Goal: Task Accomplishment & Management: Use online tool/utility

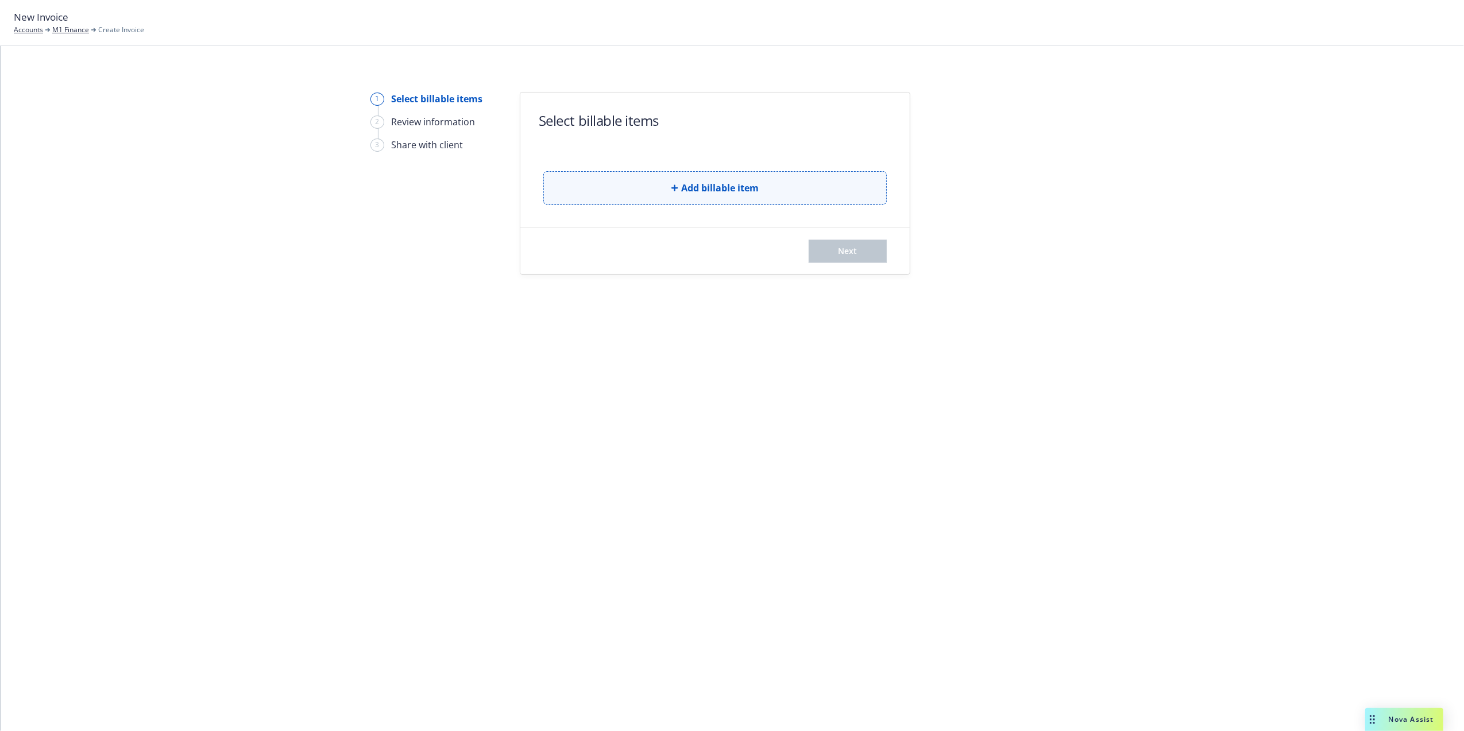
click at [690, 173] on button "Add billable item" at bounding box center [714, 187] width 343 height 33
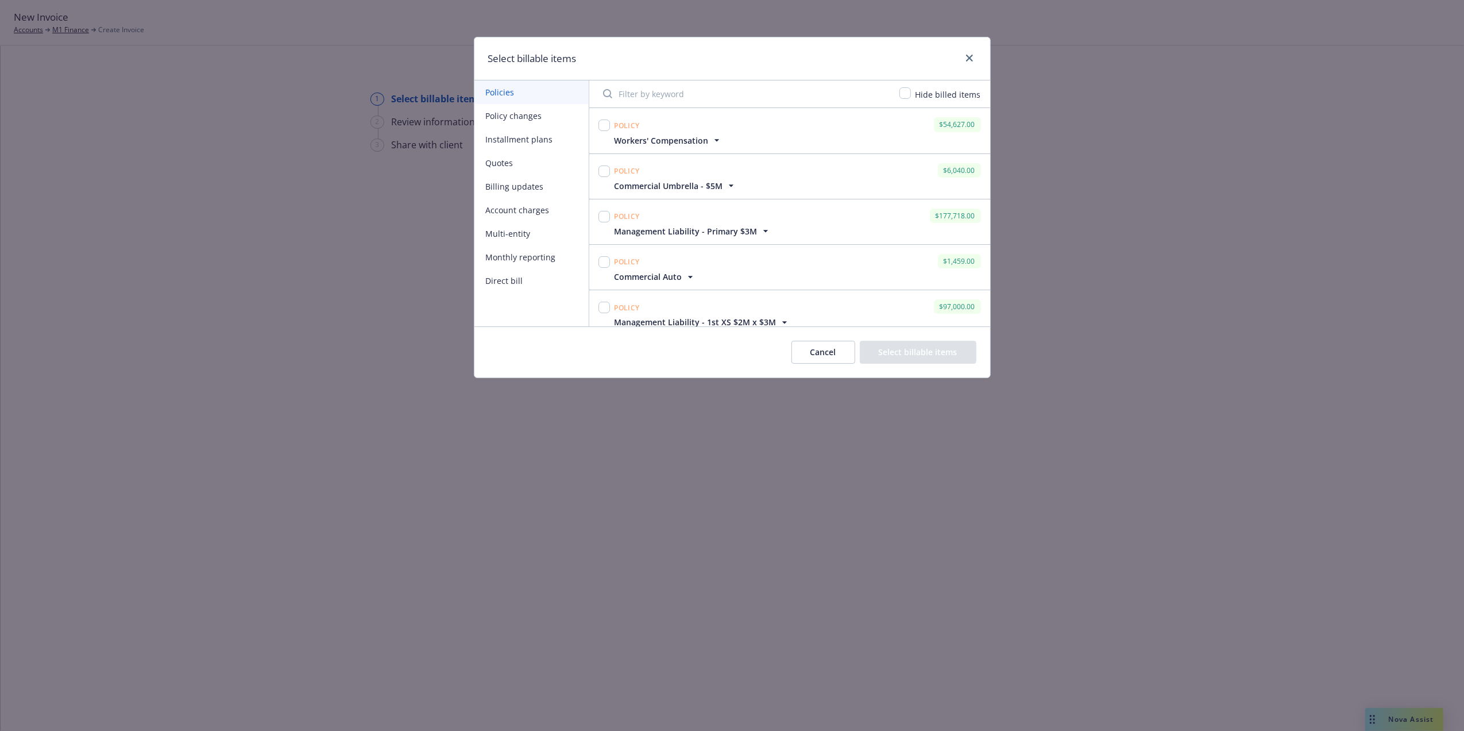
click at [689, 142] on span "Workers' Compensation" at bounding box center [662, 140] width 94 height 12
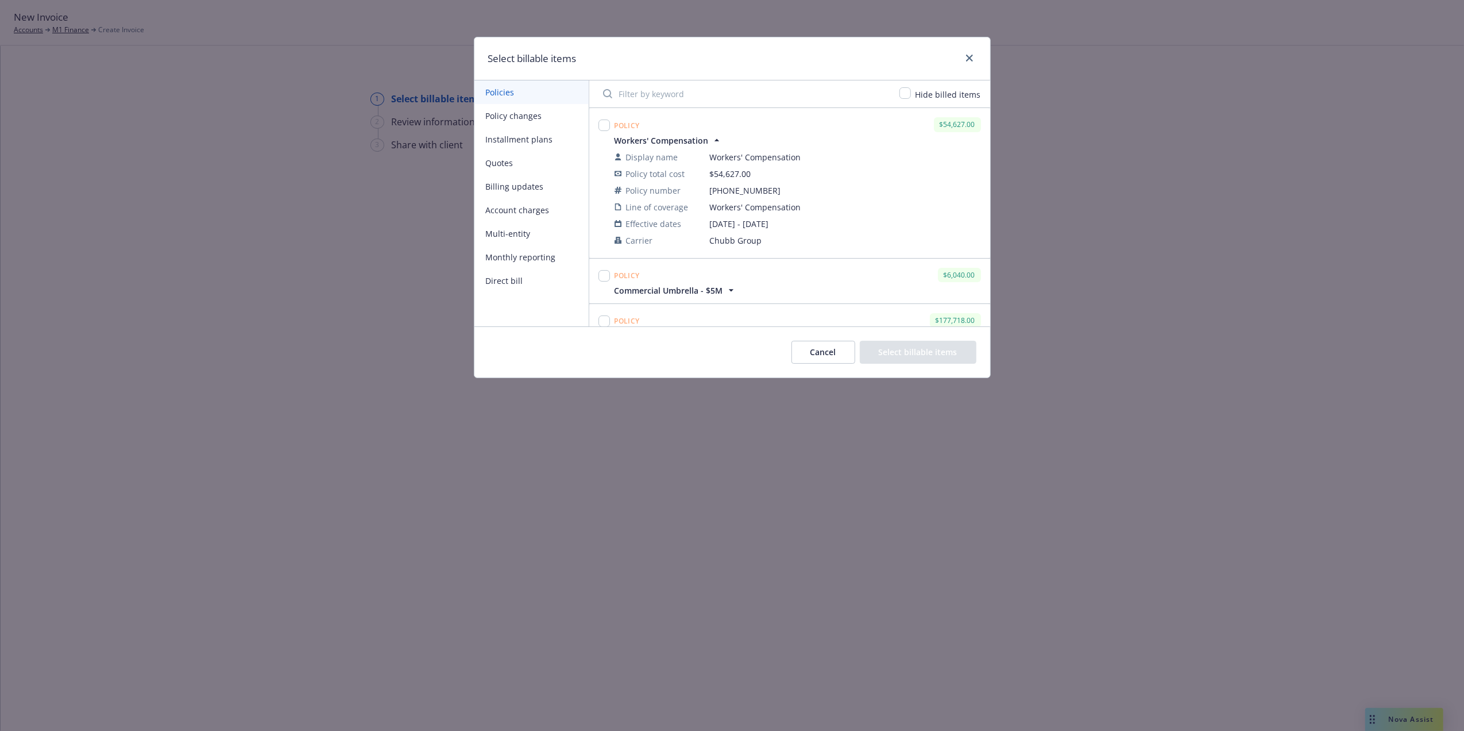
click at [689, 142] on span "Workers' Compensation" at bounding box center [662, 140] width 94 height 12
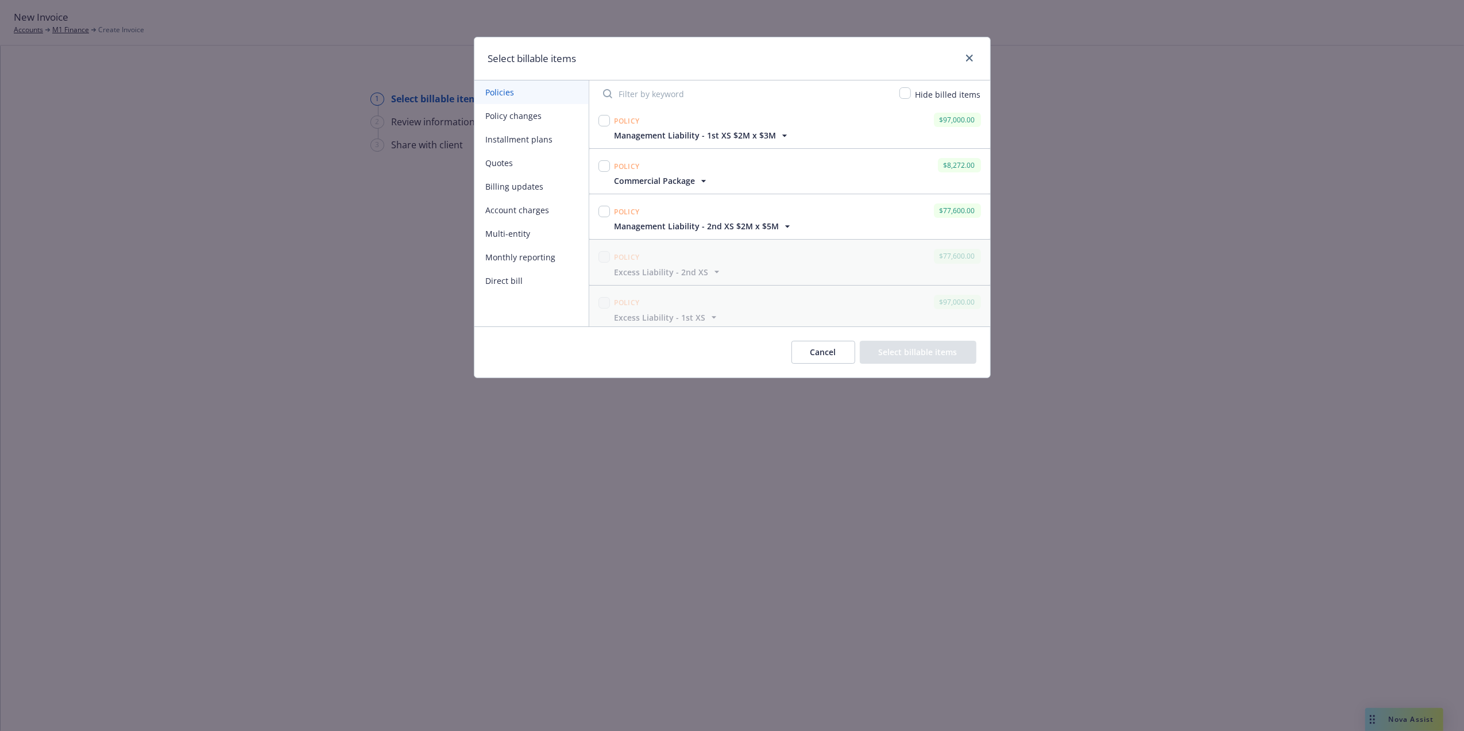
scroll to position [233, 0]
click at [752, 186] on span "Management Liability - 2nd XS $2M x $5M" at bounding box center [697, 180] width 165 height 12
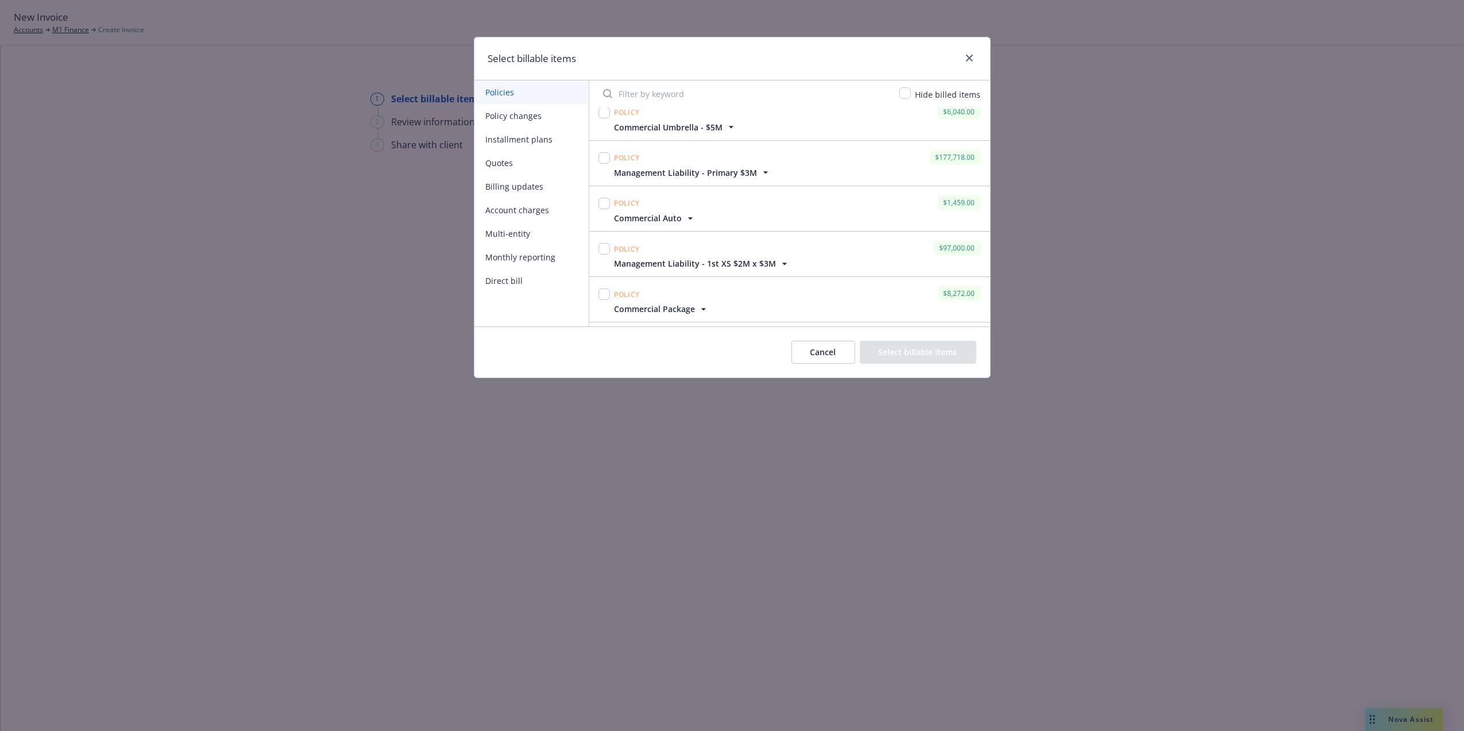
scroll to position [0, 0]
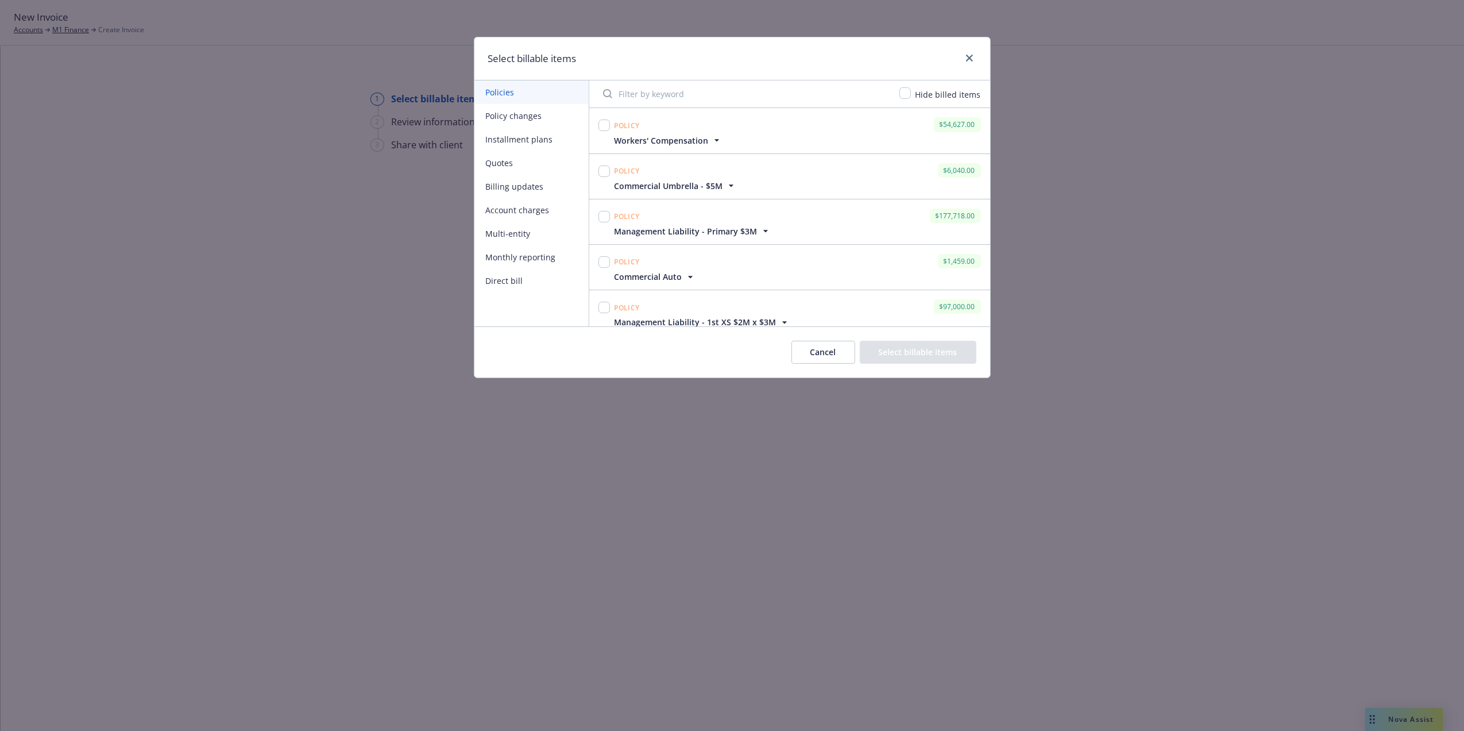
click at [662, 142] on span "Workers' Compensation" at bounding box center [662, 140] width 94 height 12
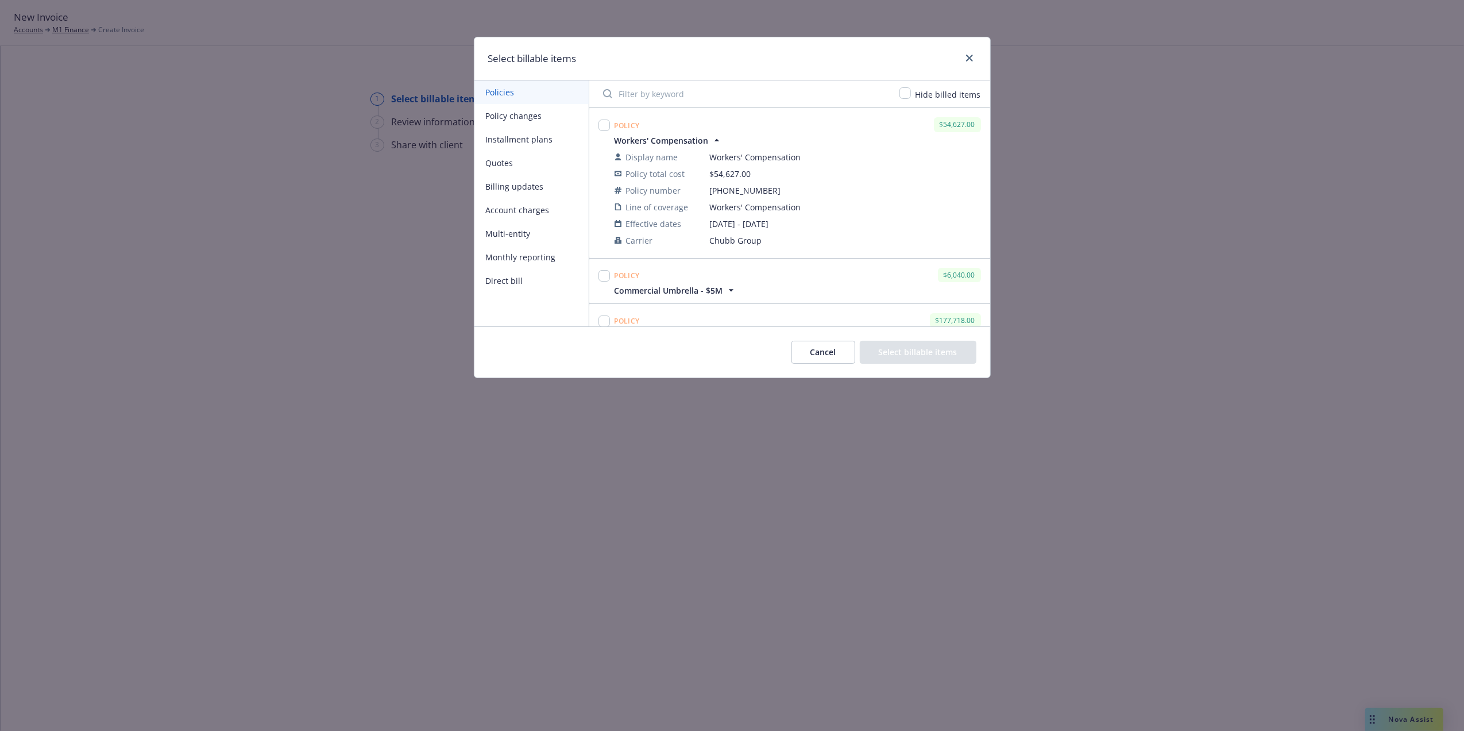
click at [663, 139] on span "Workers' Compensation" at bounding box center [662, 140] width 94 height 12
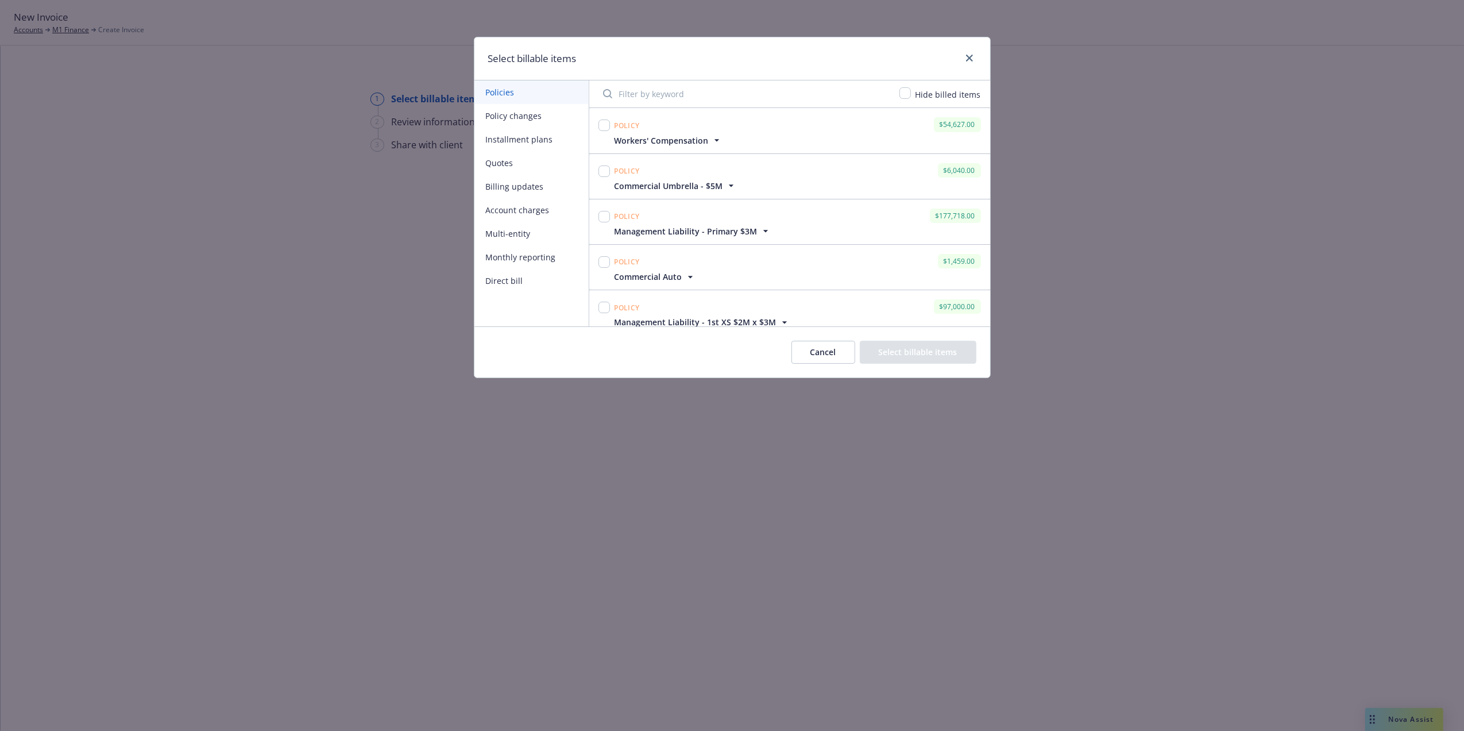
click at [681, 230] on span "Management Liability - Primary $3M" at bounding box center [686, 231] width 143 height 12
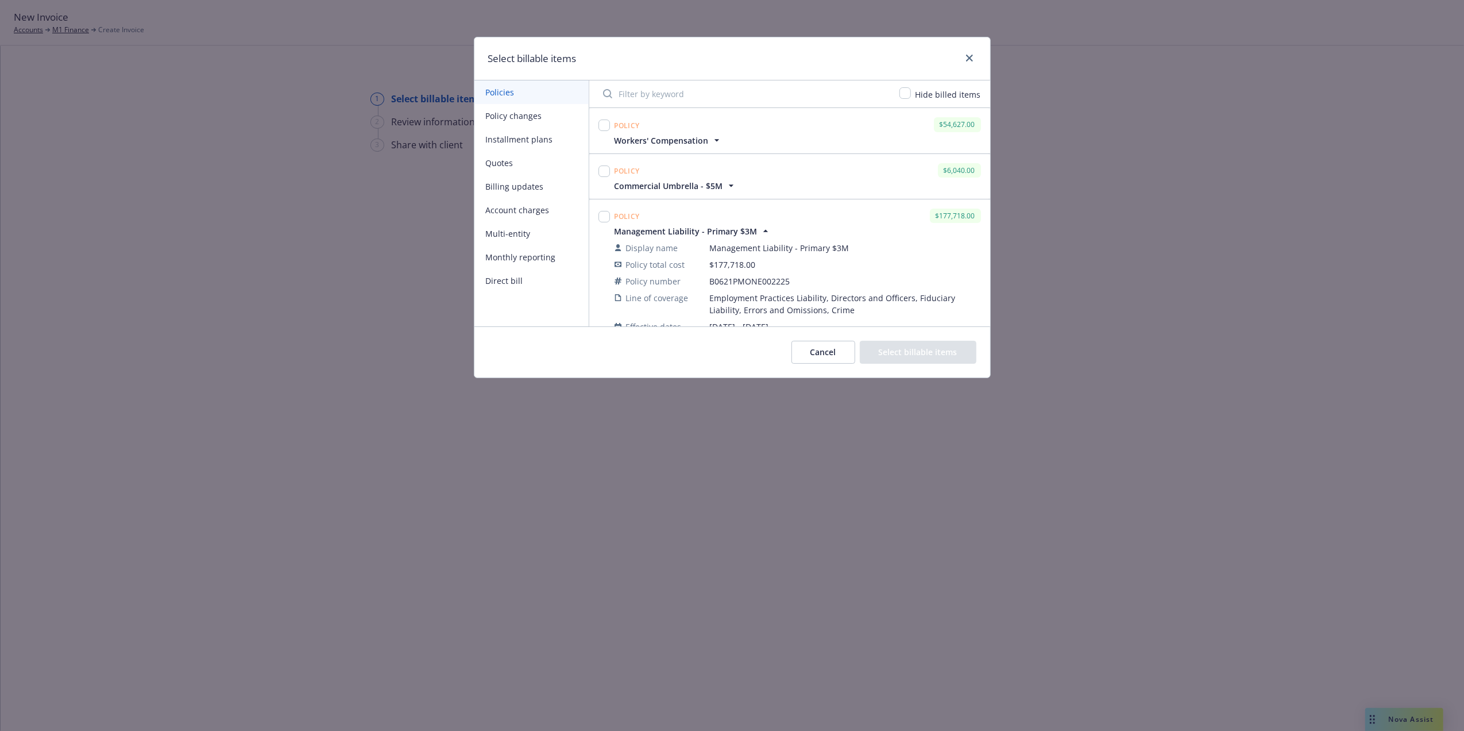
click at [658, 140] on span "Workers' Compensation" at bounding box center [662, 140] width 94 height 12
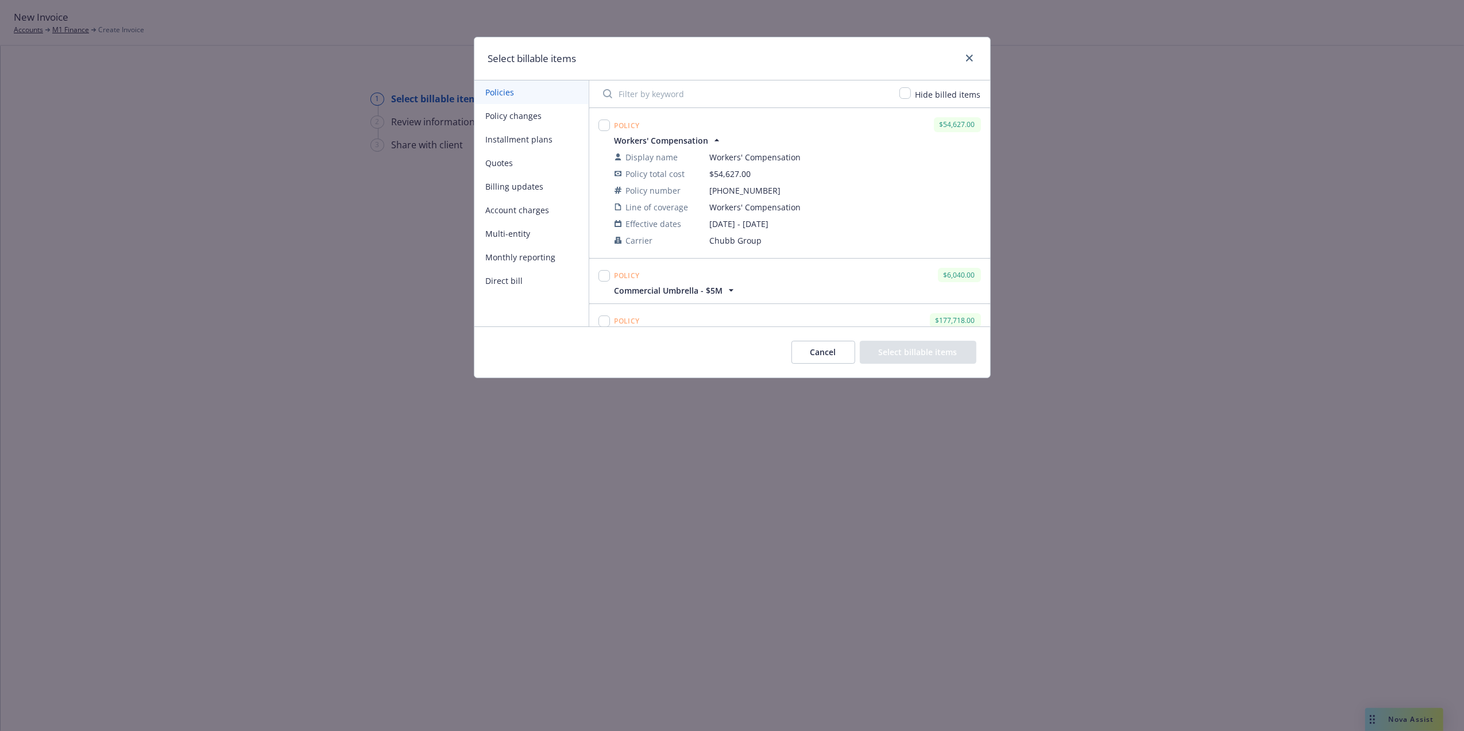
click at [663, 140] on span "Workers' Compensation" at bounding box center [662, 140] width 94 height 12
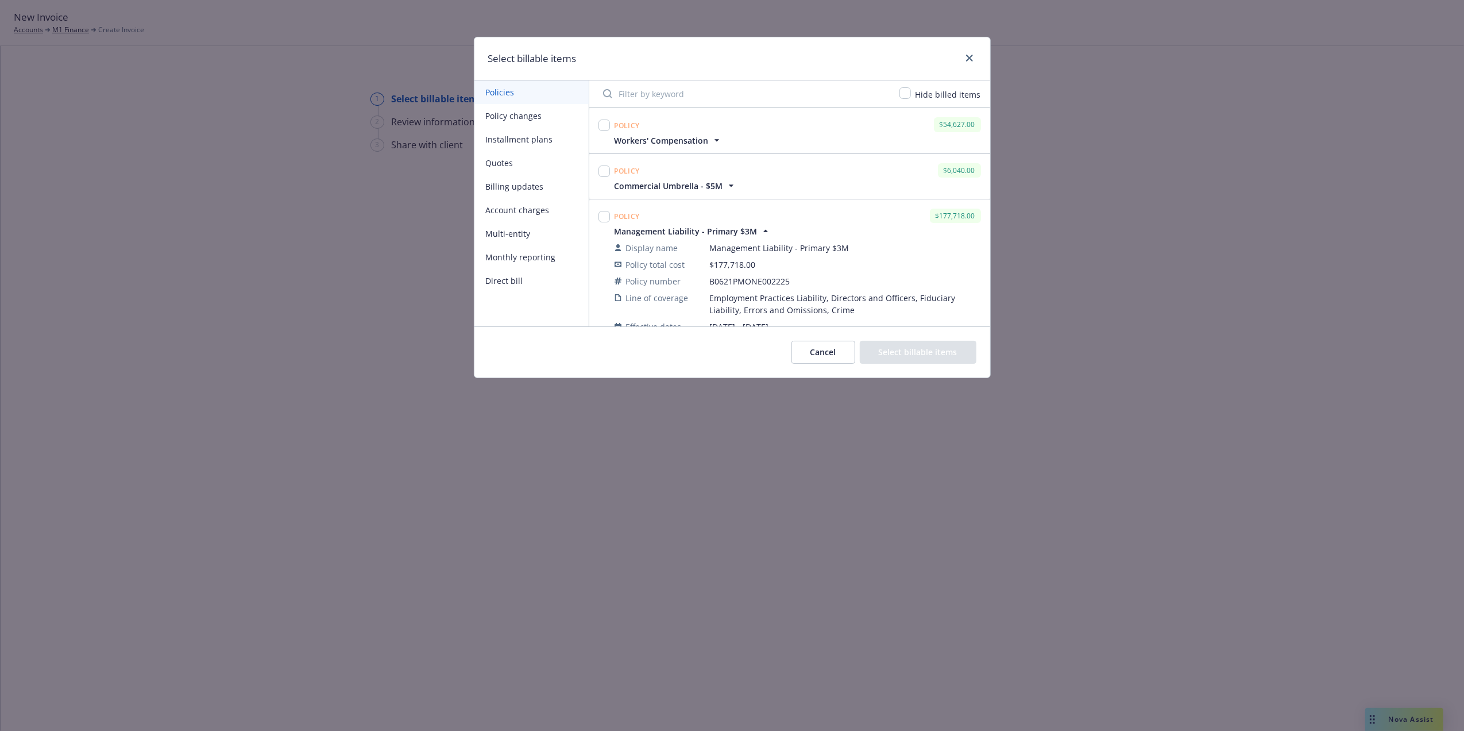
click at [669, 182] on span "Commercial Umbrella - $5M" at bounding box center [669, 186] width 109 height 12
click at [607, 125] on input "checkbox" at bounding box center [603, 124] width 11 height 11
checkbox input "true"
click at [610, 173] on div at bounding box center [604, 176] width 16 height 31
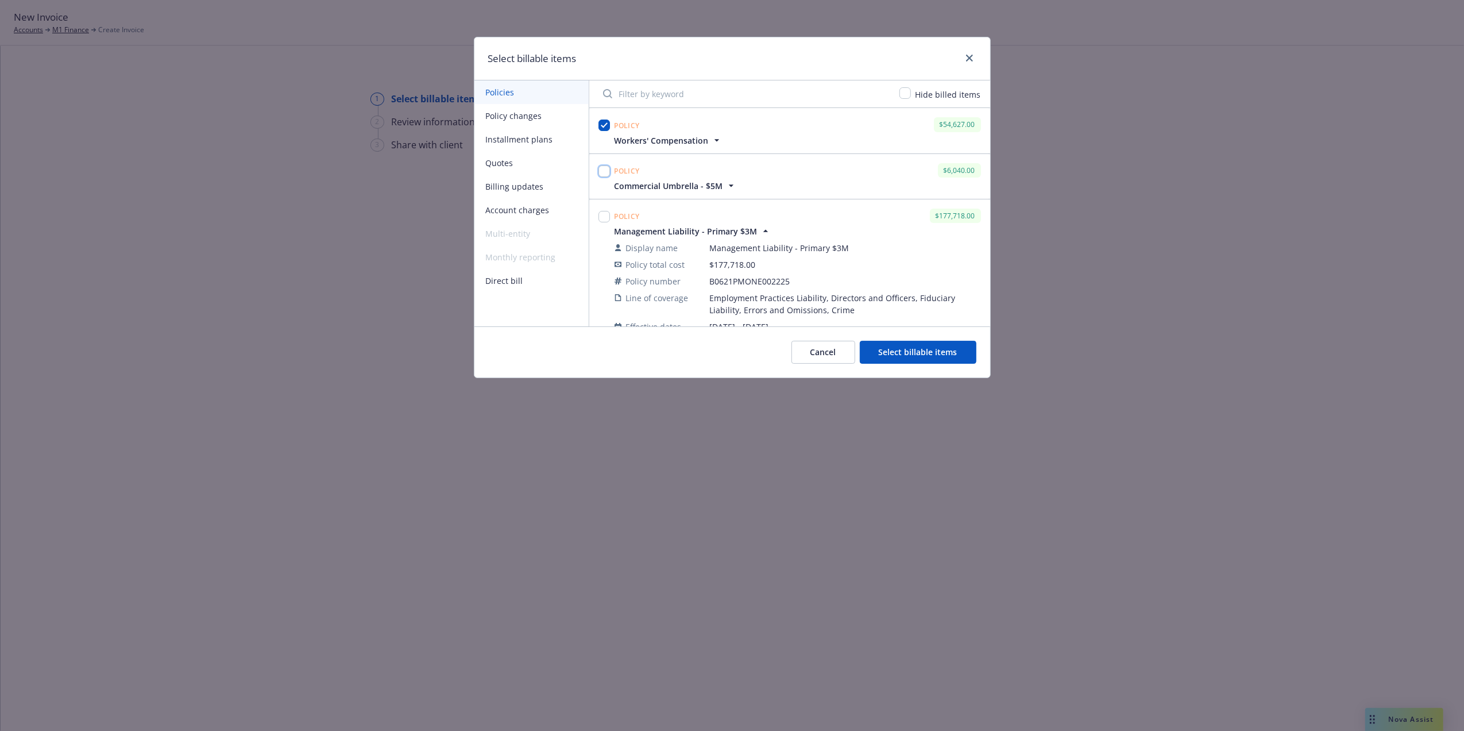
click at [601, 173] on input "checkbox" at bounding box center [603, 170] width 11 height 11
checkbox input "true"
click at [609, 216] on input "checkbox" at bounding box center [603, 216] width 11 height 11
checkbox input "true"
click at [694, 230] on span "Management Liability - Primary $3M" at bounding box center [686, 231] width 143 height 12
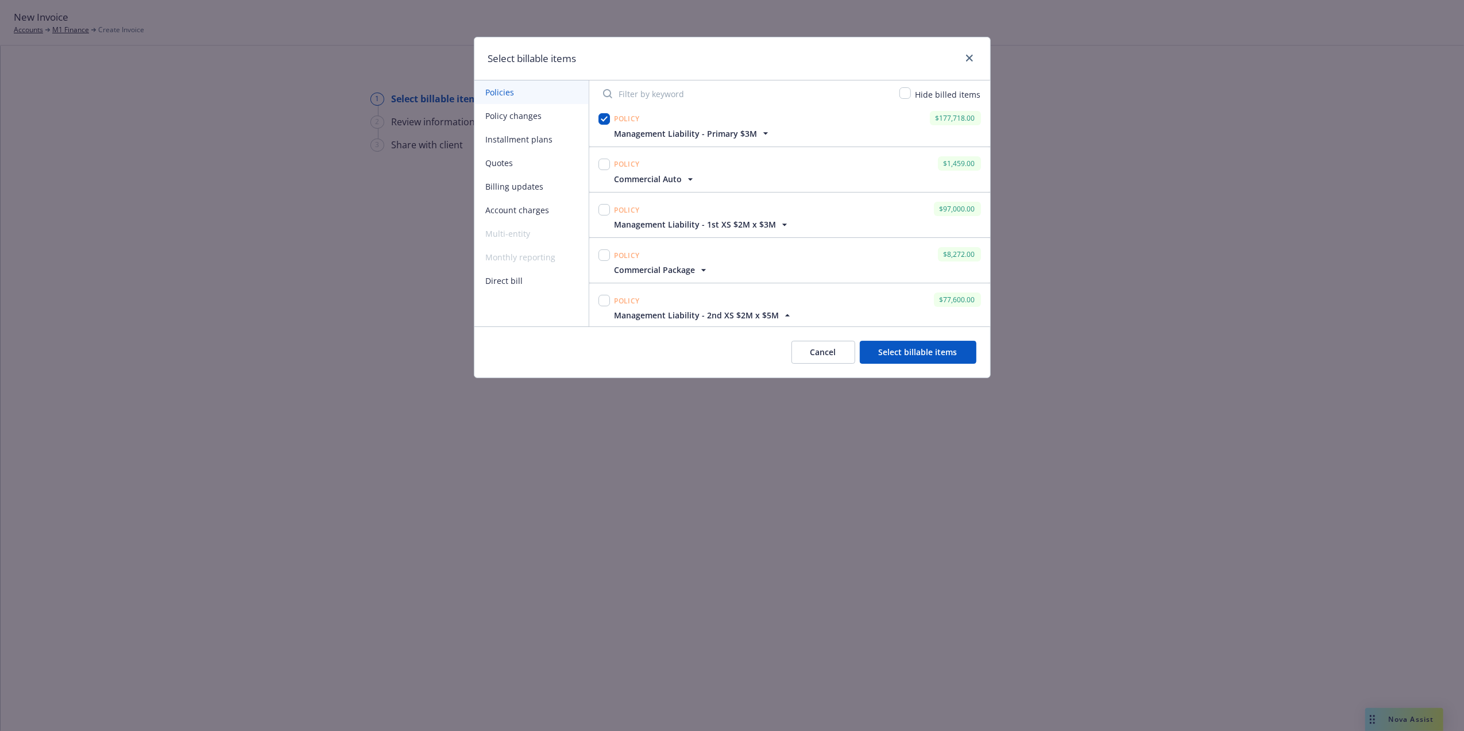
scroll to position [118, 0]
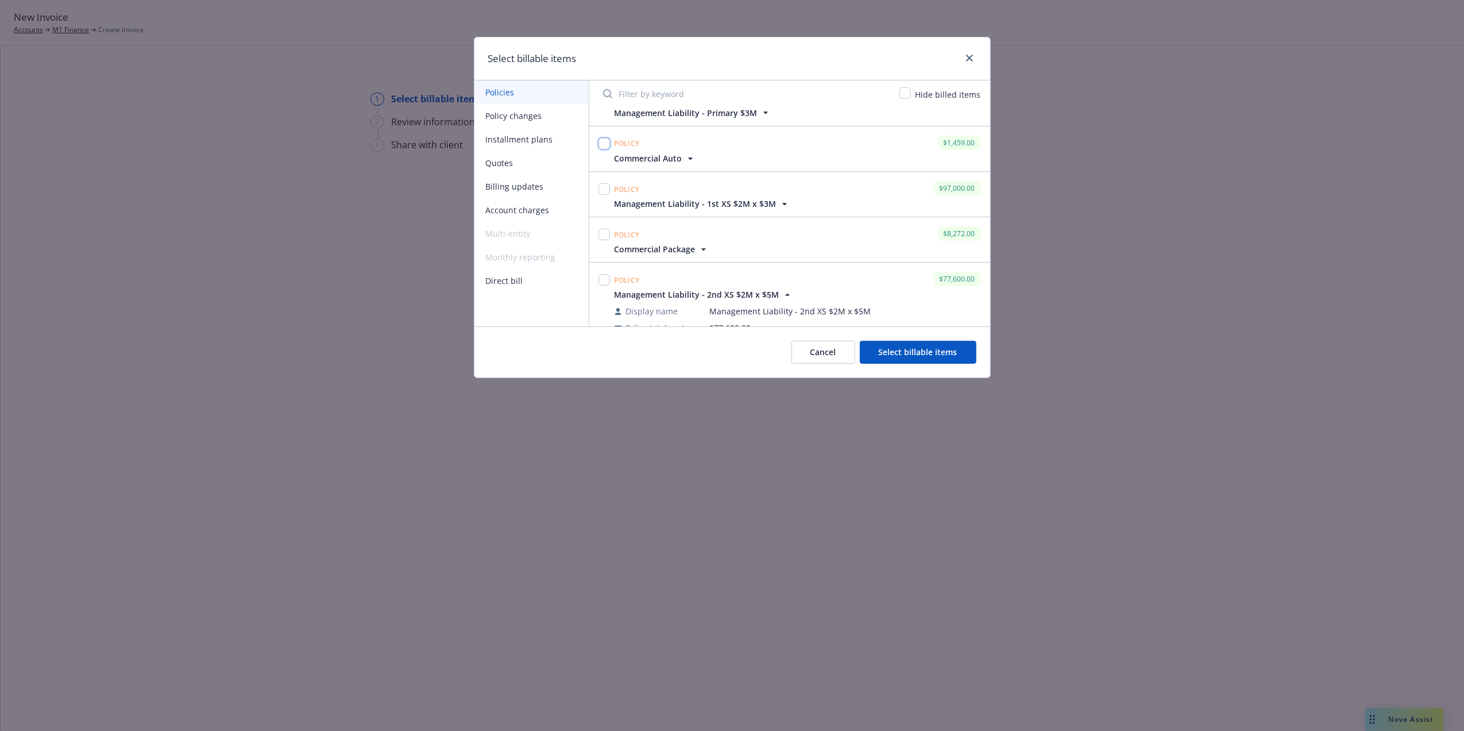
click at [605, 146] on input "checkbox" at bounding box center [603, 143] width 11 height 11
checkbox input "true"
click at [605, 194] on input "checkbox" at bounding box center [603, 188] width 11 height 11
checkbox input "true"
click at [609, 237] on input "checkbox" at bounding box center [603, 234] width 11 height 11
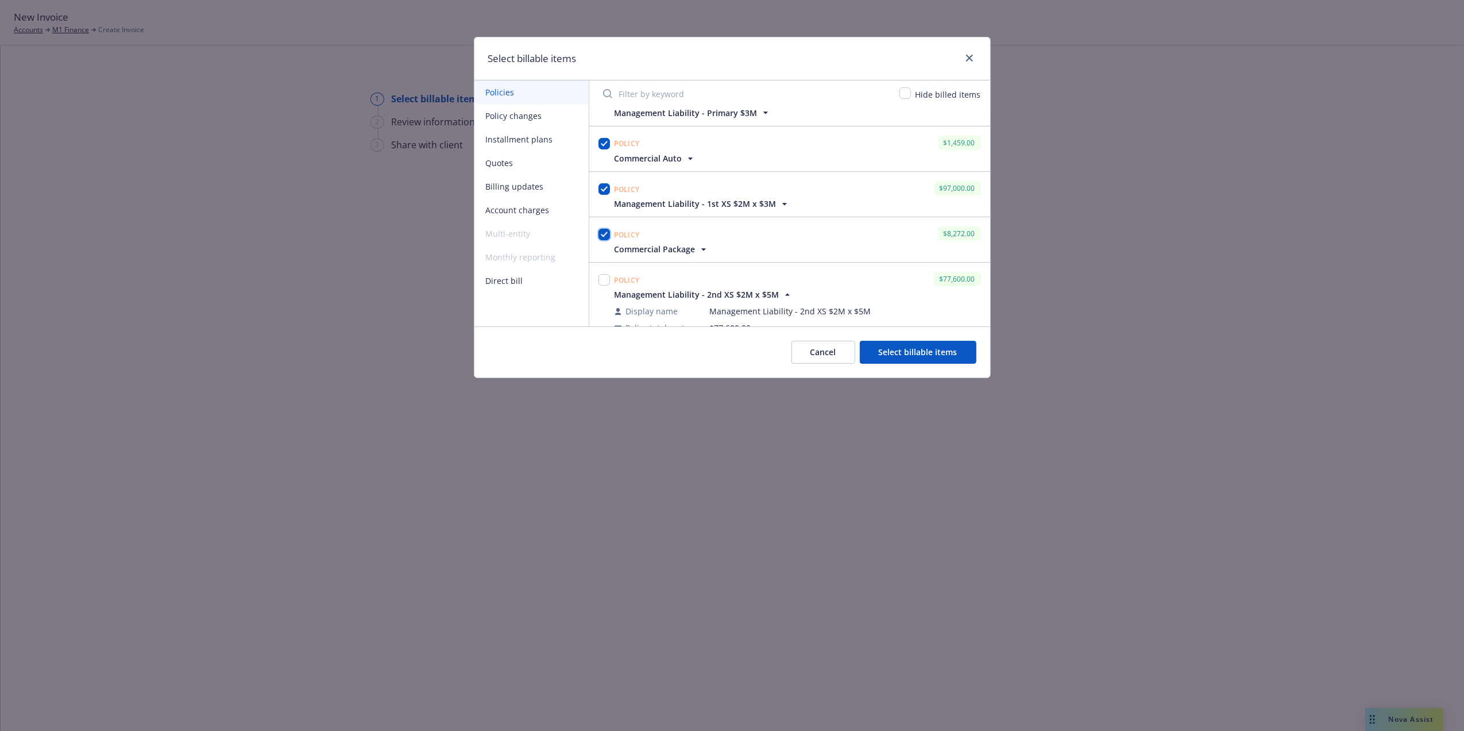
checkbox input "true"
click at [605, 281] on input "checkbox" at bounding box center [603, 279] width 11 height 11
checkbox input "true"
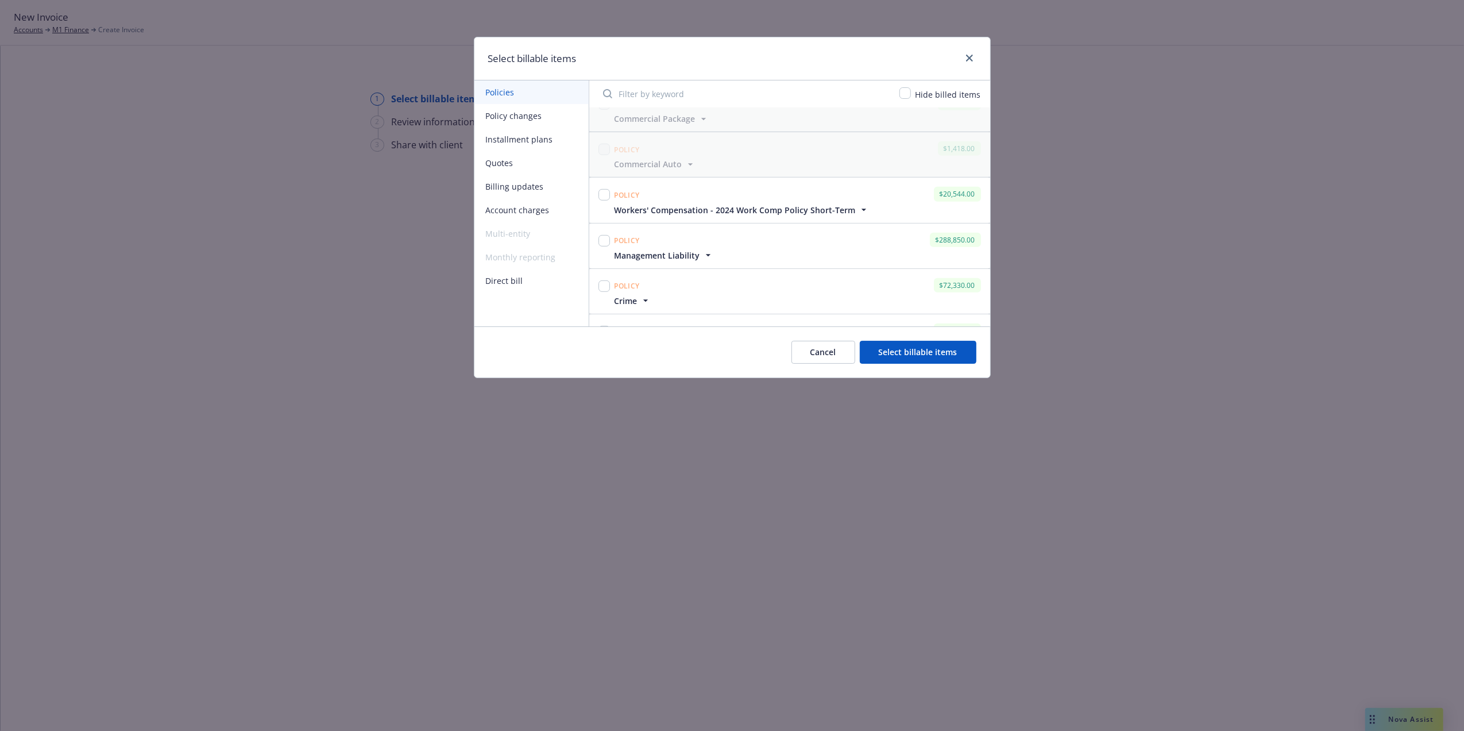
scroll to position [628, 0]
click at [760, 255] on span "Workers' Compensation - 2024 Work Comp Policy Short-Term" at bounding box center [735, 253] width 241 height 12
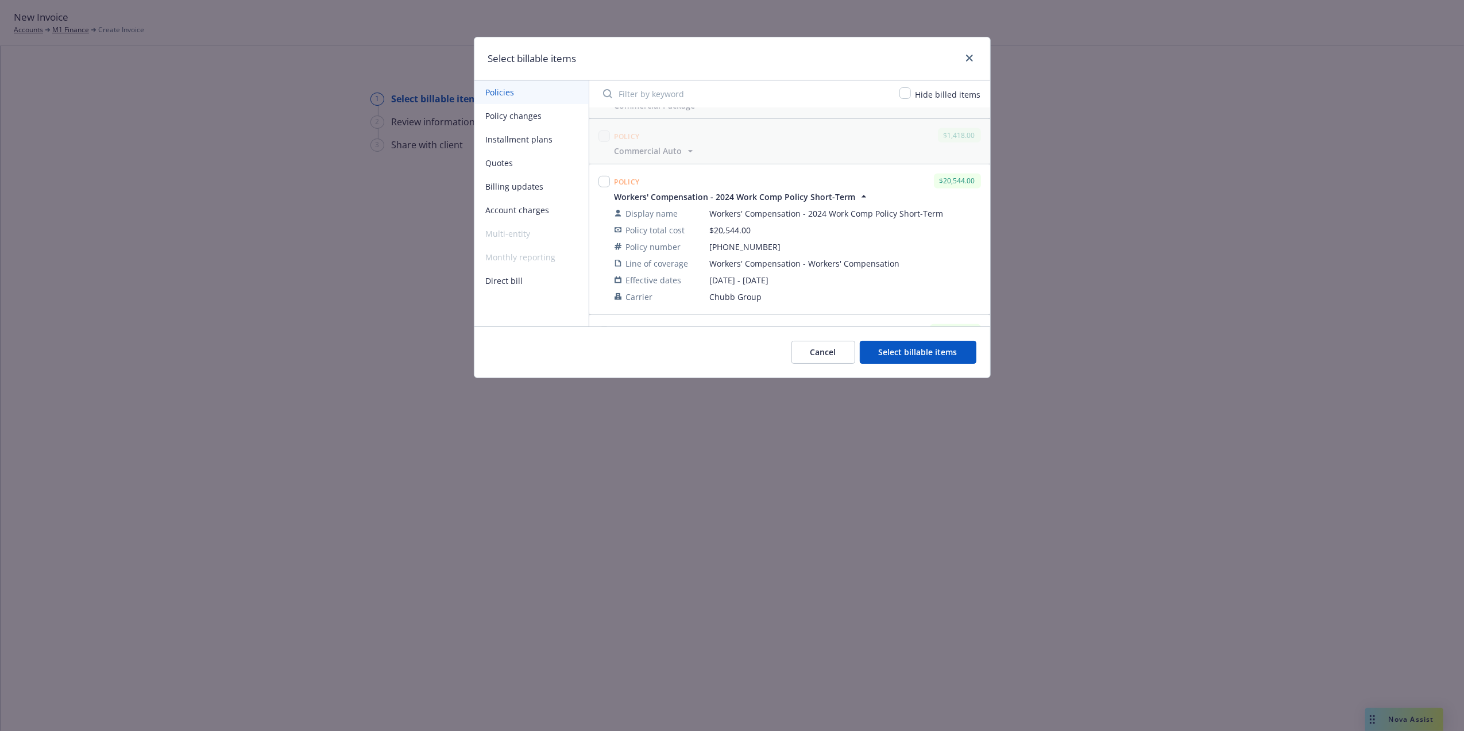
scroll to position [722, 0]
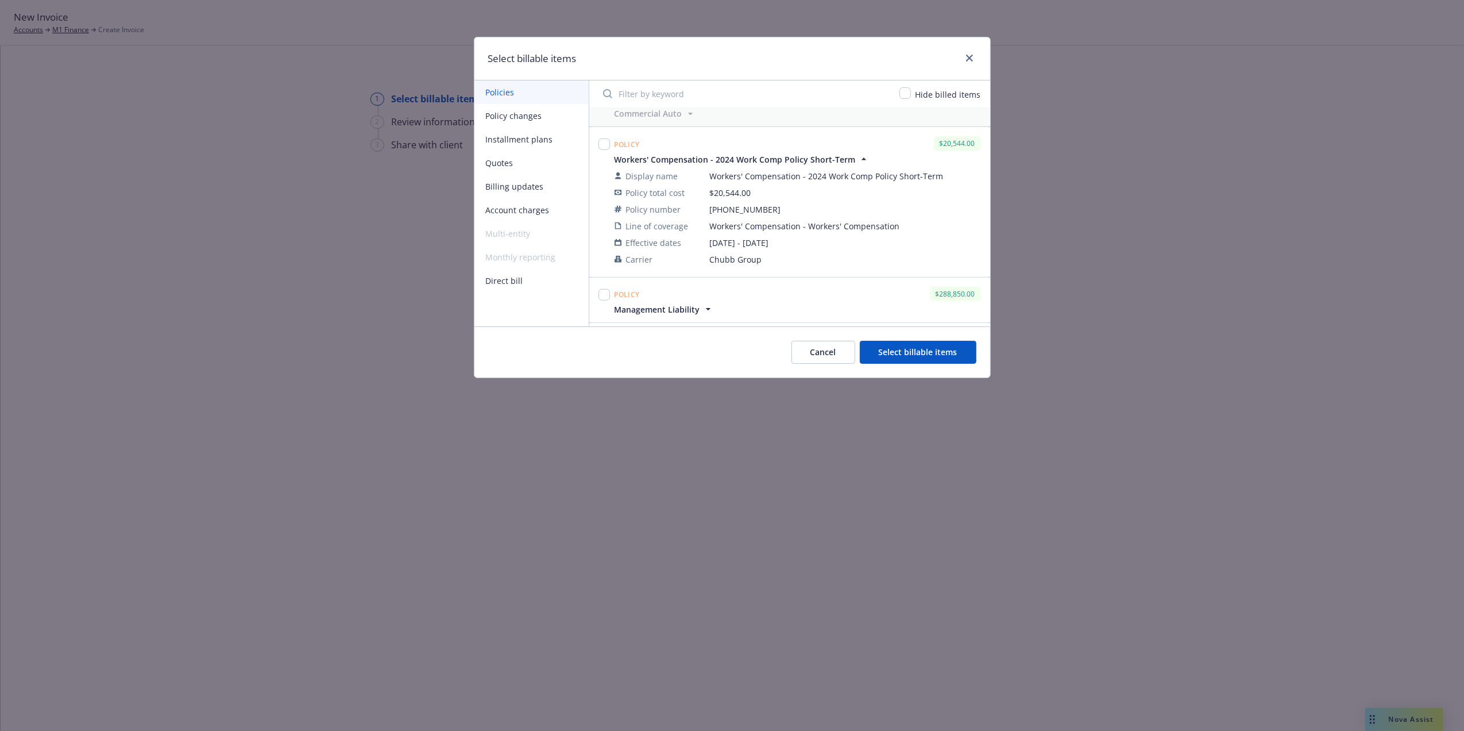
click at [922, 355] on button "Select billable items" at bounding box center [918, 352] width 117 height 23
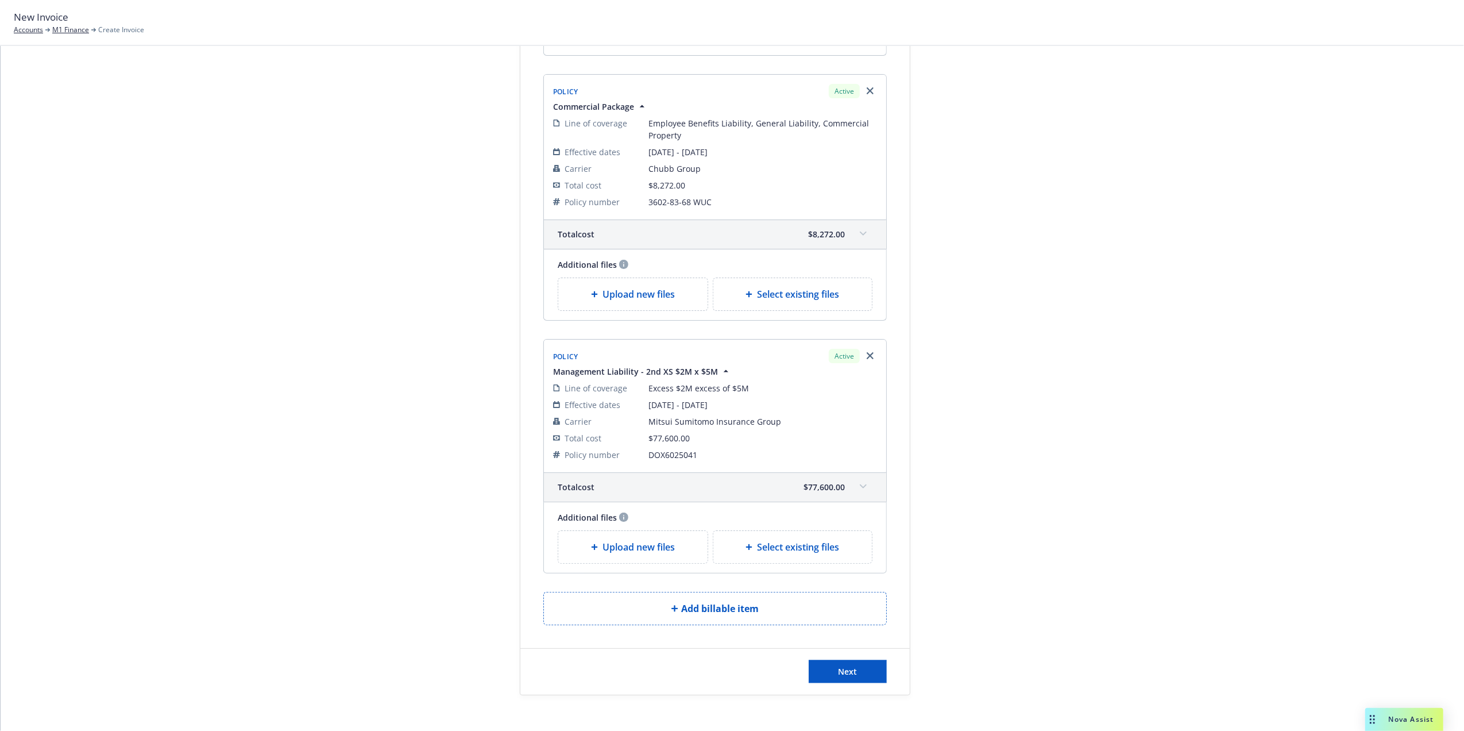
scroll to position [1414, 0]
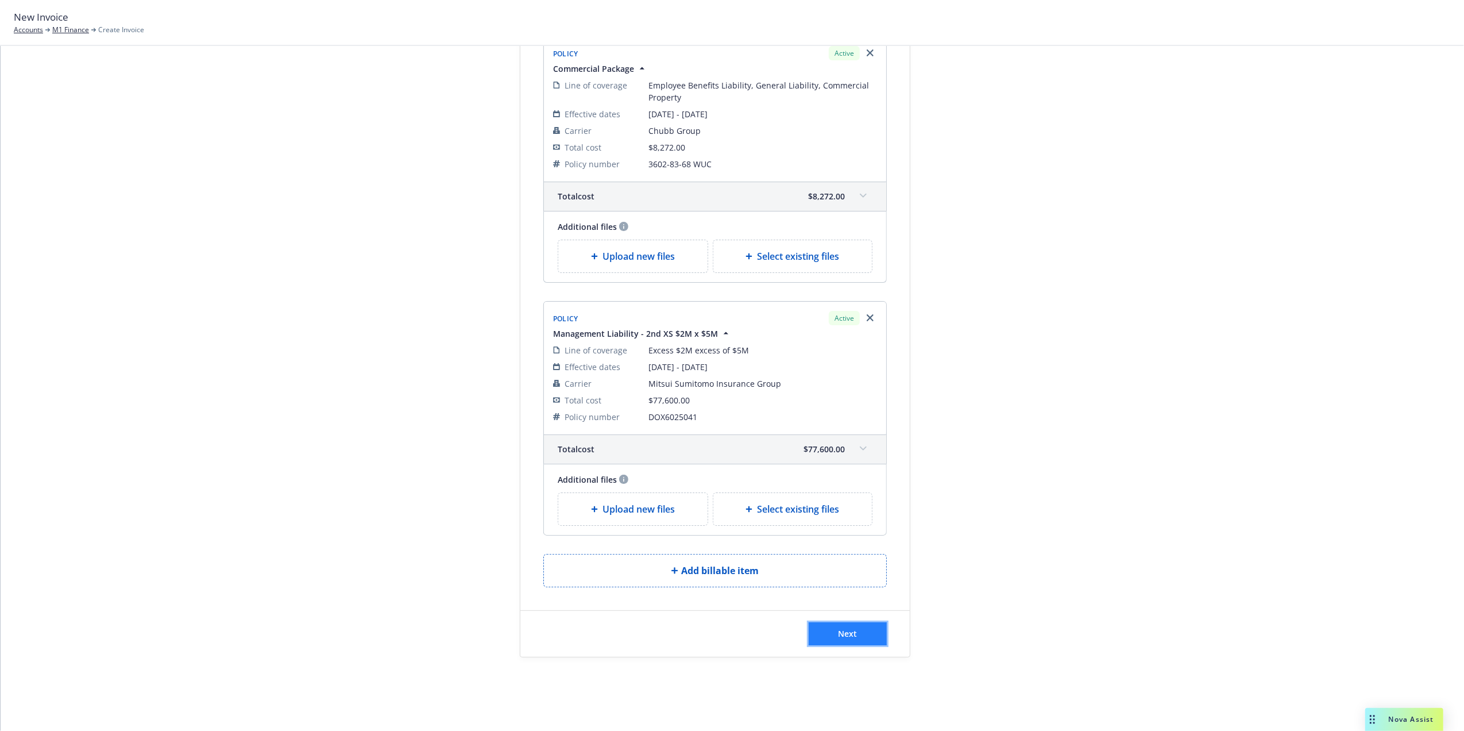
click at [848, 633] on span "Next" at bounding box center [848, 633] width 19 height 11
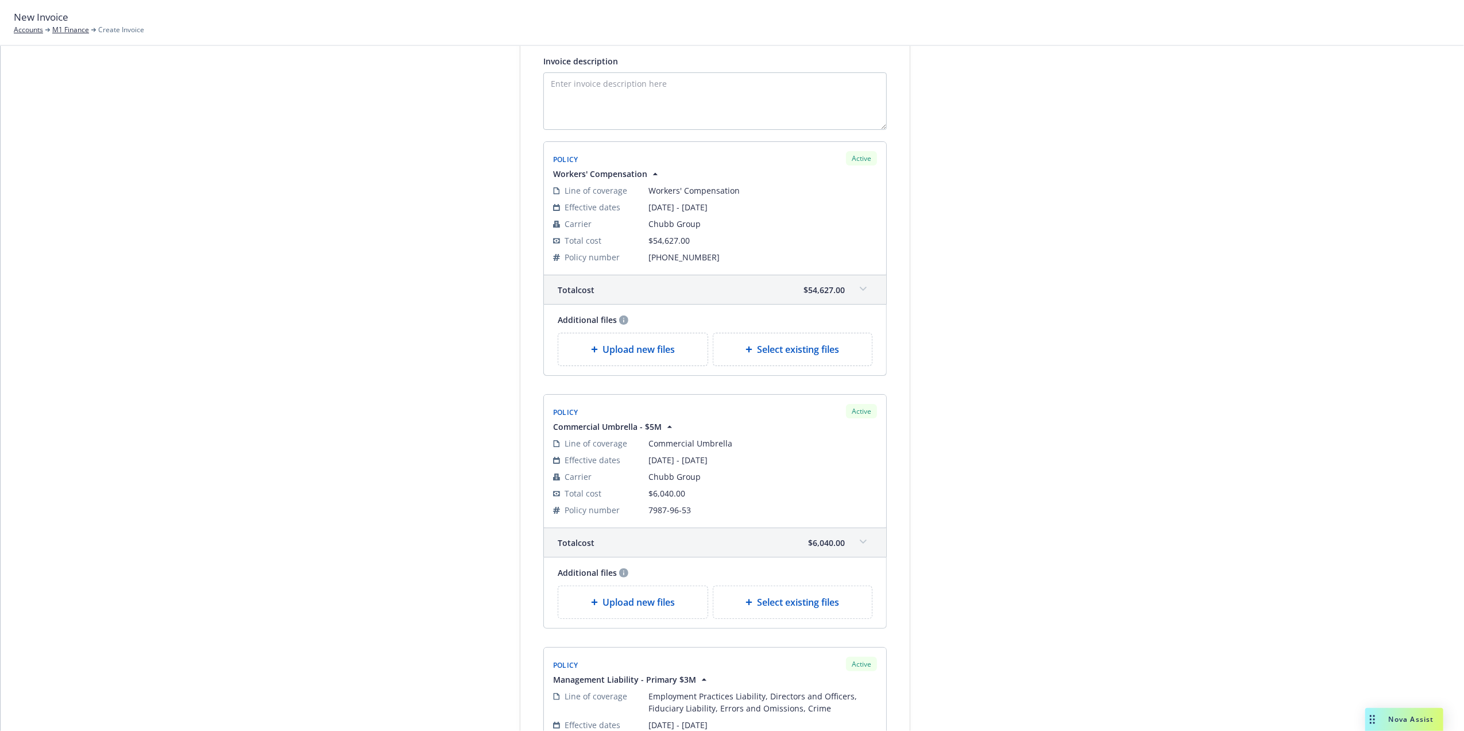
scroll to position [0, 0]
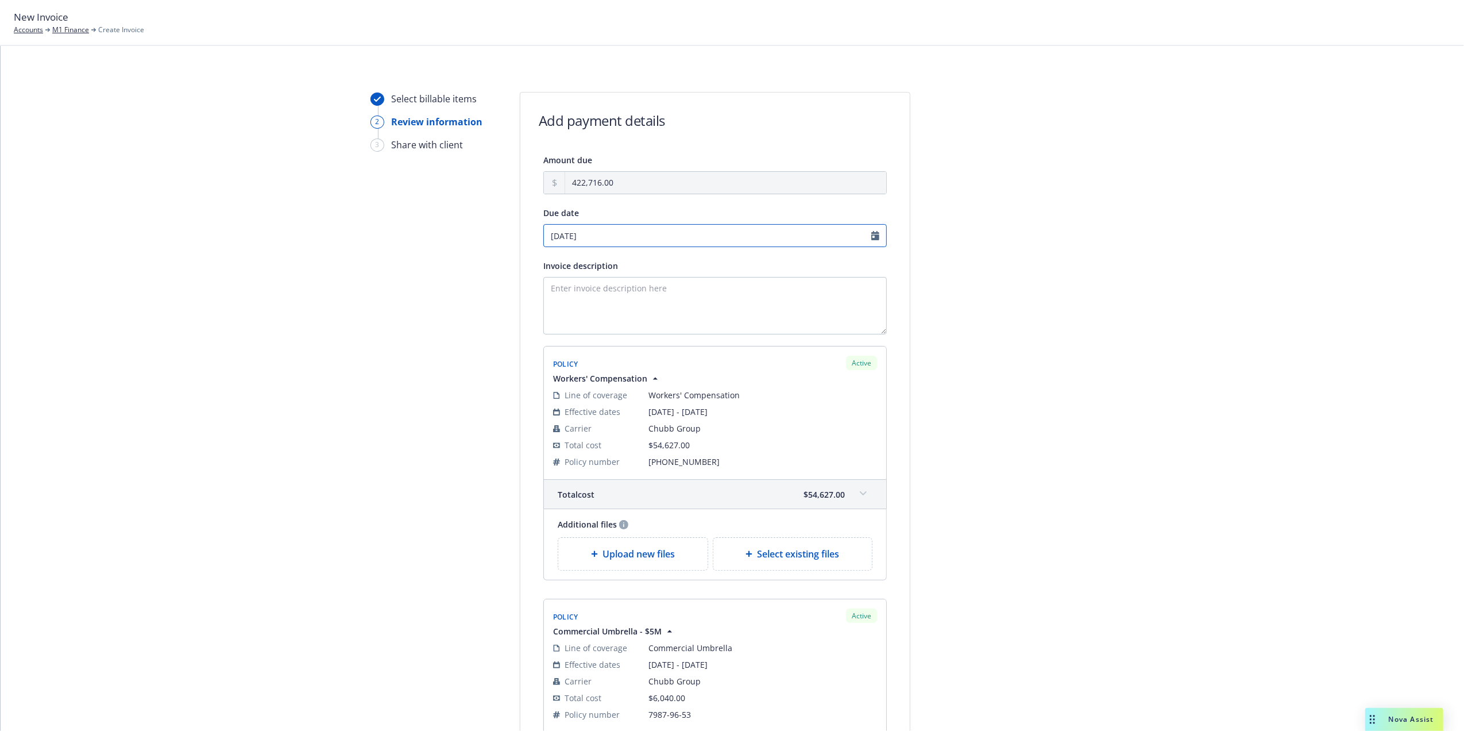
click at [869, 238] on input "10/03/2025" at bounding box center [714, 235] width 343 height 23
select select "October"
select select "2025"
click at [543, 260] on link "chevronLeft" at bounding box center [548, 260] width 14 height 14
select select "September"
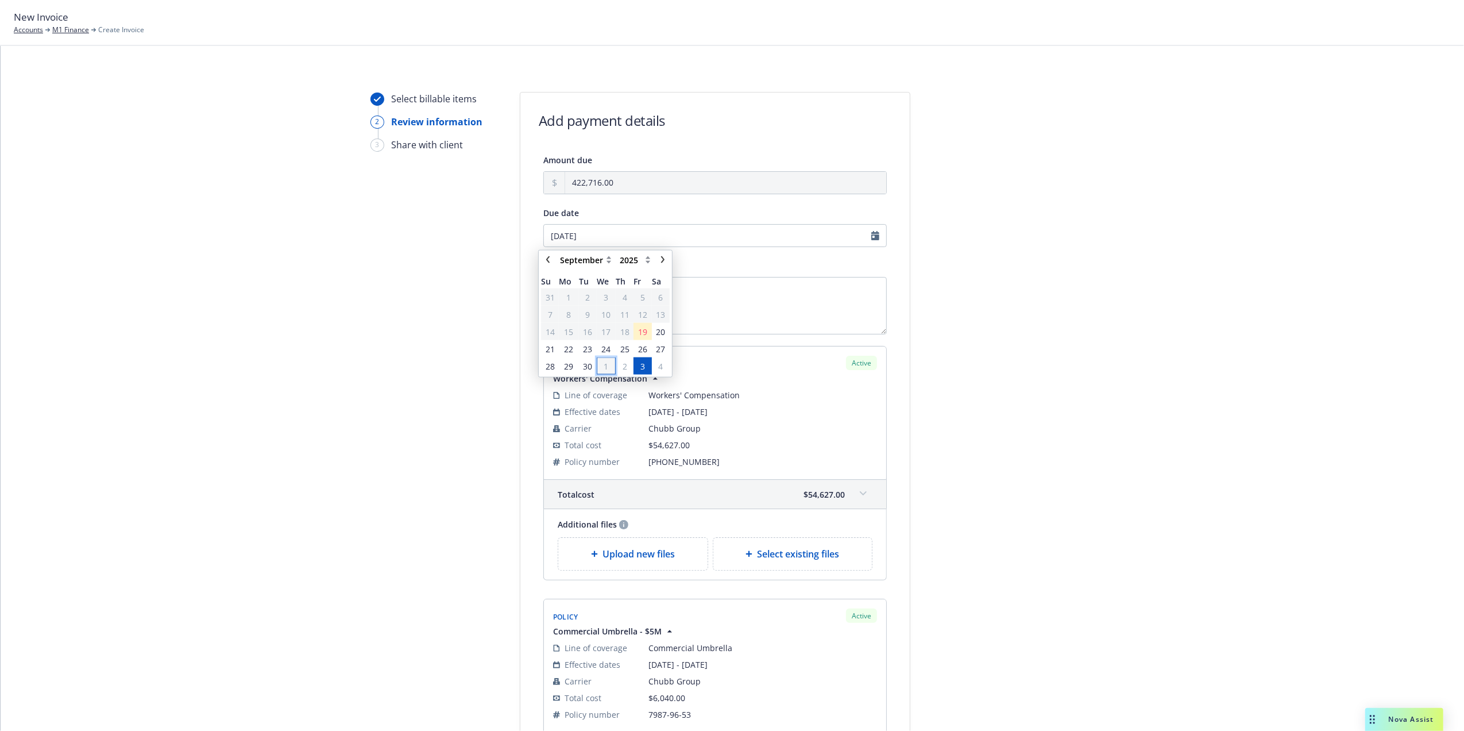
click at [607, 364] on span "1" at bounding box center [606, 366] width 5 height 12
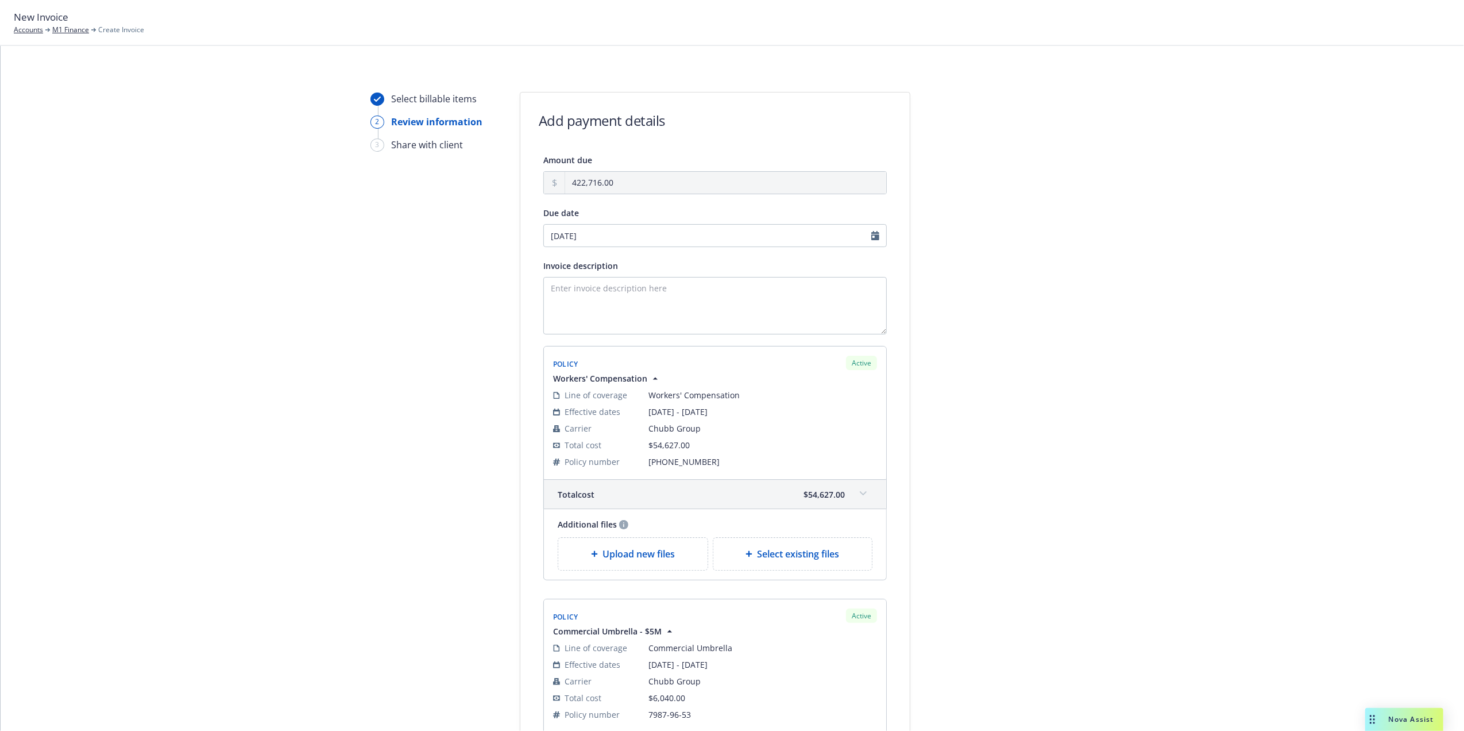
type input "10/01/2025"
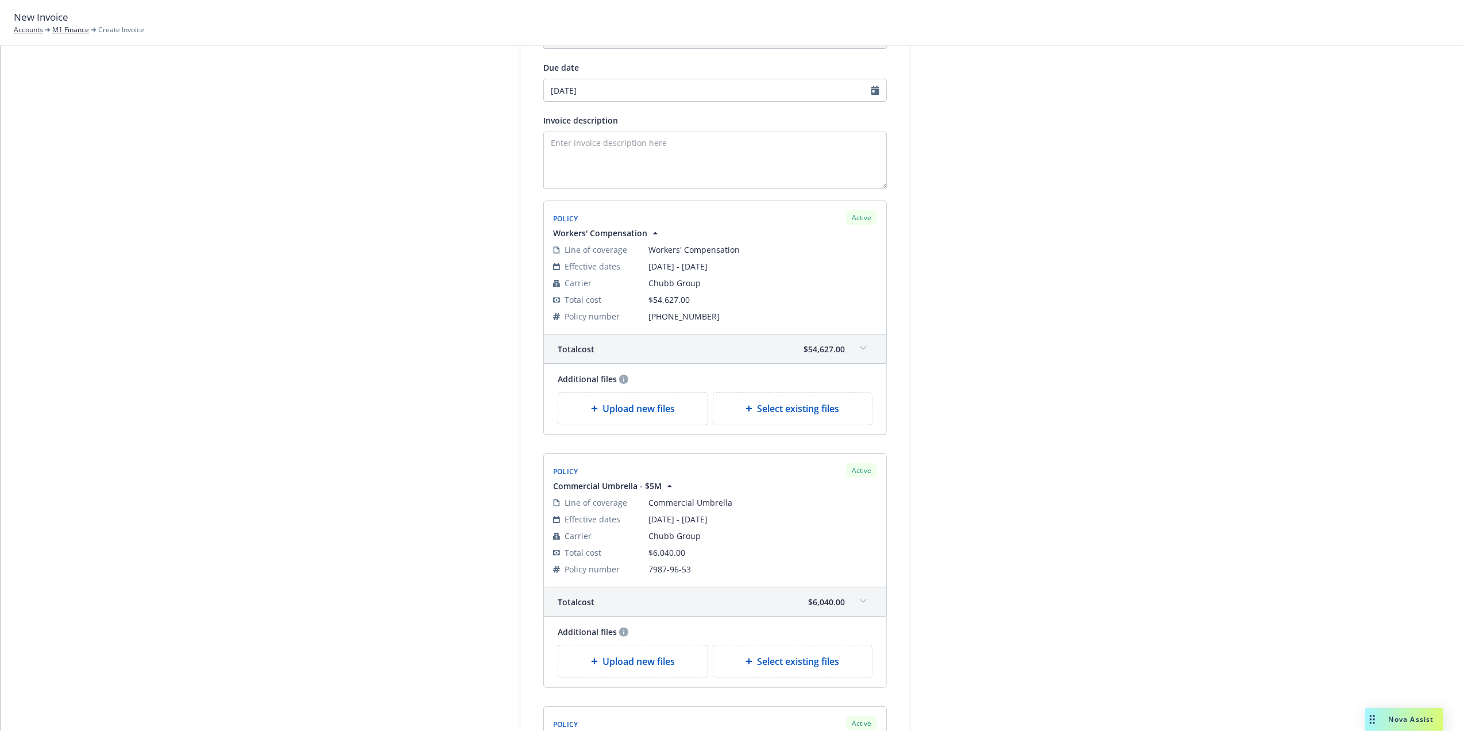
scroll to position [148, 0]
click at [857, 343] on span at bounding box center [863, 346] width 18 height 18
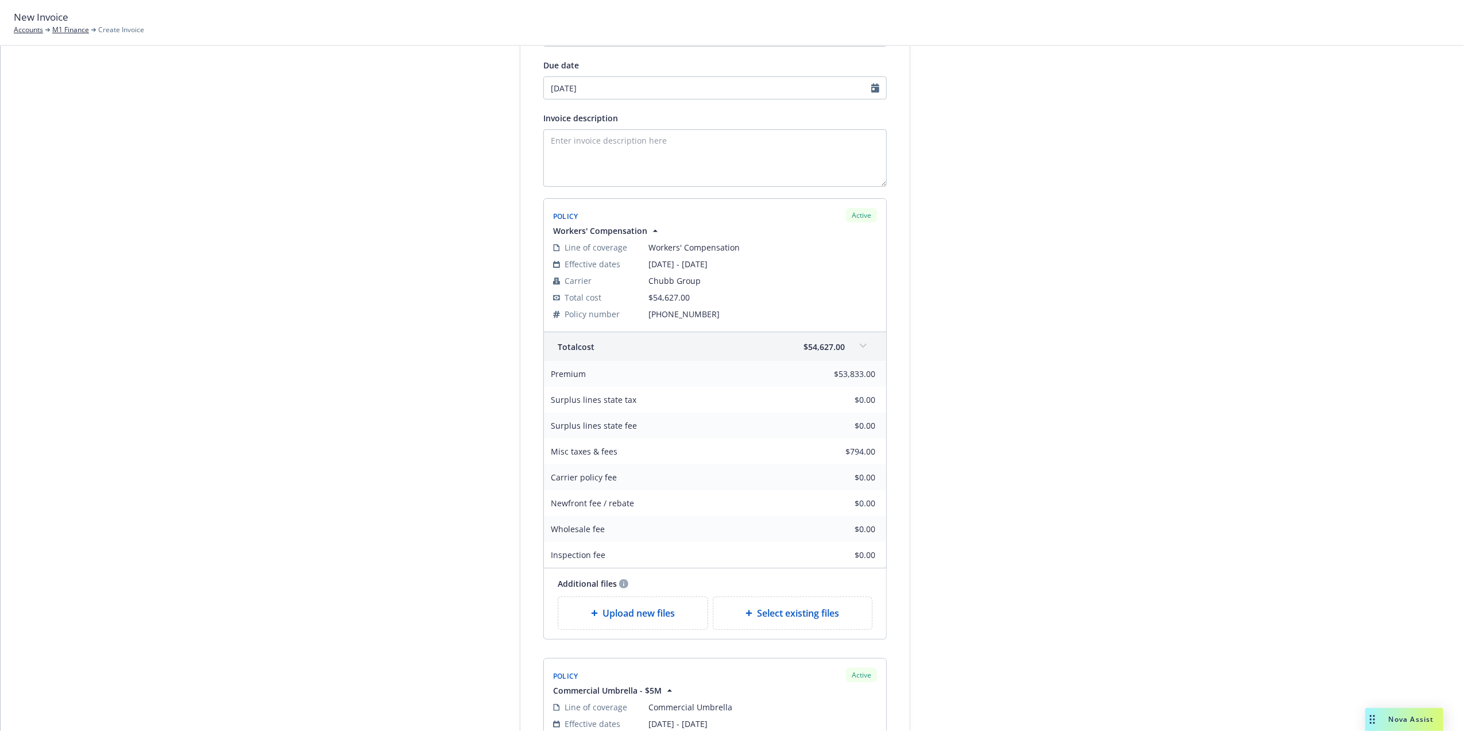
click at [857, 343] on span at bounding box center [863, 346] width 18 height 18
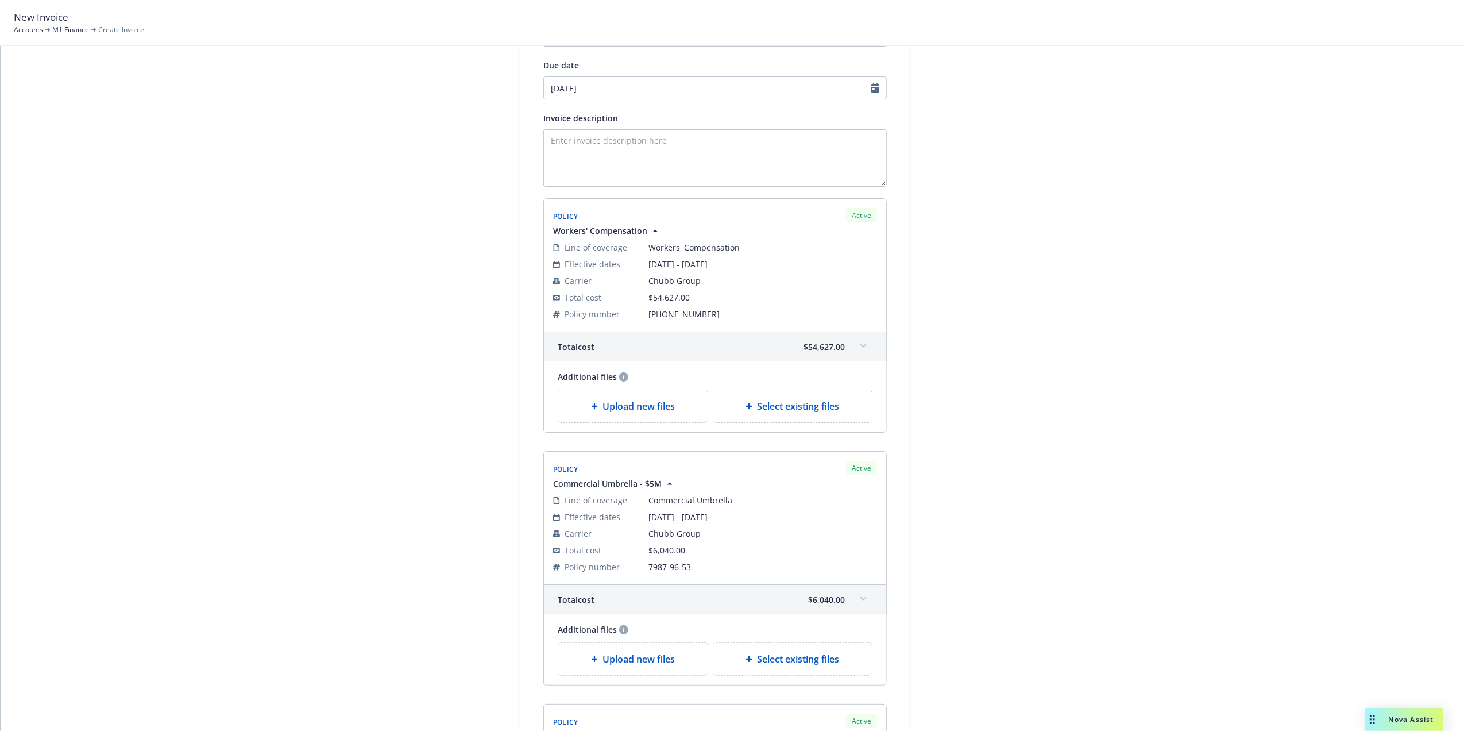
click at [842, 345] on div "Total cost $54,627.00" at bounding box center [715, 346] width 342 height 29
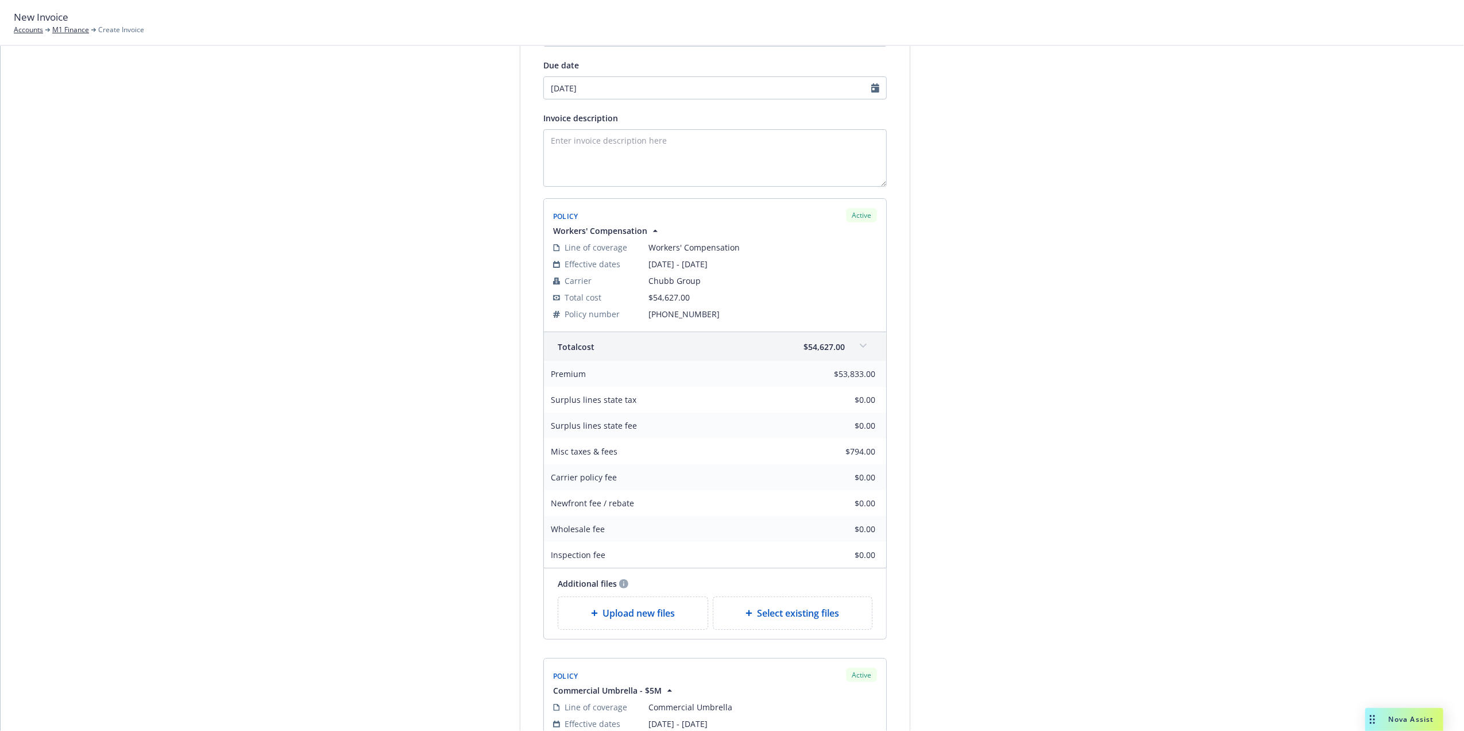
click at [855, 353] on span at bounding box center [863, 346] width 18 height 18
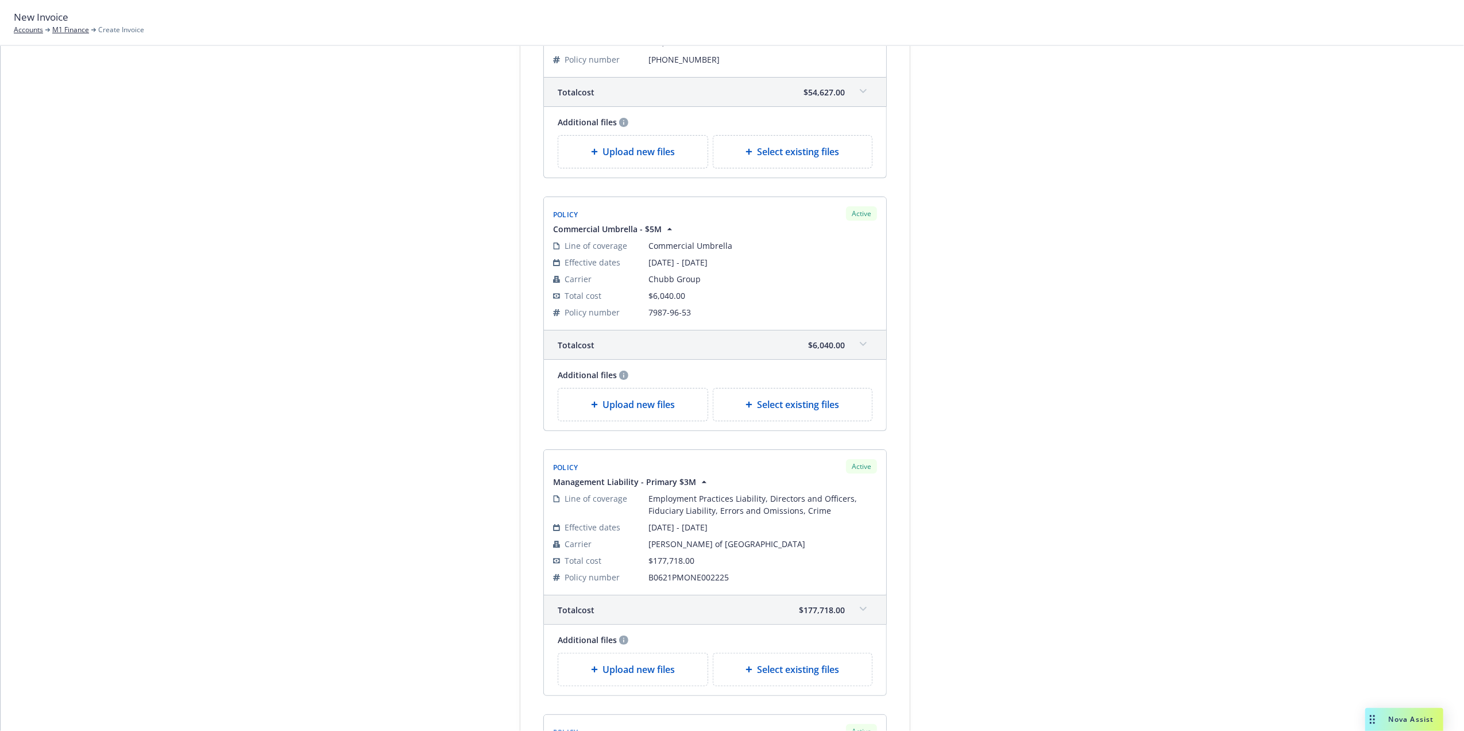
drag, startPoint x: 1012, startPoint y: 383, endPoint x: 1022, endPoint y: 483, distance: 101.0
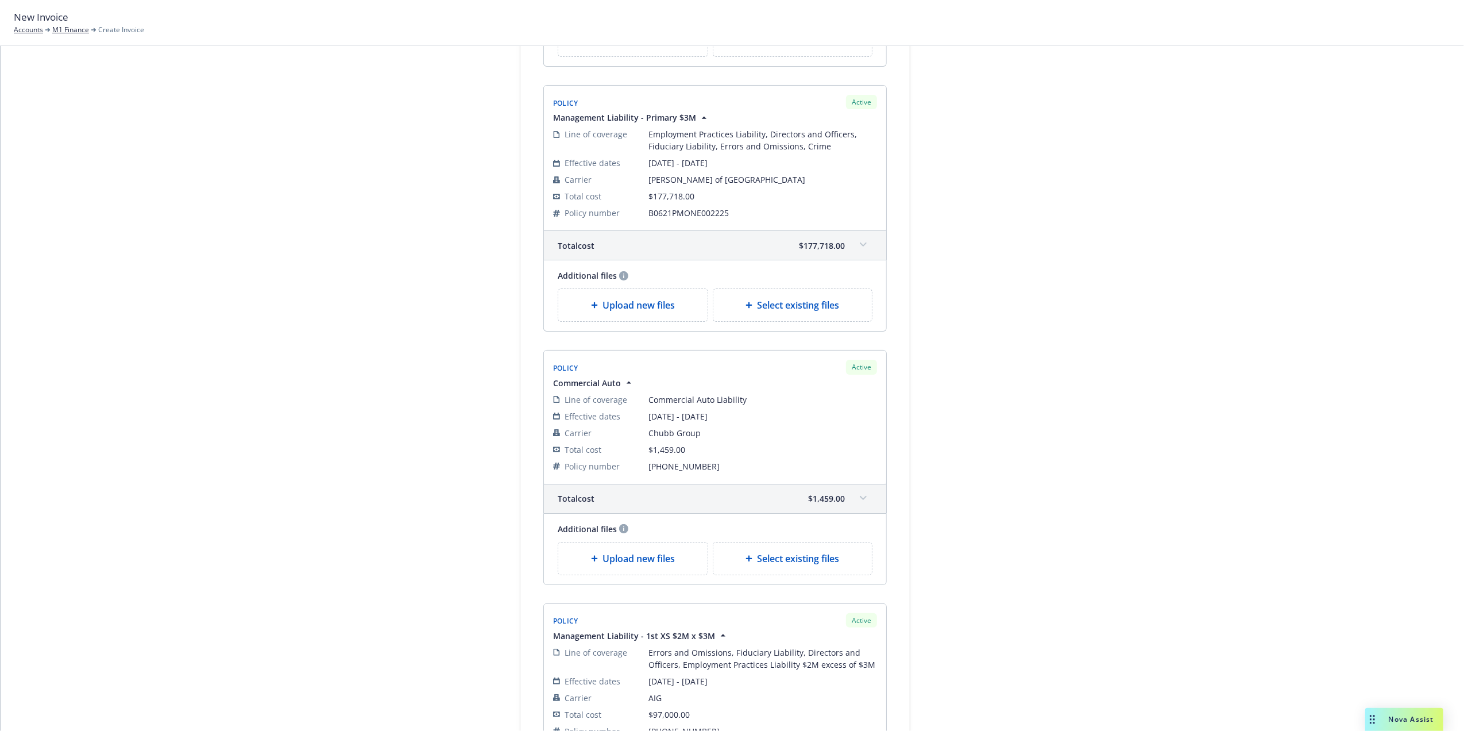
drag, startPoint x: 1006, startPoint y: 471, endPoint x: 1007, endPoint y: 522, distance: 51.1
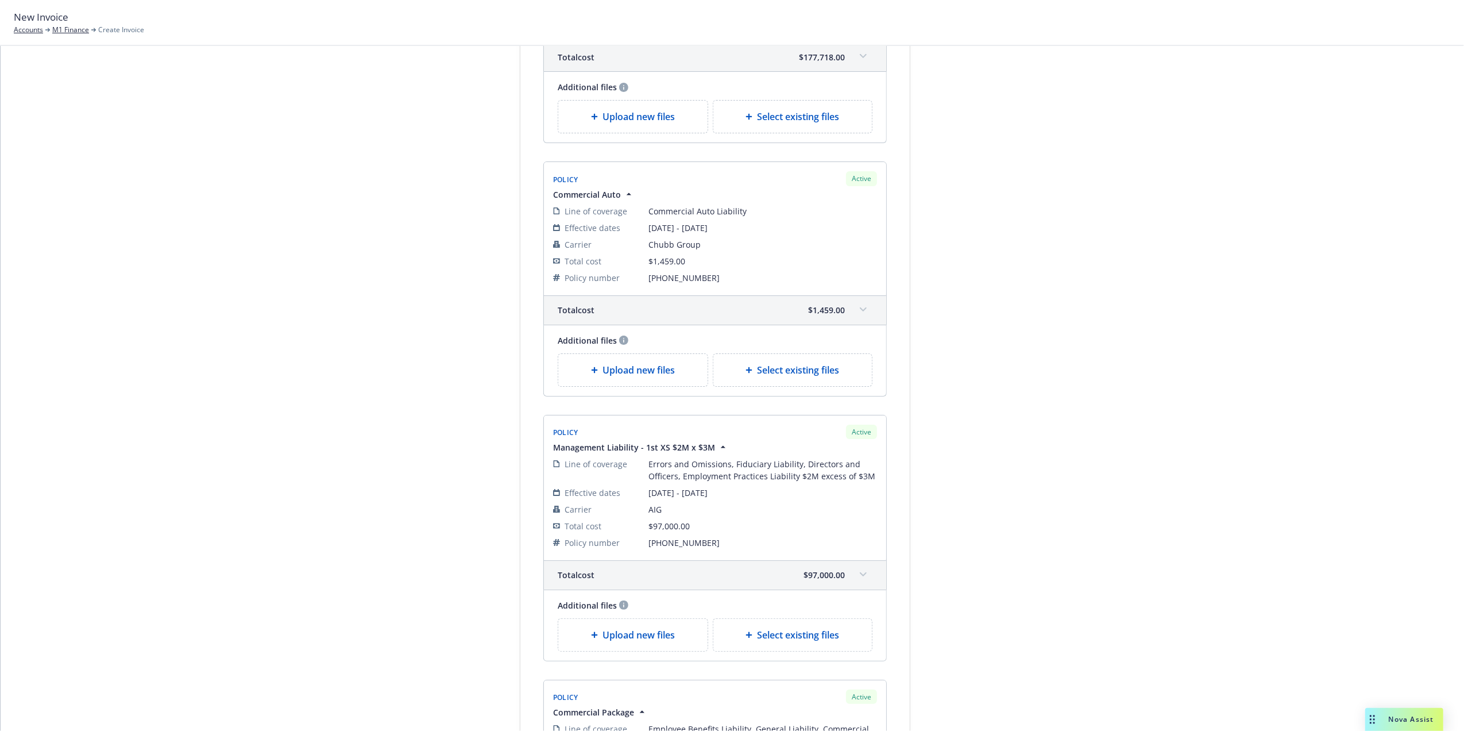
click at [857, 310] on span at bounding box center [863, 309] width 18 height 18
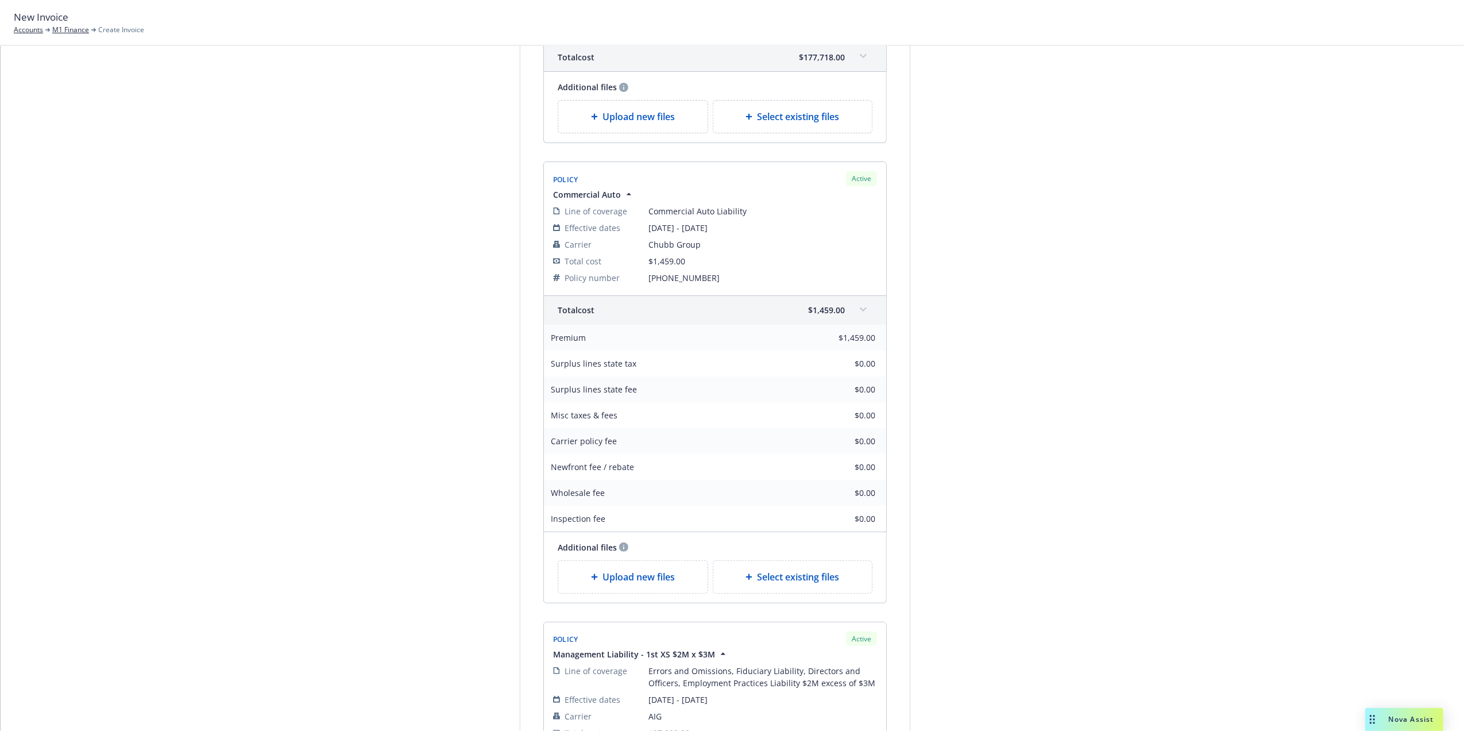
click at [854, 310] on span at bounding box center [863, 309] width 18 height 18
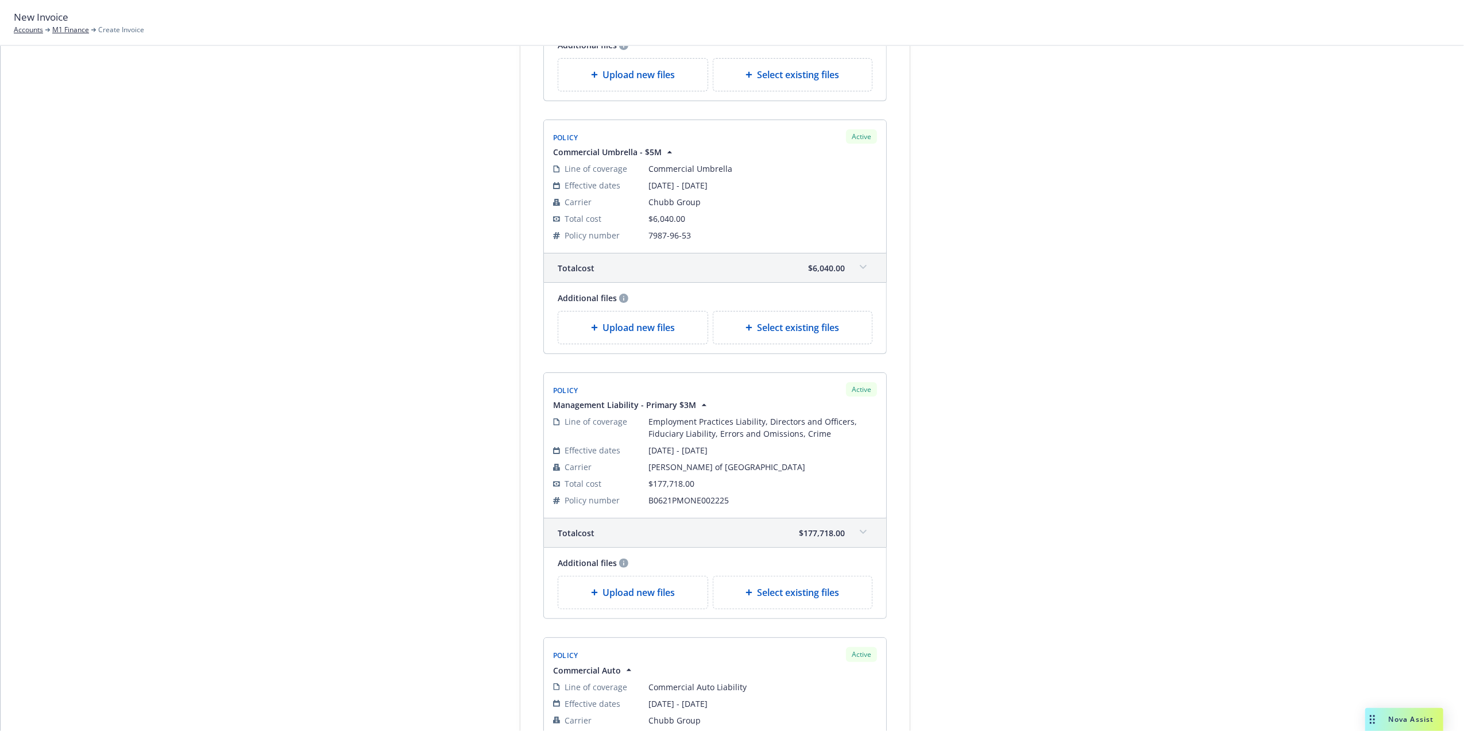
scroll to position [466, 0]
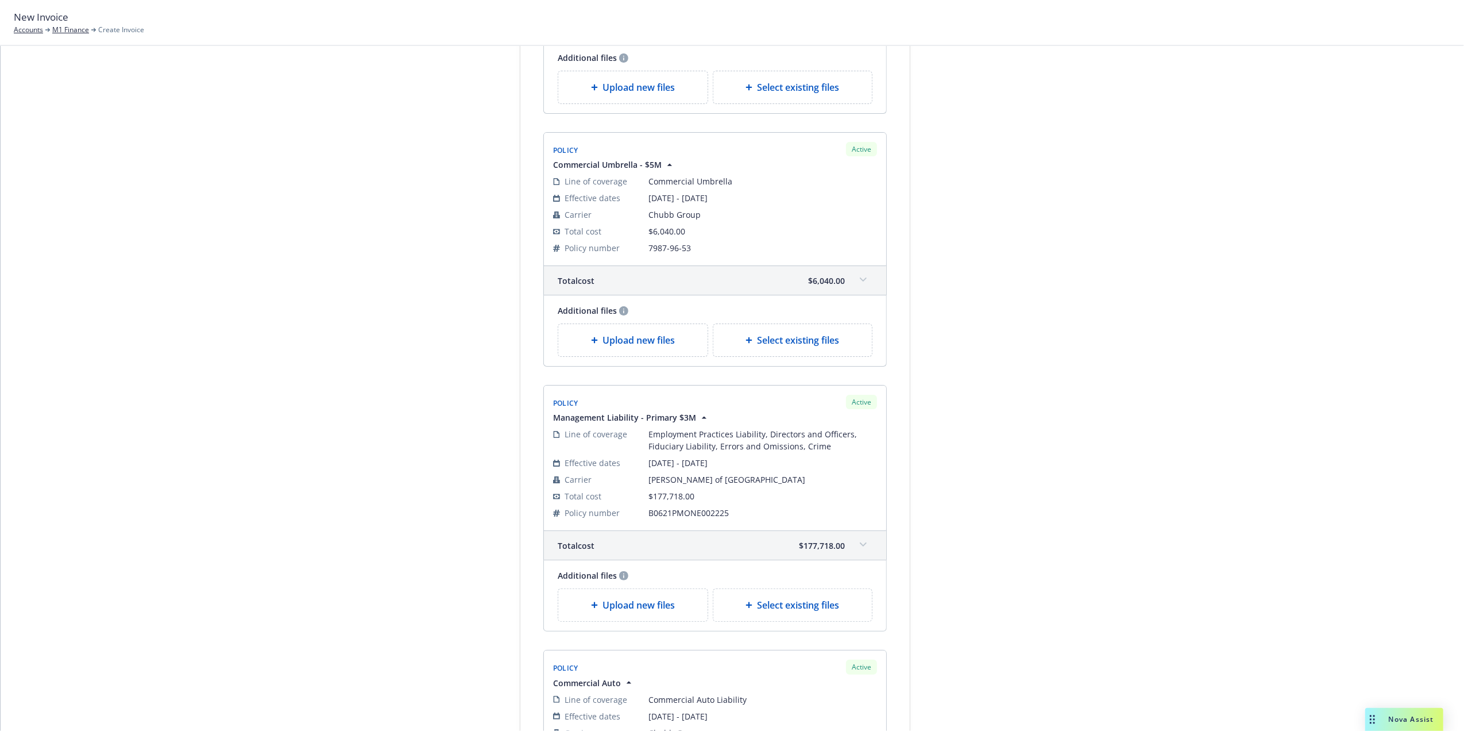
click at [841, 278] on div "Total cost $6,040.00" at bounding box center [715, 280] width 342 height 29
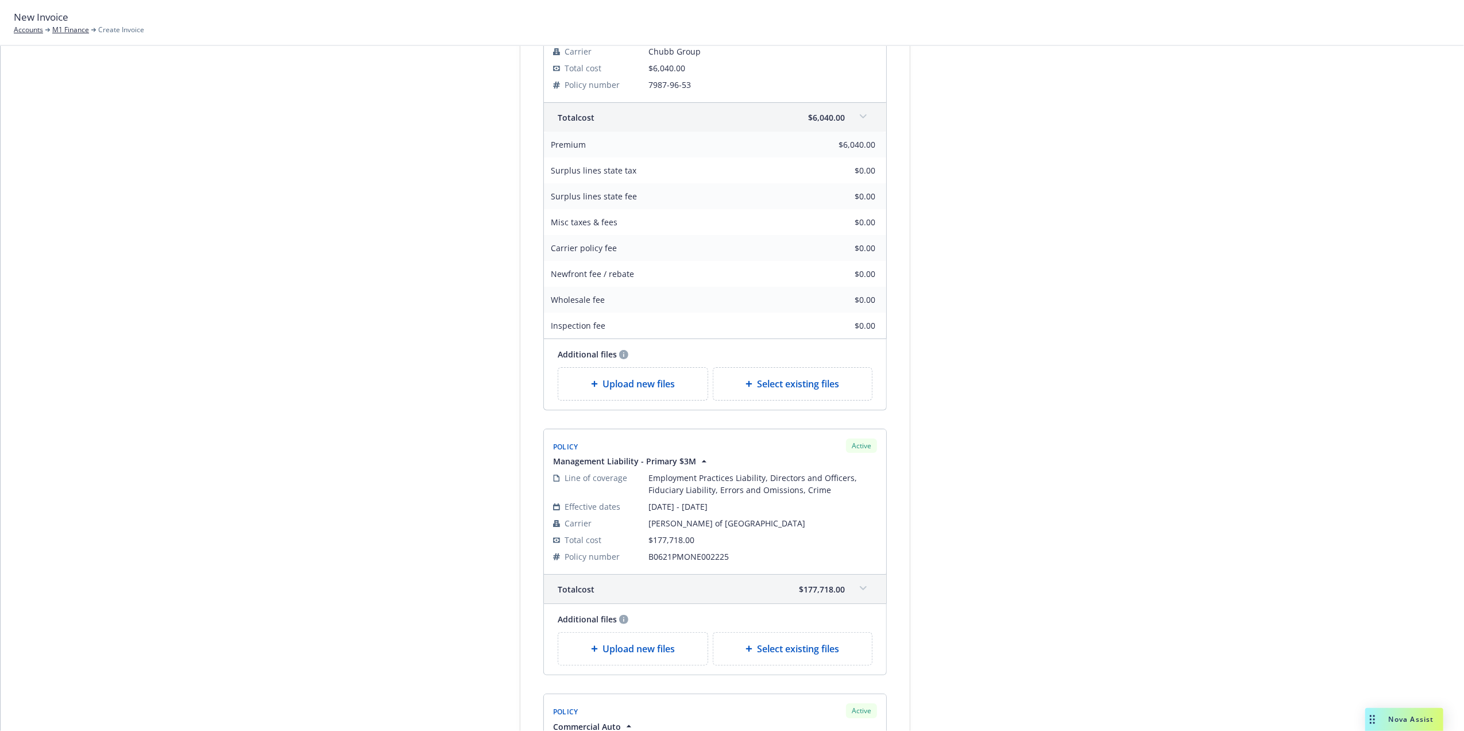
scroll to position [982, 0]
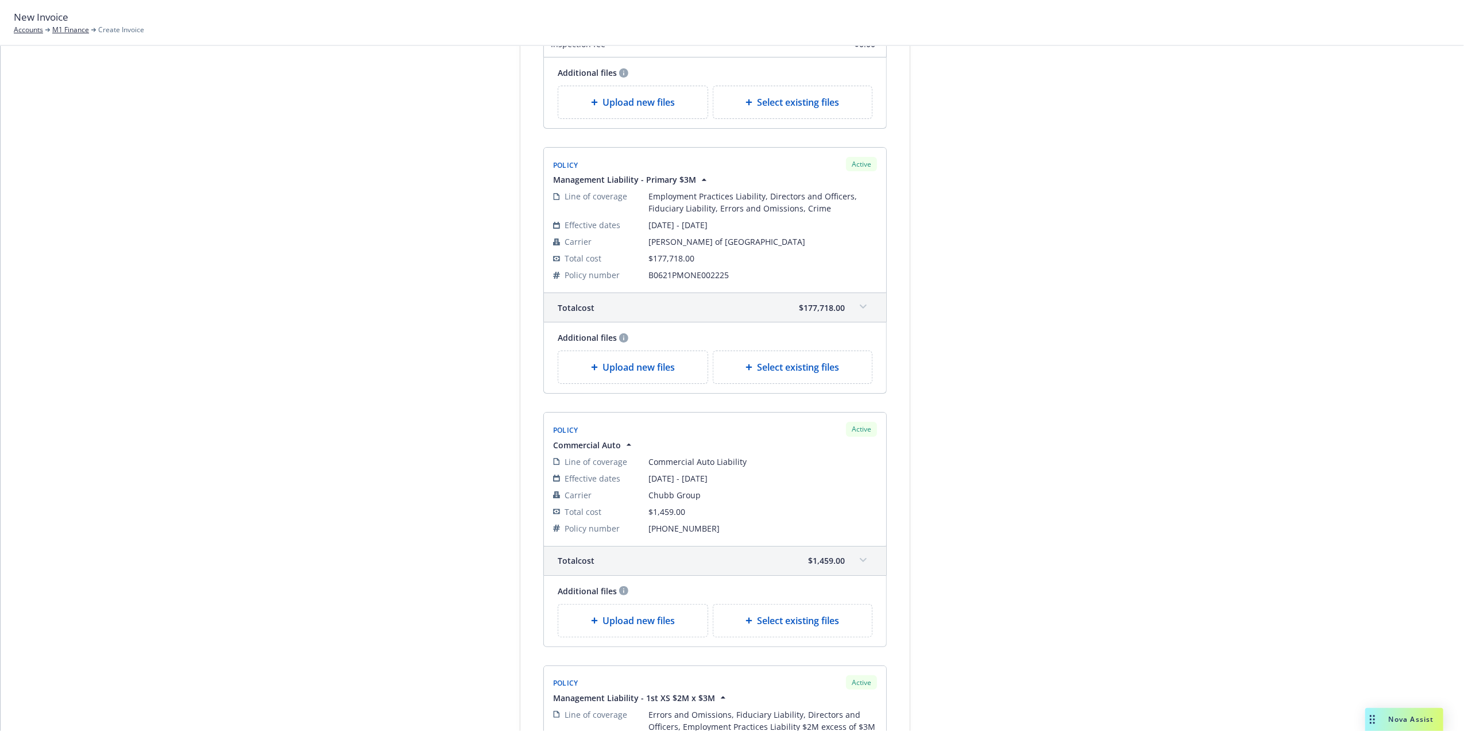
drag, startPoint x: 932, startPoint y: 210, endPoint x: 951, endPoint y: 301, distance: 93.4
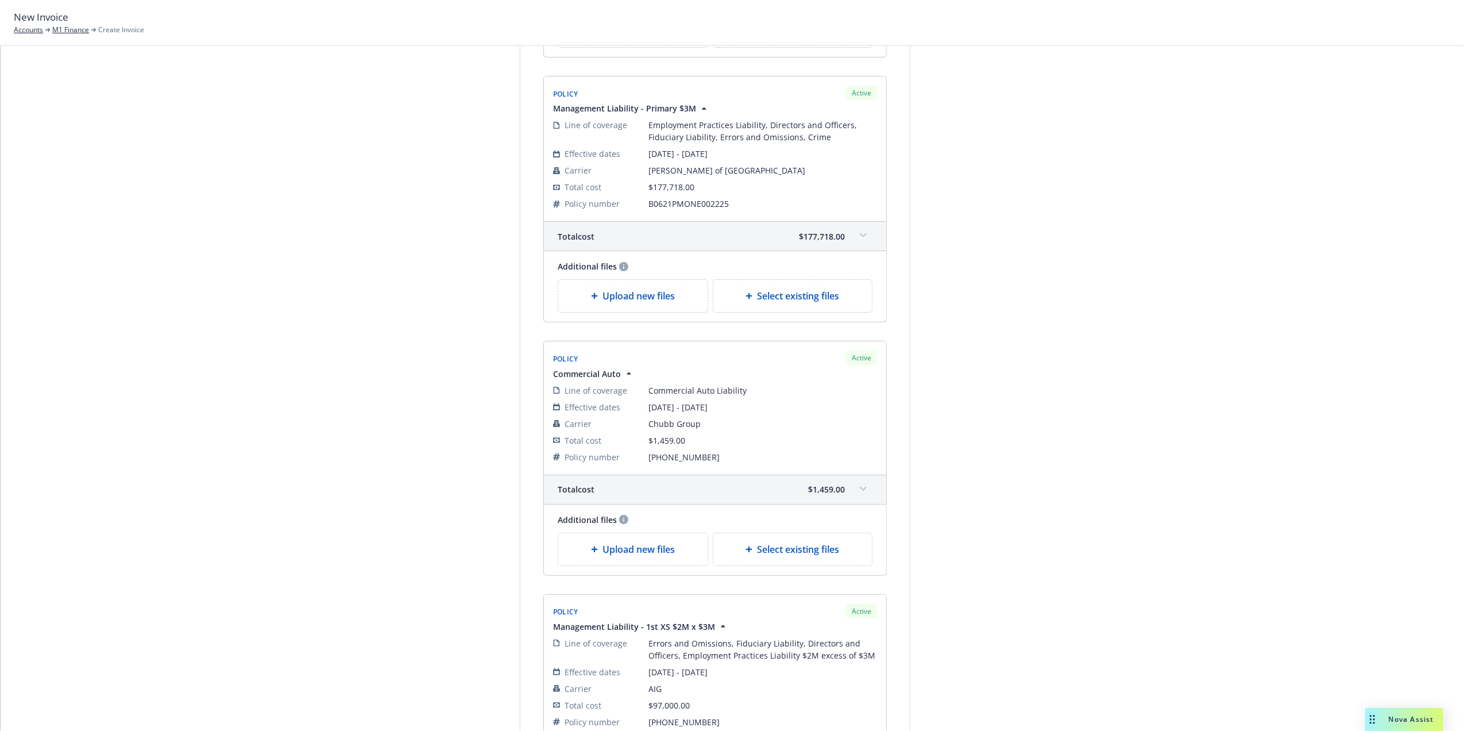
click at [868, 240] on div "Total cost $177,718.00" at bounding box center [715, 236] width 342 height 29
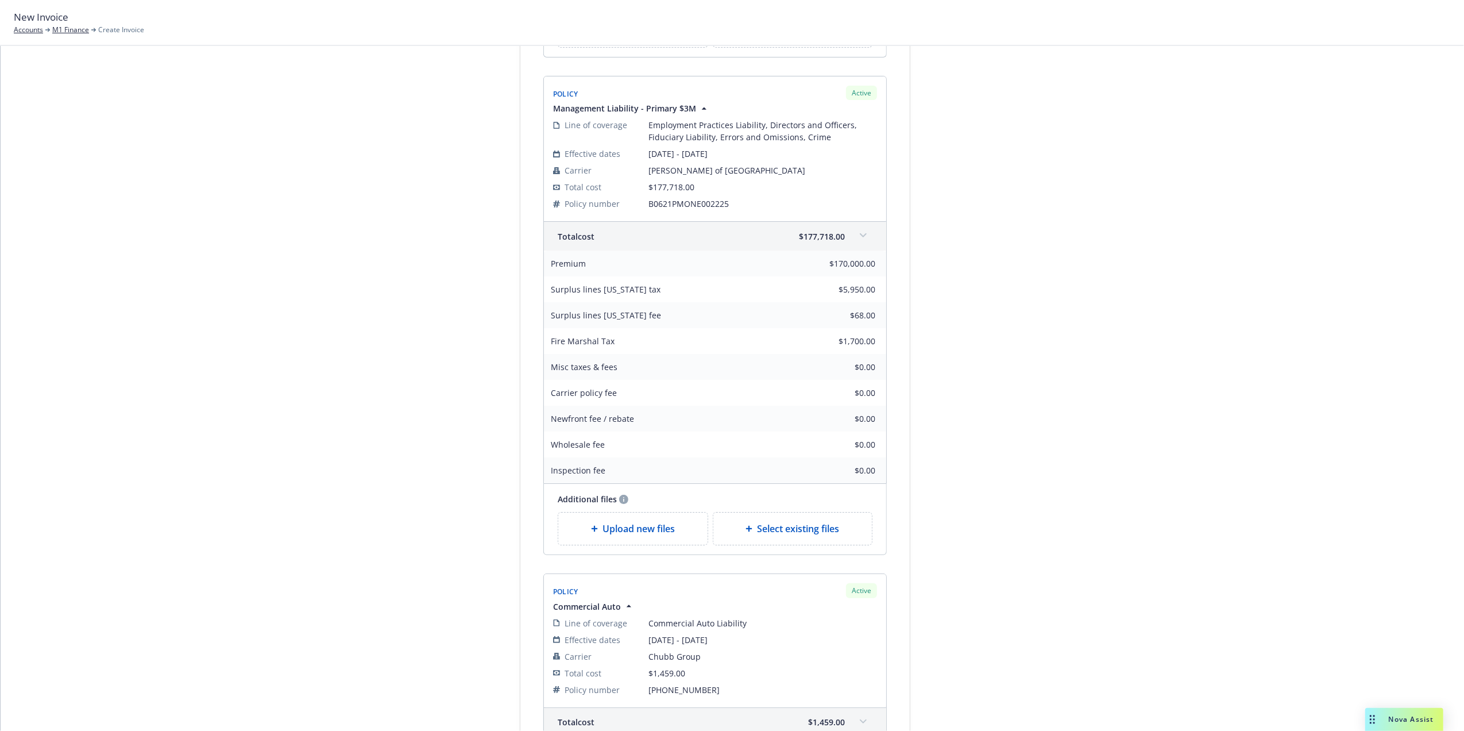
click at [868, 240] on div "Total cost $177,718.00" at bounding box center [715, 236] width 342 height 29
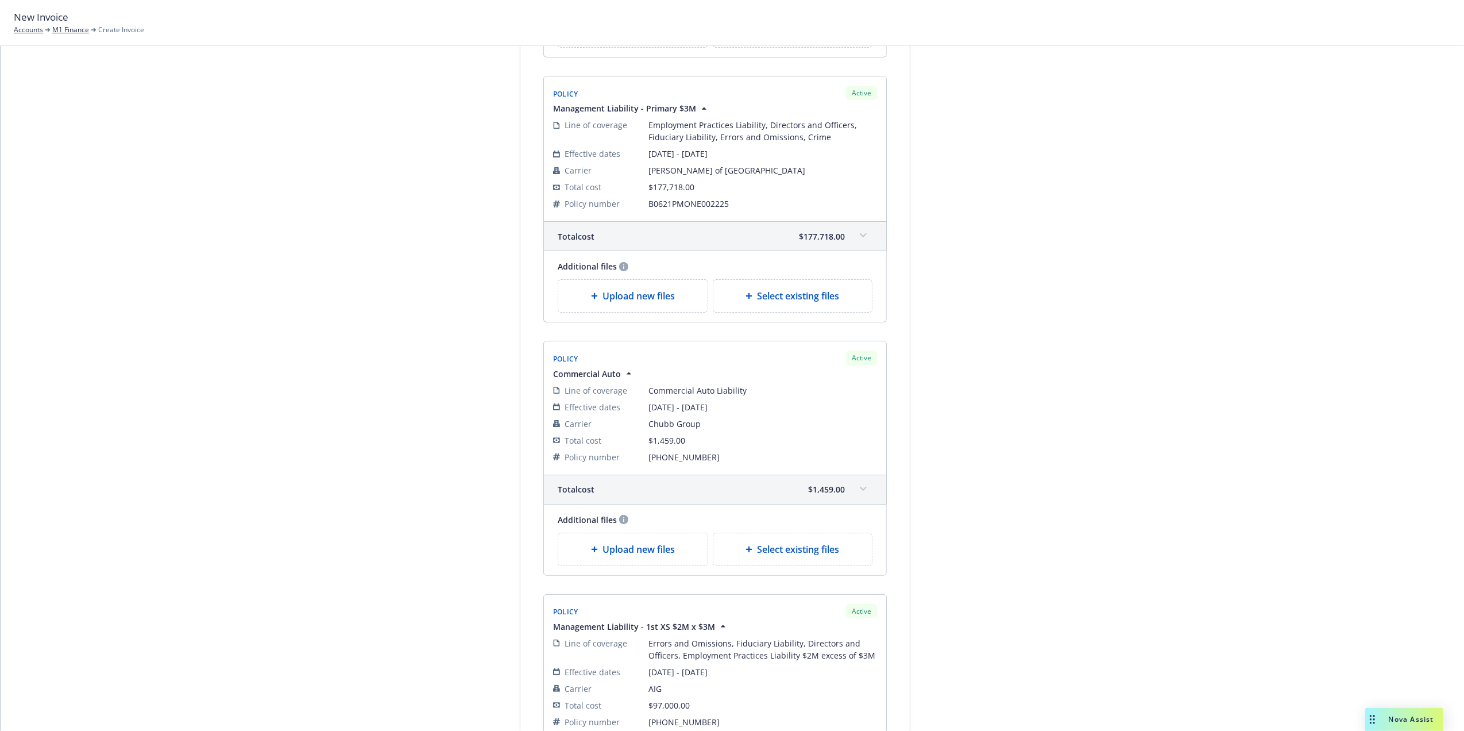
click at [860, 238] on icon at bounding box center [863, 235] width 7 height 5
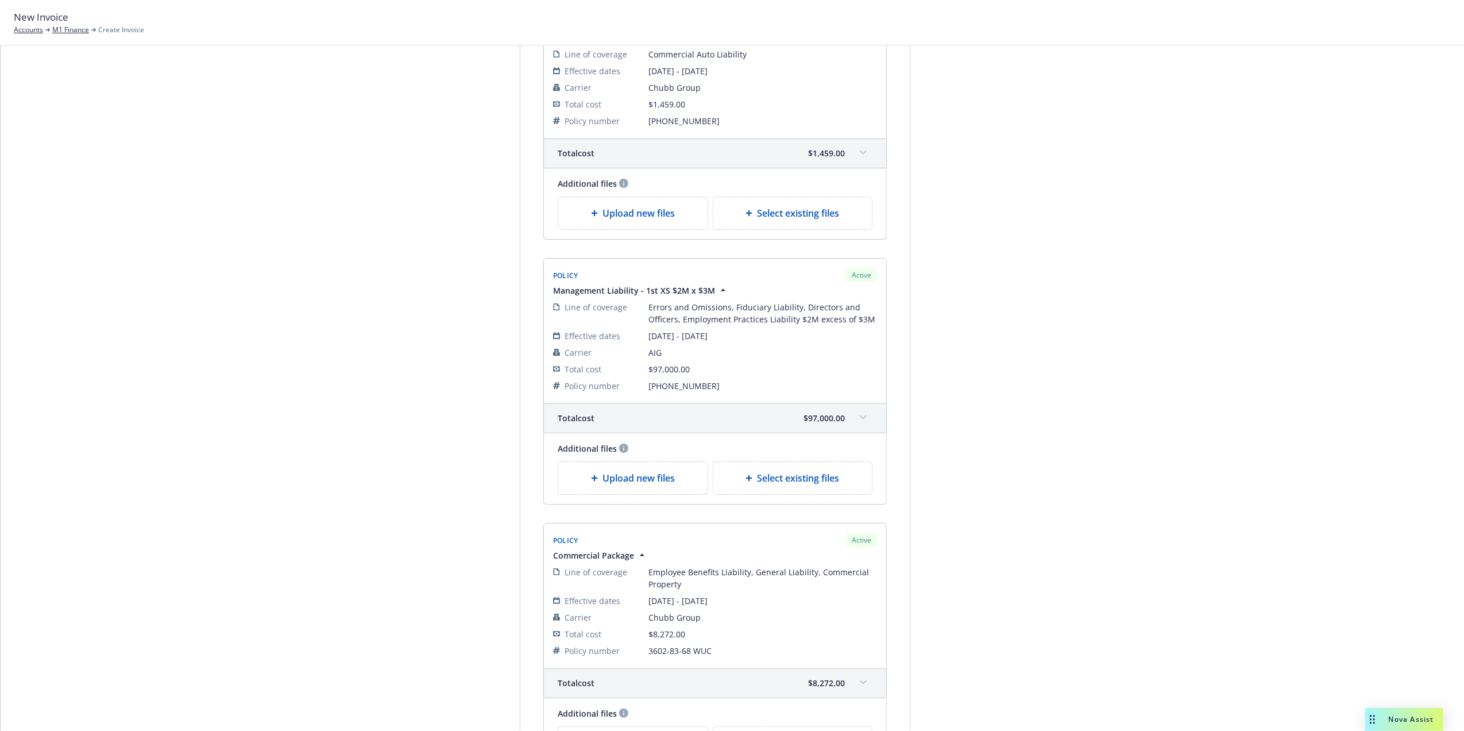
drag, startPoint x: 1055, startPoint y: 355, endPoint x: 1083, endPoint y: 481, distance: 129.3
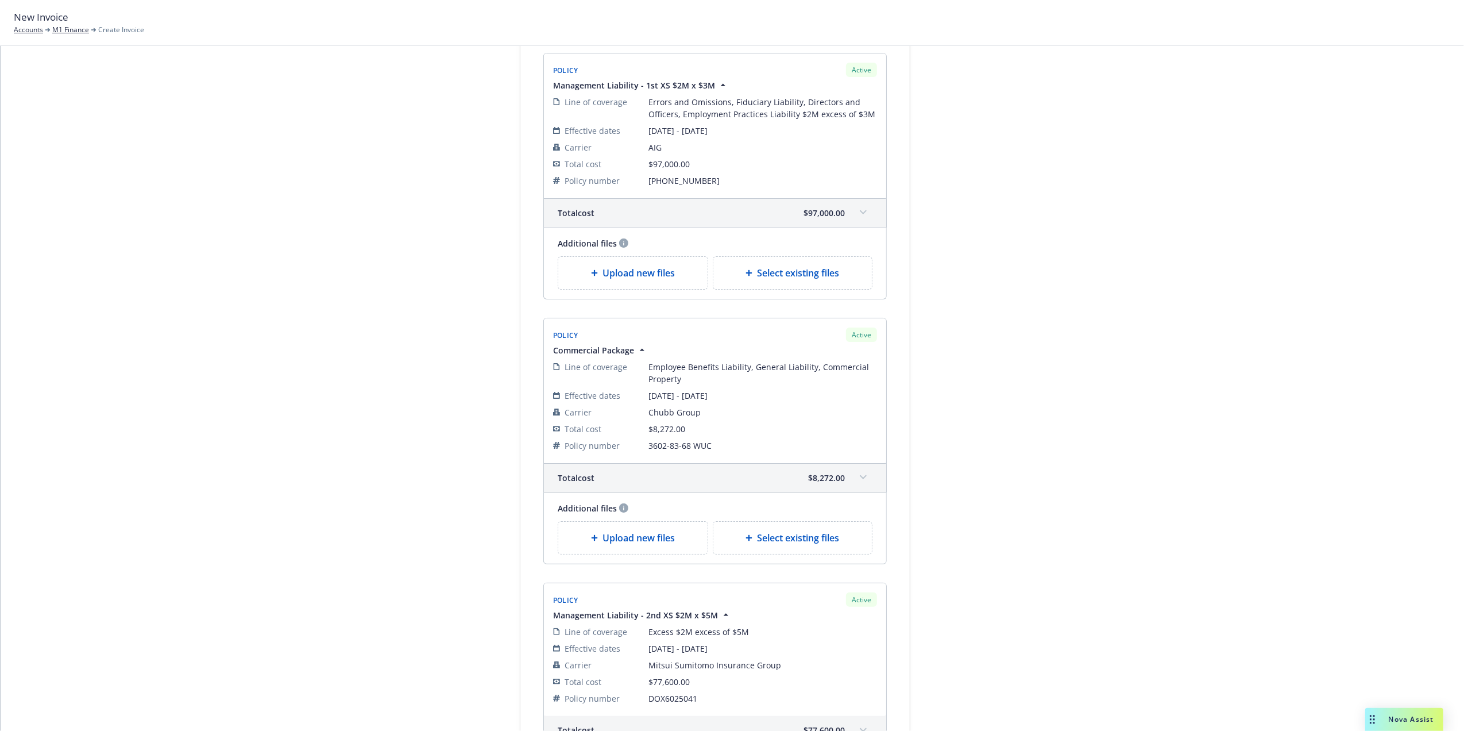
drag, startPoint x: 1141, startPoint y: 290, endPoint x: 1146, endPoint y: 361, distance: 70.9
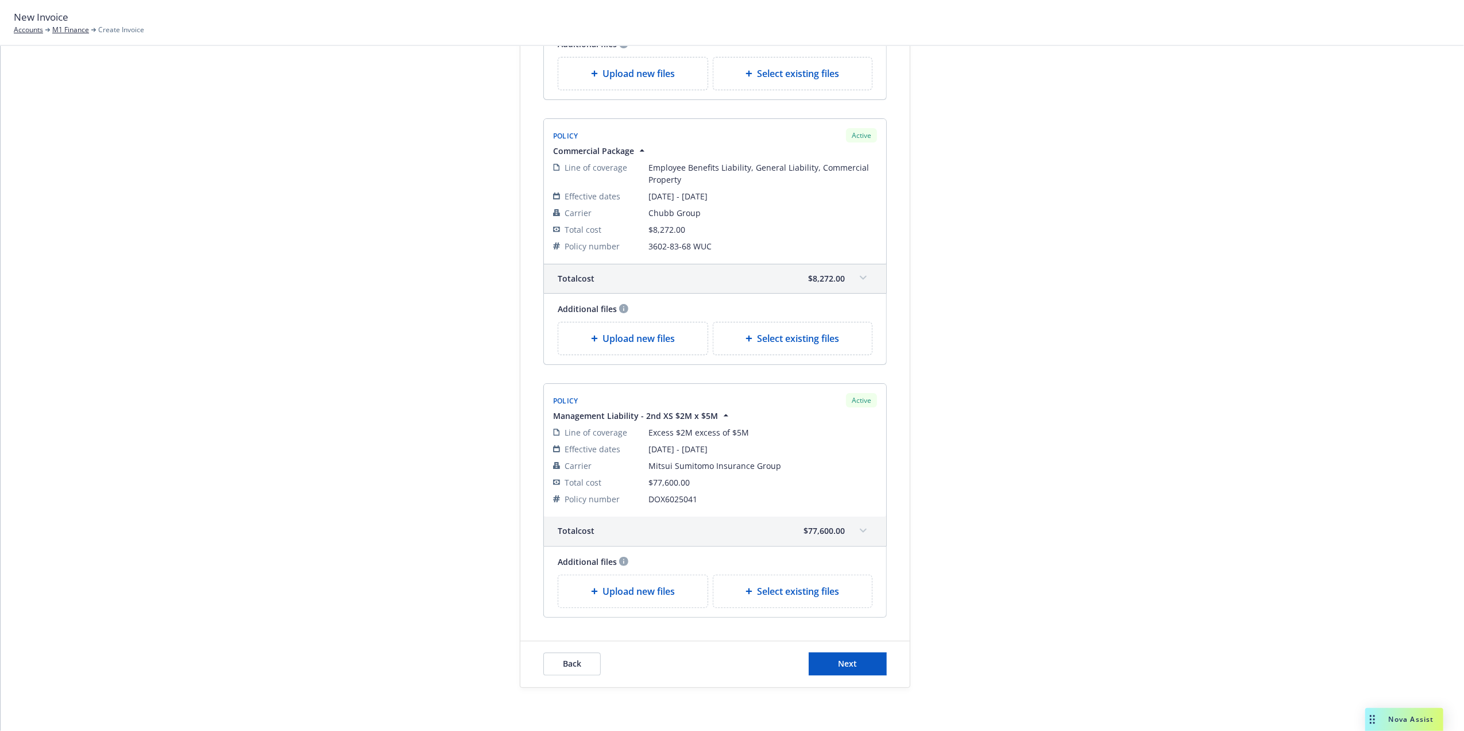
scroll to position [1961, 0]
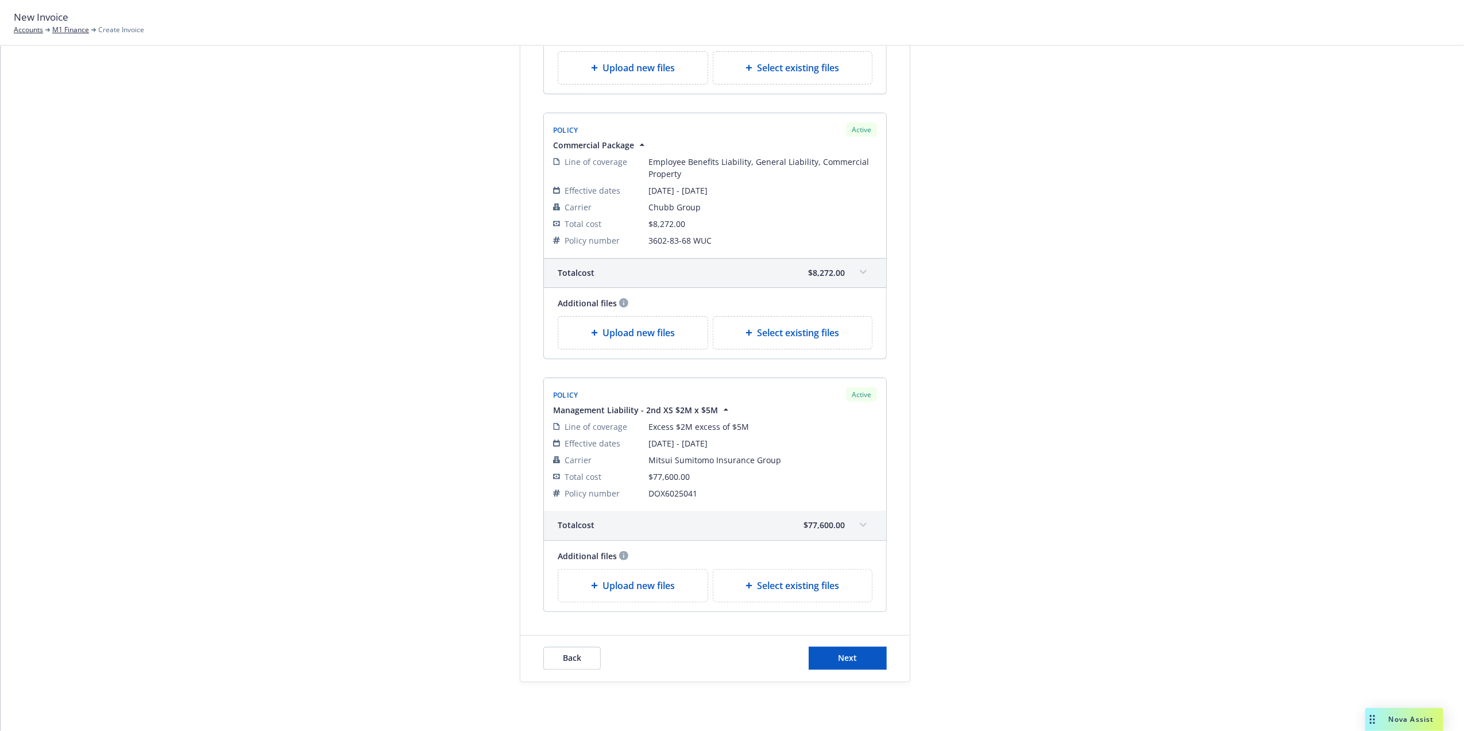
drag, startPoint x: 857, startPoint y: 534, endPoint x: 1331, endPoint y: 139, distance: 616.6
click at [860, 527] on icon at bounding box center [863, 525] width 7 height 5
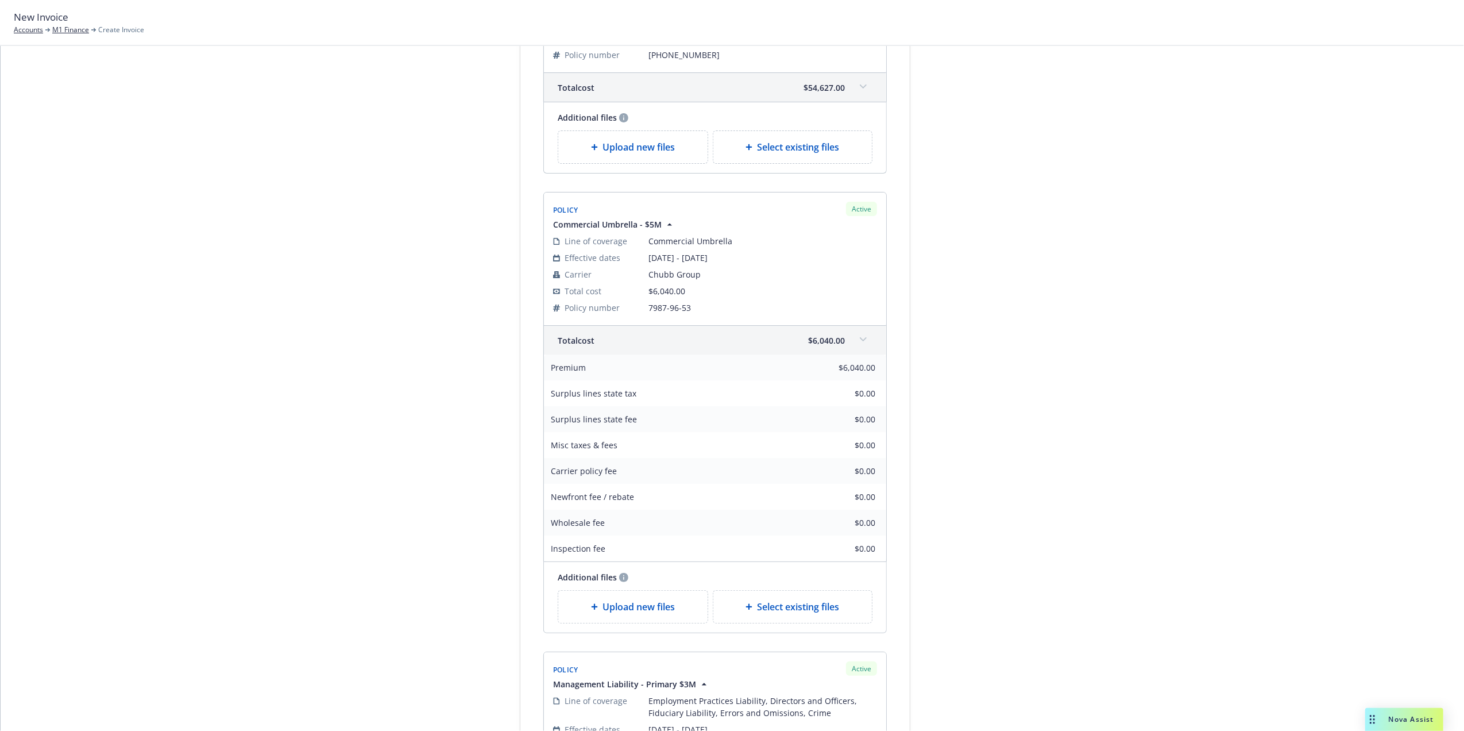
scroll to position [0, 0]
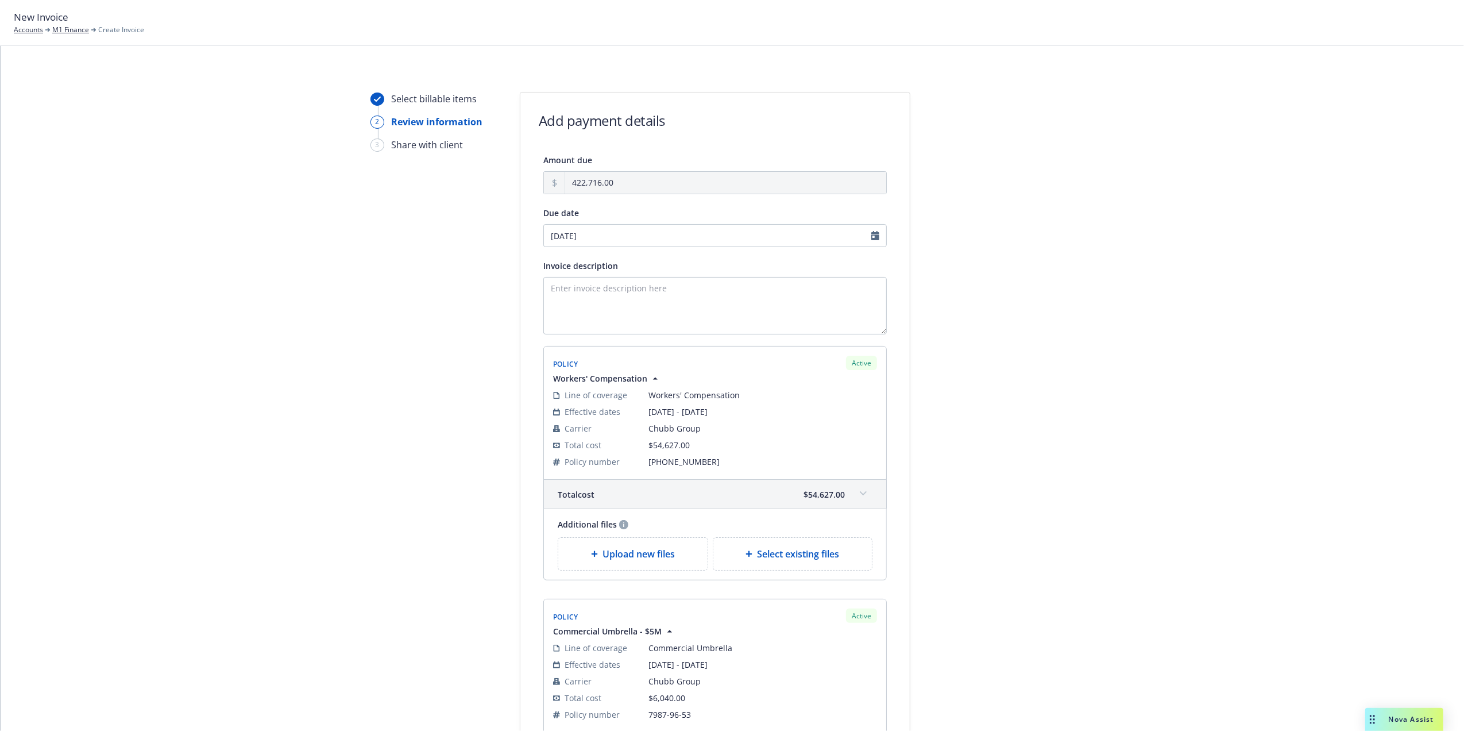
drag, startPoint x: 1261, startPoint y: 192, endPoint x: 1281, endPoint y: 318, distance: 127.3
drag, startPoint x: 1212, startPoint y: 302, endPoint x: 1330, endPoint y: 454, distance: 192.3
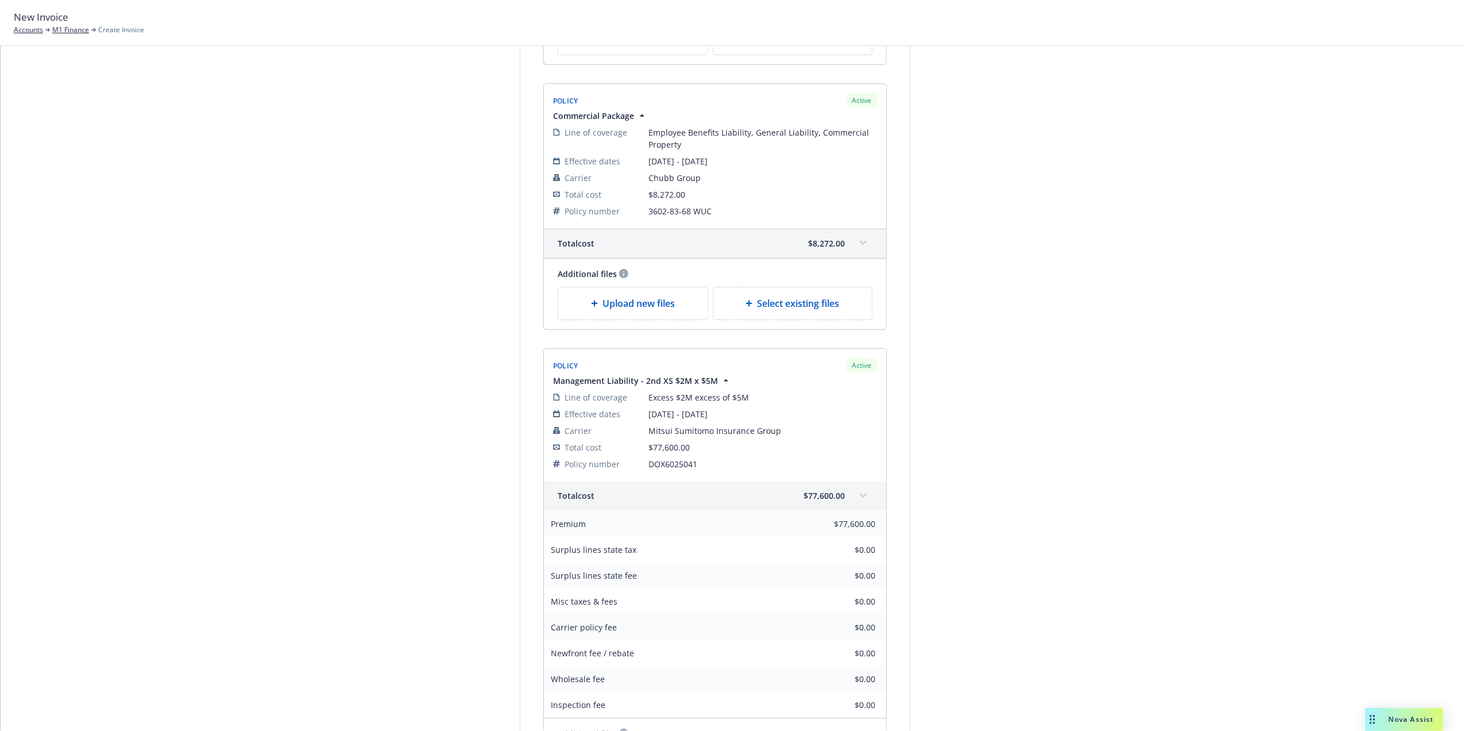
scroll to position [2201, 0]
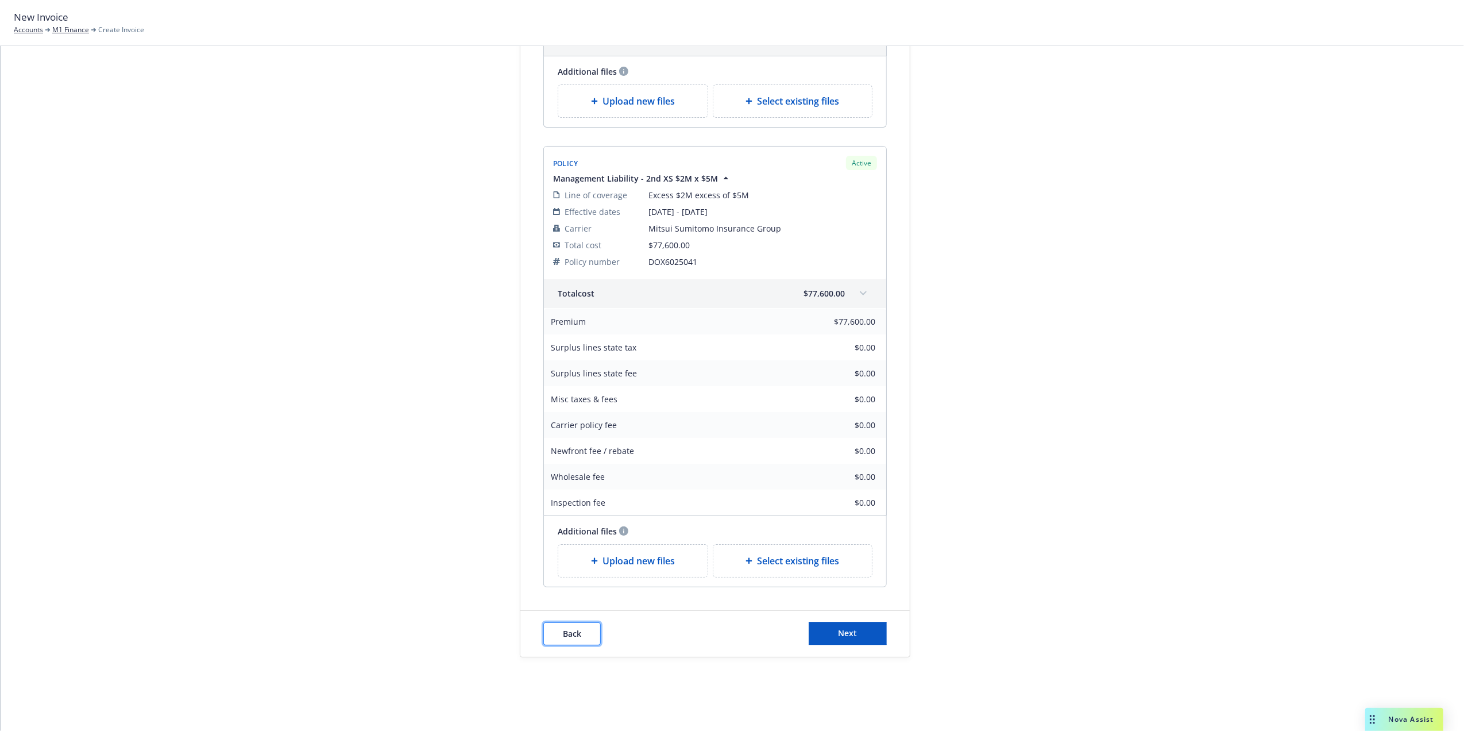
click at [589, 634] on button "Back" at bounding box center [571, 633] width 57 height 23
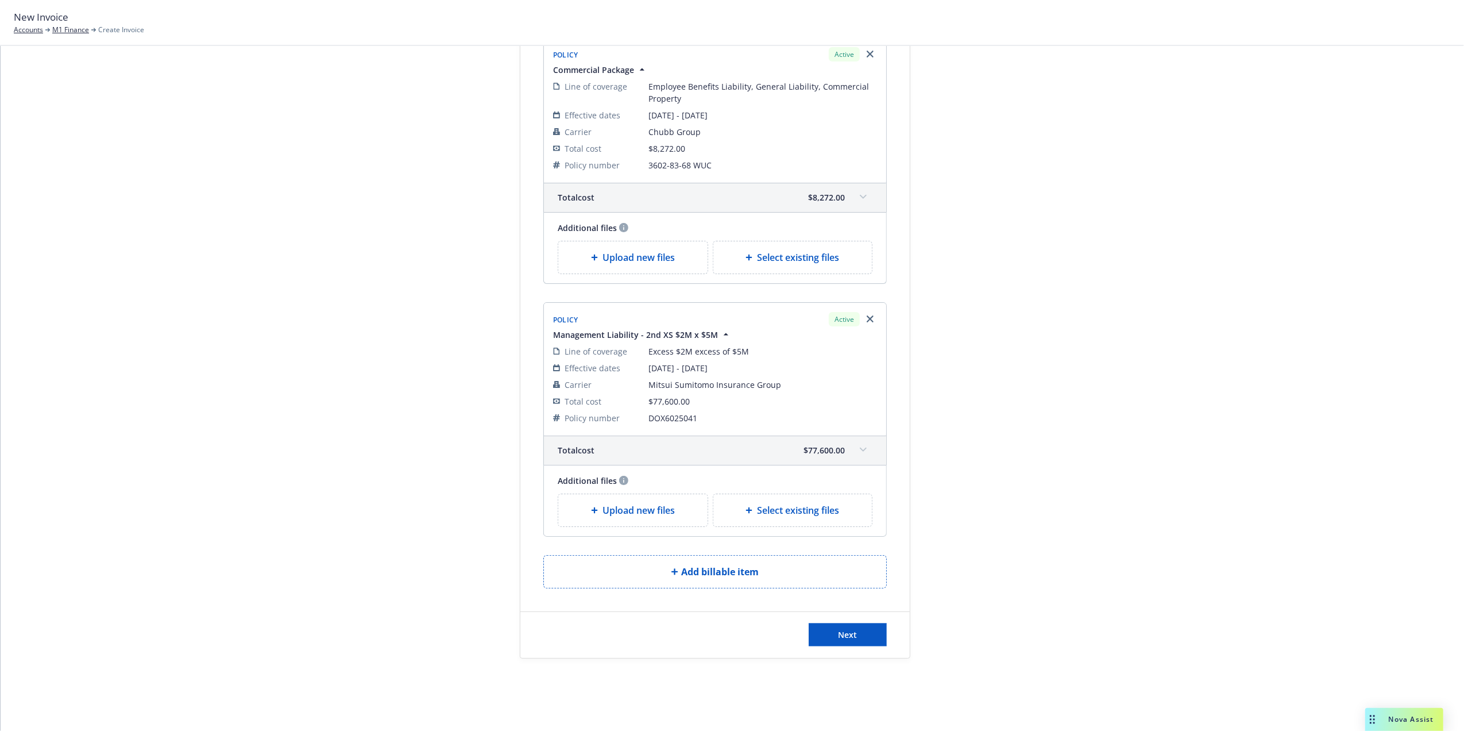
scroll to position [1414, 0]
click at [842, 642] on button "Next" at bounding box center [848, 633] width 78 height 23
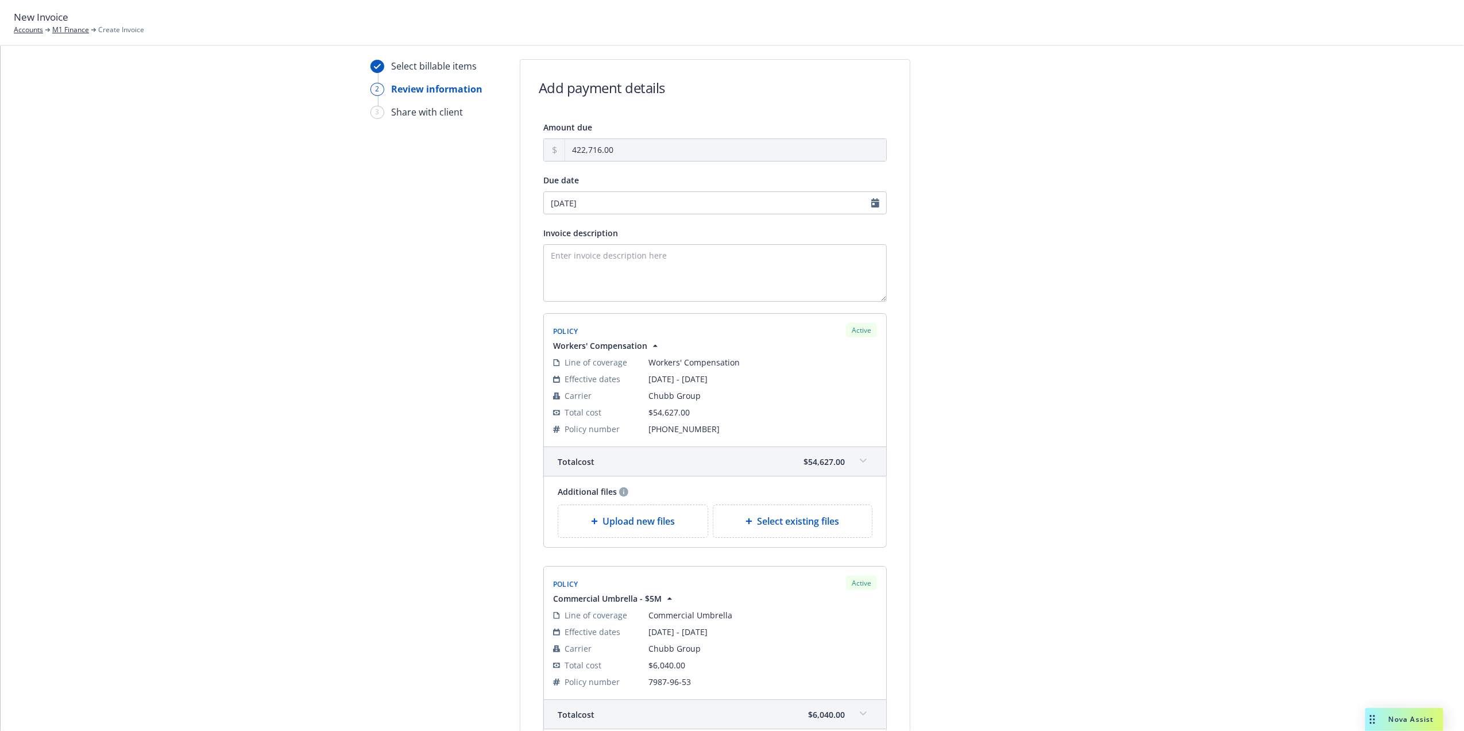
scroll to position [0, 0]
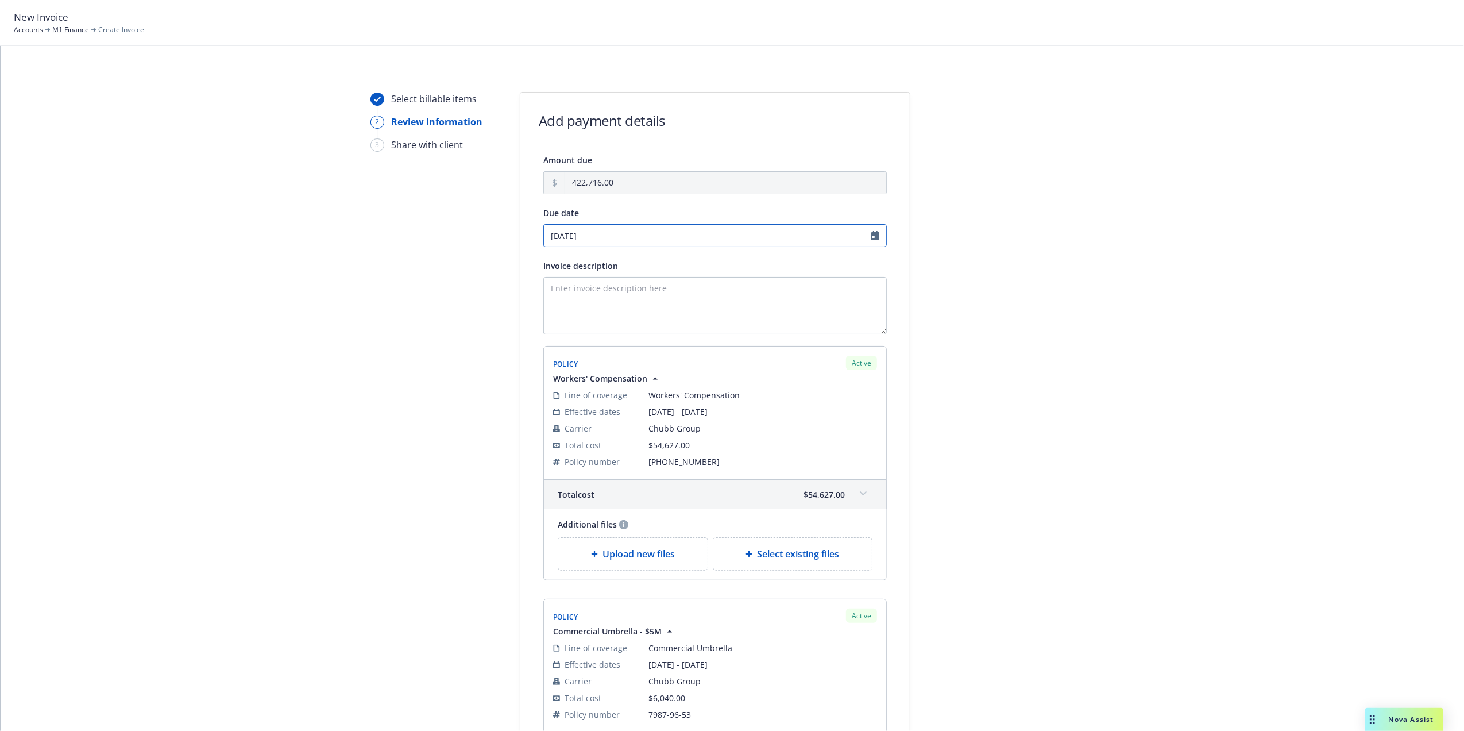
click at [866, 237] on input "10/03/2025" at bounding box center [714, 235] width 343 height 23
select select "October"
select select "2025"
click at [550, 261] on icon "chevronLeft" at bounding box center [548, 259] width 7 height 7
select select "September"
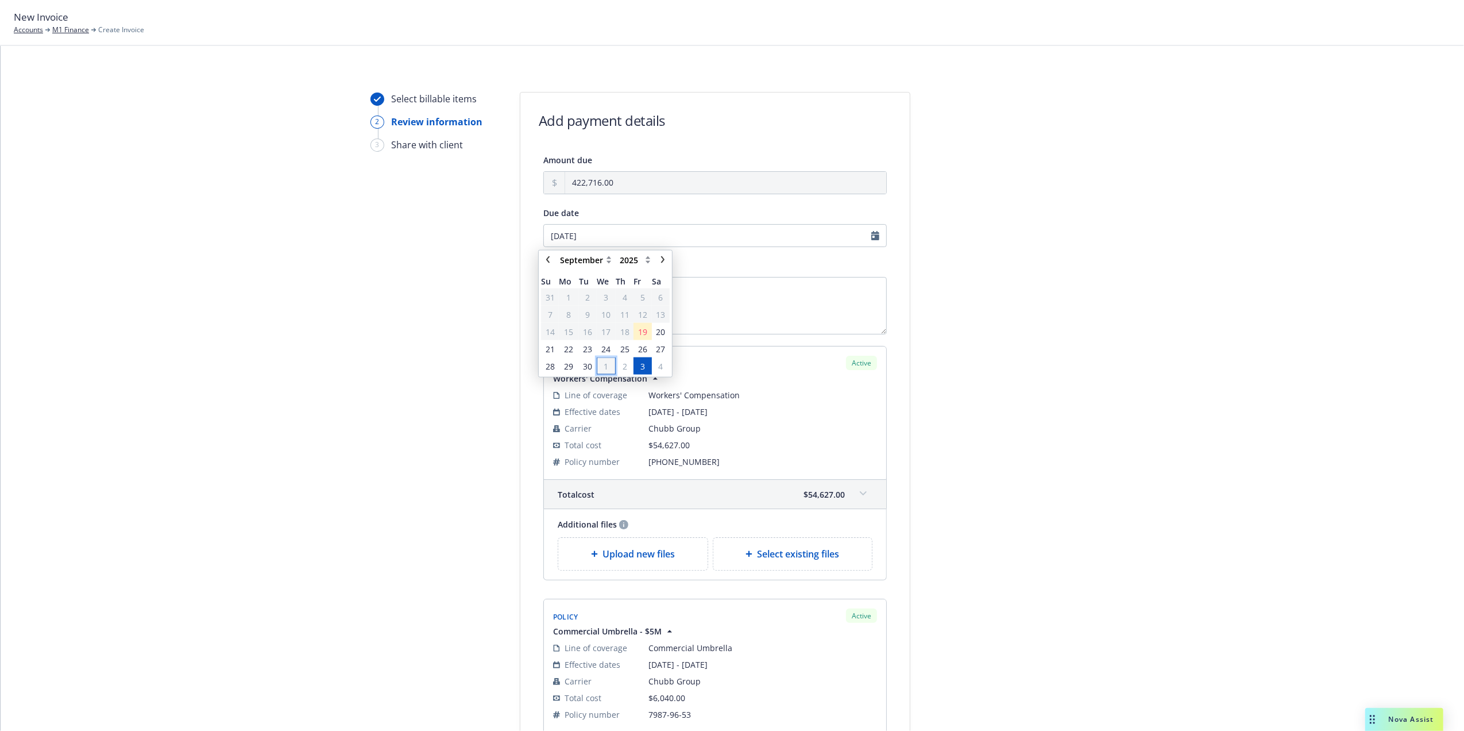
click at [605, 363] on span "1" at bounding box center [606, 366] width 5 height 12
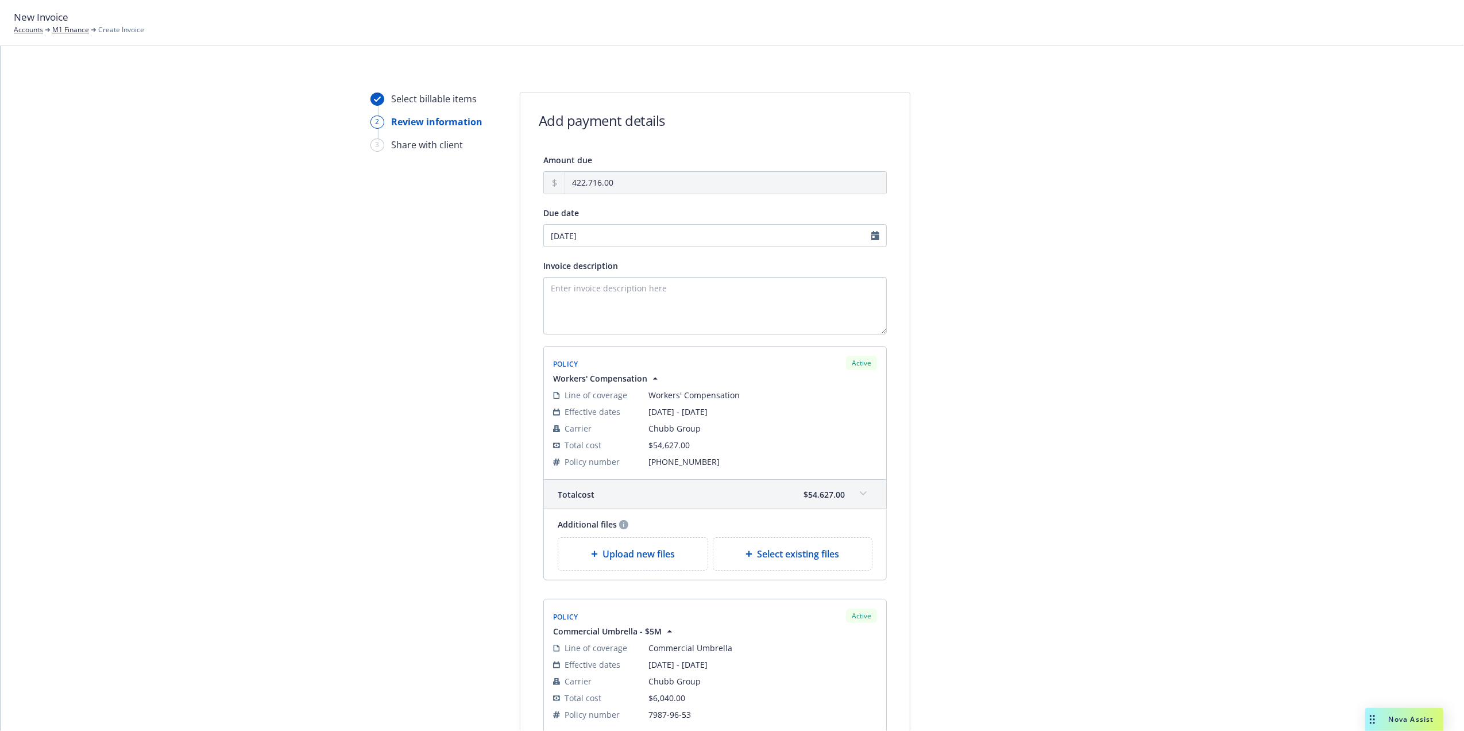
type input "10/01/2025"
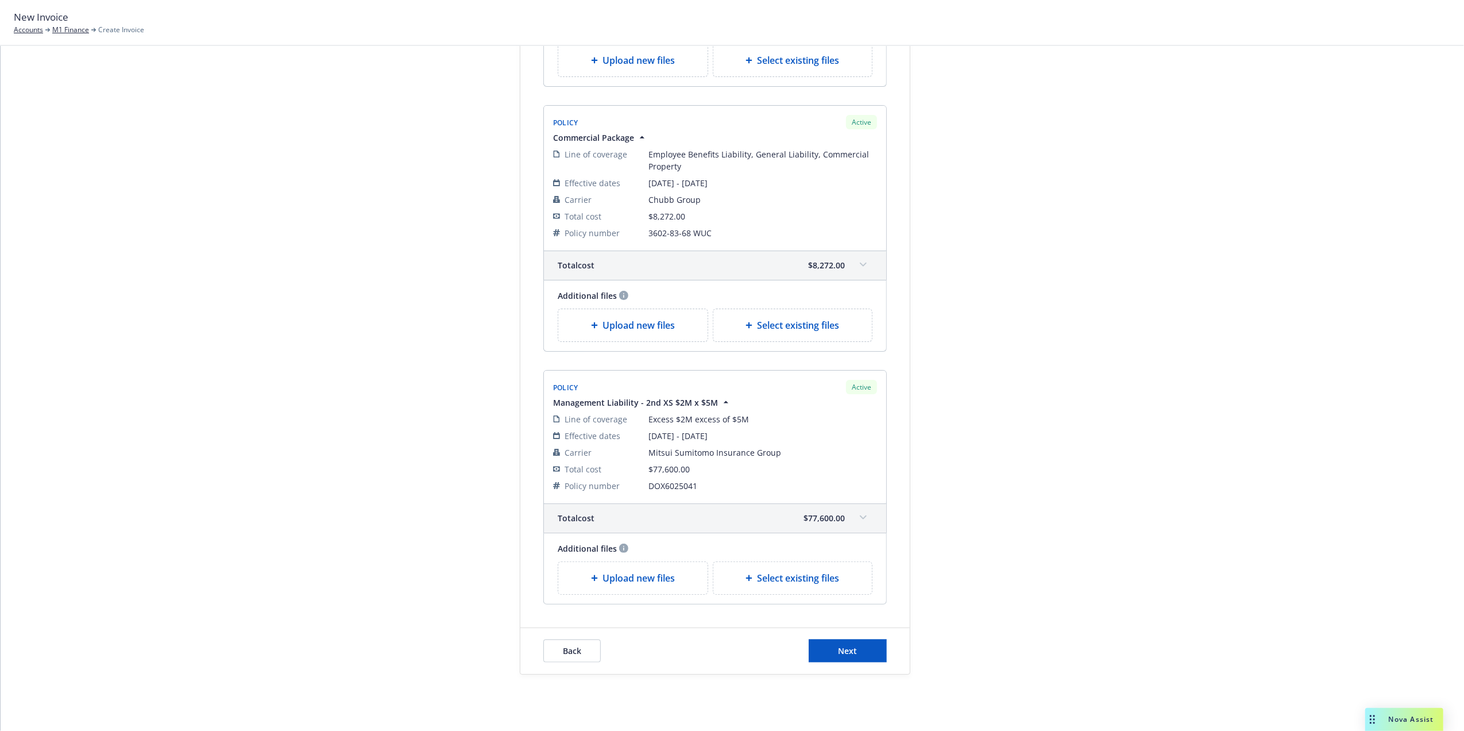
scroll to position [1555, 0]
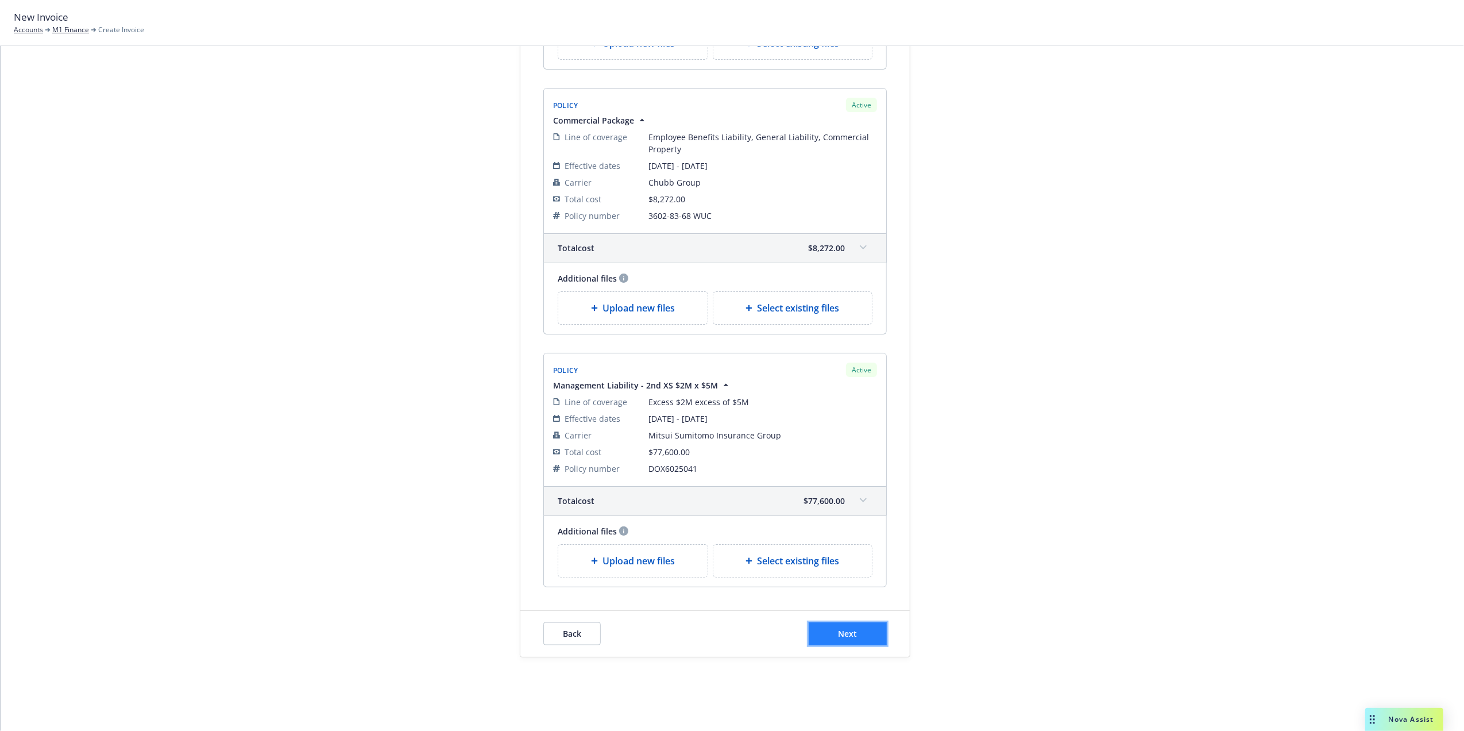
click at [874, 625] on button "Next" at bounding box center [848, 633] width 78 height 23
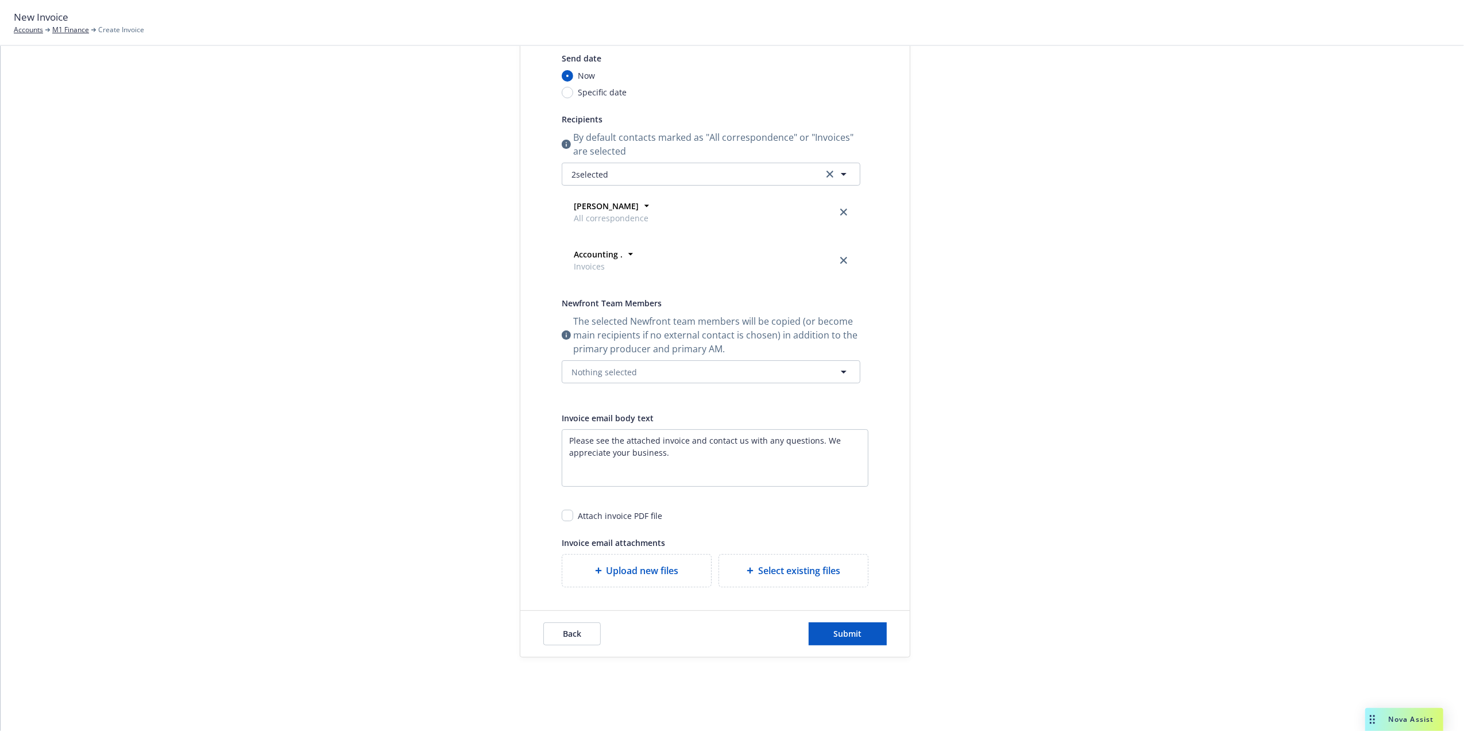
scroll to position [0, 0]
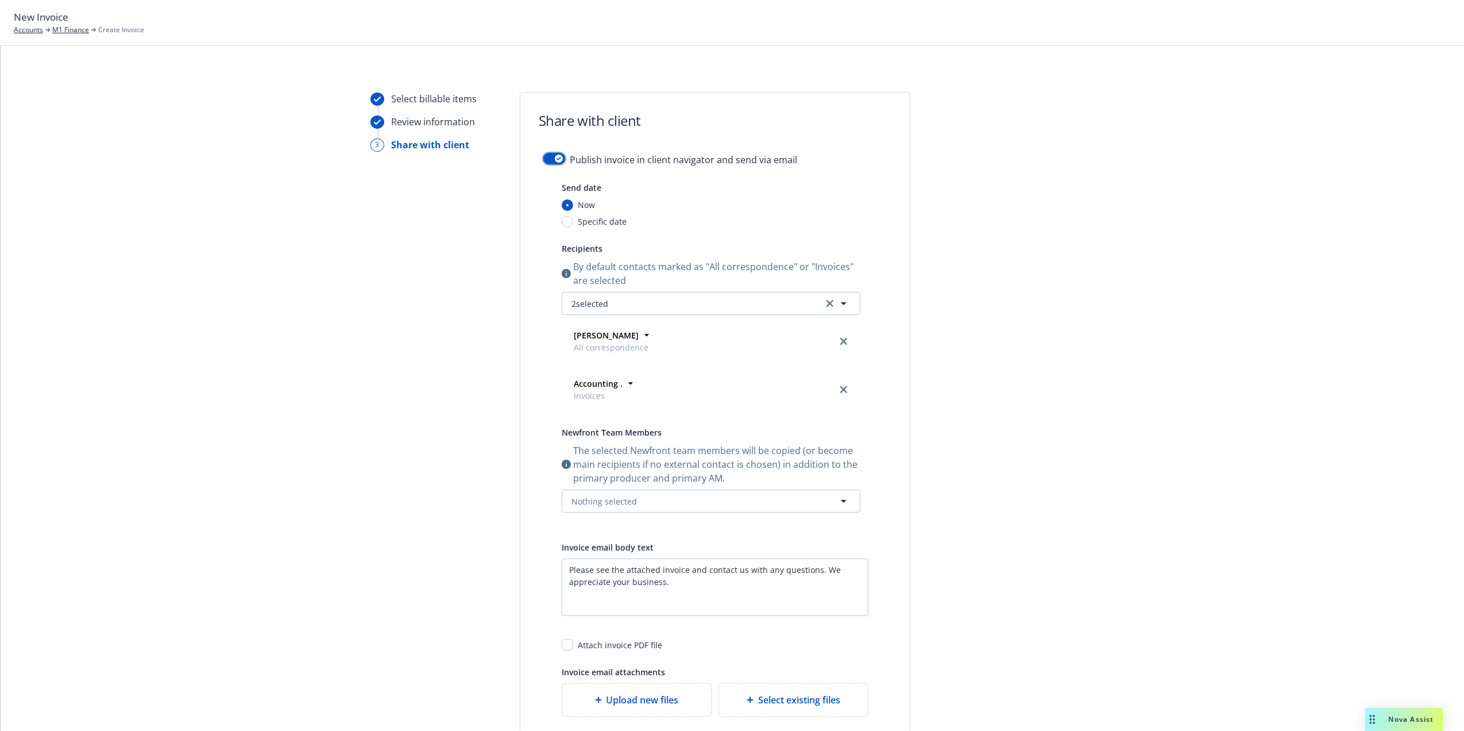
click at [557, 157] on icon "button" at bounding box center [559, 158] width 5 height 3
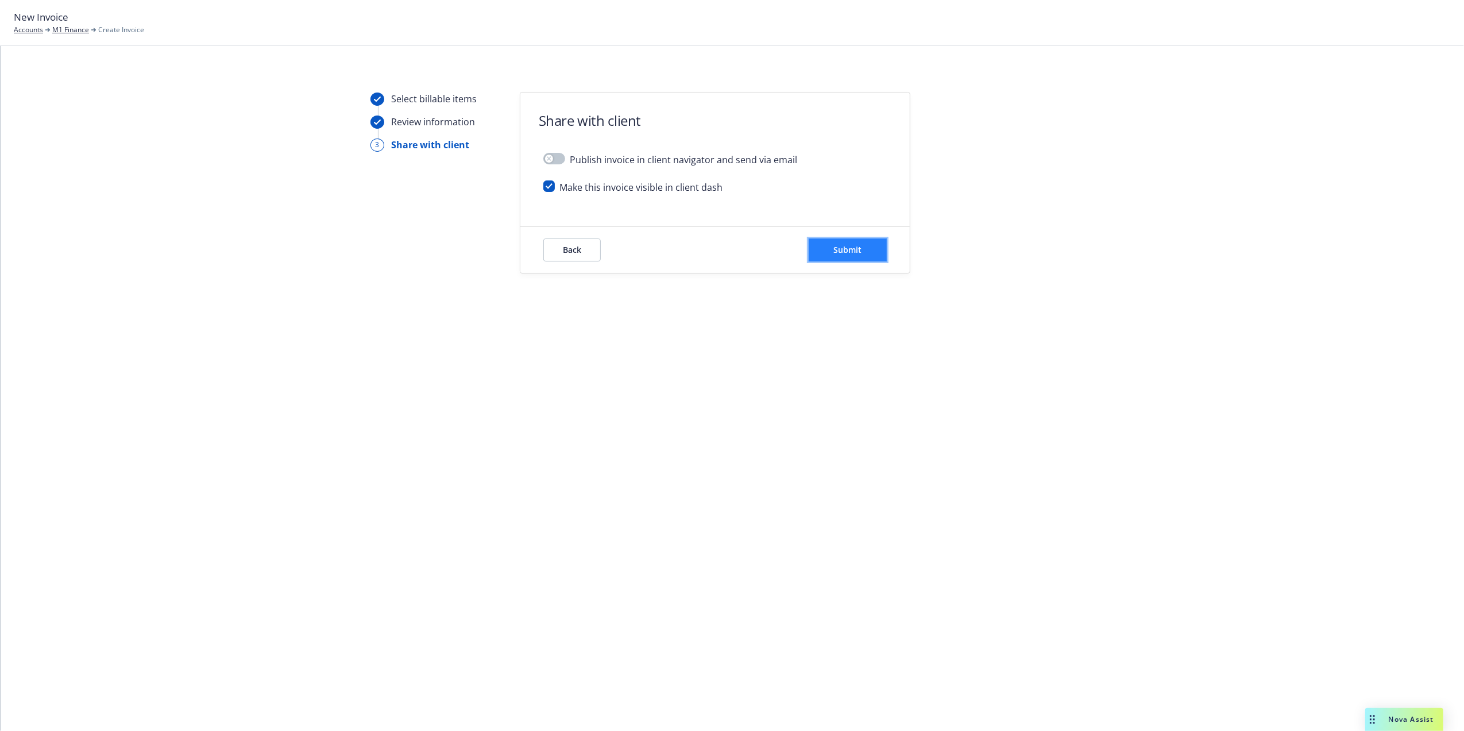
click at [844, 252] on span "Submit" at bounding box center [848, 249] width 28 height 11
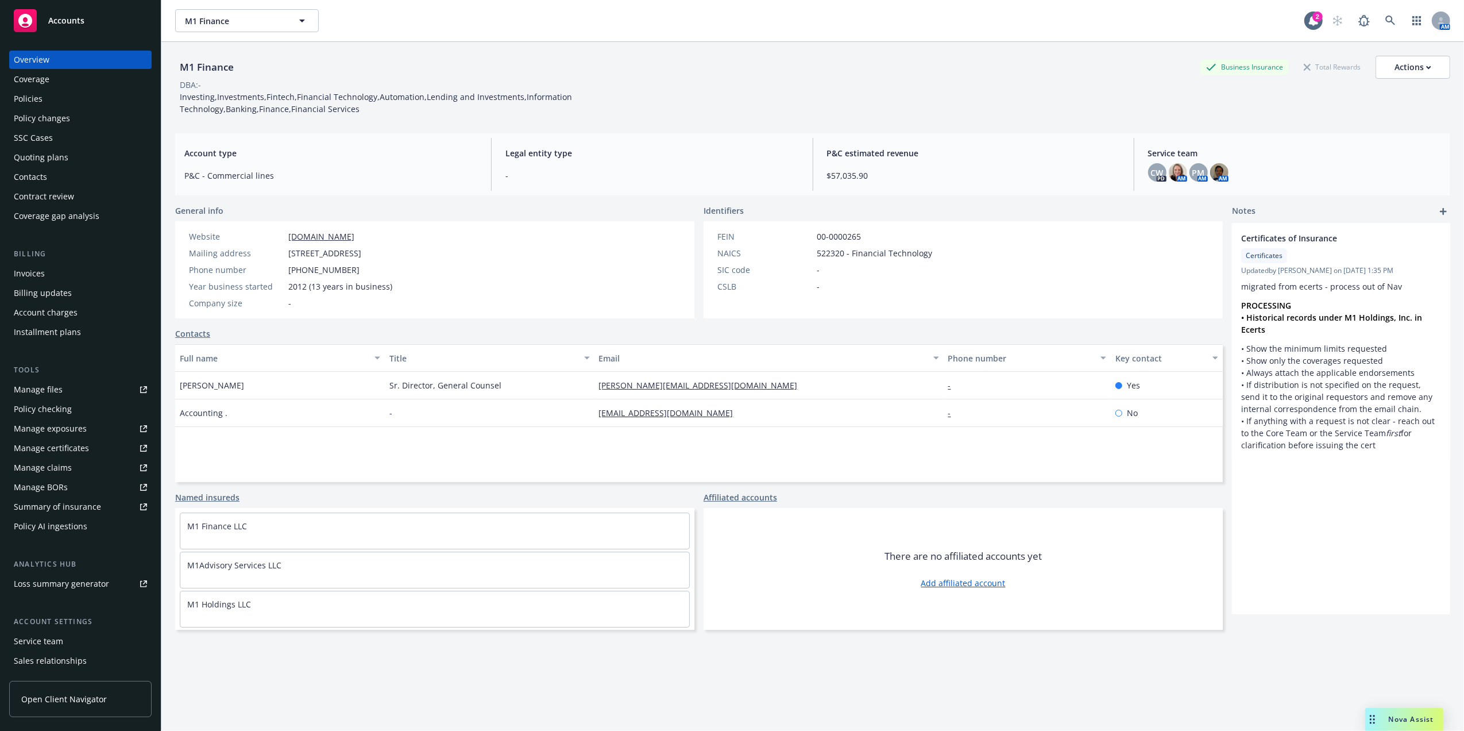
click at [76, 97] on div "Policies" at bounding box center [80, 99] width 133 height 18
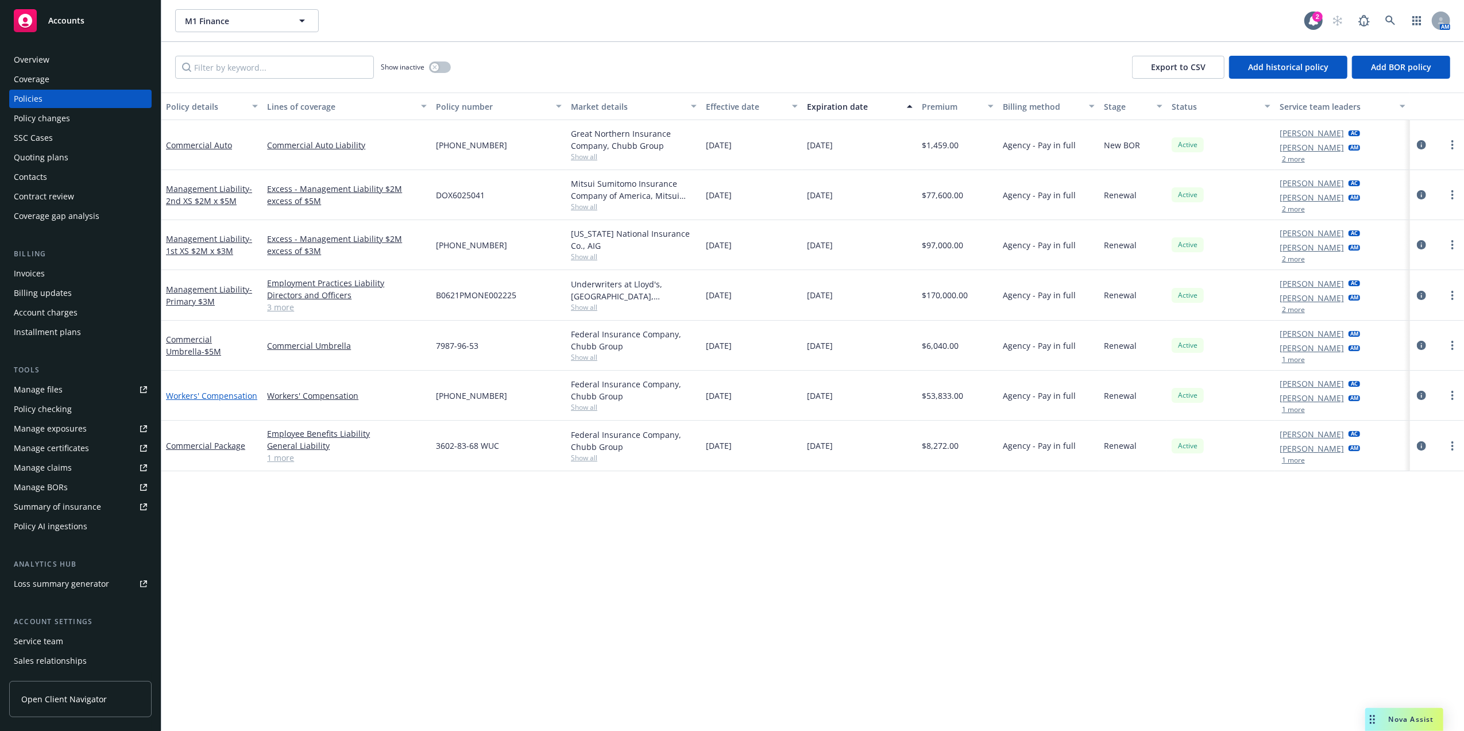
click at [214, 329] on link "Workers' Compensation" at bounding box center [211, 395] width 91 height 11
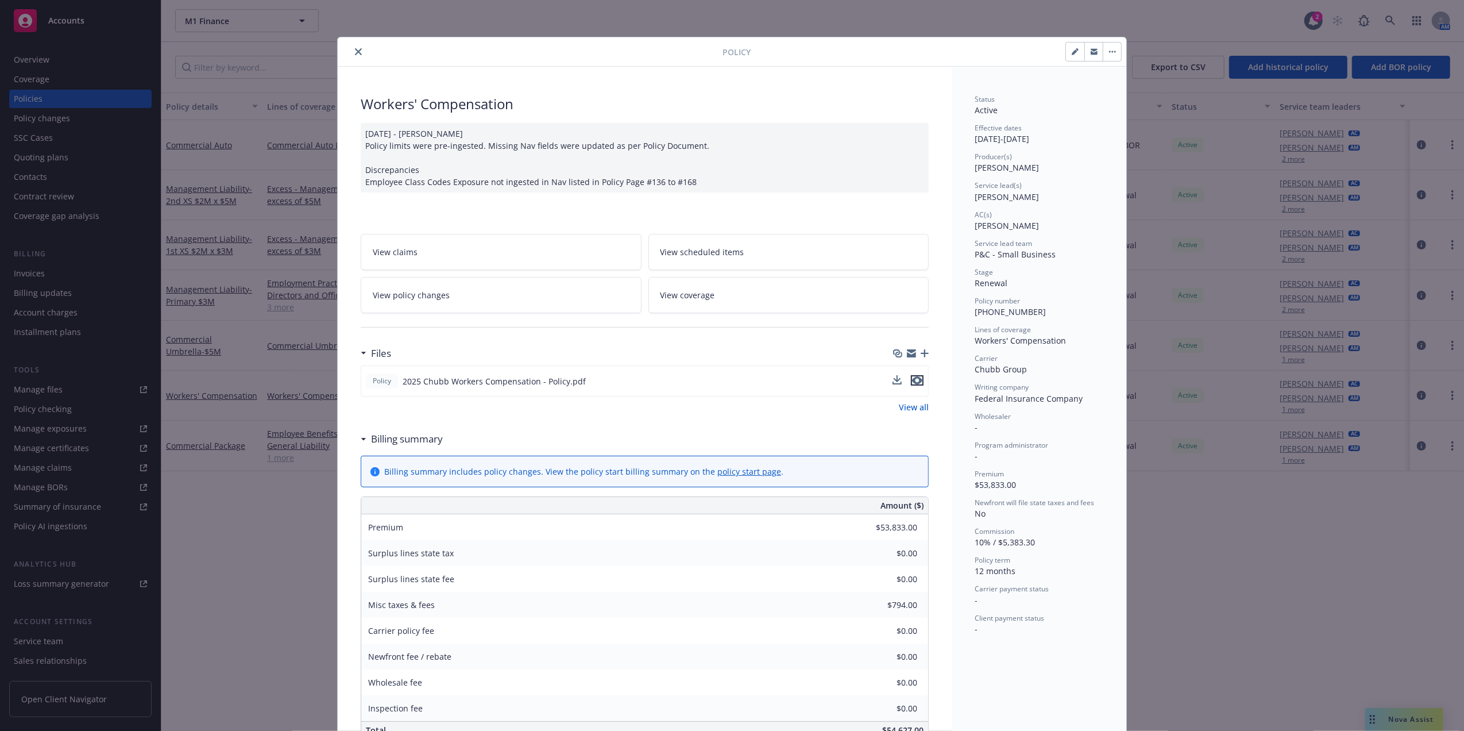
click at [722, 329] on icon "preview file" at bounding box center [917, 380] width 10 height 8
click at [722, 52] on icon "button" at bounding box center [1075, 52] width 6 height 6
select select "RENEWAL"
select select "12"
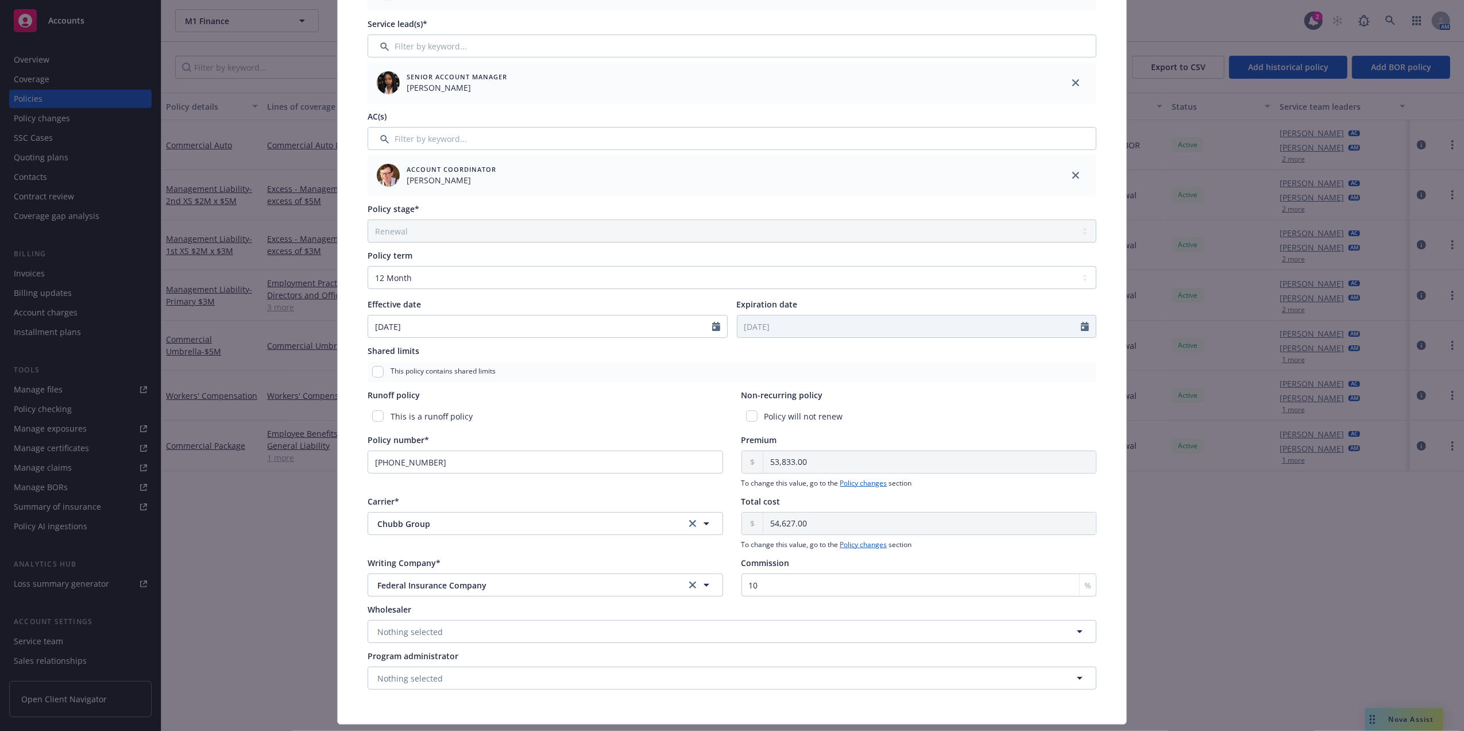
scroll to position [257, 0]
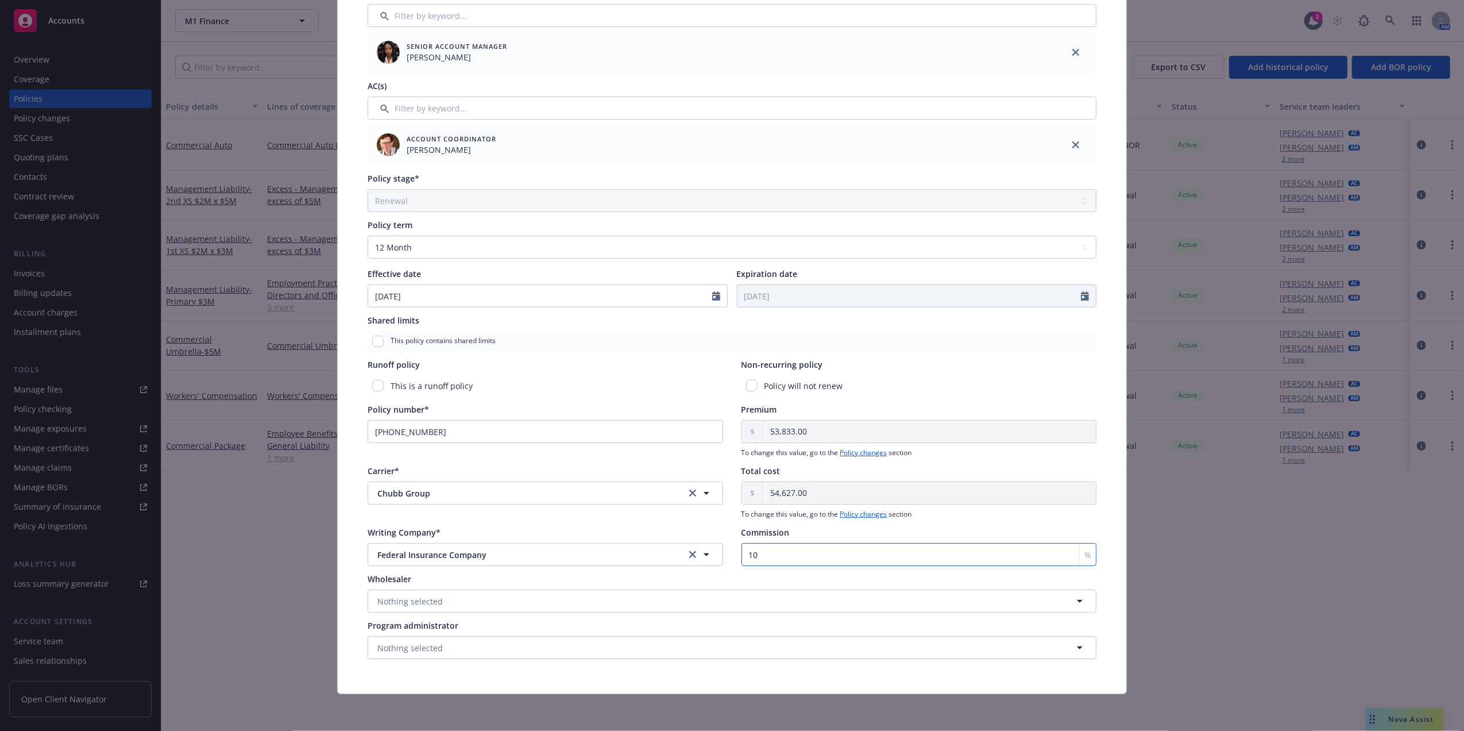
drag, startPoint x: 784, startPoint y: 551, endPoint x: 719, endPoint y: 551, distance: 64.9
click at [722, 329] on input "10" at bounding box center [920, 554] width 356 height 23
type input "1"
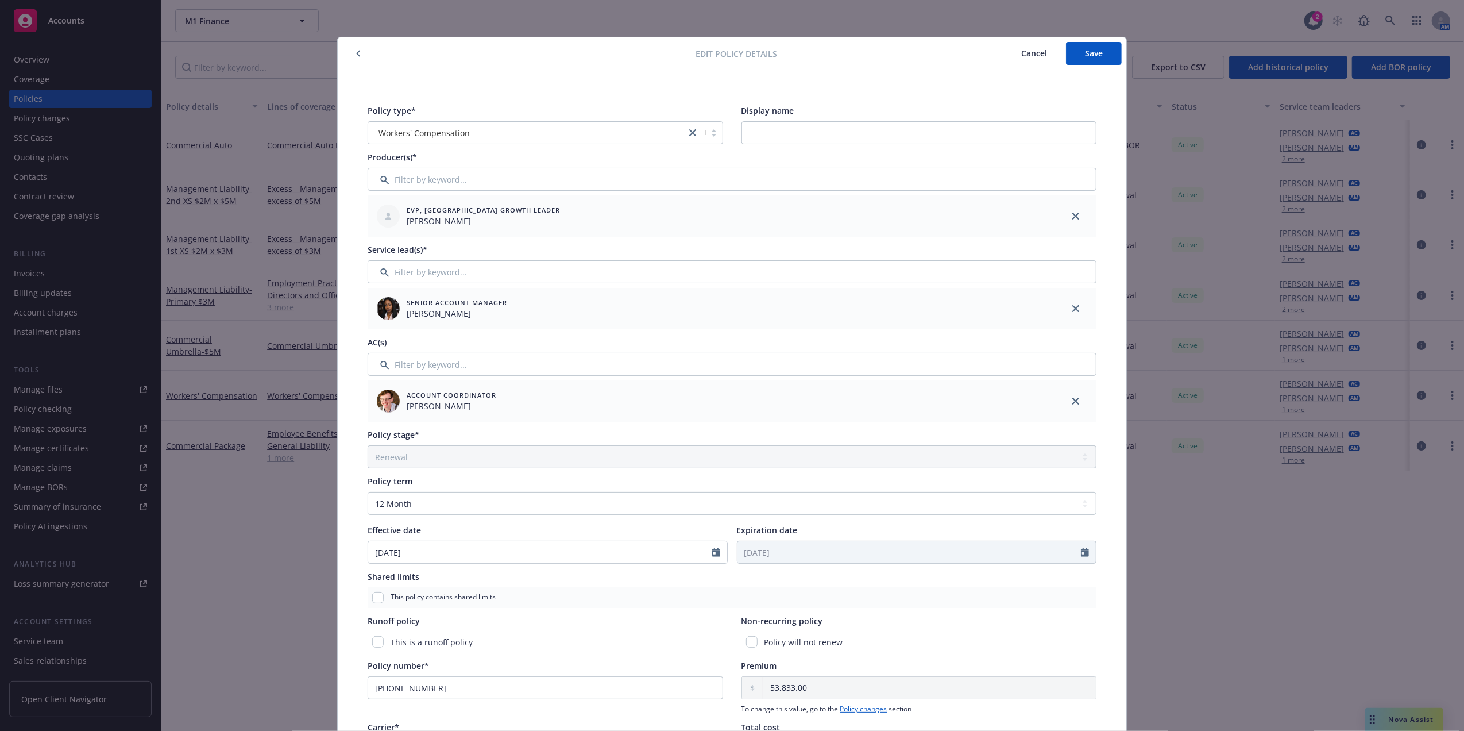
type input "9"
drag, startPoint x: 945, startPoint y: 62, endPoint x: 967, endPoint y: 58, distance: 22.2
click at [722, 62] on div "Cancel Save" at bounding box center [950, 53] width 345 height 23
click at [722, 56] on button "Save" at bounding box center [1094, 53] width 56 height 23
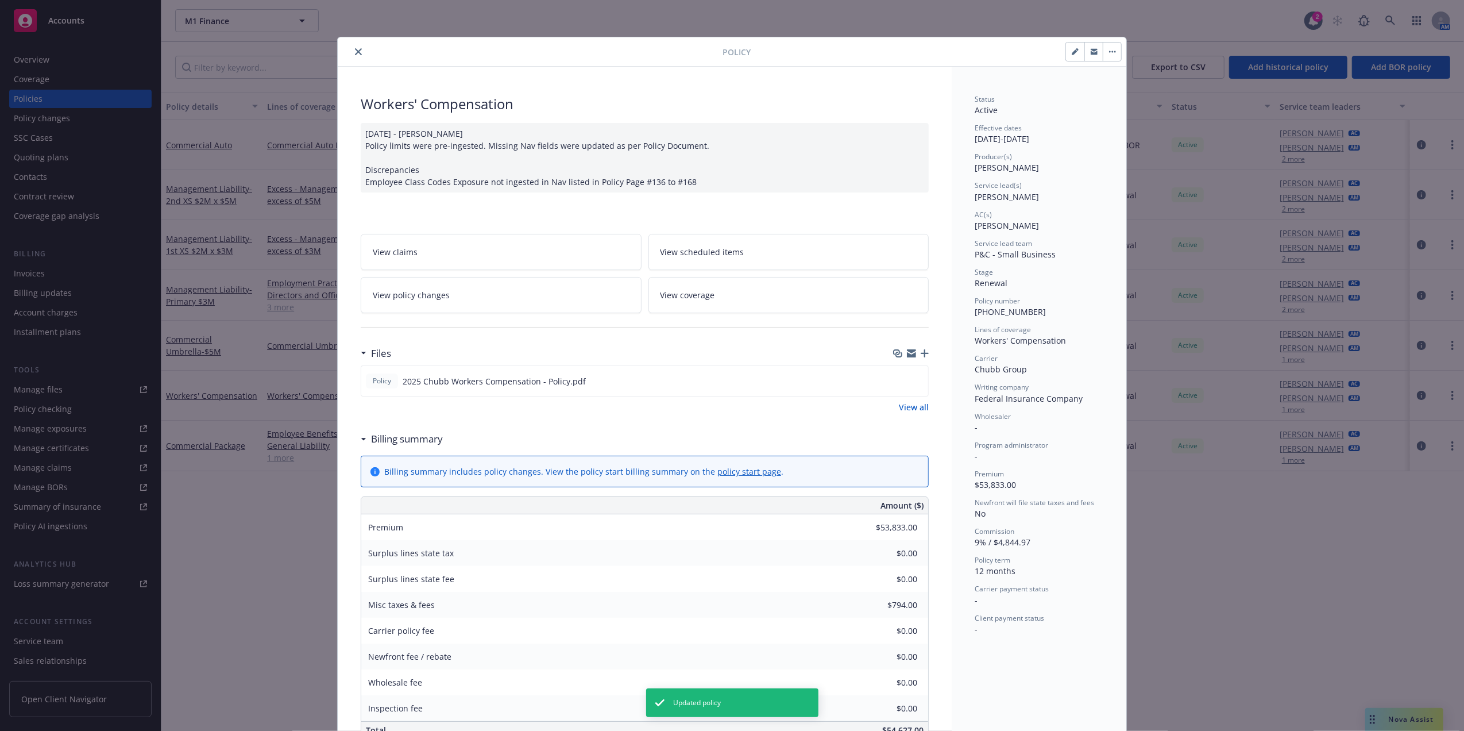
click at [355, 54] on icon "close" at bounding box center [358, 51] width 7 height 7
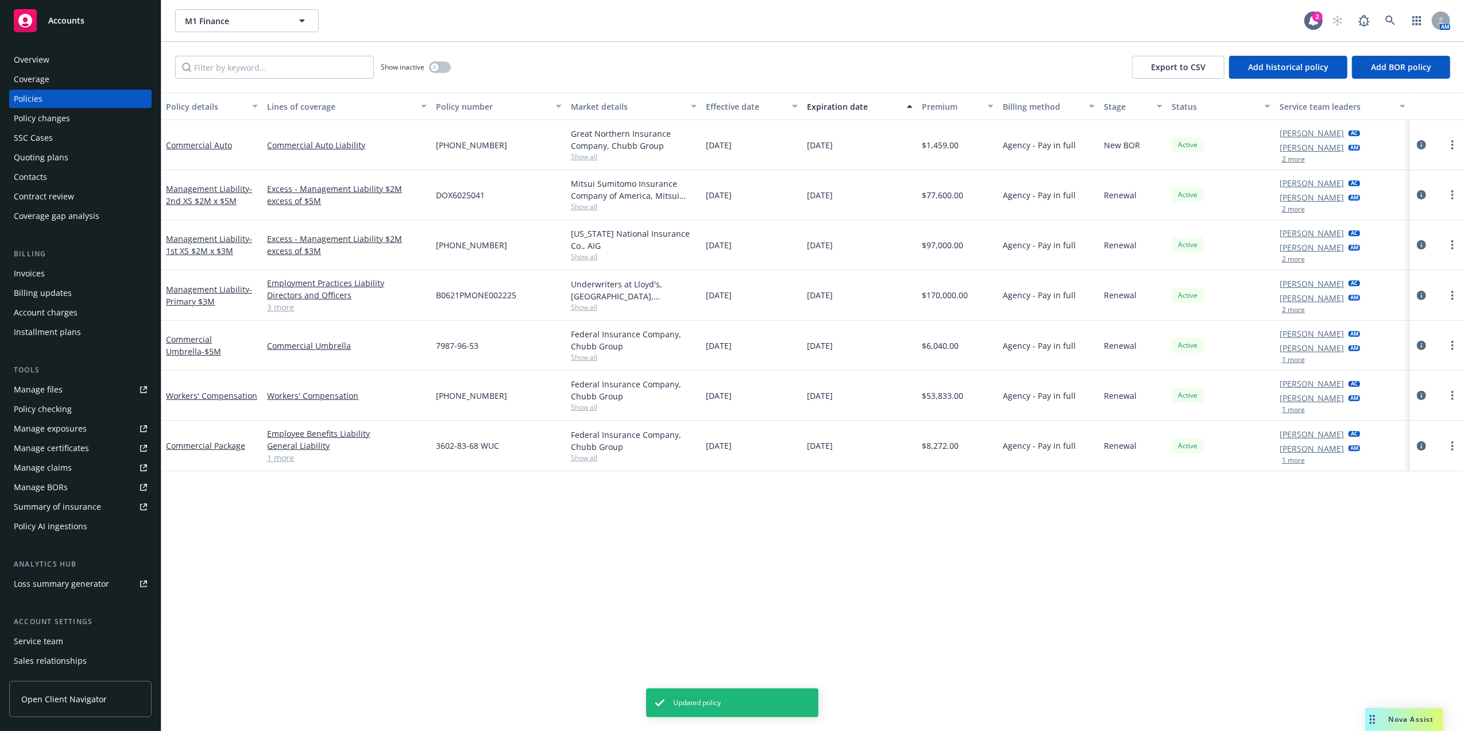
click at [722, 329] on div "Agency - Pay in full" at bounding box center [1048, 395] width 101 height 50
click at [188, 142] on link "Commercial Auto" at bounding box center [199, 145] width 66 height 11
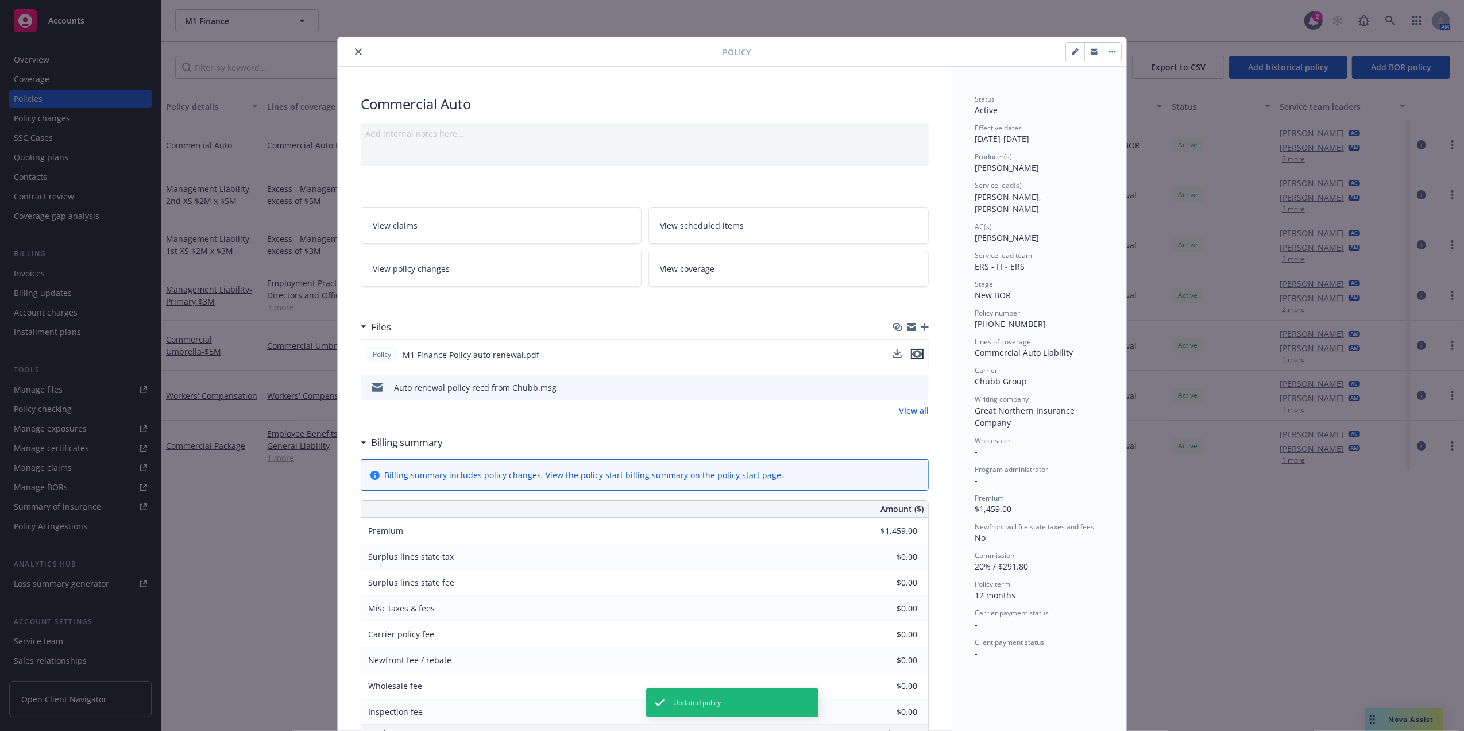
click at [722, 329] on icon "preview file" at bounding box center [917, 354] width 10 height 8
click at [617, 300] on div at bounding box center [645, 301] width 568 height 28
click at [355, 52] on icon "close" at bounding box center [358, 51] width 7 height 7
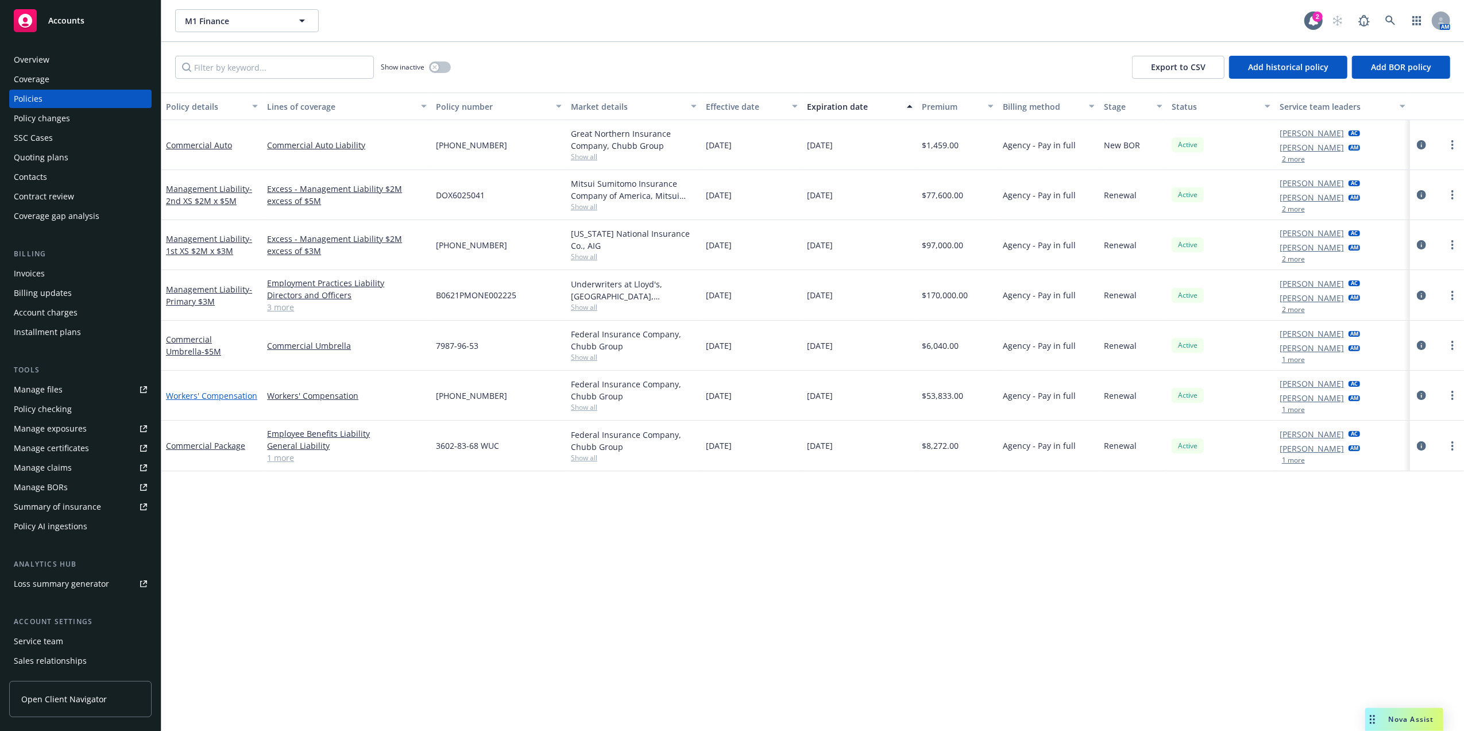
click at [223, 329] on link "Workers' Compensation" at bounding box center [211, 395] width 91 height 11
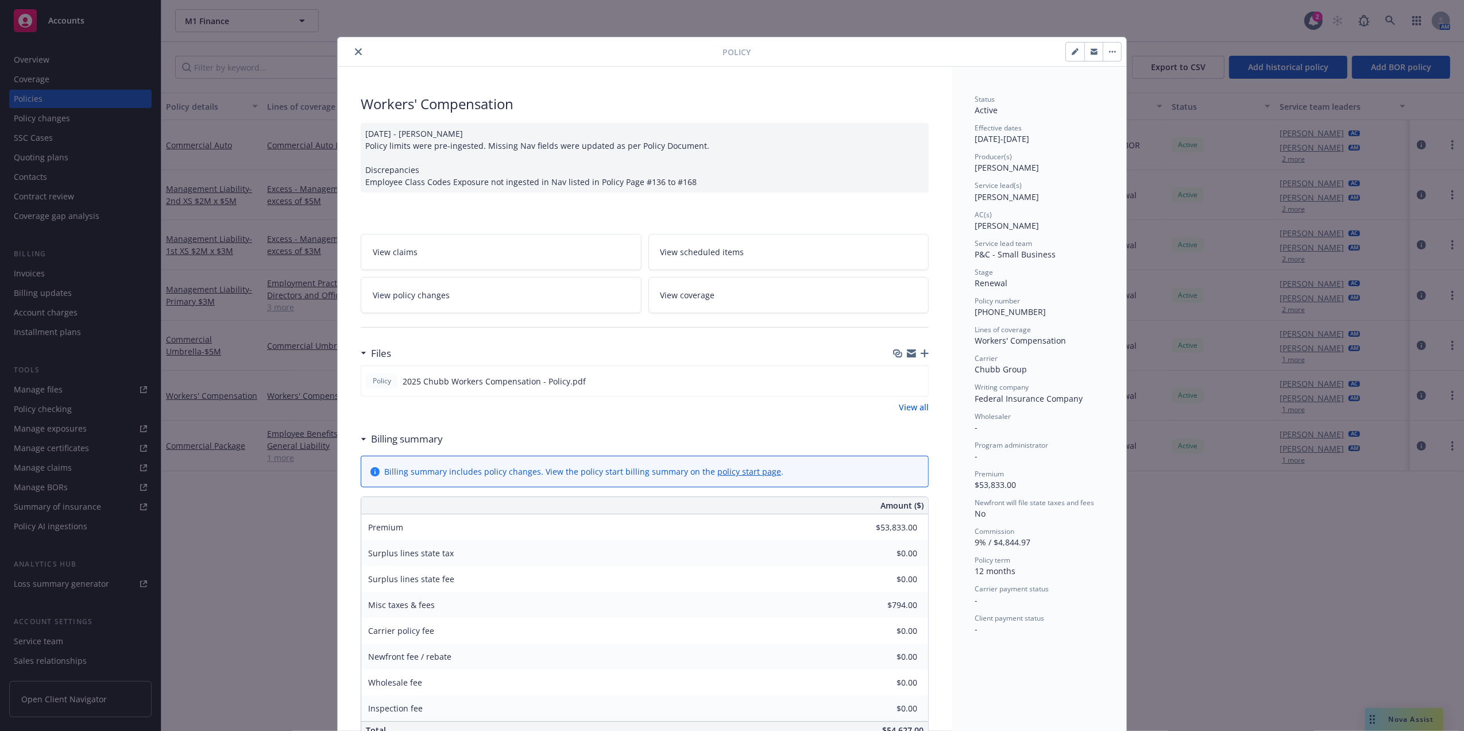
scroll to position [34, 0]
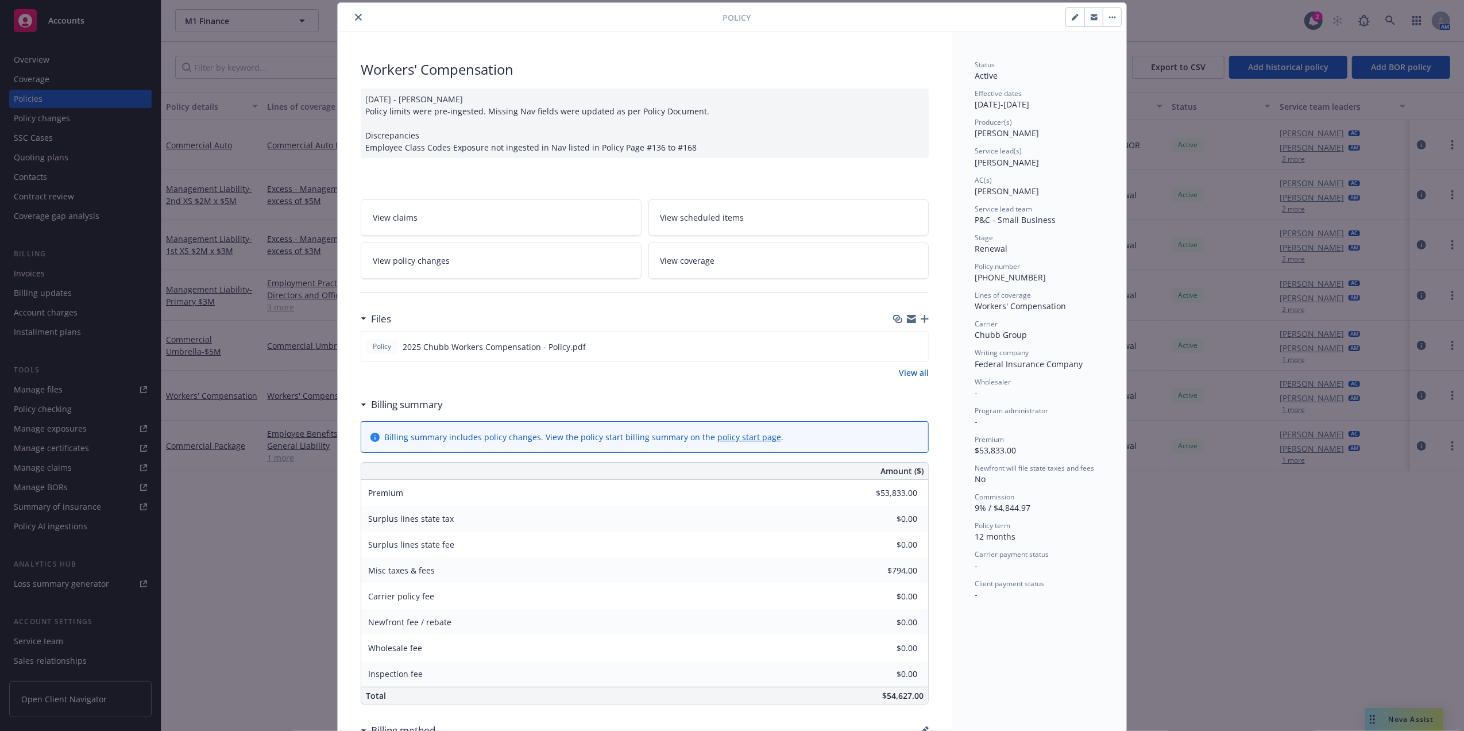
click at [722, 13] on button "button" at bounding box center [1075, 17] width 18 height 18
select select "RENEWAL"
select select "12"
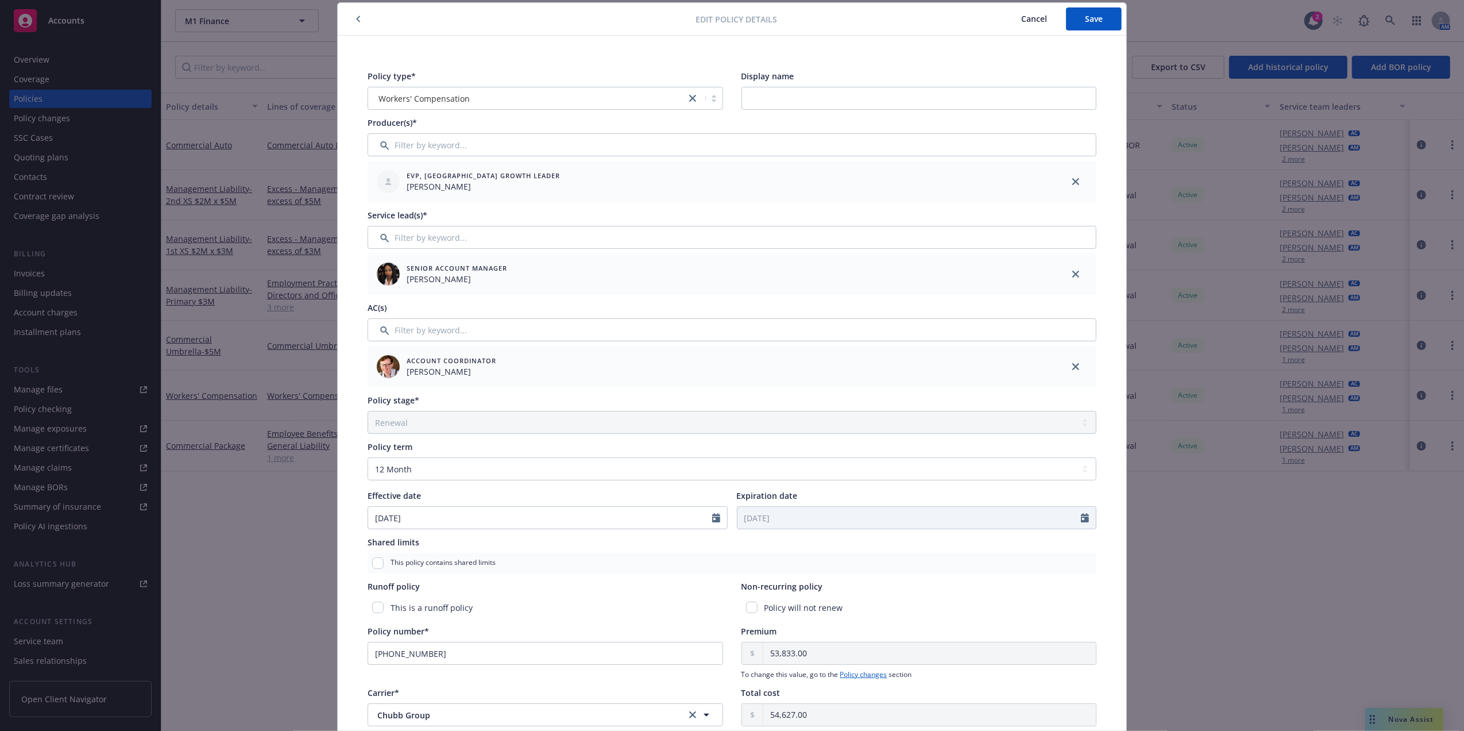
click at [722, 165] on div "Edit policy details Cancel Save Policy type* Workers' Compensation Display name…" at bounding box center [732, 365] width 1464 height 731
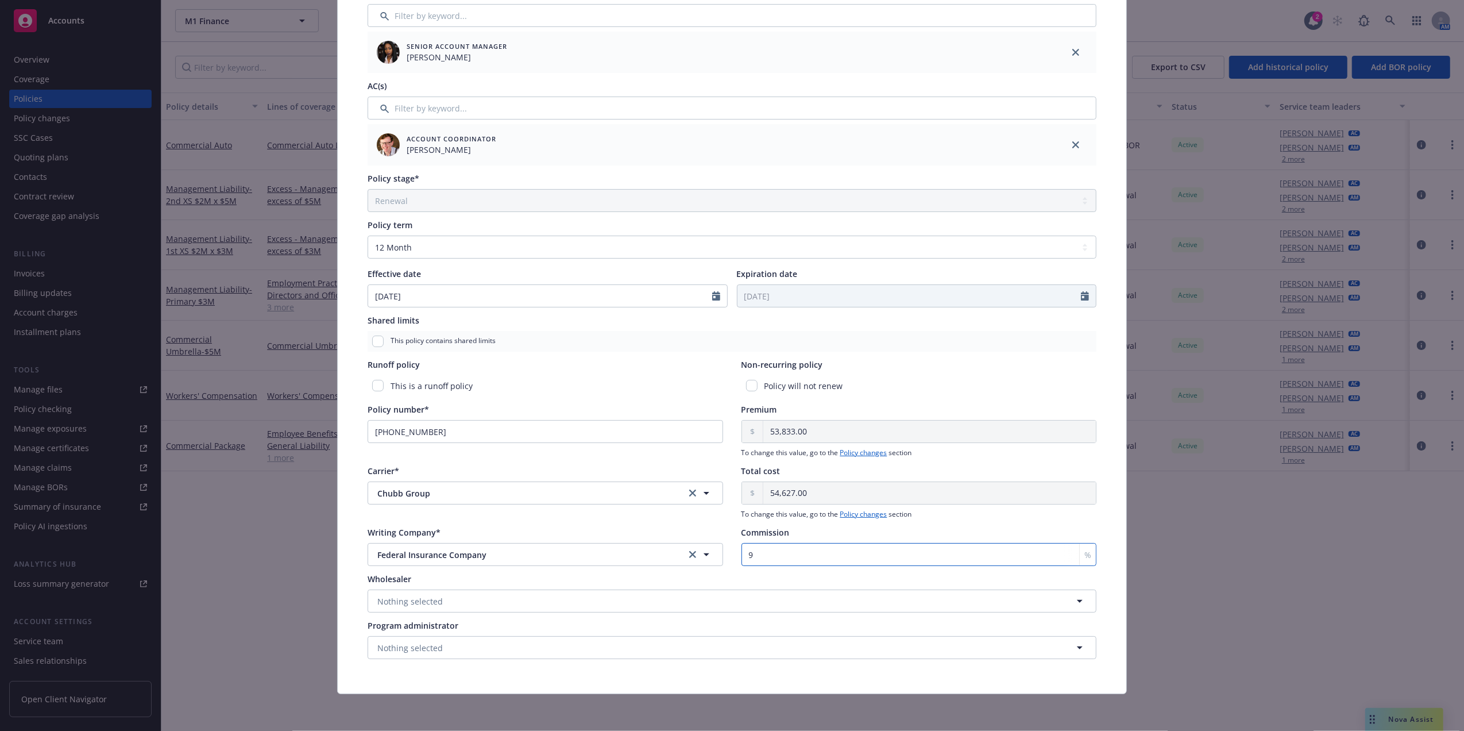
click at [722, 329] on input "9" at bounding box center [920, 554] width 356 height 23
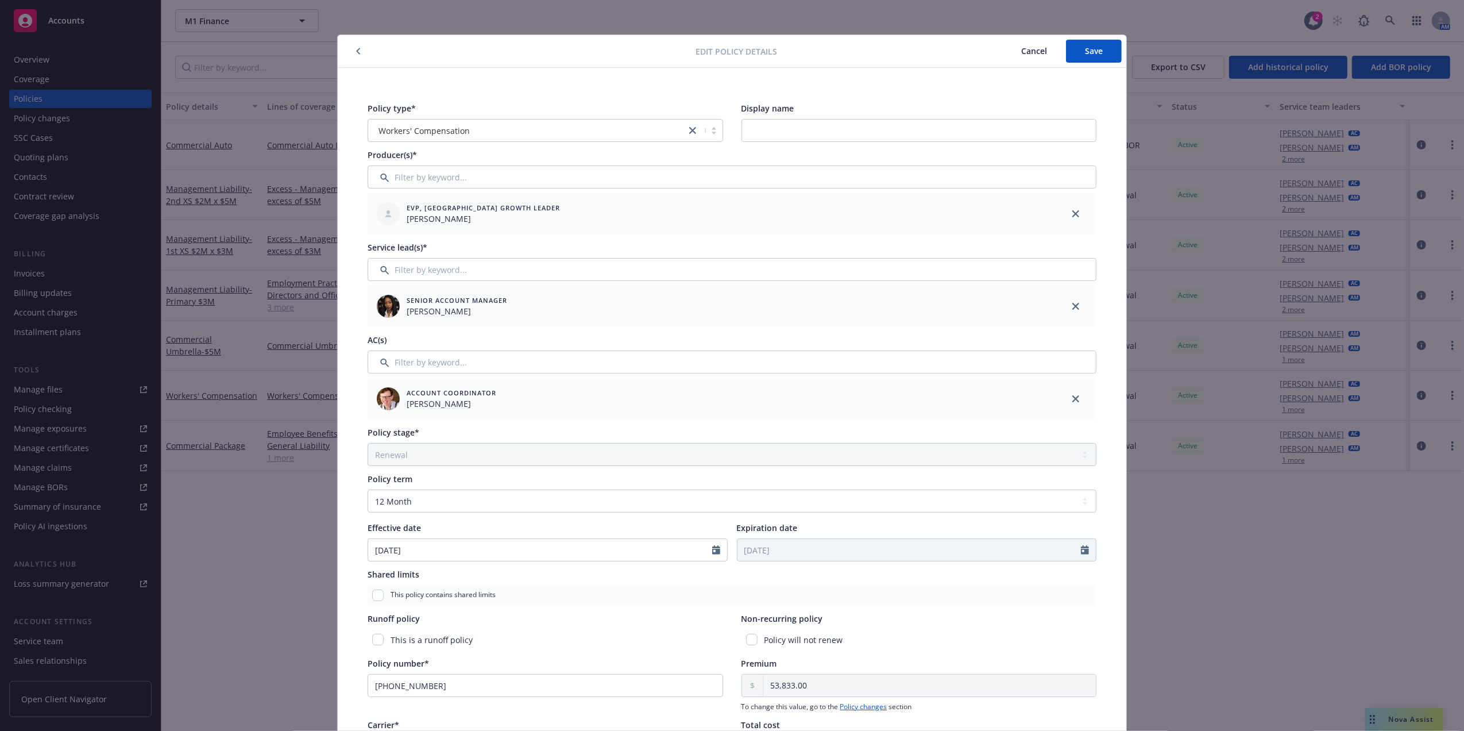
scroll to position [0, 0]
type input "10"
click at [722, 51] on span "Save" at bounding box center [1094, 53] width 18 height 11
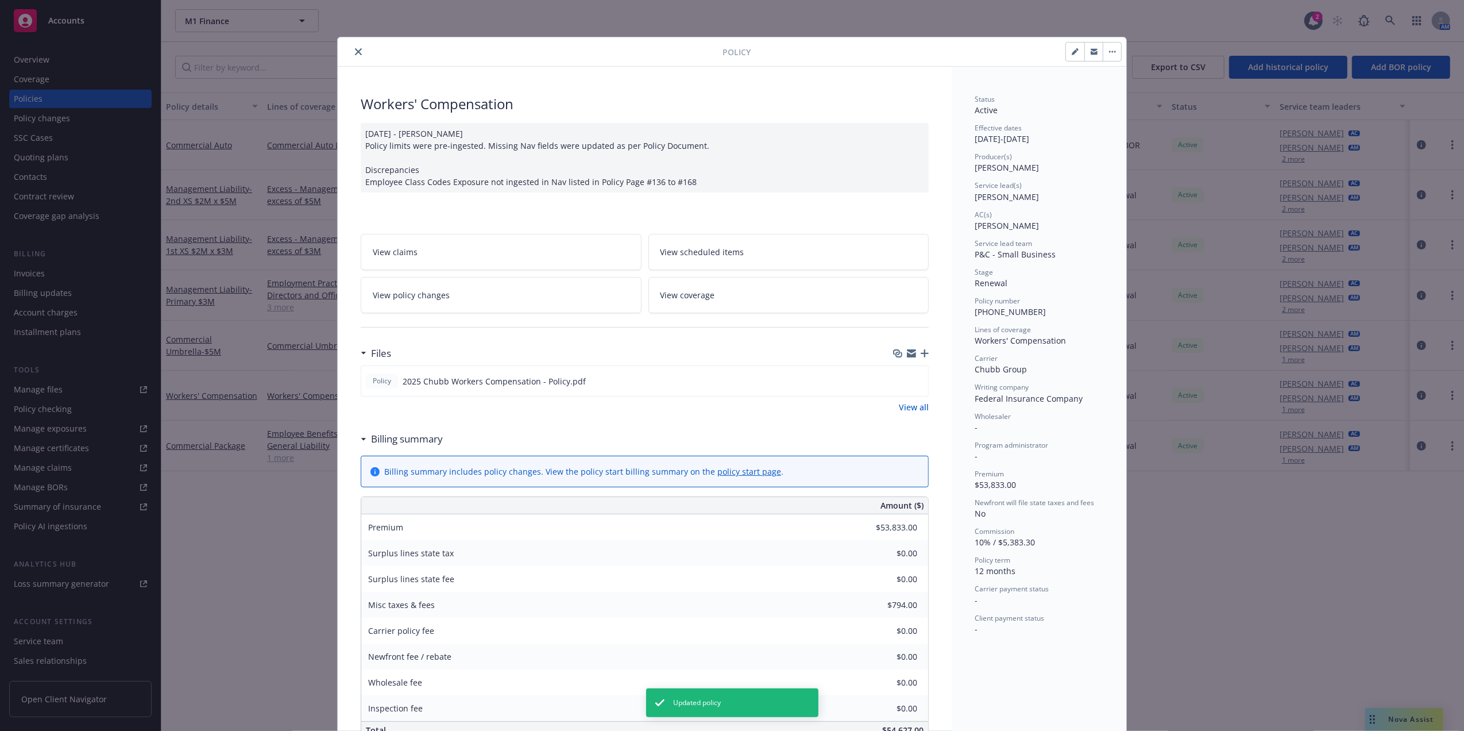
click at [355, 52] on icon "close" at bounding box center [358, 51] width 7 height 7
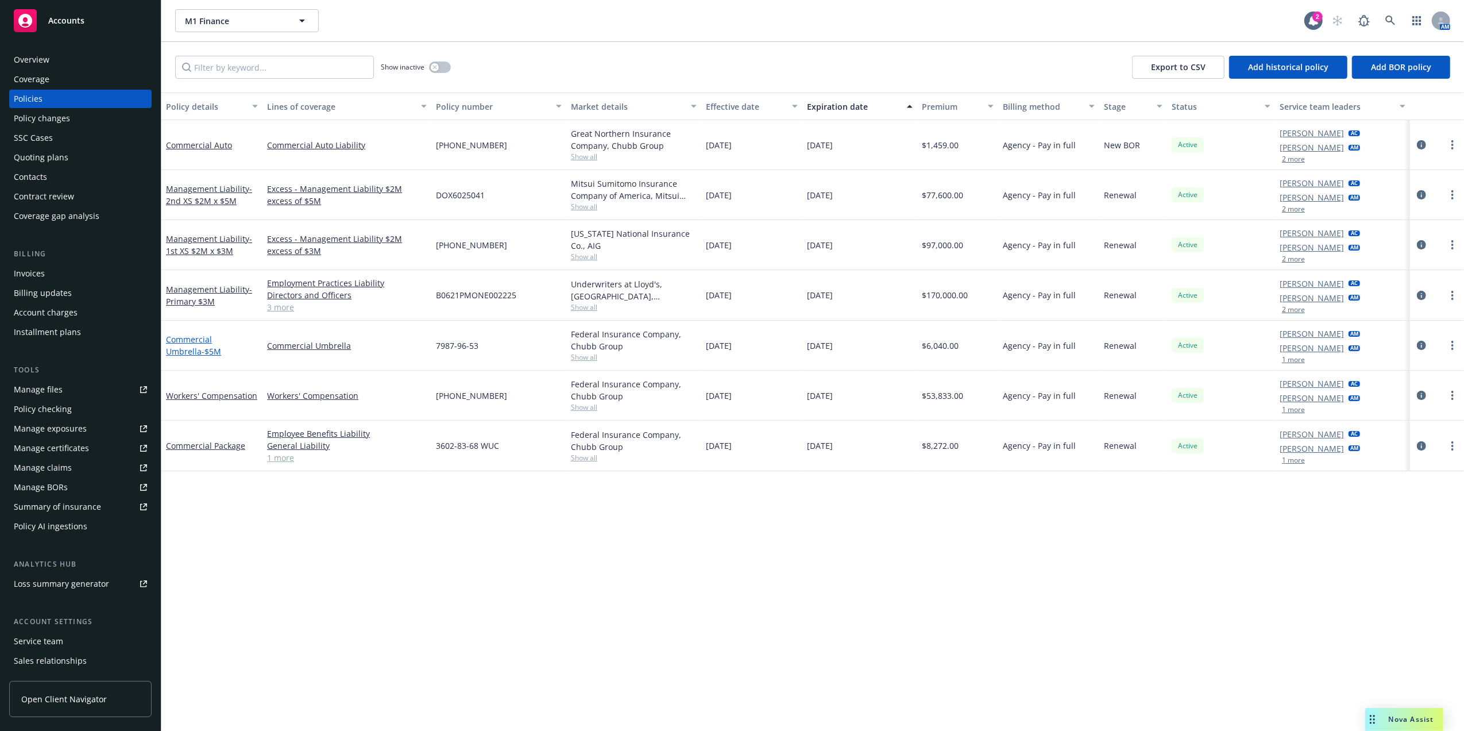
click at [186, 329] on link "Commercial Umbrella - $5M" at bounding box center [193, 345] width 55 height 23
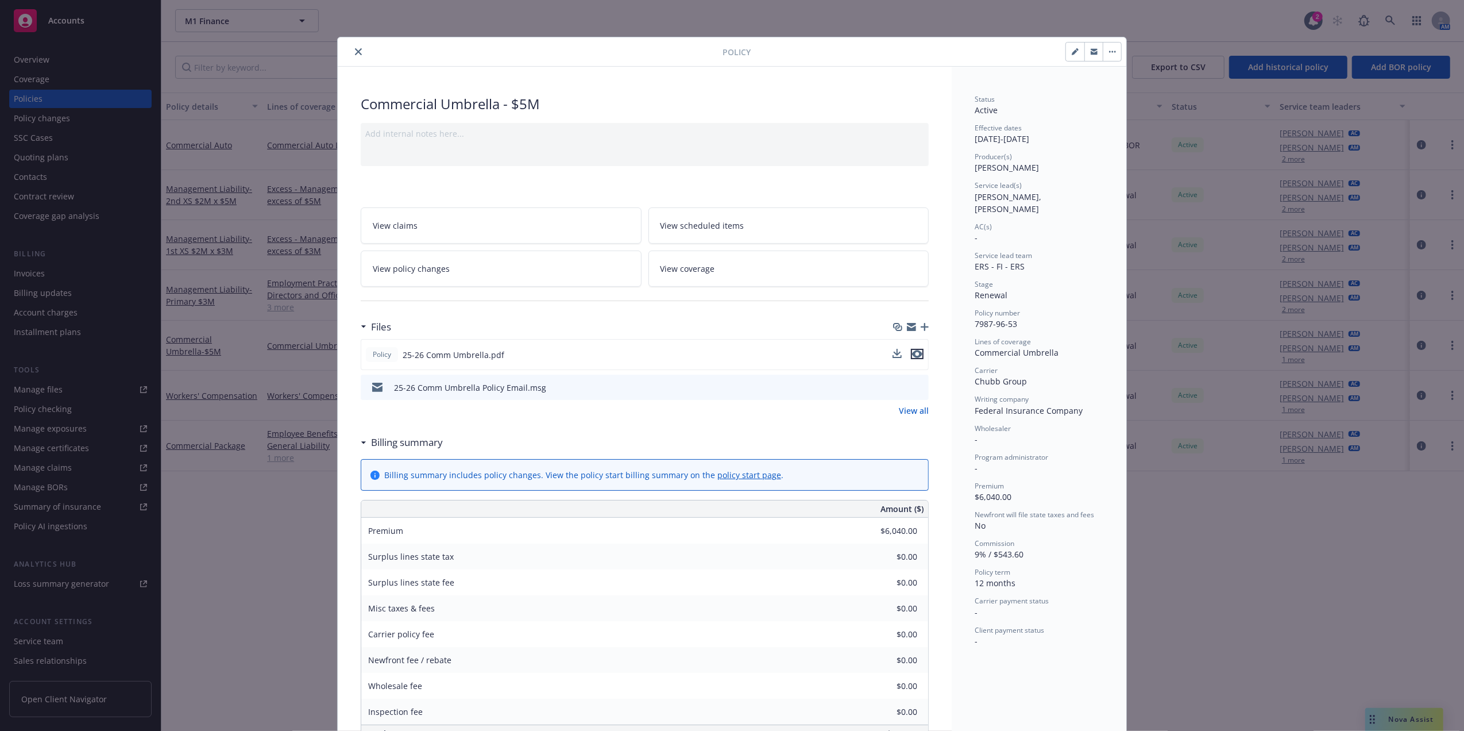
click at [722, 329] on icon "preview file" at bounding box center [917, 354] width 10 height 8
click at [355, 51] on icon "close" at bounding box center [358, 51] width 7 height 7
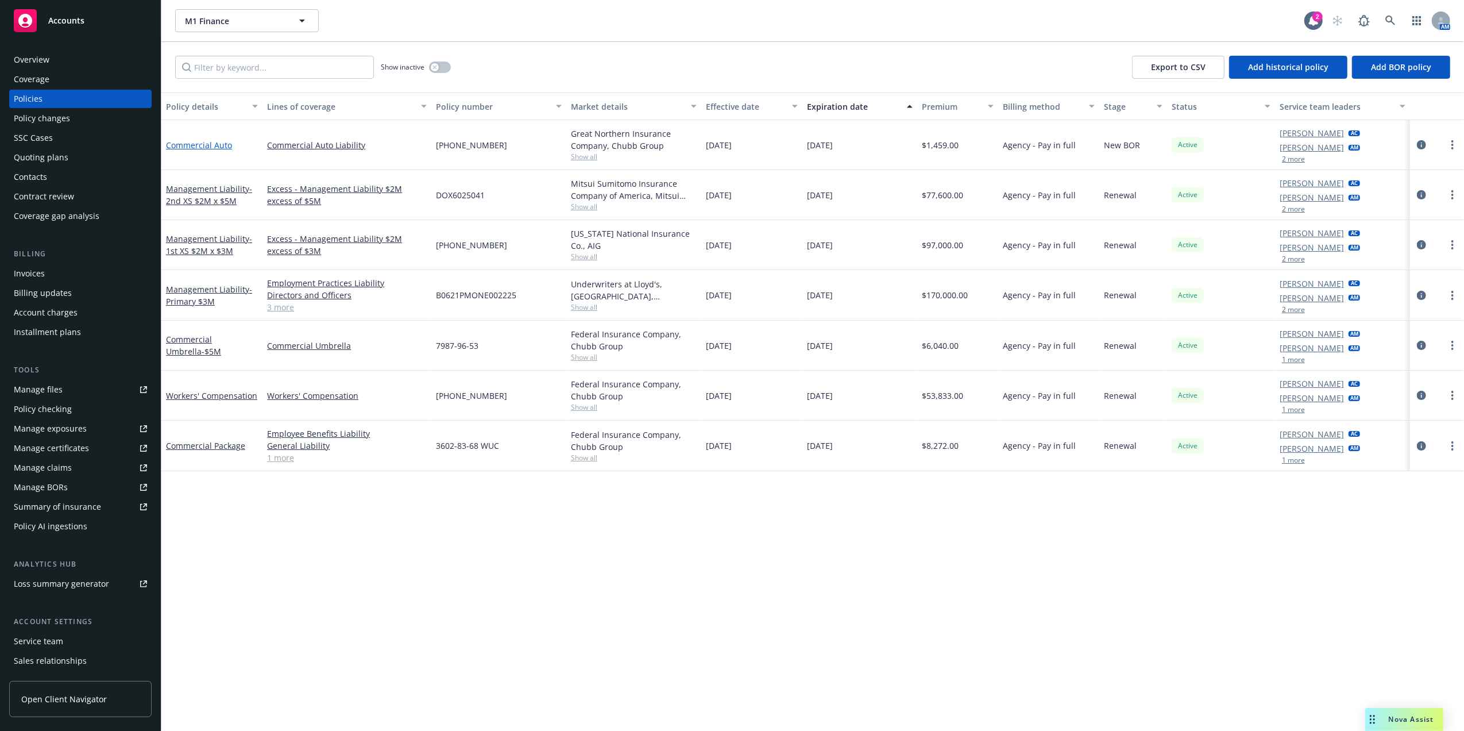
click at [198, 145] on link "Commercial Auto" at bounding box center [199, 145] width 66 height 11
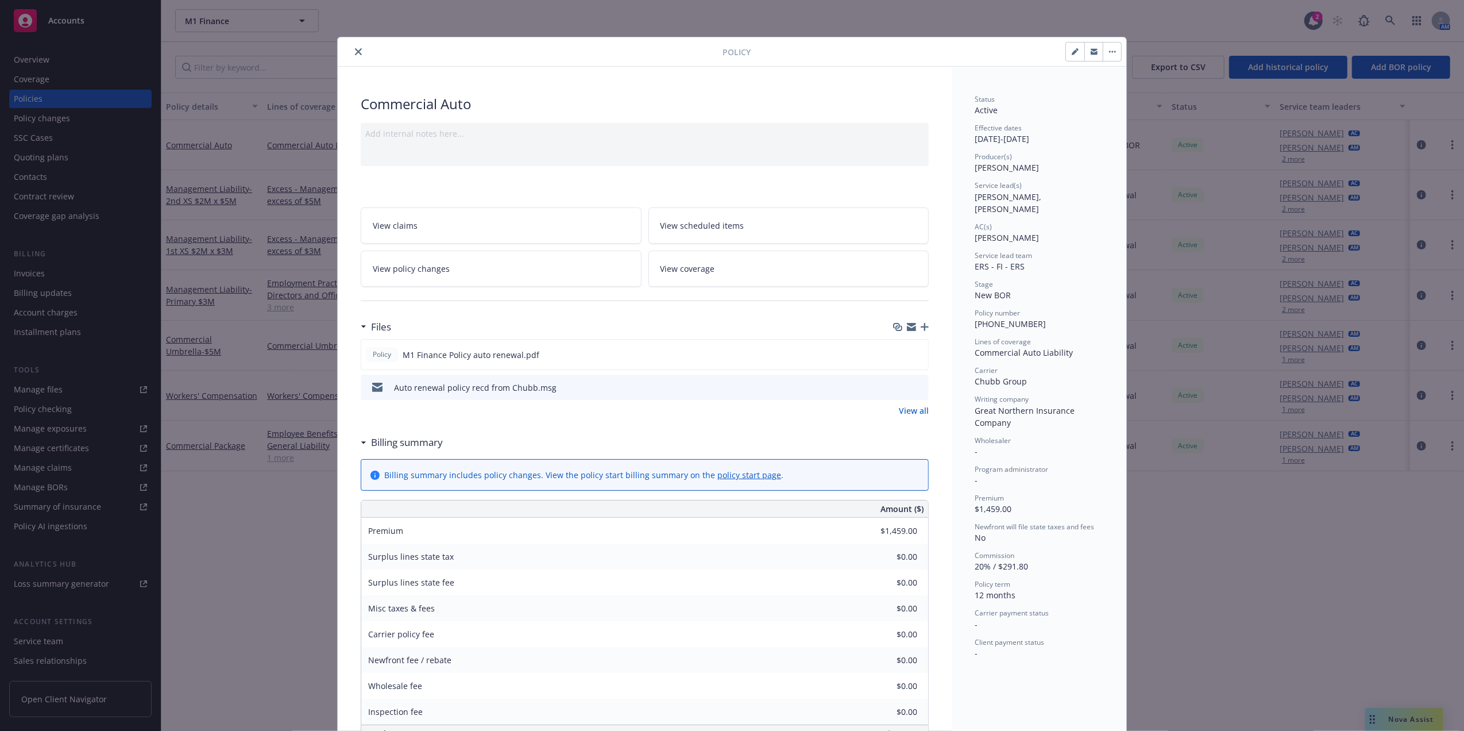
scroll to position [34, 0]
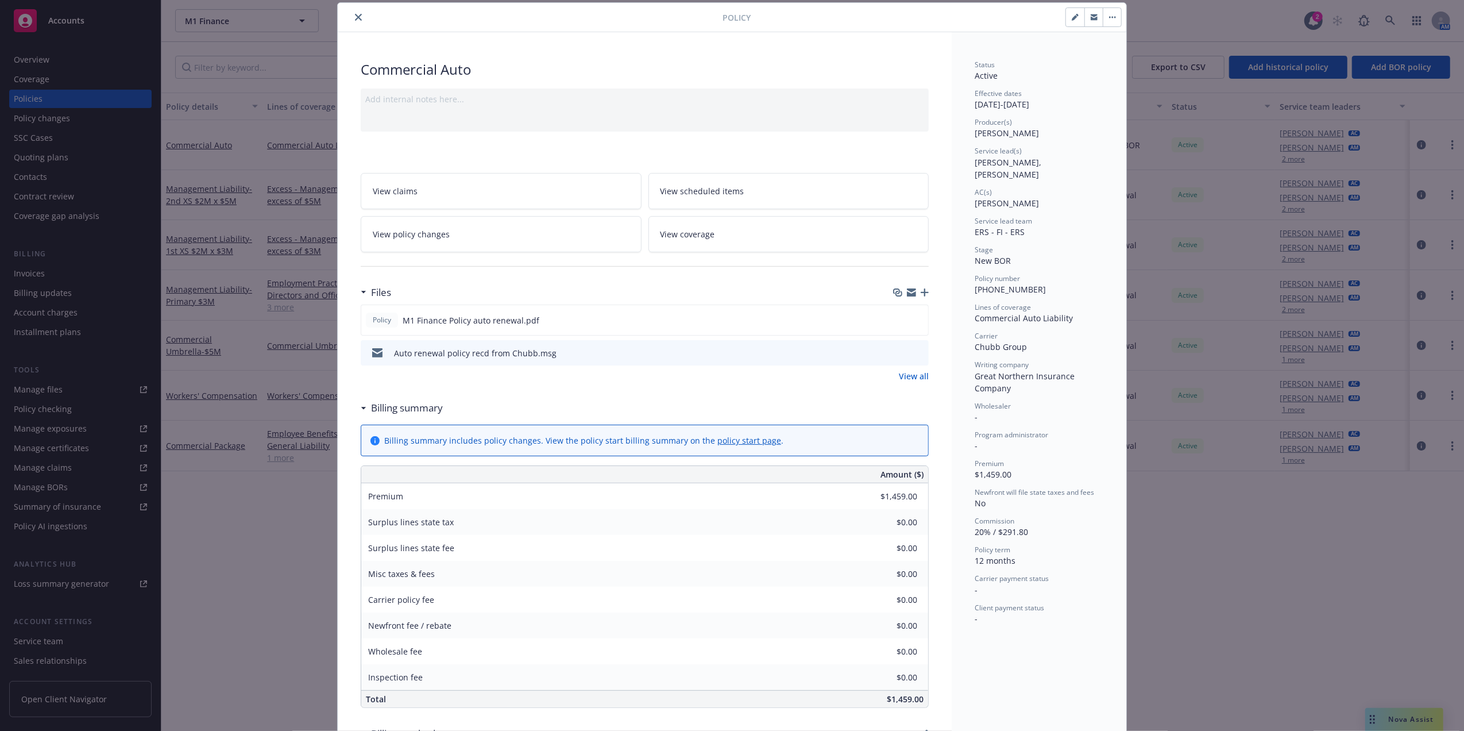
click at [355, 18] on icon "close" at bounding box center [358, 17] width 7 height 7
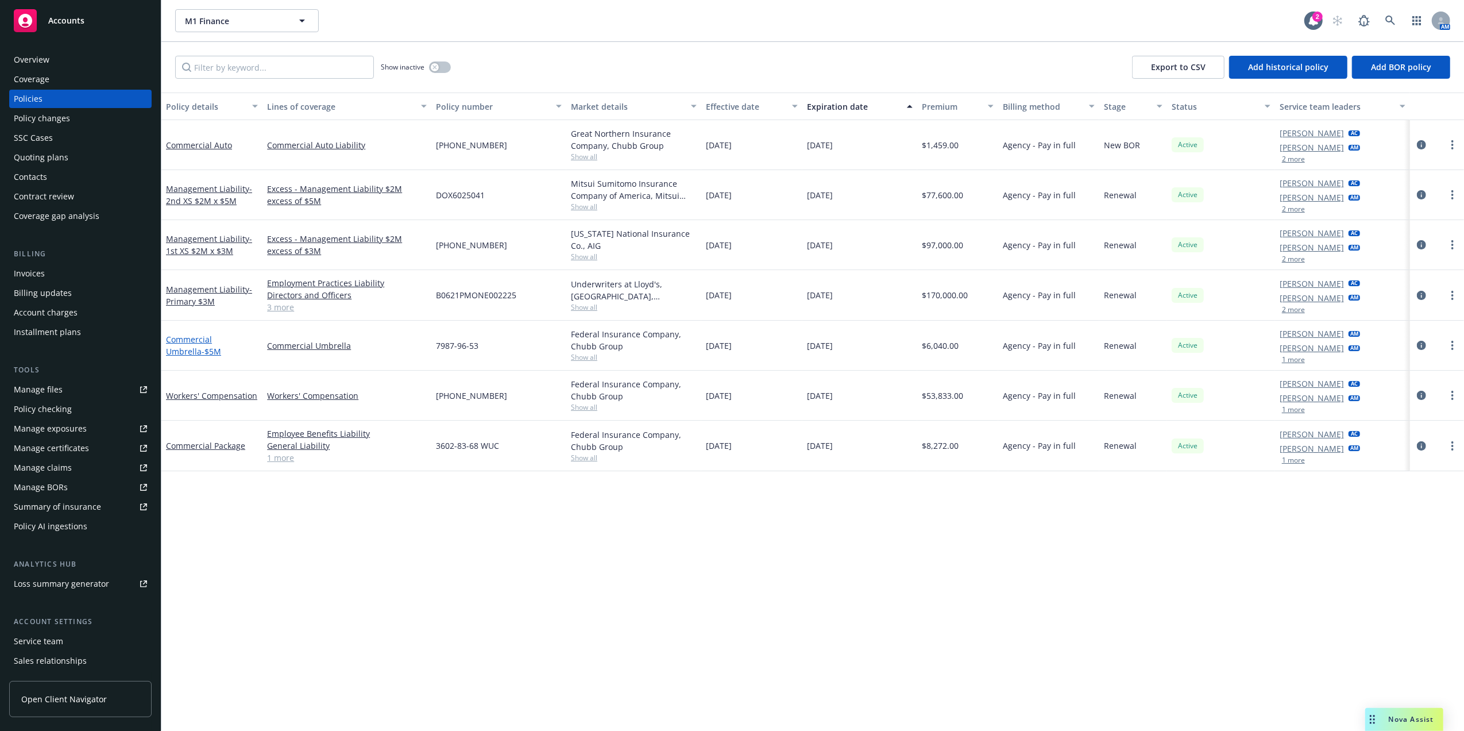
click at [210, 329] on link "Commercial Umbrella - $5M" at bounding box center [193, 345] width 55 height 23
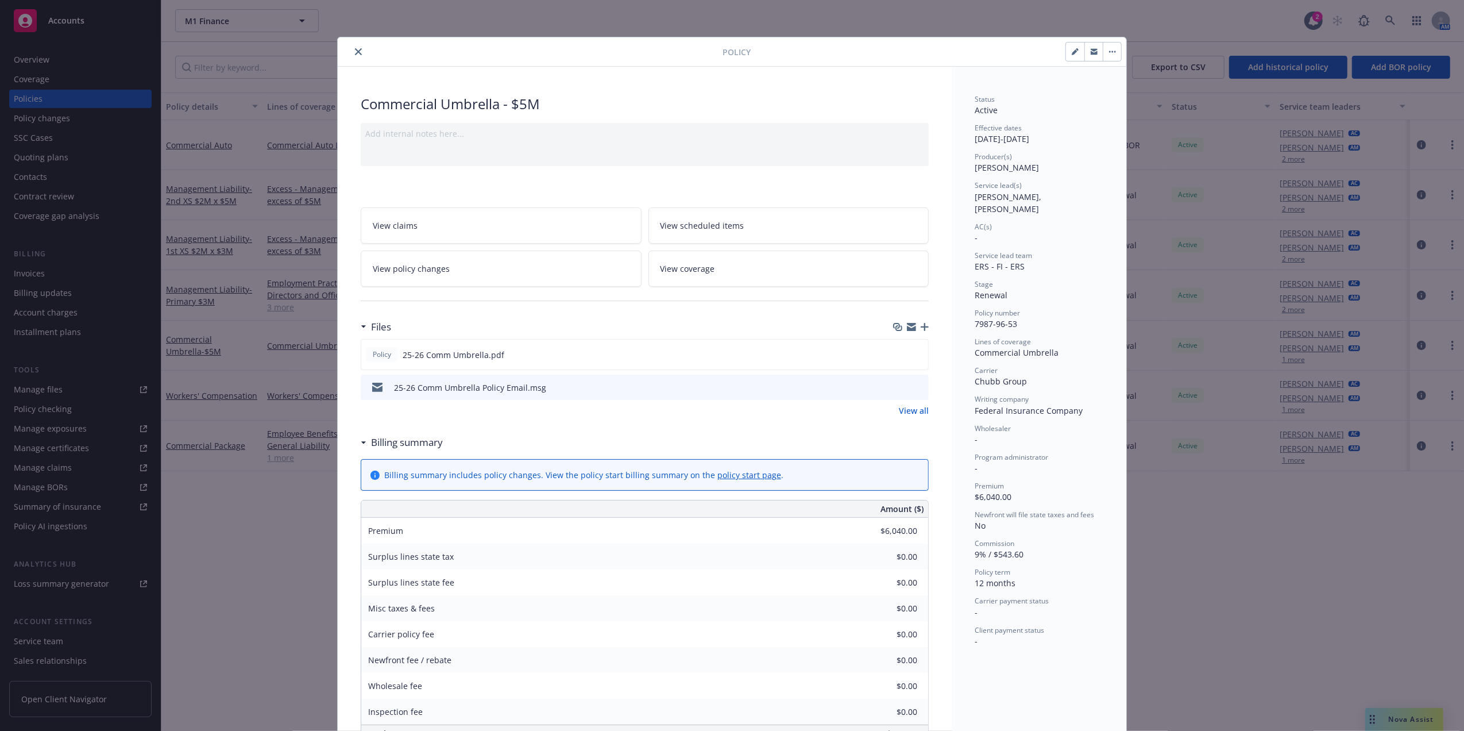
scroll to position [34, 0]
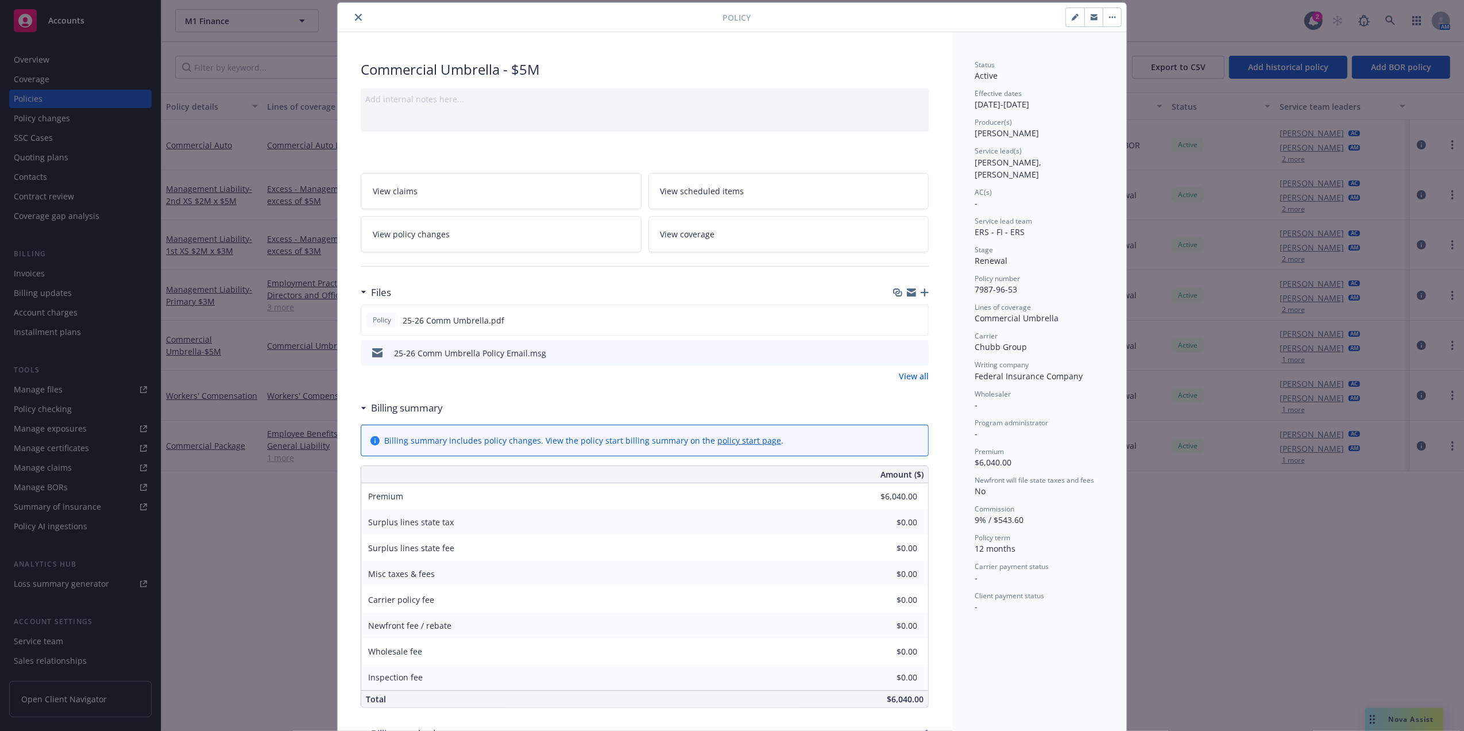
click at [355, 17] on icon "close" at bounding box center [358, 17] width 7 height 7
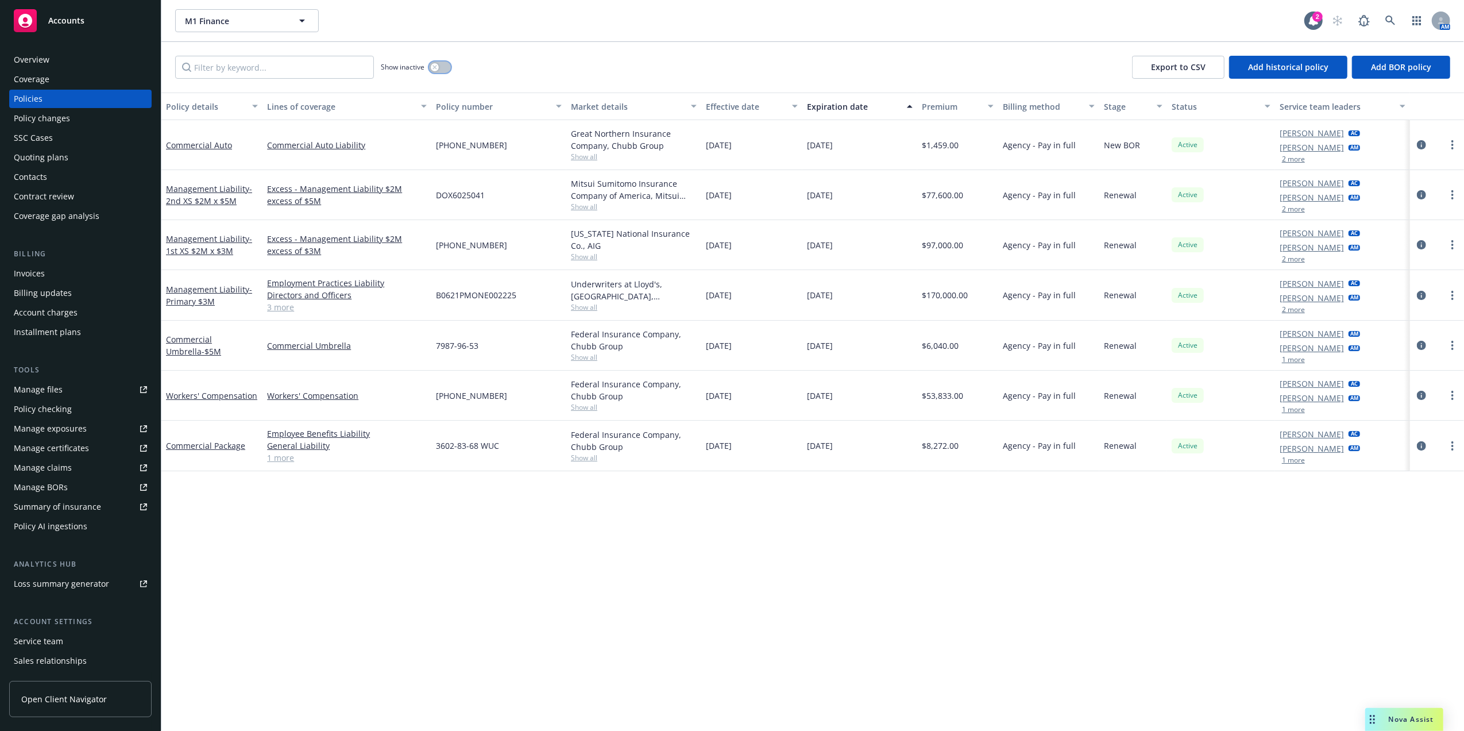
click at [442, 69] on button "button" at bounding box center [440, 66] width 22 height 11
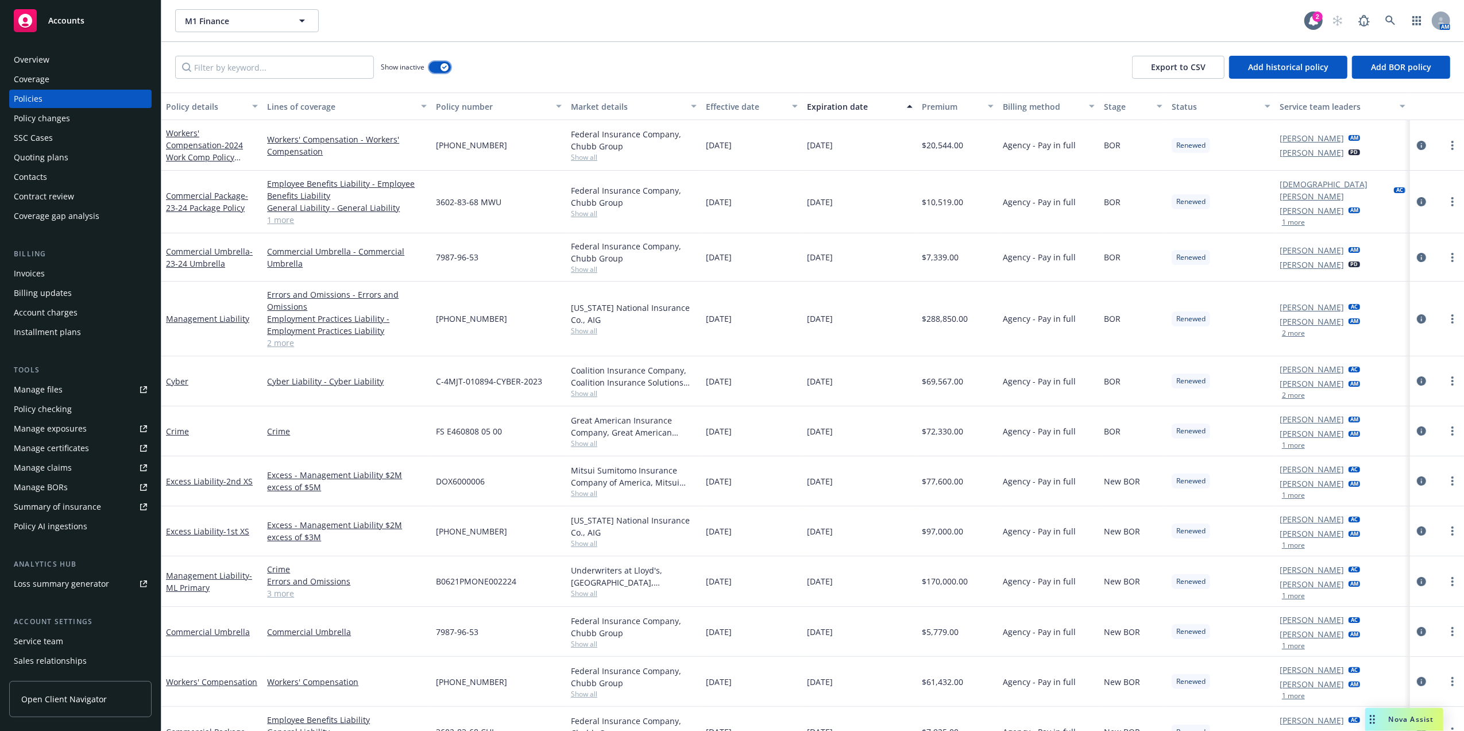
click at [441, 65] on div "button" at bounding box center [445, 67] width 8 height 8
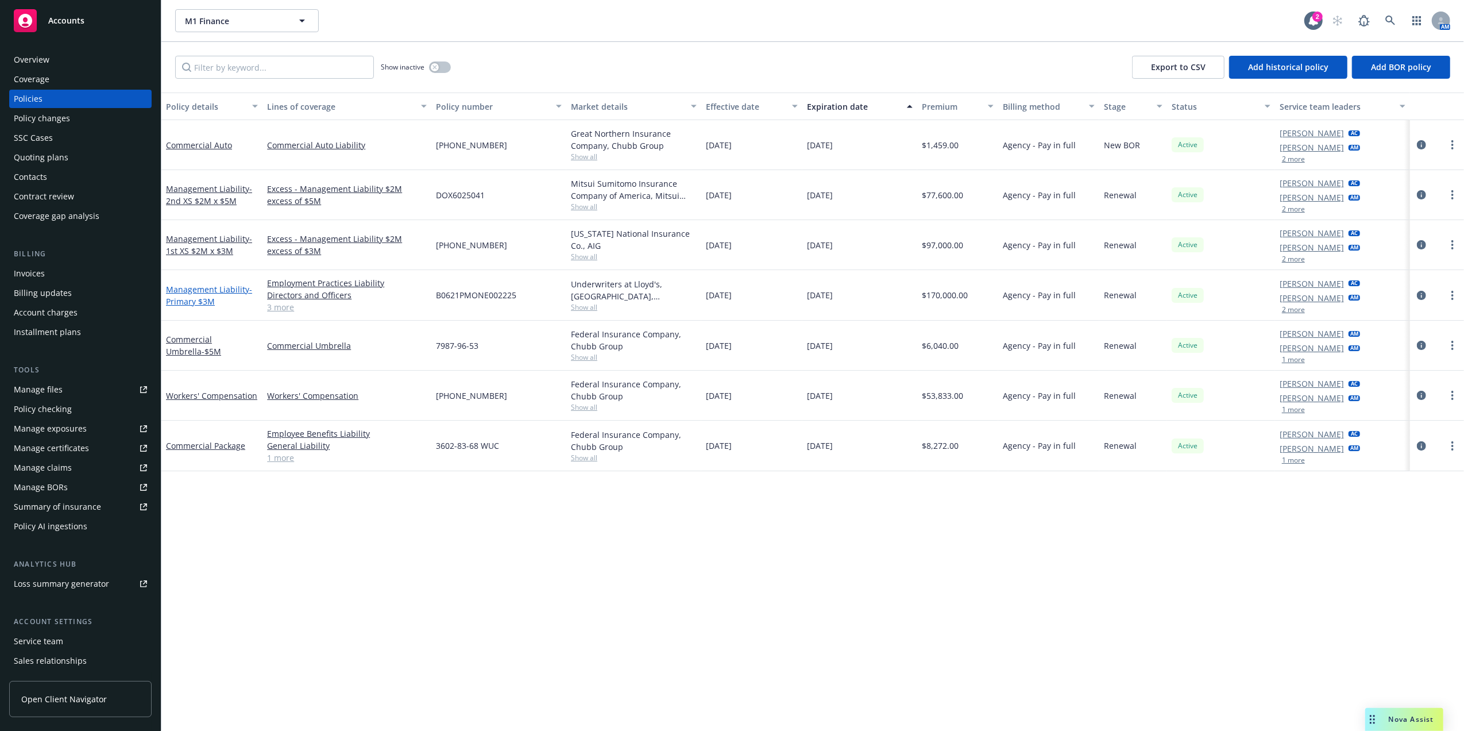
click at [186, 299] on span "- Primary $3M" at bounding box center [209, 295] width 86 height 23
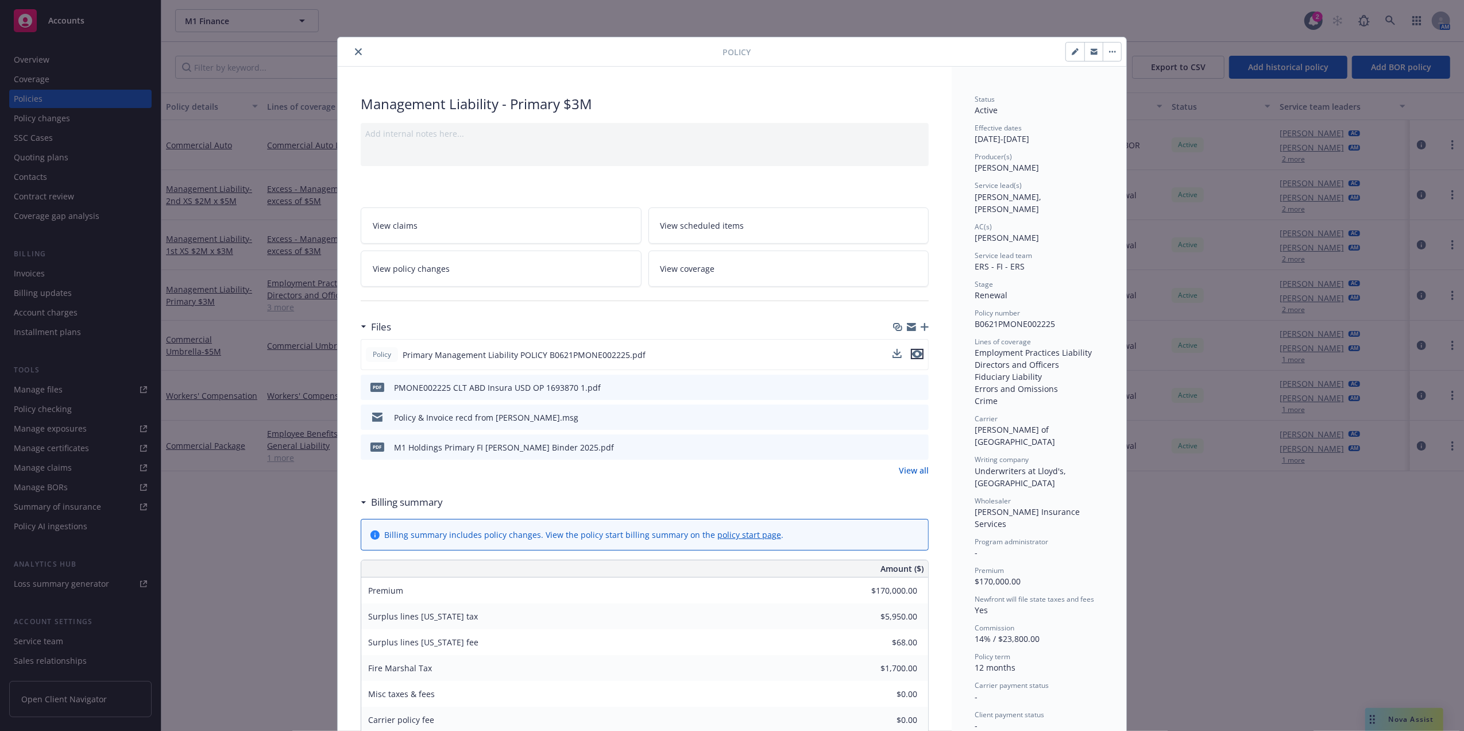
click at [722, 329] on icon "preview file" at bounding box center [917, 354] width 10 height 8
click at [722, 329] on icon "preview file" at bounding box center [918, 387] width 10 height 8
click at [722, 329] on icon "preview file" at bounding box center [917, 354] width 10 height 8
click at [352, 47] on button "close" at bounding box center [359, 52] width 14 height 14
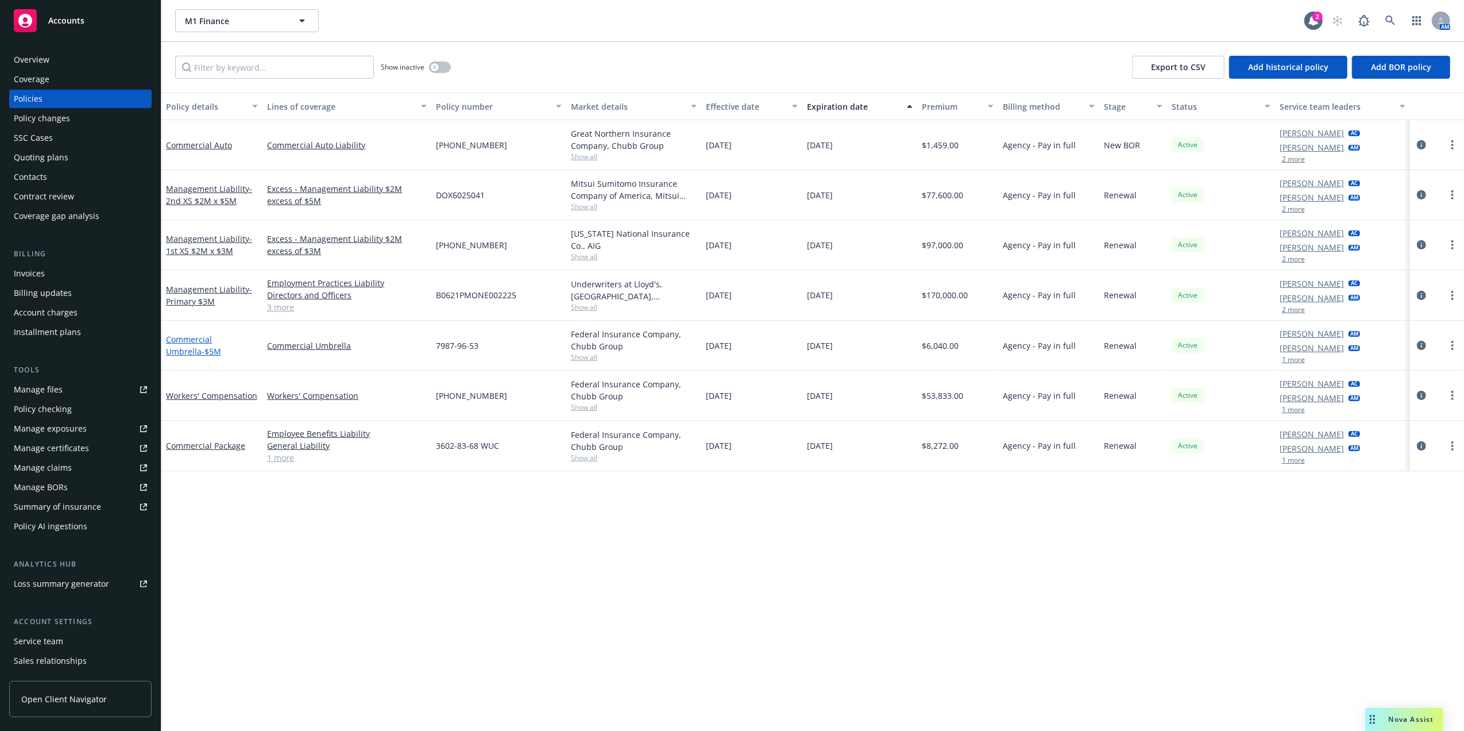
click at [216, 329] on link "Commercial Umbrella - $5M" at bounding box center [193, 345] width 55 height 23
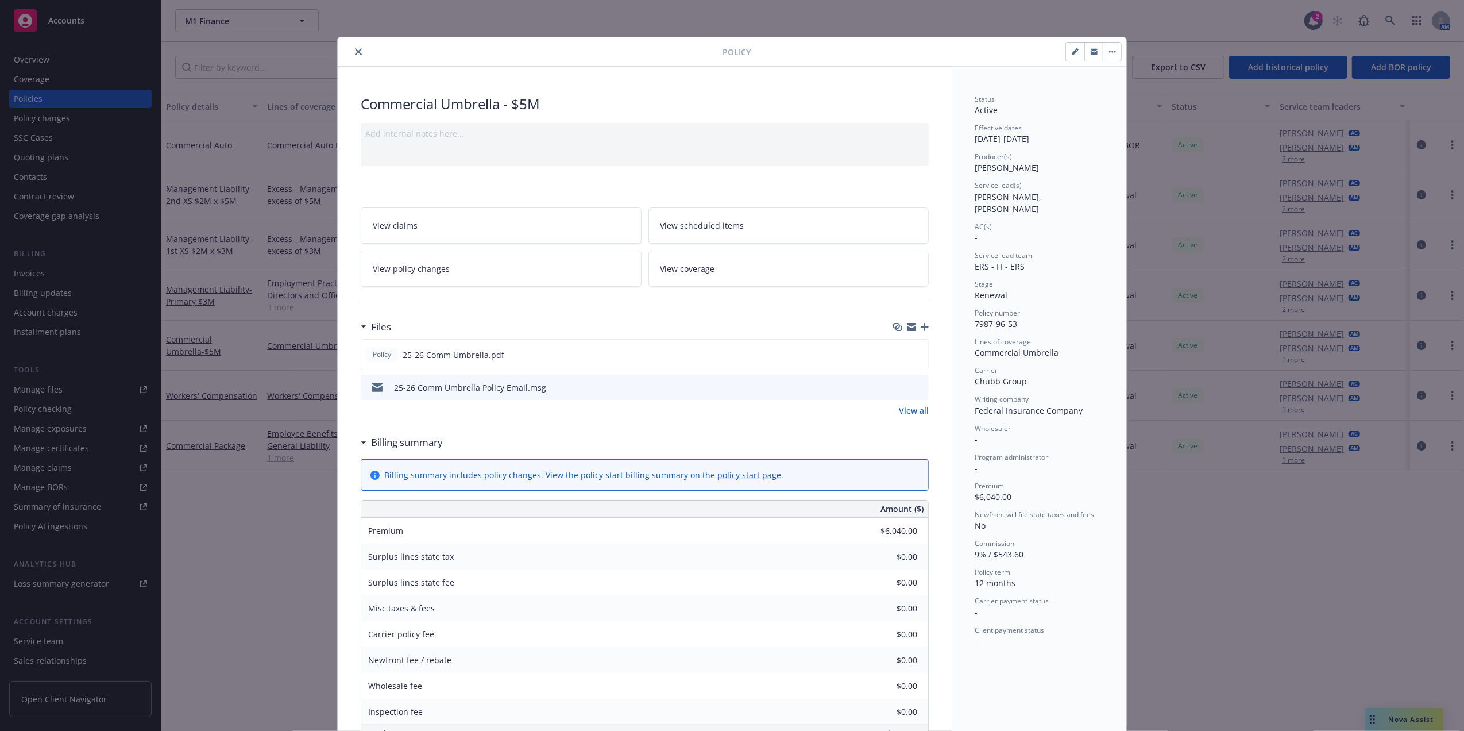
scroll to position [34, 0]
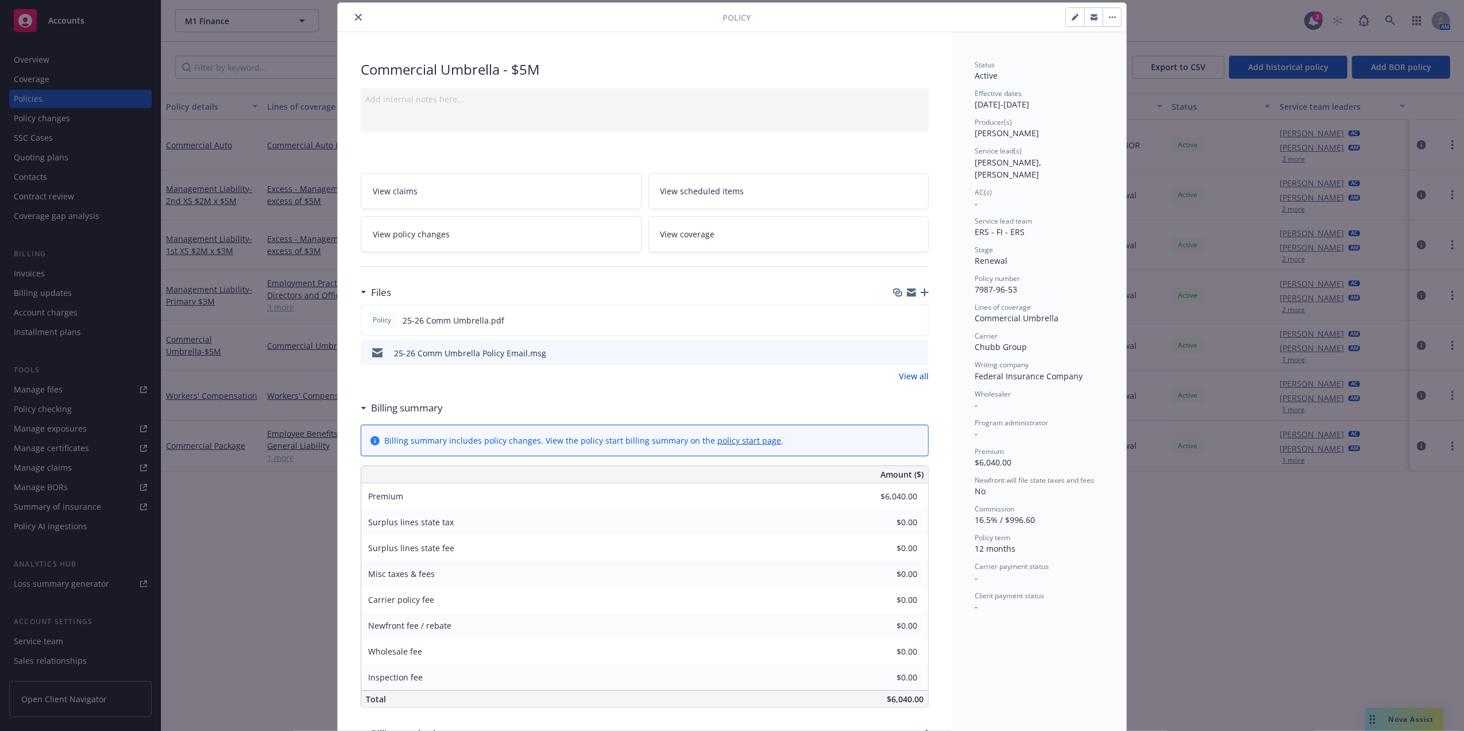
click at [722, 19] on icon "button" at bounding box center [1075, 17] width 7 height 7
select select "RENEWAL"
select select "12"
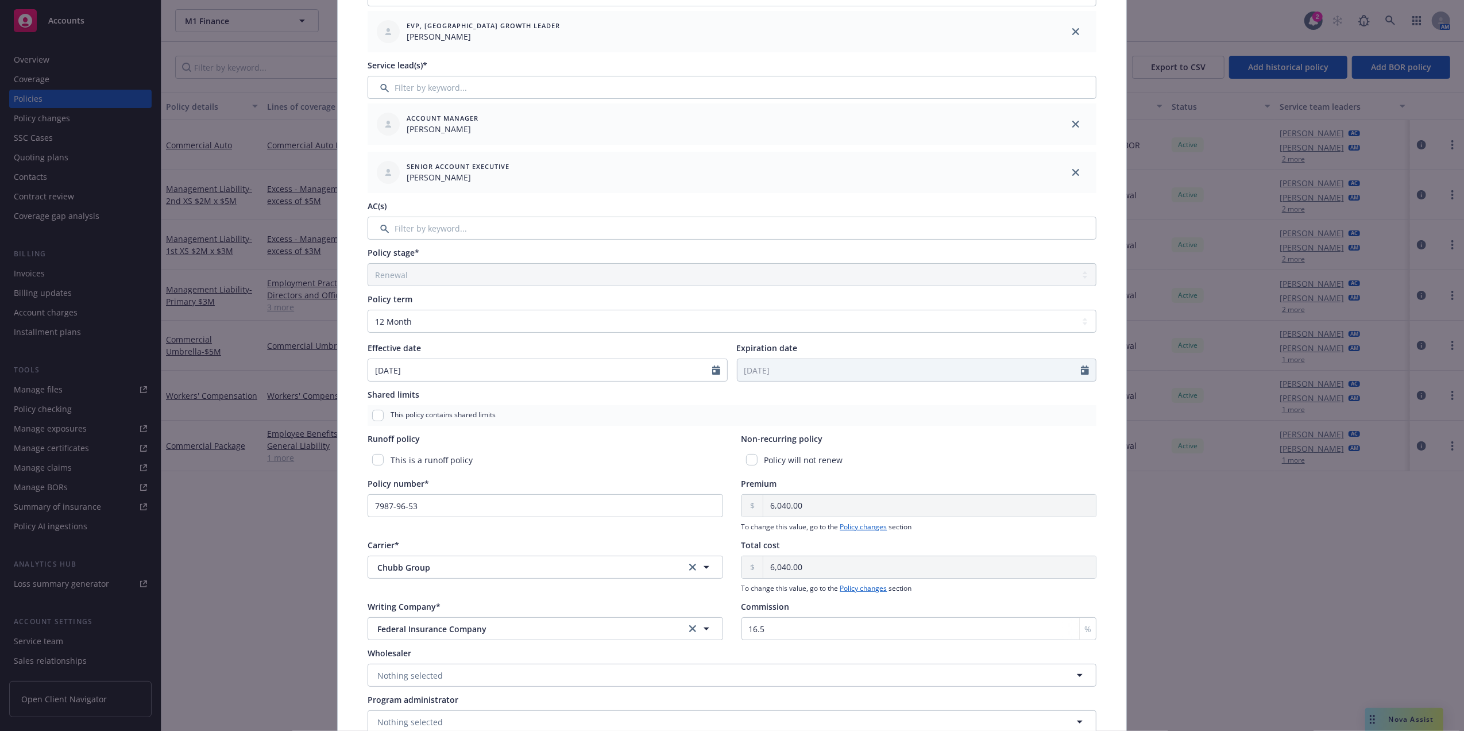
scroll to position [0, 0]
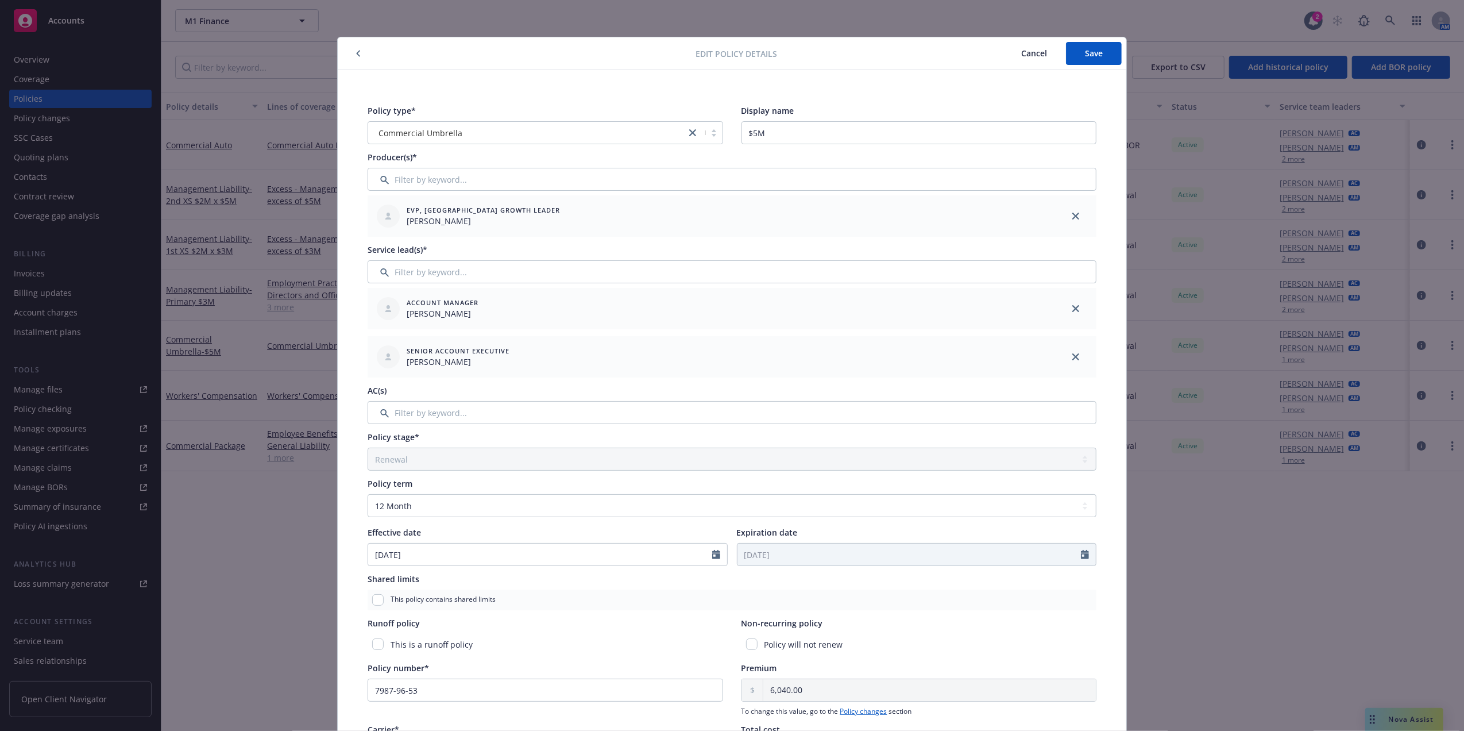
click at [722, 51] on span "Cancel" at bounding box center [1034, 53] width 26 height 11
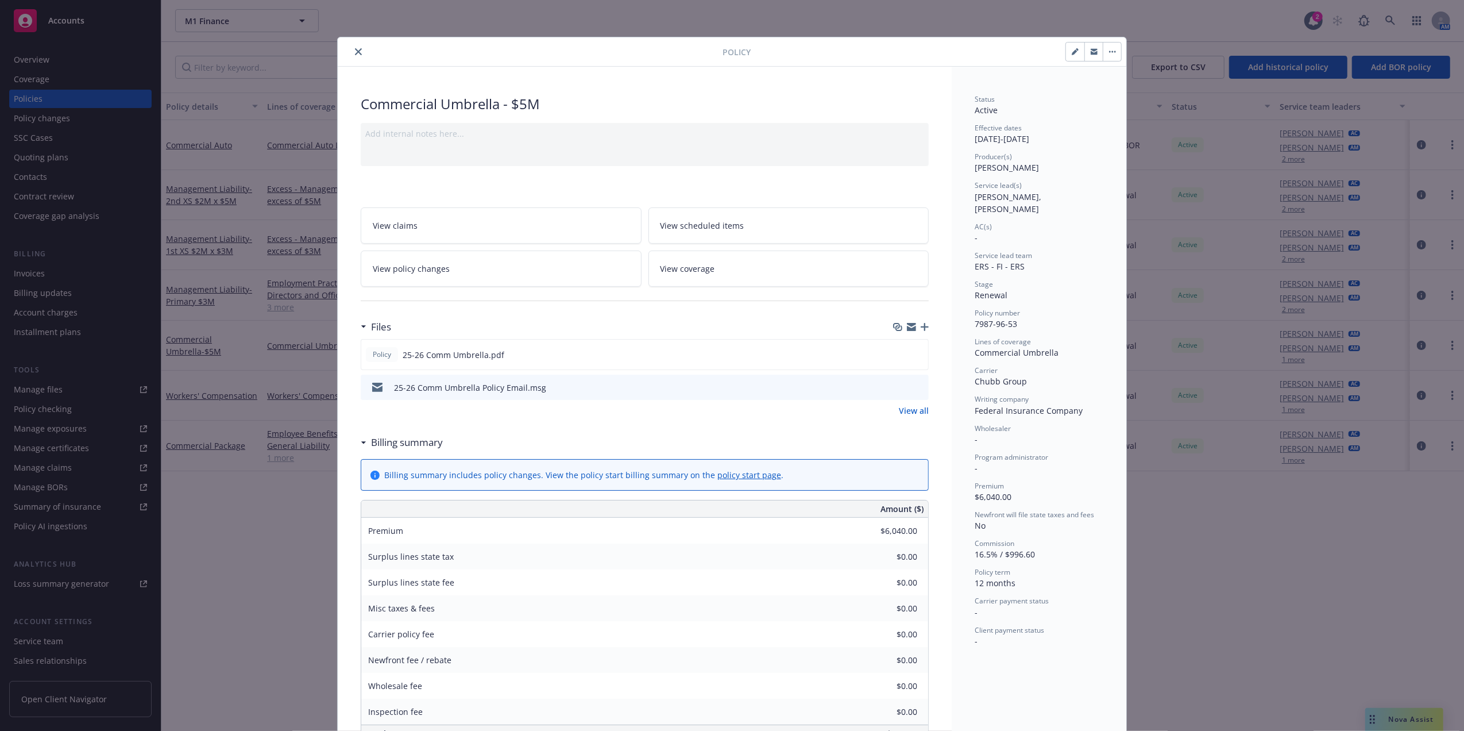
click at [355, 48] on icon "close" at bounding box center [358, 51] width 7 height 7
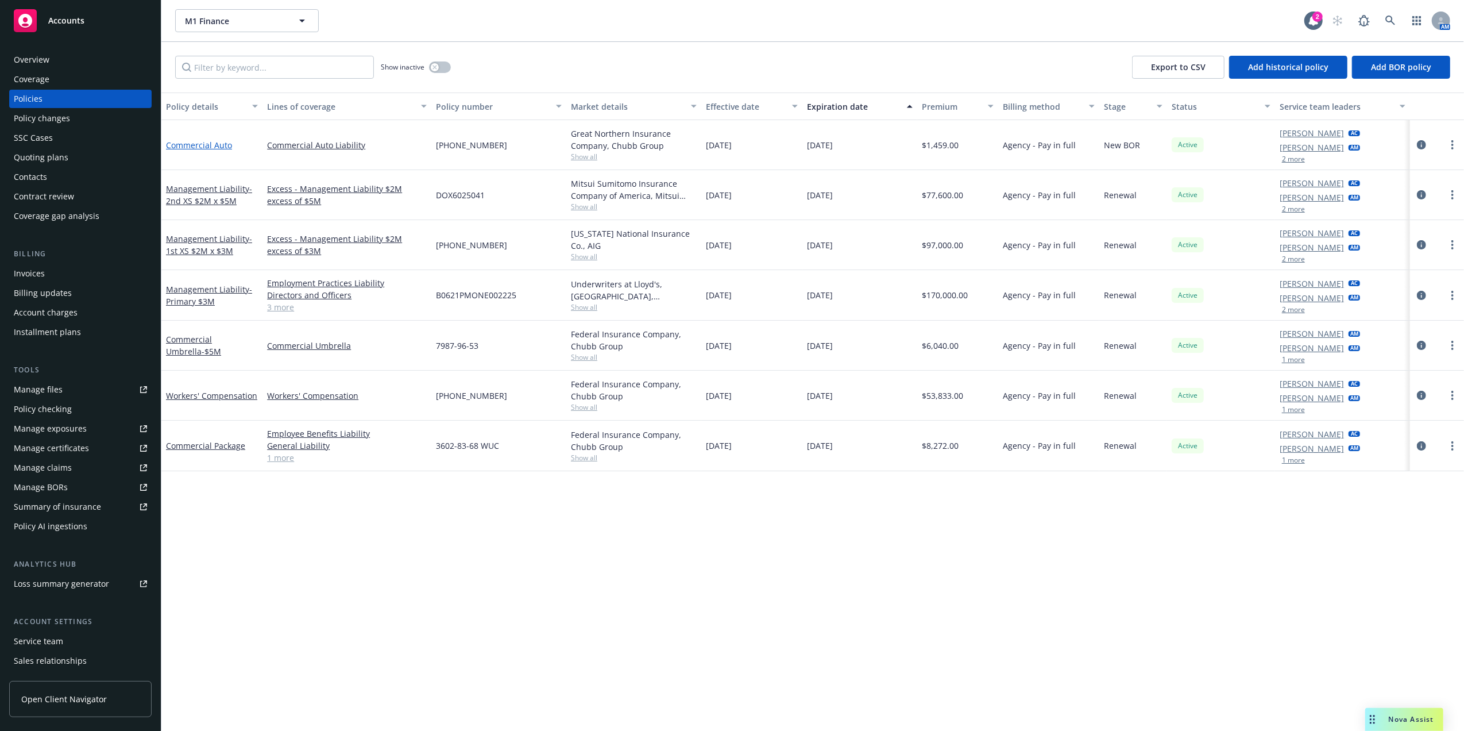
click at [210, 146] on link "Commercial Auto" at bounding box center [199, 145] width 66 height 11
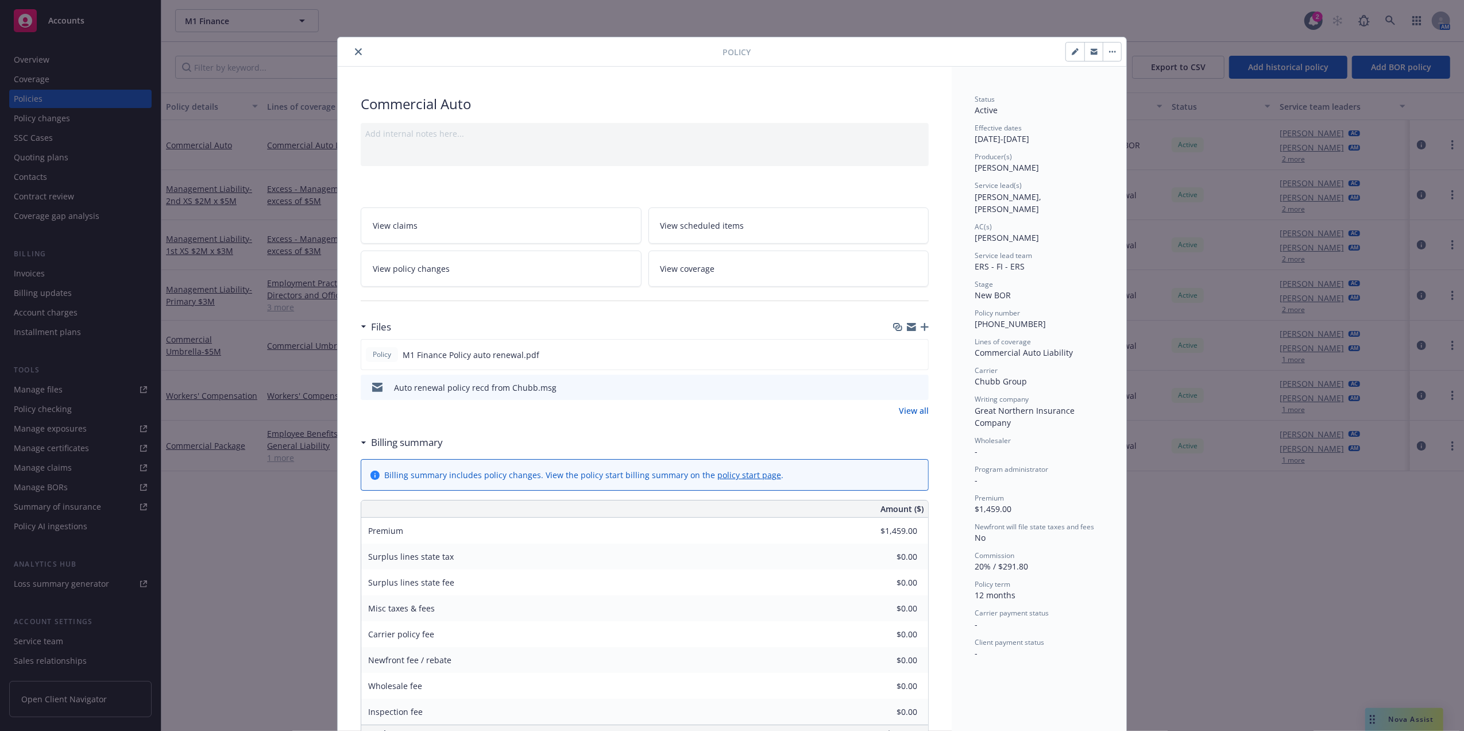
click at [352, 53] on button "close" at bounding box center [359, 52] width 14 height 14
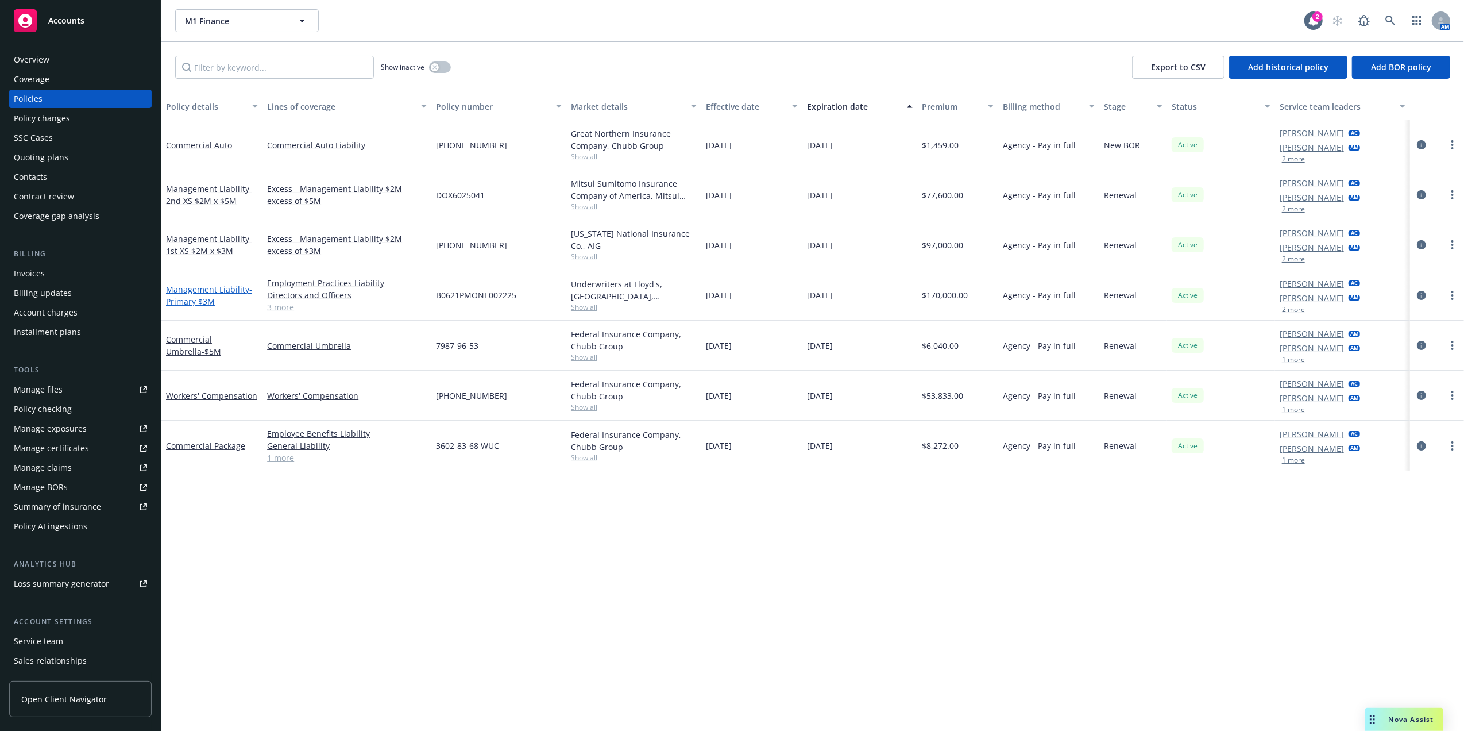
click at [191, 296] on span "- Primary $3M" at bounding box center [209, 295] width 86 height 23
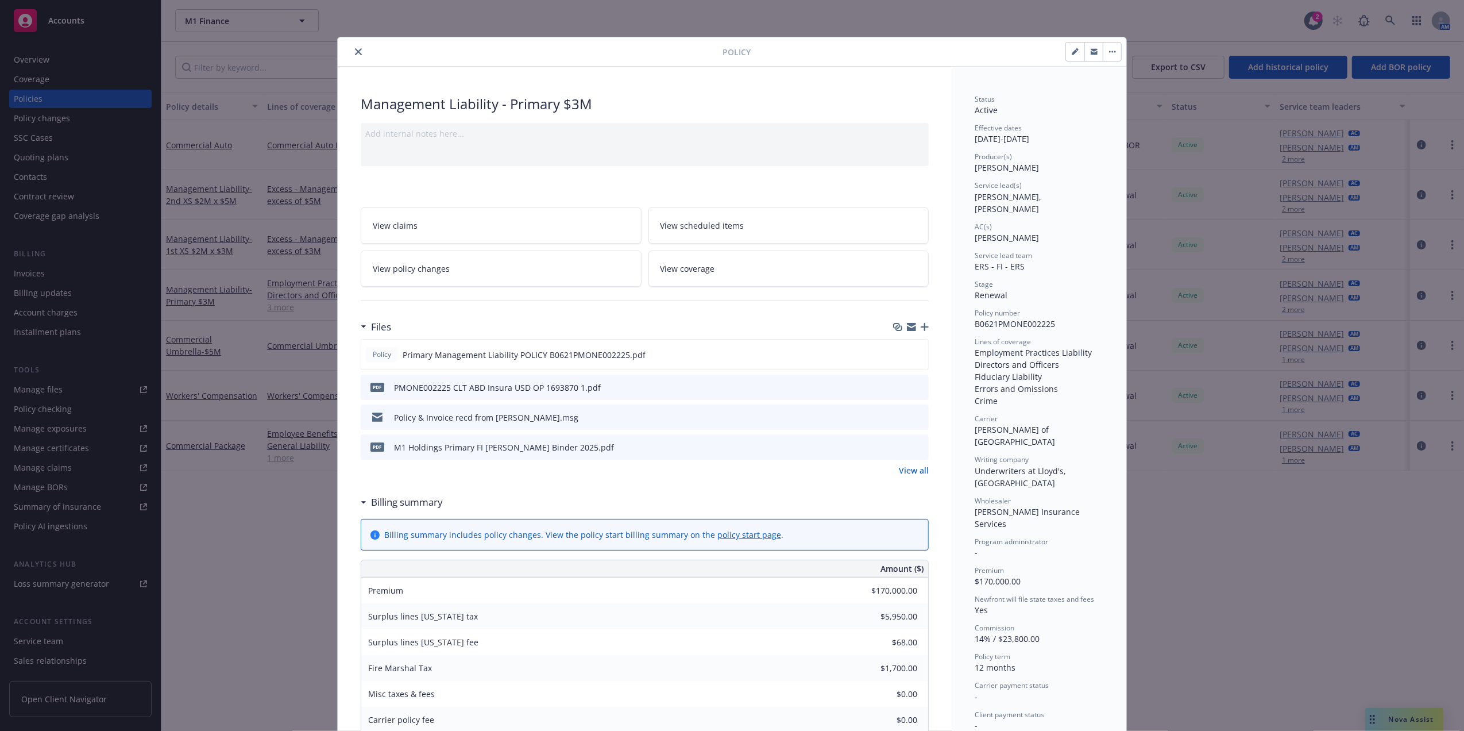
scroll to position [34, 0]
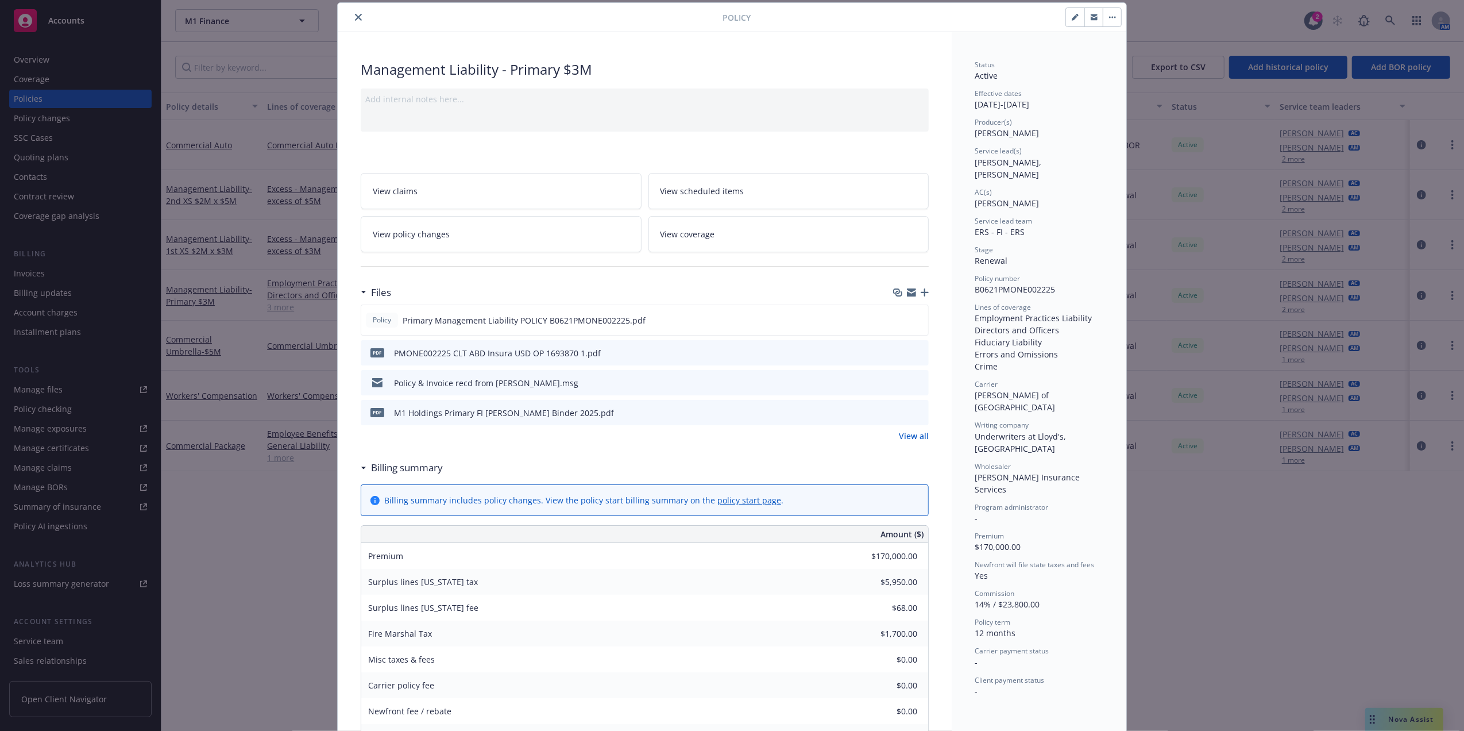
click at [355, 18] on icon "close" at bounding box center [358, 17] width 7 height 7
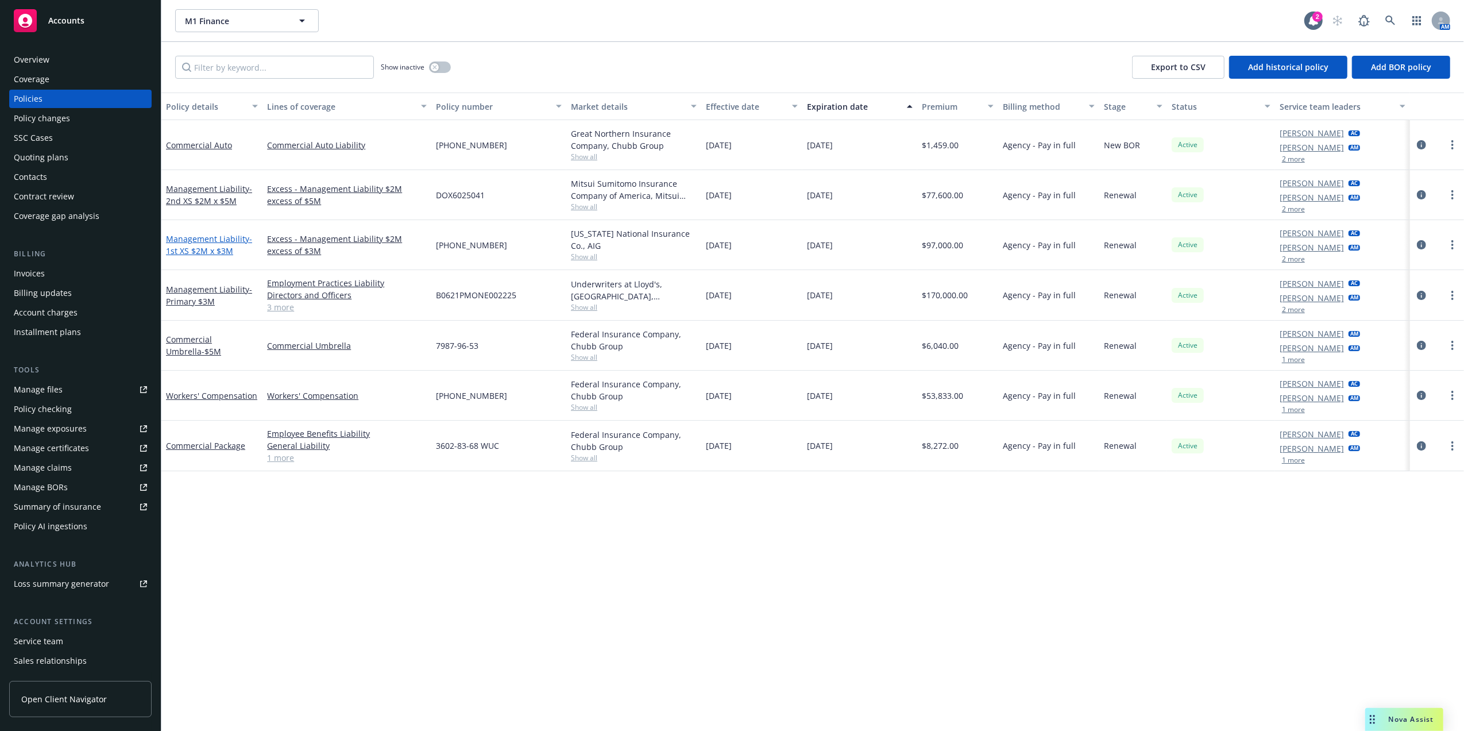
click at [201, 247] on span "- 1st XS $2M x $3M" at bounding box center [209, 244] width 86 height 23
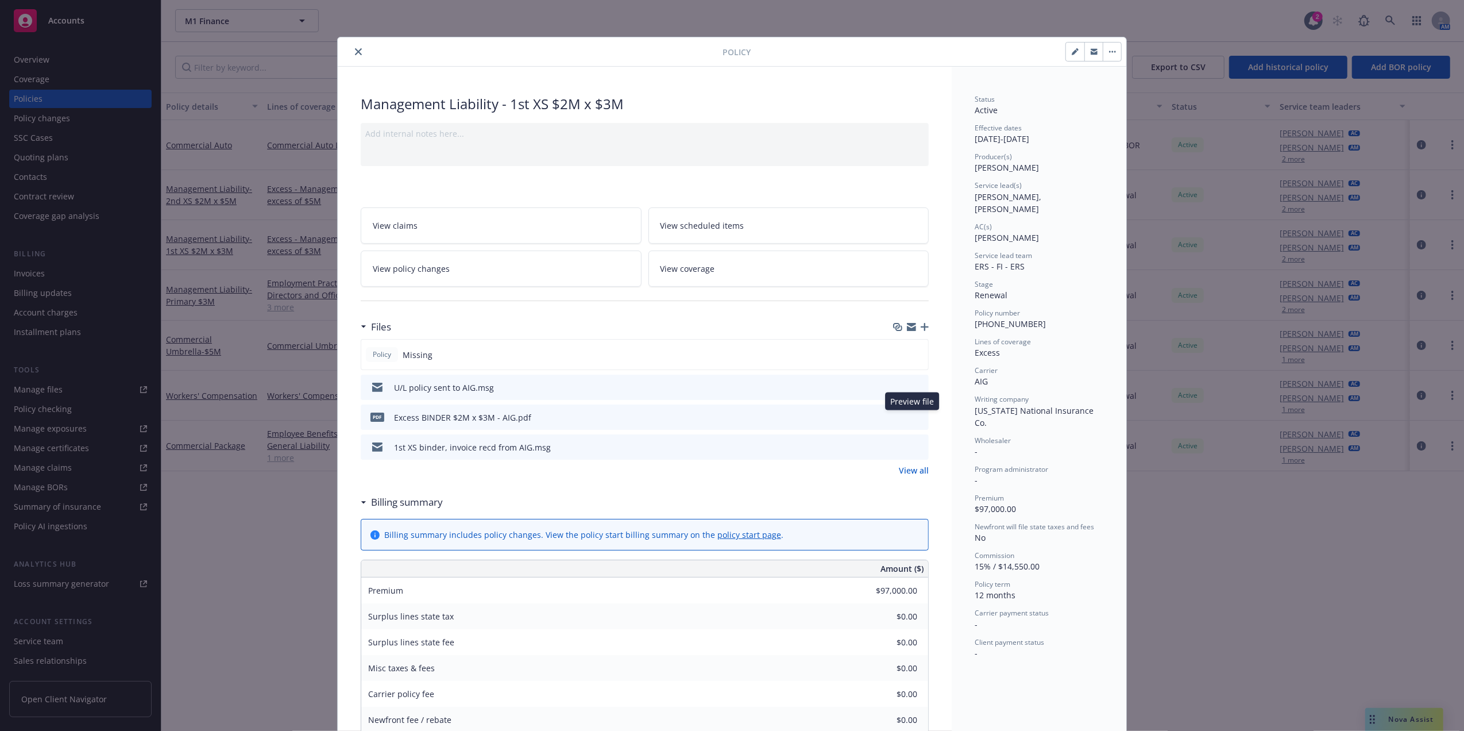
click at [722, 329] on icon "preview file" at bounding box center [918, 416] width 10 height 8
click at [355, 51] on icon "close" at bounding box center [358, 51] width 7 height 7
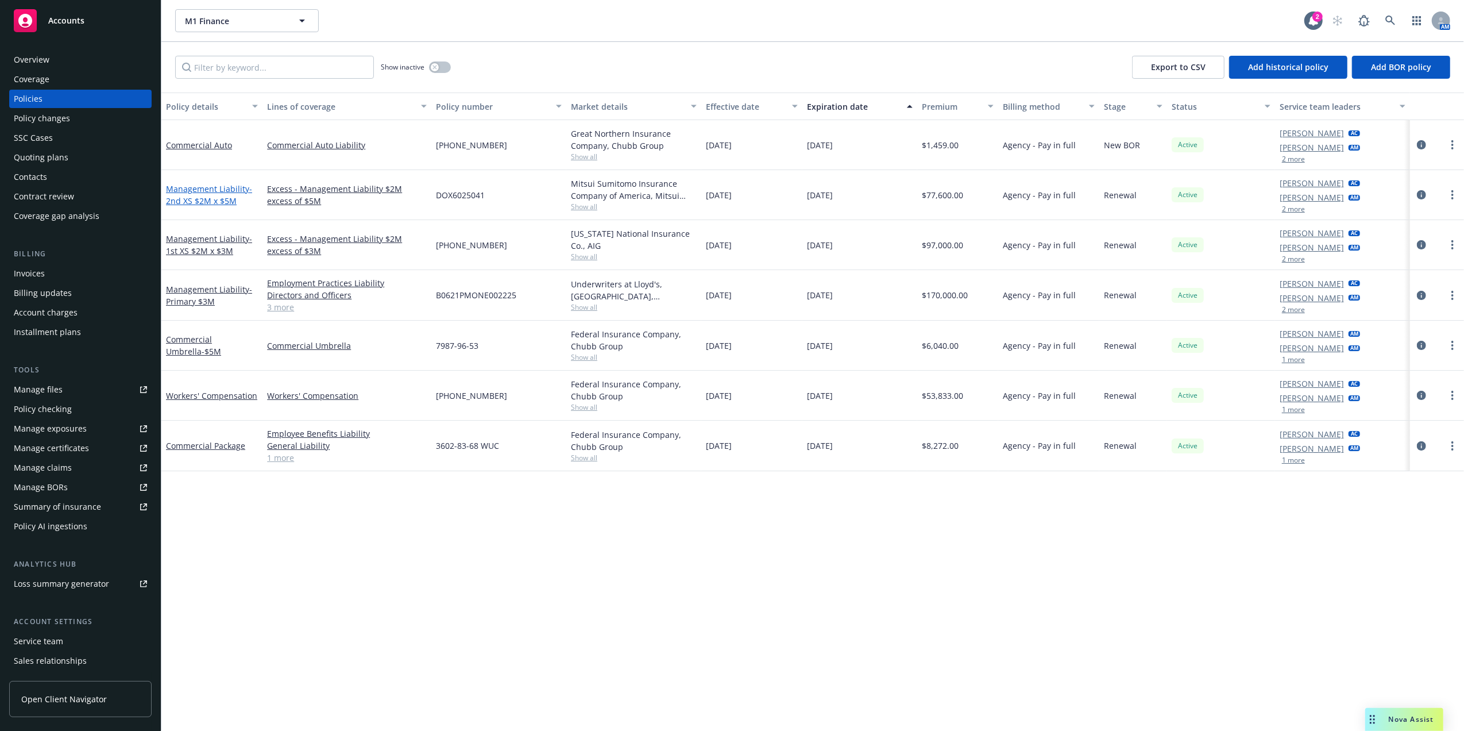
click at [203, 203] on span "- 2nd XS $2M x $5M" at bounding box center [209, 194] width 86 height 23
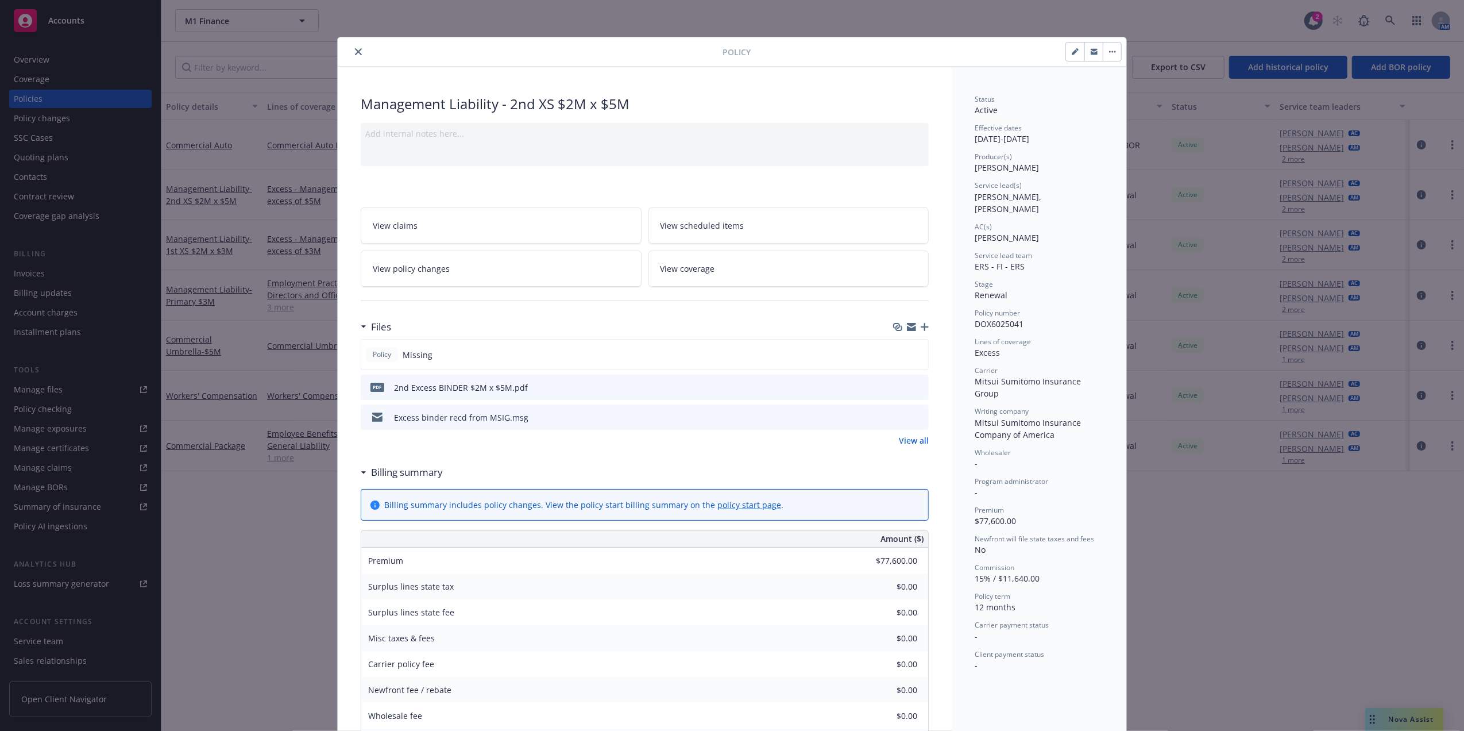
click at [722, 329] on icon "preview file" at bounding box center [918, 387] width 10 height 8
click at [355, 53] on icon "close" at bounding box center [358, 51] width 7 height 7
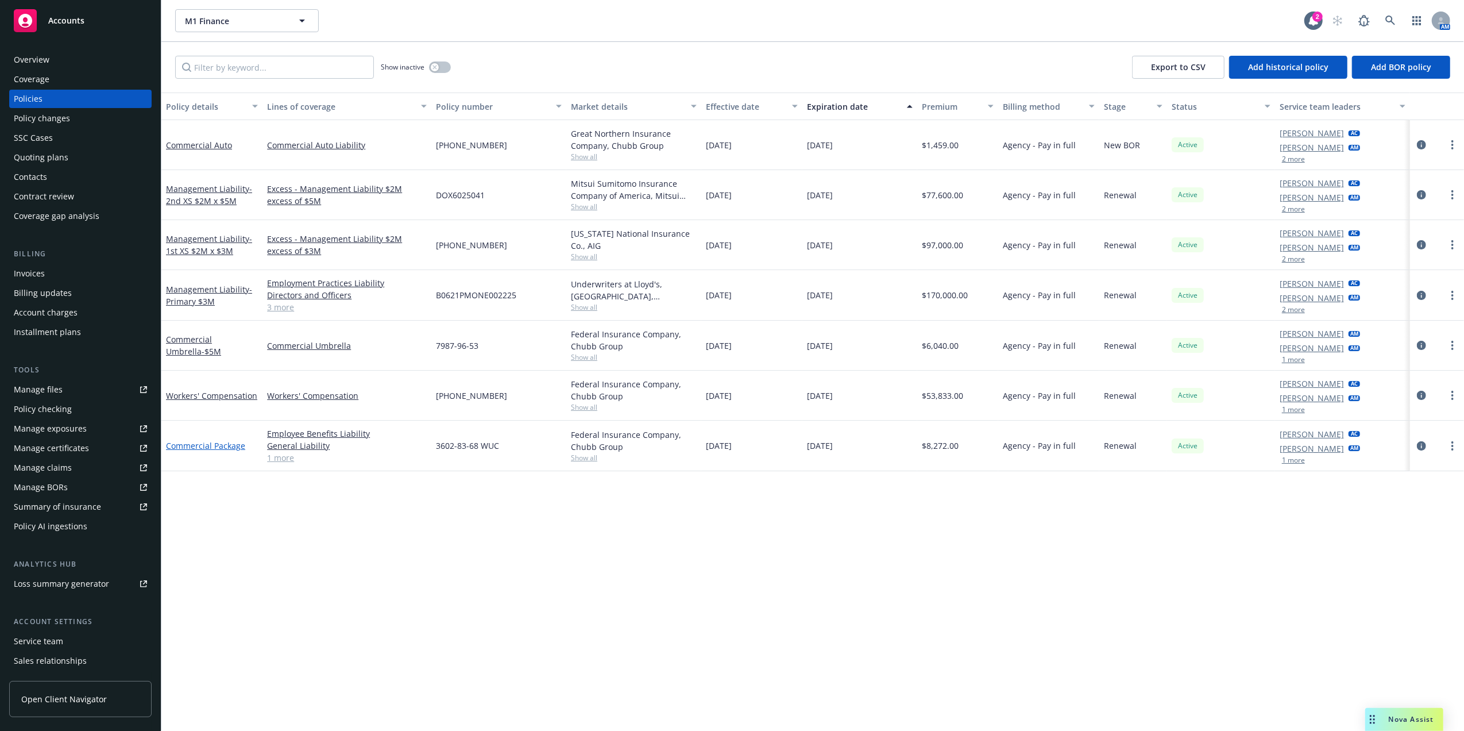
click at [192, 329] on link "Commercial Package" at bounding box center [205, 445] width 79 height 11
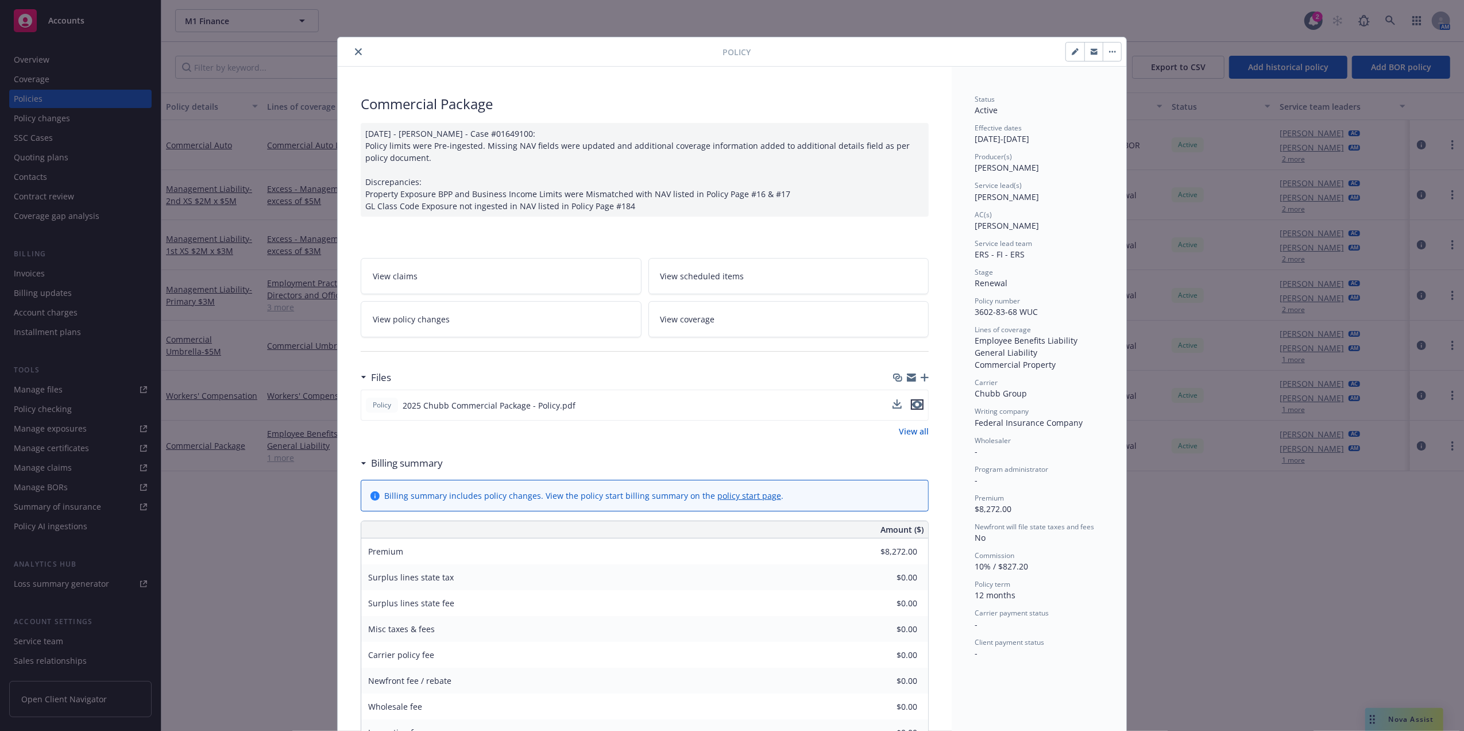
click at [722, 329] on icon "preview file" at bounding box center [917, 404] width 10 height 8
click at [360, 51] on div at bounding box center [532, 52] width 380 height 14
click at [355, 52] on icon "close" at bounding box center [358, 51] width 7 height 7
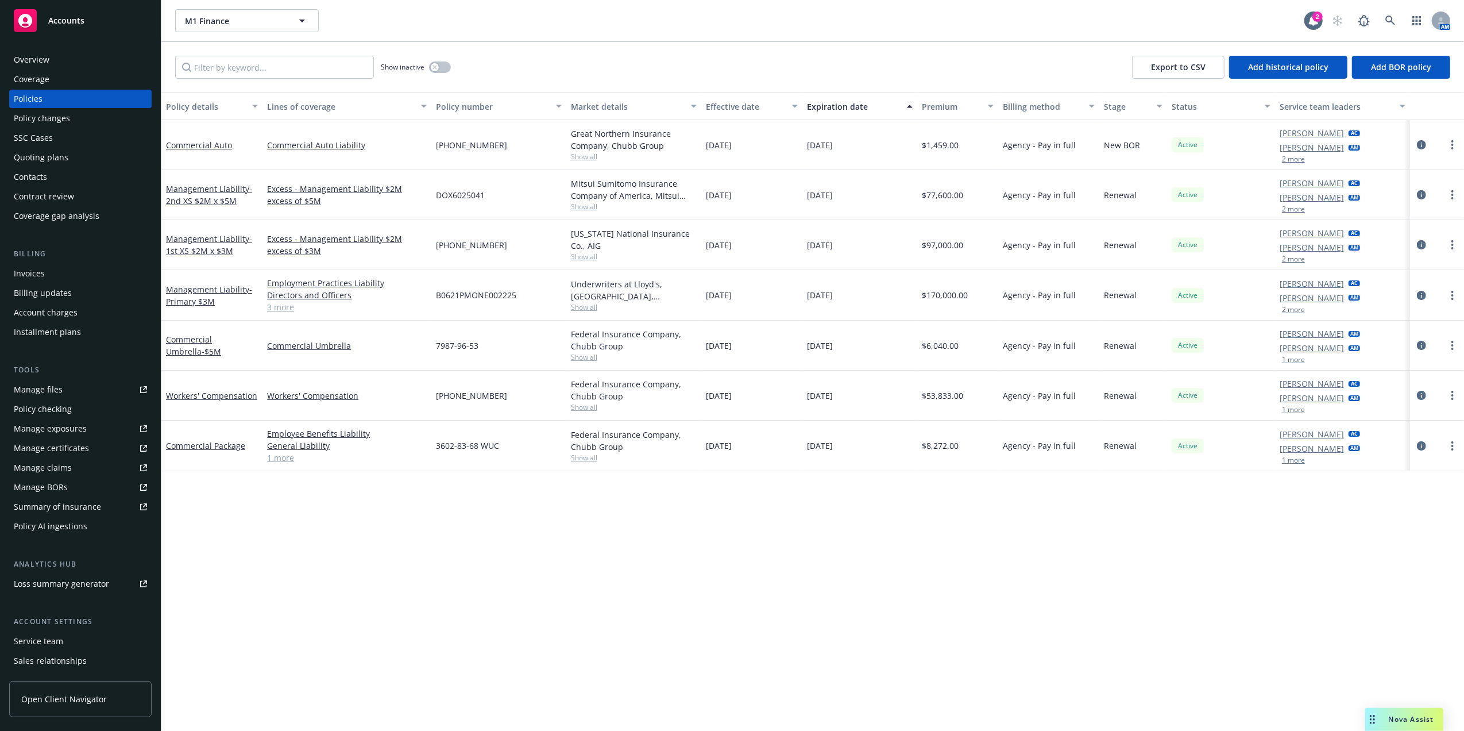
click at [184, 194] on div "Management Liability - 2nd XS $2M x $5M" at bounding box center [212, 195] width 92 height 24
click at [193, 196] on span "- 2nd XS $2M x $5M" at bounding box center [209, 194] width 86 height 23
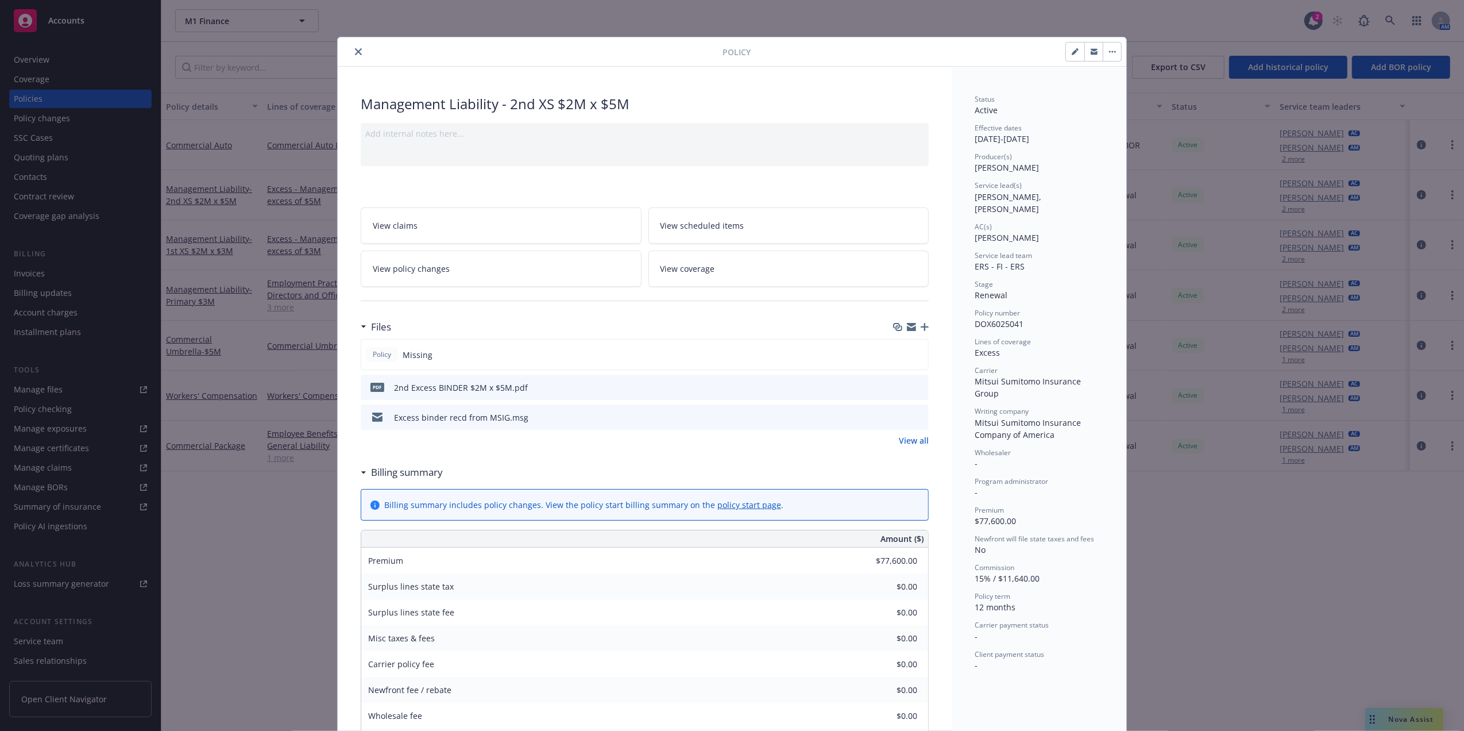
scroll to position [34, 0]
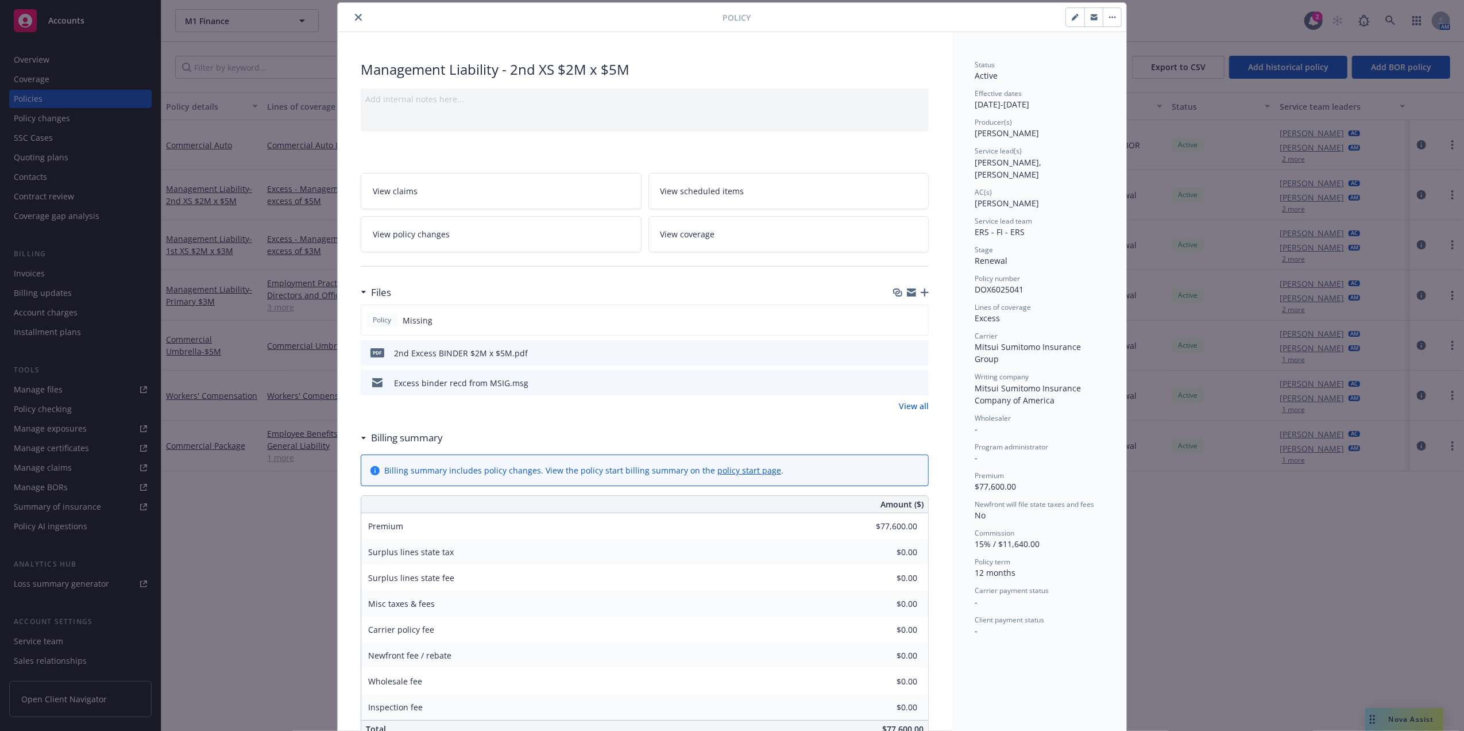
drag, startPoint x: 355, startPoint y: 17, endPoint x: 349, endPoint y: 16, distance: 5.8
click at [355, 16] on icon "close" at bounding box center [358, 17] width 7 height 7
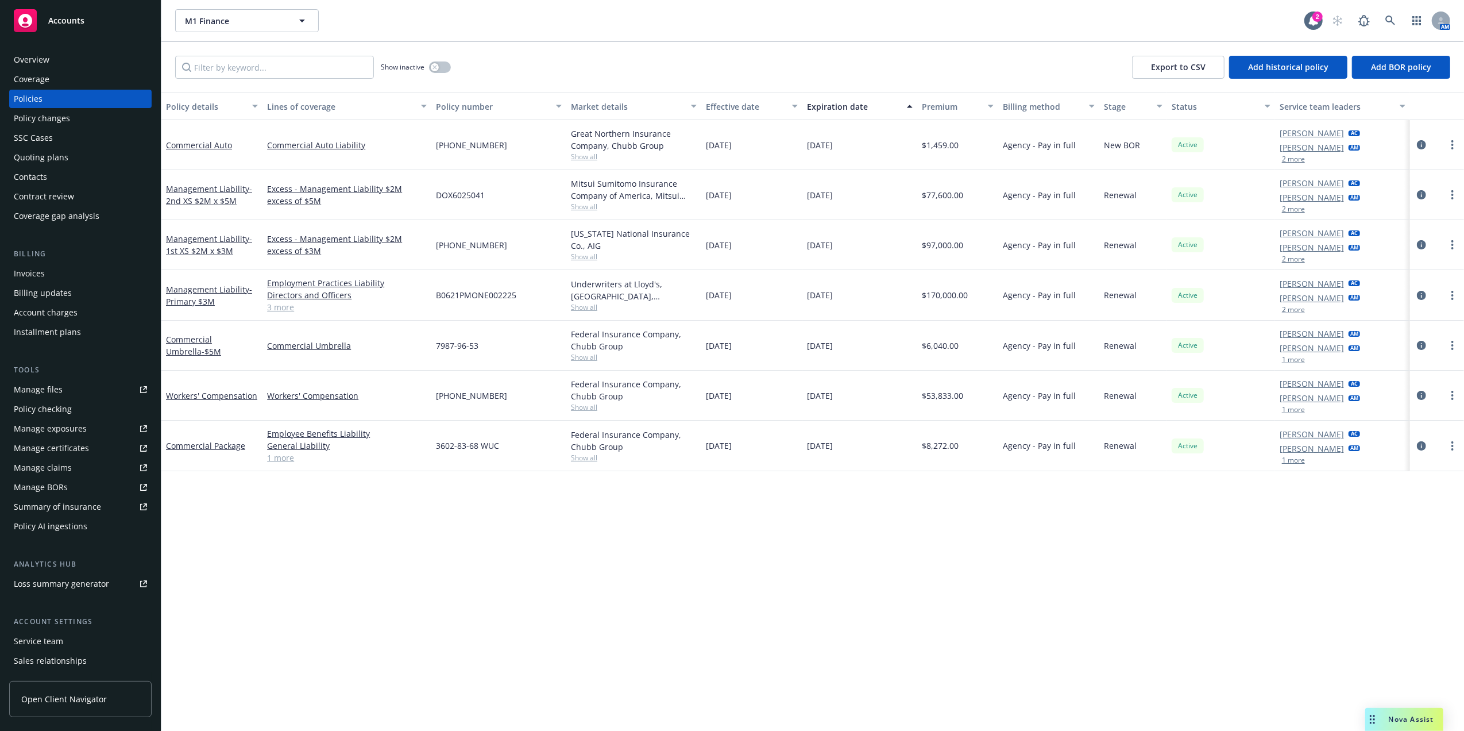
click at [191, 329] on div "Commercial Umbrella - $5M" at bounding box center [211, 345] width 101 height 50
click at [191, 329] on link "Commercial Umbrella - $5M" at bounding box center [193, 345] width 55 height 23
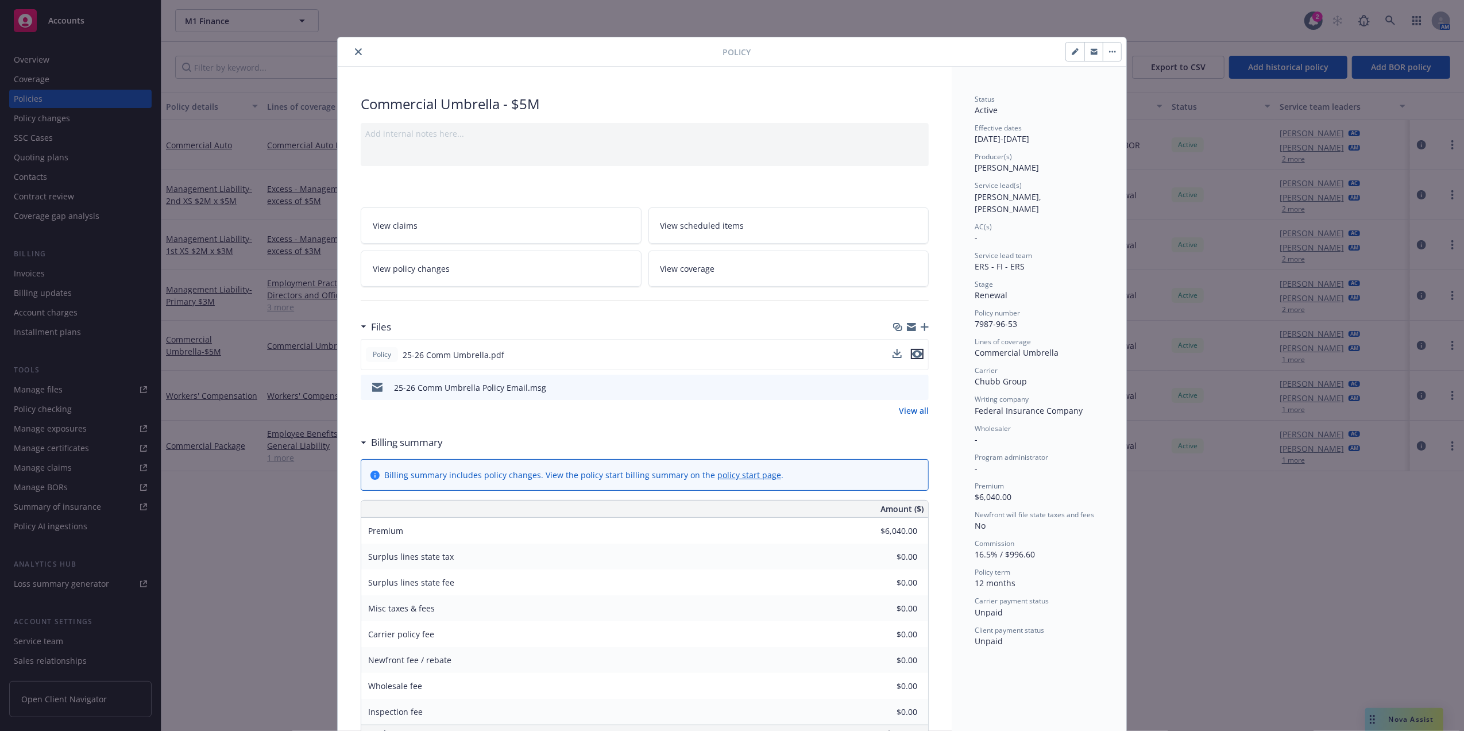
click at [722, 329] on icon "preview file" at bounding box center [917, 354] width 10 height 8
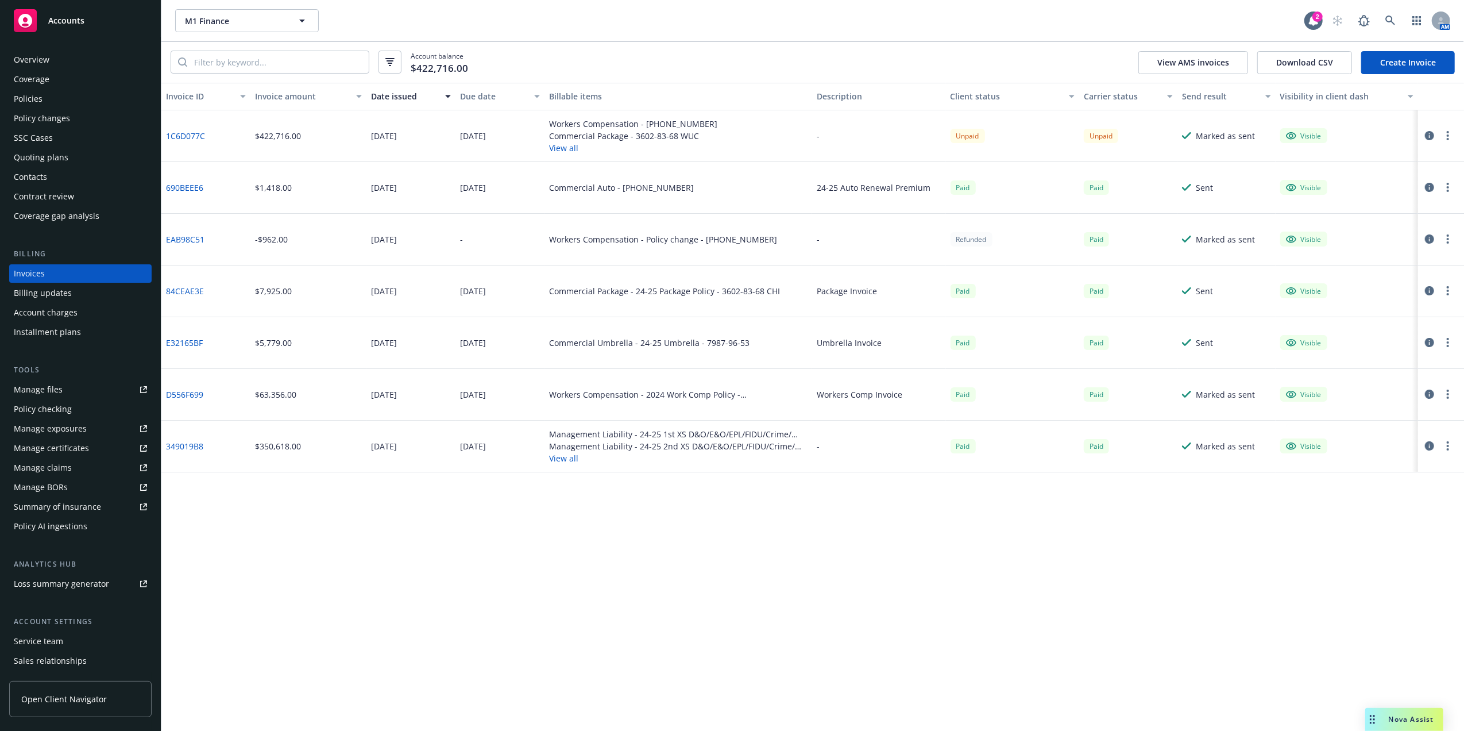
click at [190, 129] on div "1C6D077C" at bounding box center [205, 136] width 89 height 52
click at [183, 139] on link "1C6D077C" at bounding box center [185, 136] width 39 height 12
drag, startPoint x: 438, startPoint y: 180, endPoint x: 474, endPoint y: 214, distance: 50.0
click at [474, 214] on div "1C6D077C $422,716.00 09/19/2025 10/01/2025 Workers Compensation - (26) 7175-34-…" at bounding box center [812, 291] width 1303 height 362
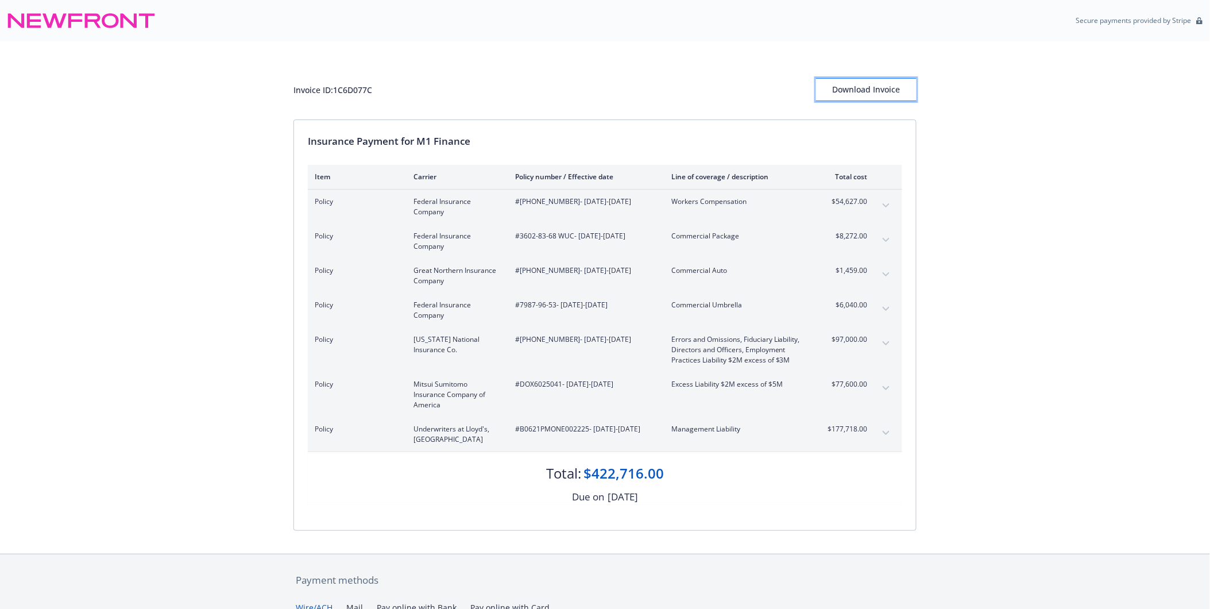
click at [879, 90] on div "Download Invoice" at bounding box center [866, 90] width 101 height 22
click at [1099, 72] on div "Invoice ID: 1C6D077C Download Invoice Insurance Payment for M1 Finance Item Car…" at bounding box center [605, 297] width 1210 height 512
click at [650, 73] on div "Invoice ID: 1C6D077C Download Invoice" at bounding box center [605, 80] width 623 height 78
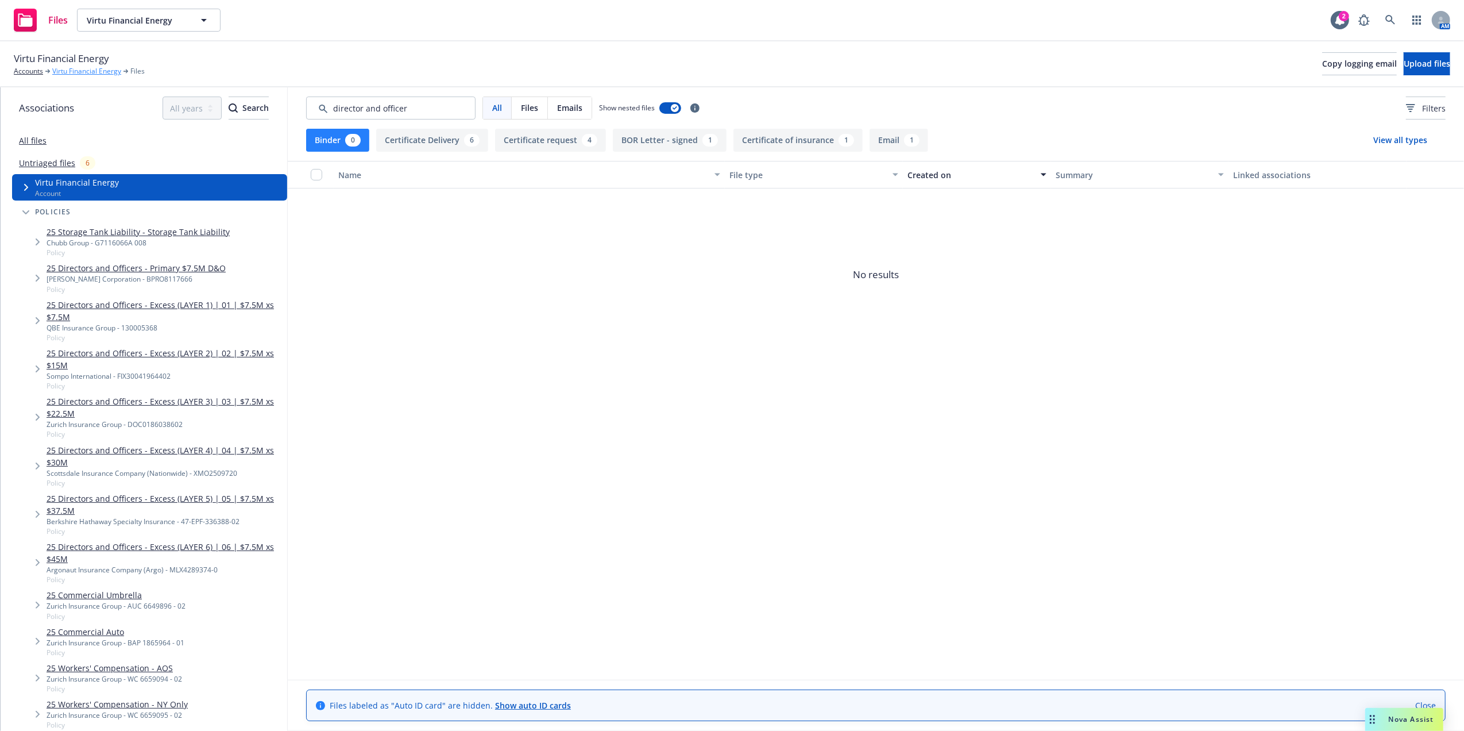
click at [72, 72] on link "Virtu Financial Energy" at bounding box center [86, 71] width 69 height 10
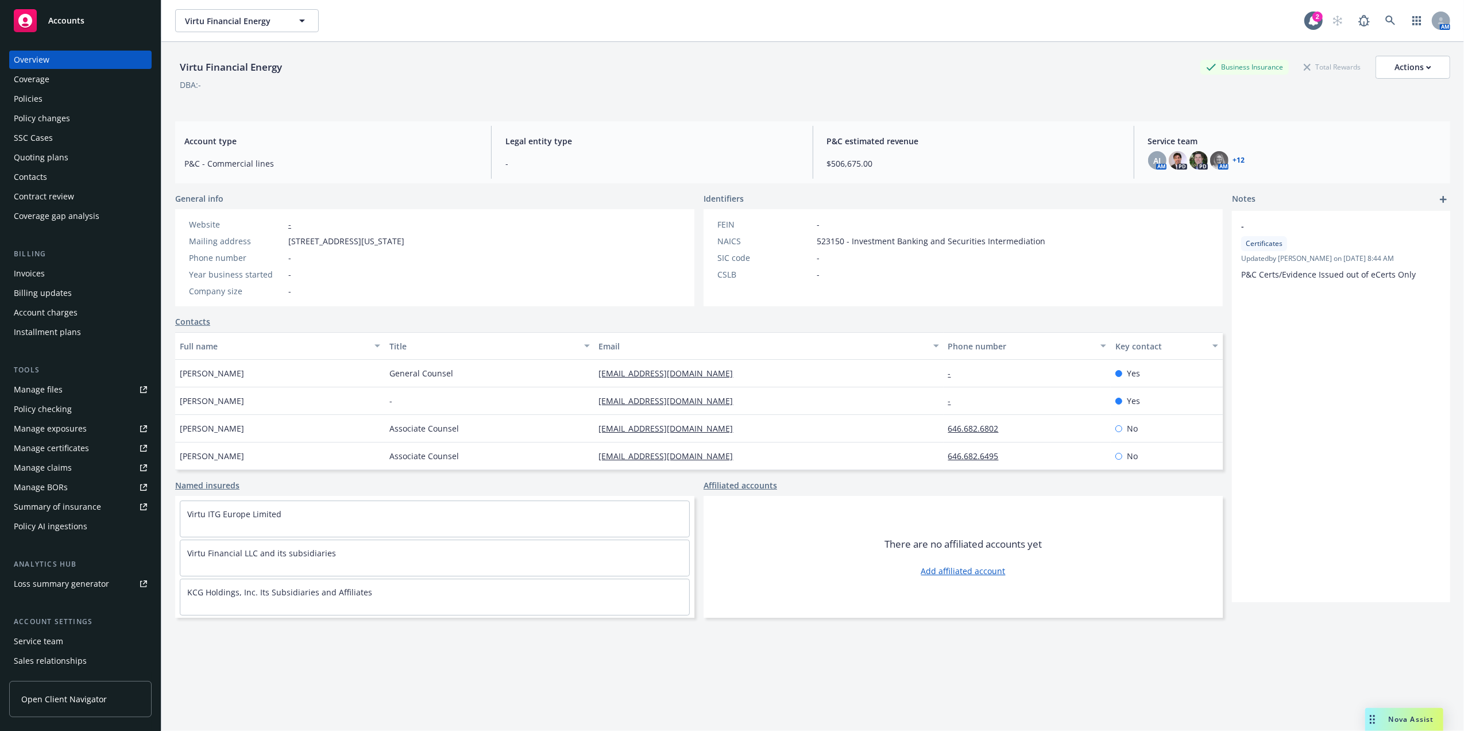
drag, startPoint x: 68, startPoint y: 99, endPoint x: 225, endPoint y: 71, distance: 159.8
click at [68, 99] on div "Policies" at bounding box center [80, 99] width 133 height 18
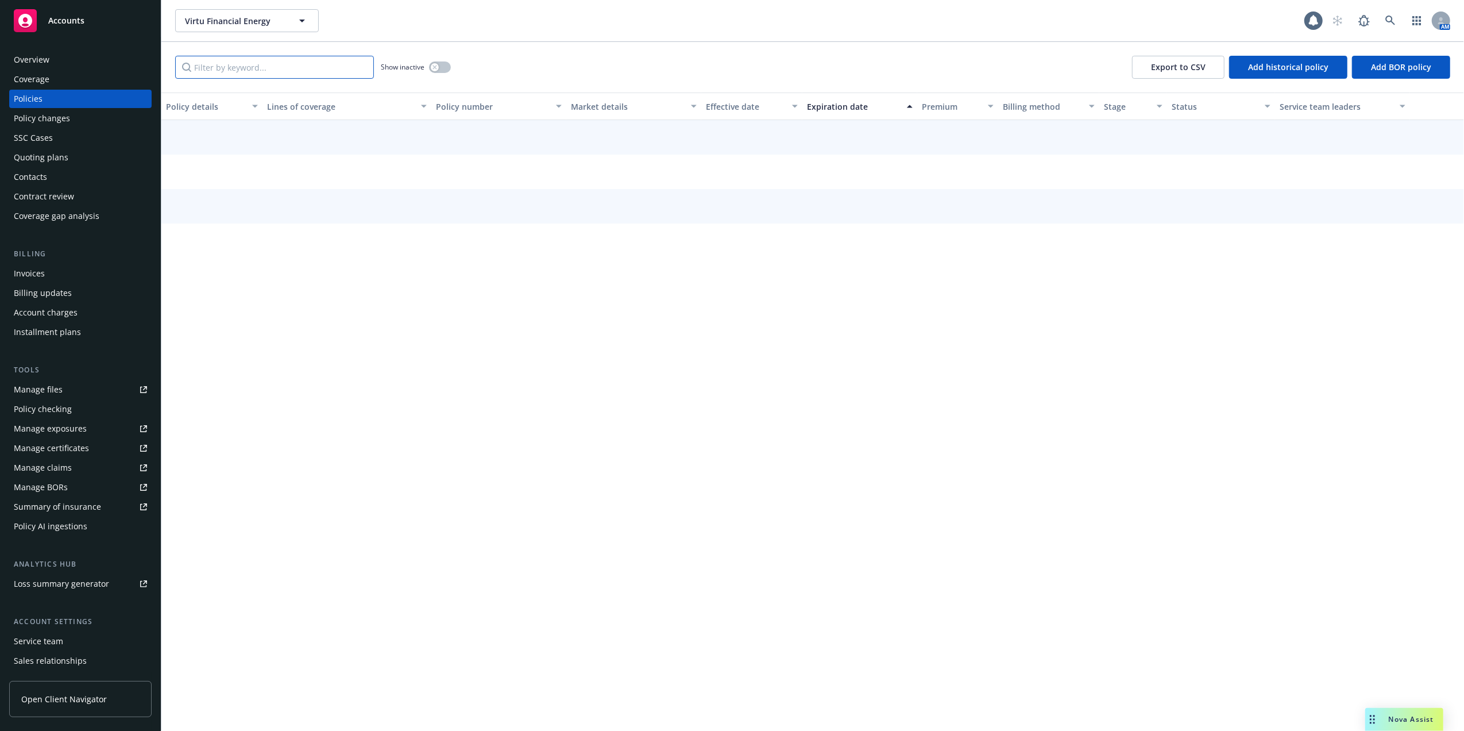
click at [233, 74] on input "Filter by keyword..." at bounding box center [274, 67] width 199 height 23
paste input "EIA-103070"
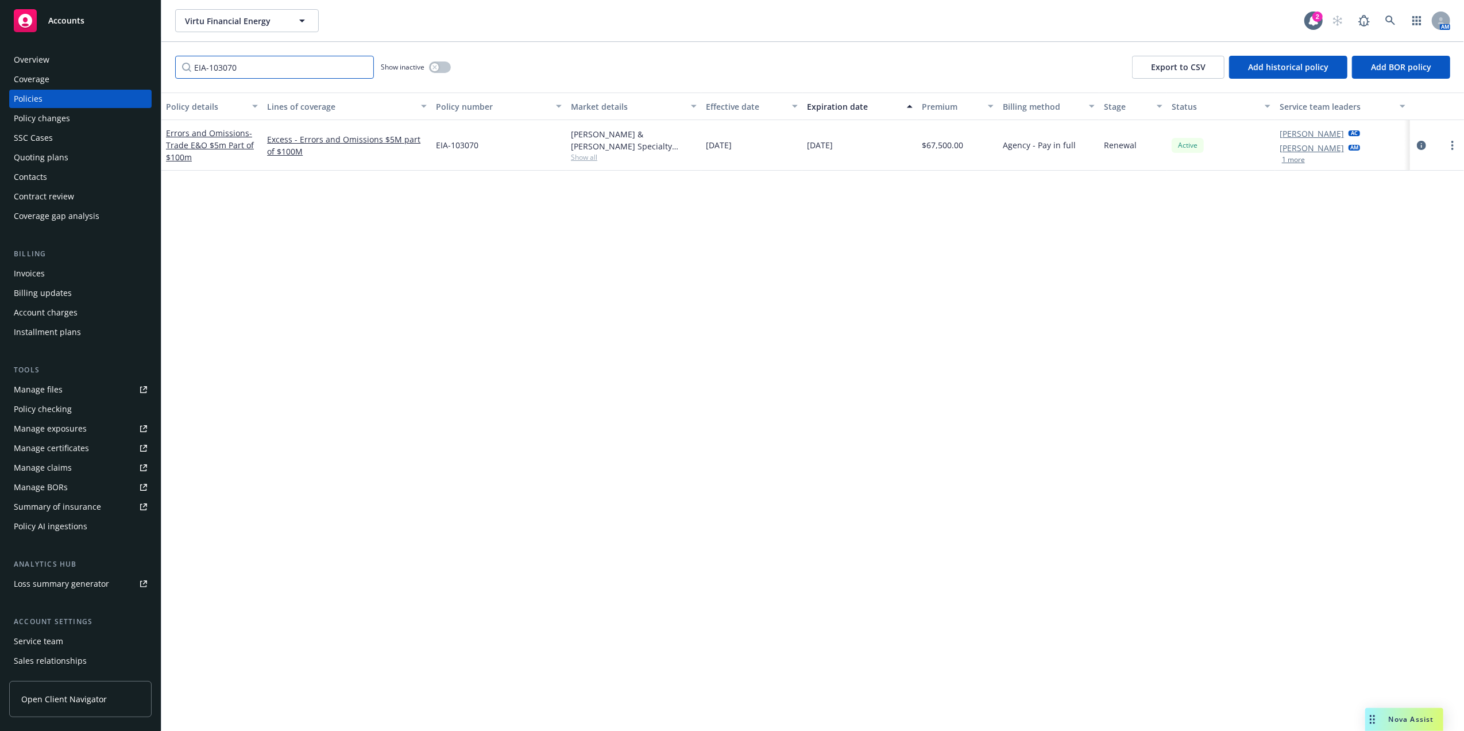
drag, startPoint x: 261, startPoint y: 65, endPoint x: 58, endPoint y: 61, distance: 202.8
click at [58, 61] on div "Accounts Overview Coverage Policies Policy changes SSC Cases Quoting plans Cont…" at bounding box center [732, 365] width 1464 height 731
type input "R"
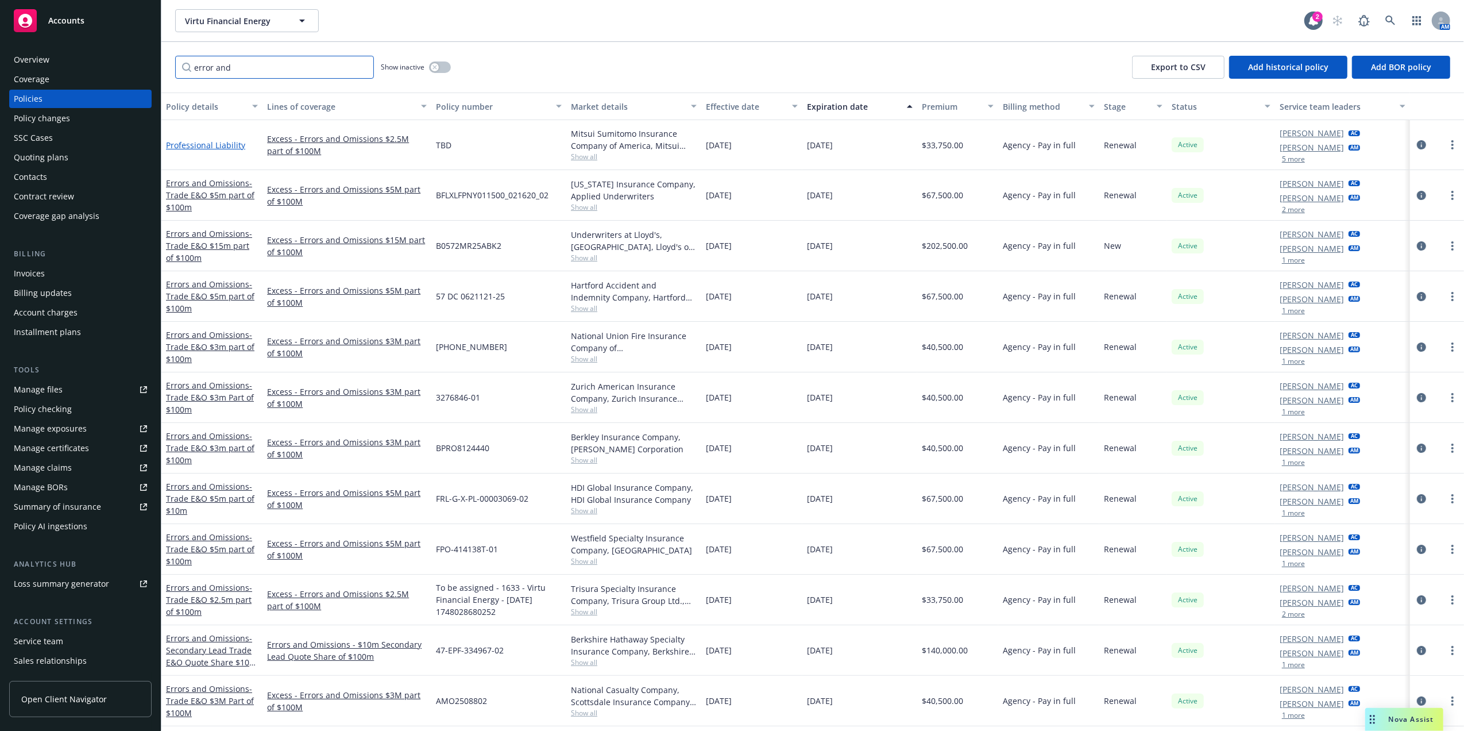
type input "error and"
click at [210, 144] on link "Professional Liability" at bounding box center [205, 145] width 79 height 11
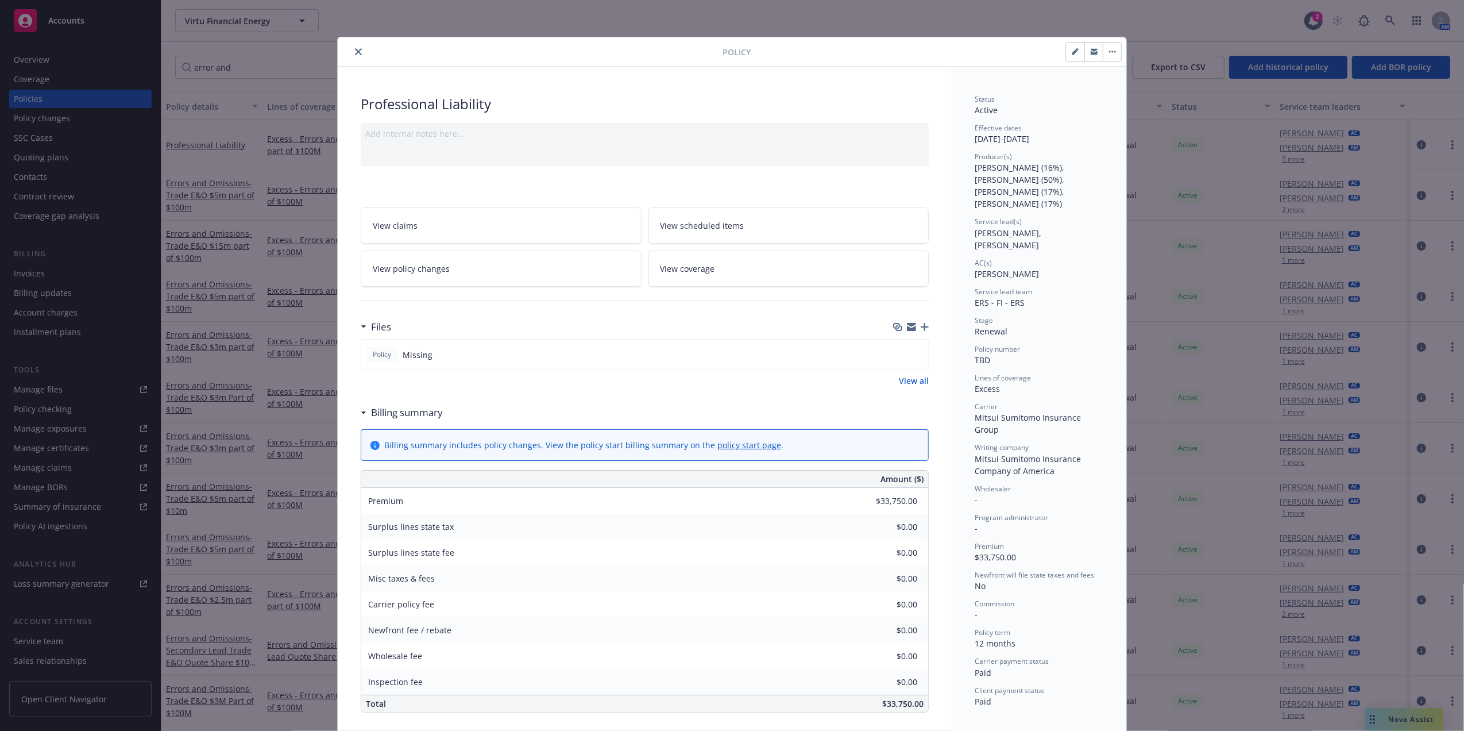
click at [355, 51] on icon "close" at bounding box center [358, 51] width 7 height 7
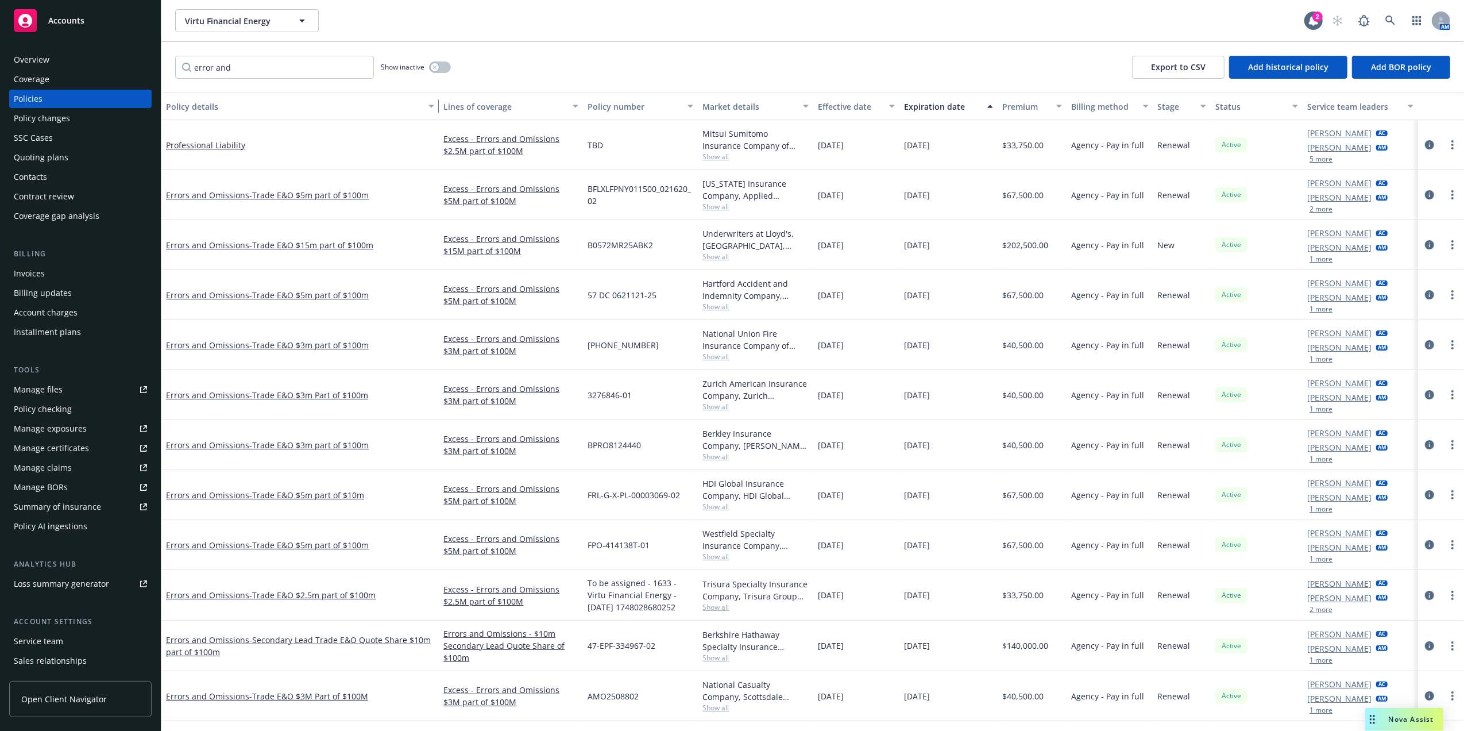
drag, startPoint x: 258, startPoint y: 106, endPoint x: 449, endPoint y: 113, distance: 190.8
click at [449, 113] on div "Policy details Lines of coverage Policy number Market details Effective date Ex…" at bounding box center [812, 106] width 1303 height 28
click at [644, 603] on span "To be assigned - 1633 - Virtu Financial Energy - [DATE] 1748028680252" at bounding box center [641, 595] width 106 height 36
click at [281, 596] on span "- Trade E&O $2.5m part of $100m" at bounding box center [312, 594] width 126 height 11
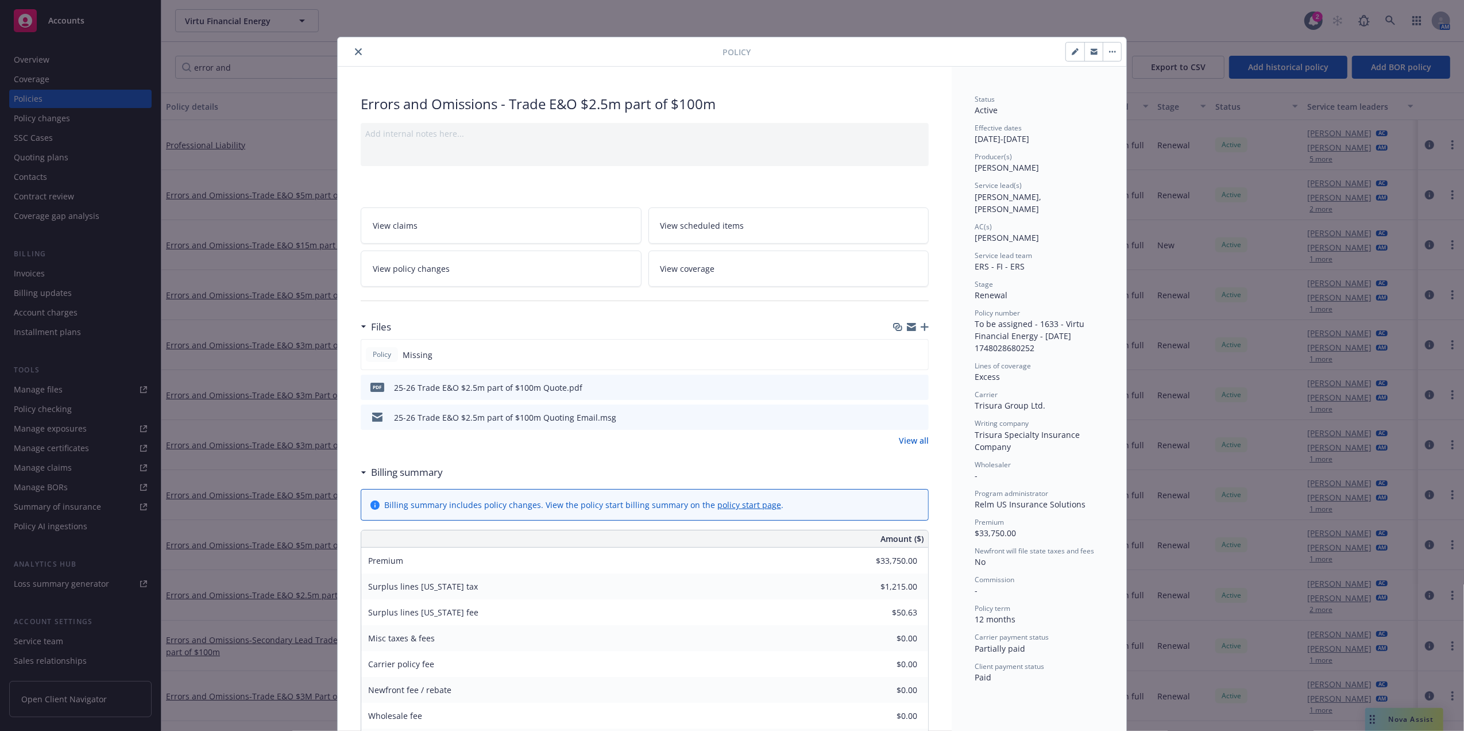
click at [354, 46] on button "close" at bounding box center [359, 52] width 14 height 14
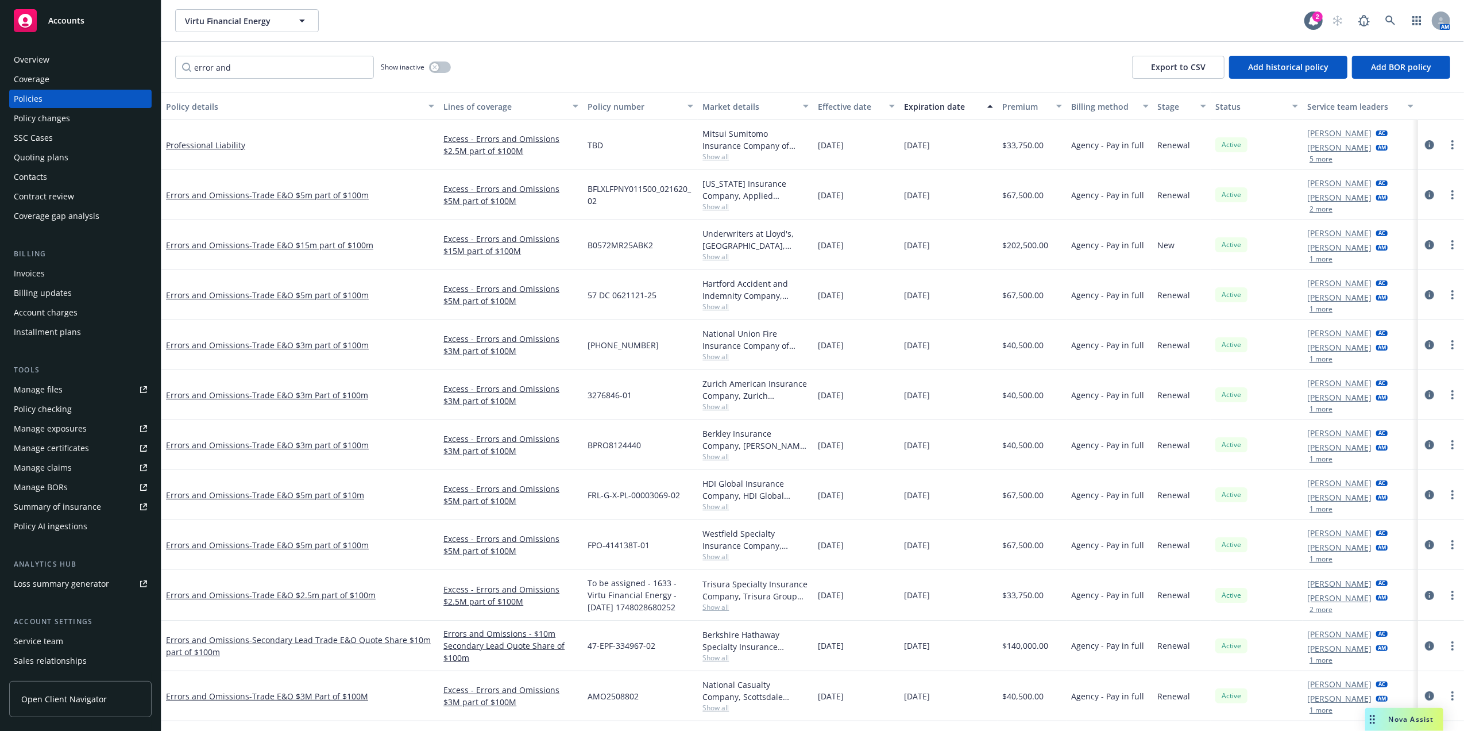
click at [723, 160] on span "Show all" at bounding box center [755, 157] width 106 height 10
click at [775, 144] on div "Mitsui Sumitomo Insurance Company of America, Mitsui Sumitomo Insurance Group" at bounding box center [755, 140] width 106 height 24
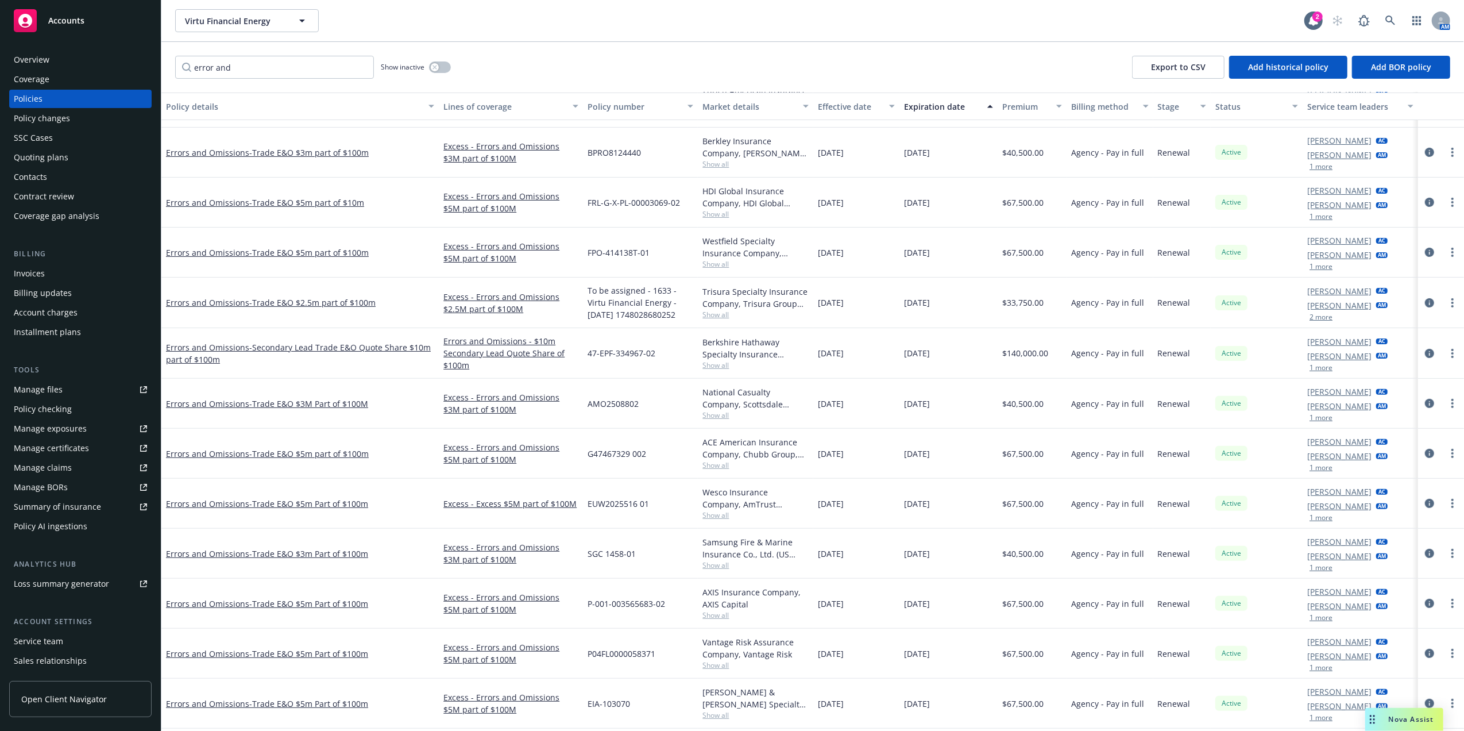
scroll to position [330, 0]
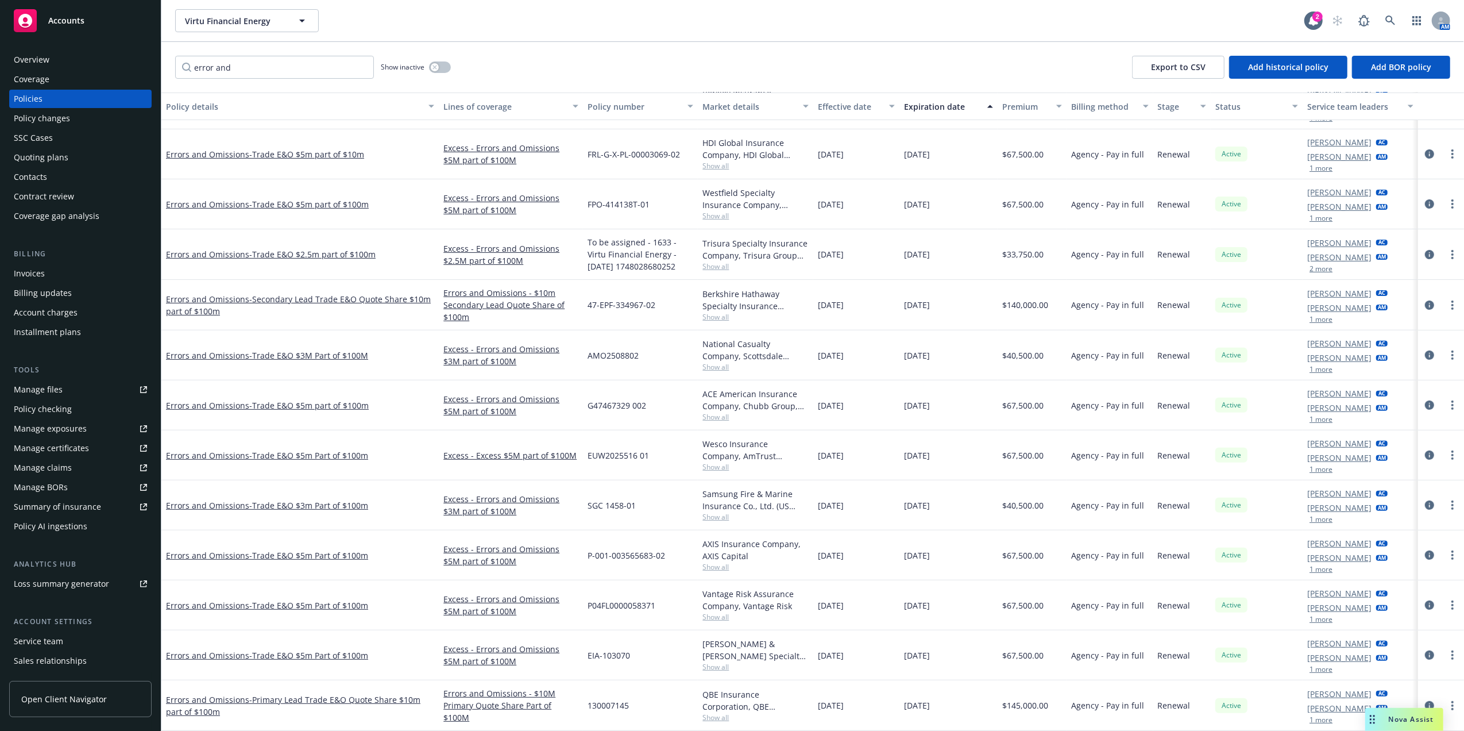
click at [189, 104] on div "Policy details" at bounding box center [294, 107] width 256 height 12
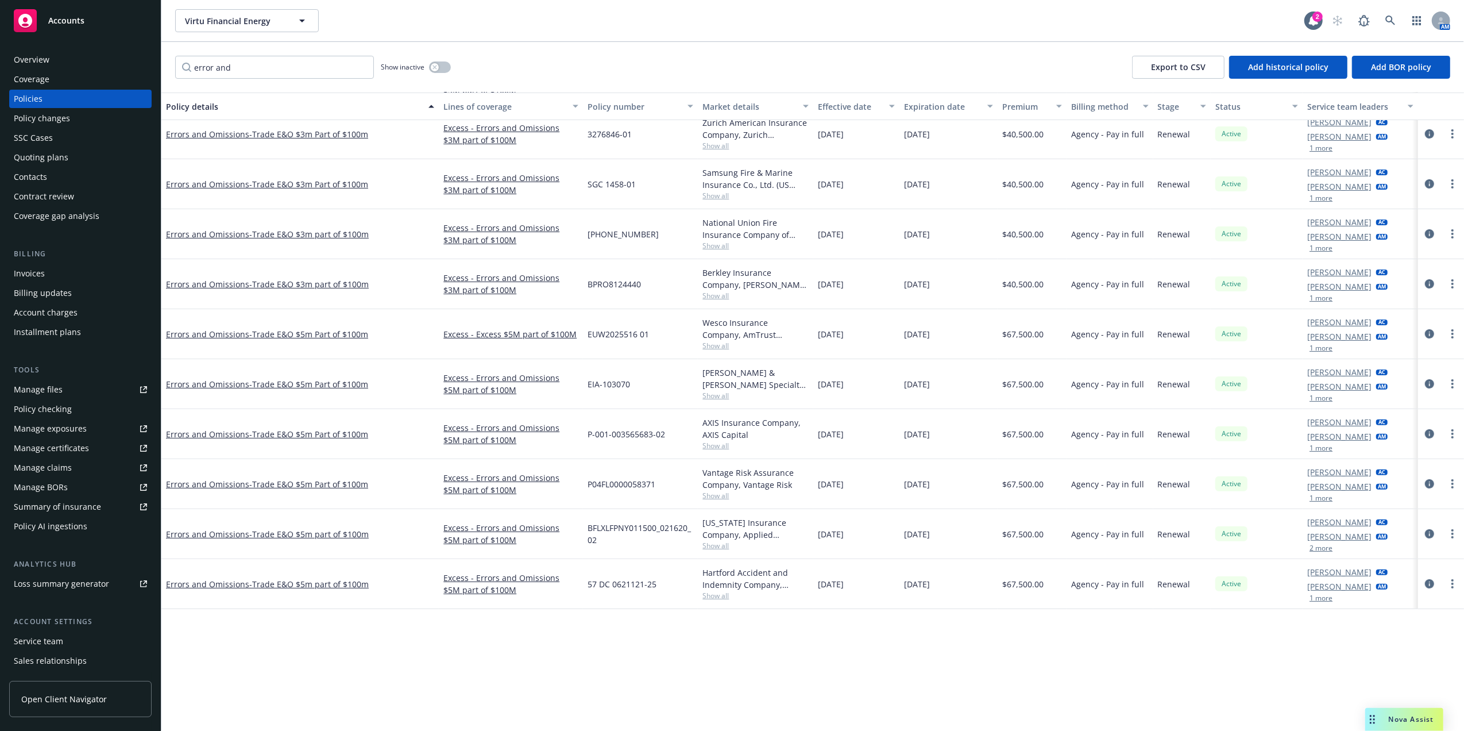
scroll to position [0, 0]
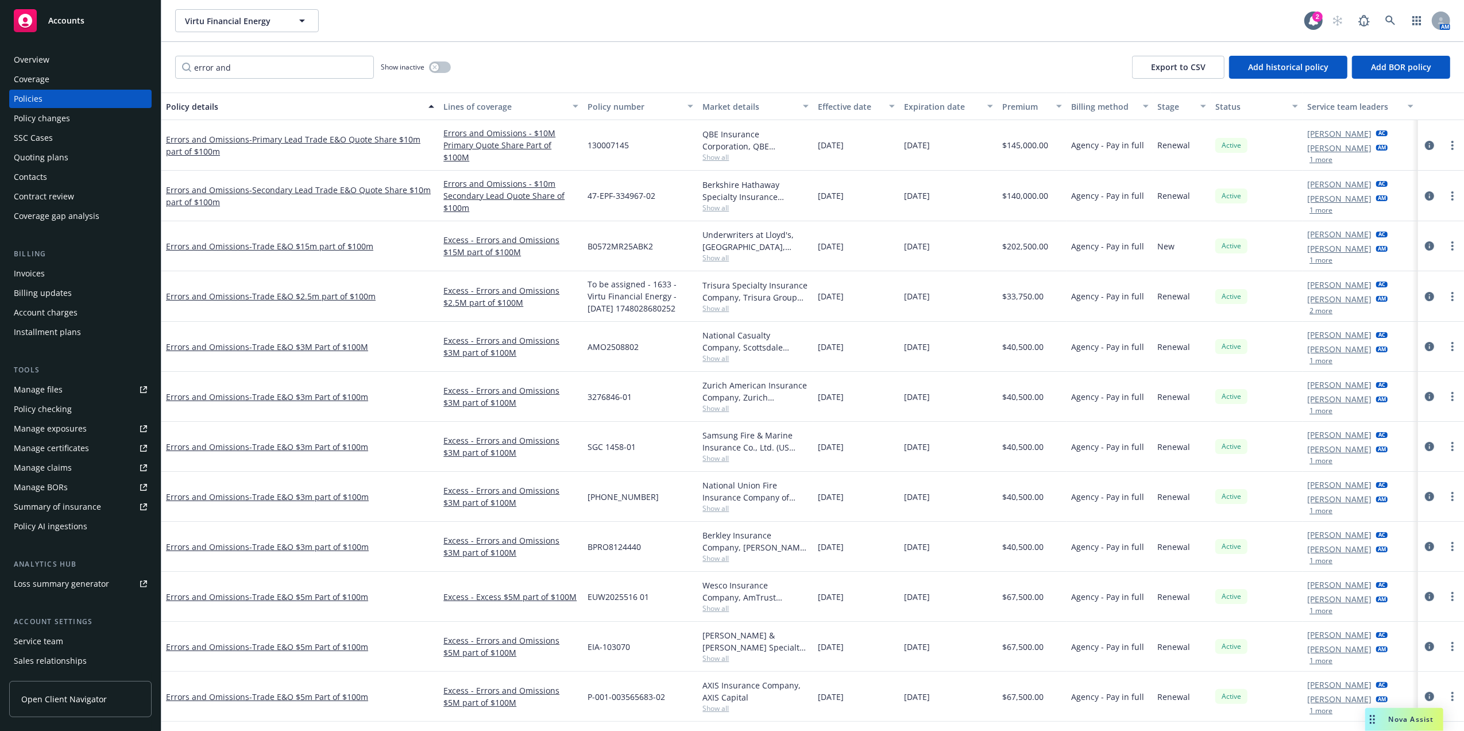
click at [207, 105] on div "Policy details" at bounding box center [294, 107] width 256 height 12
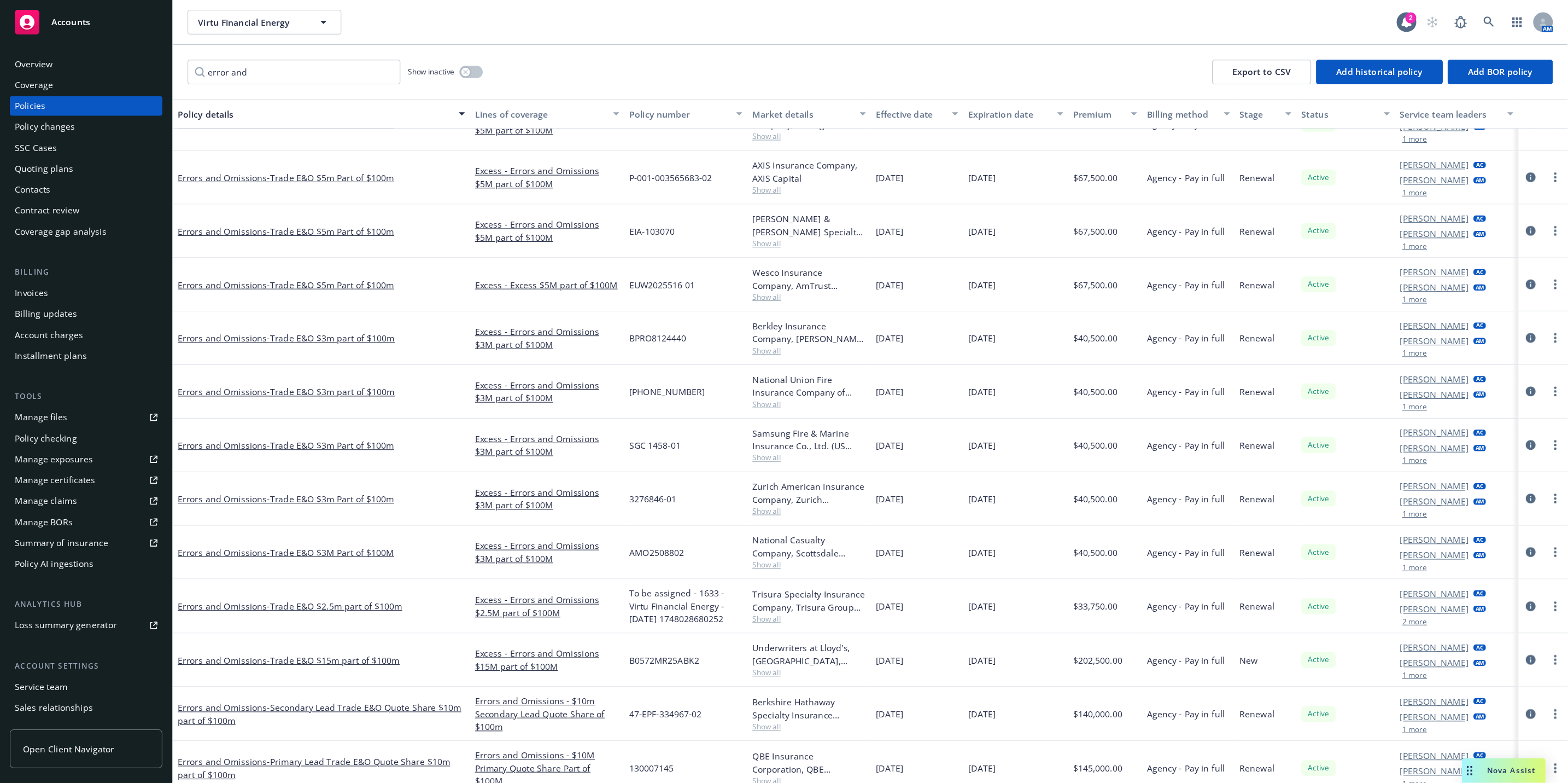
scroll to position [314, 0]
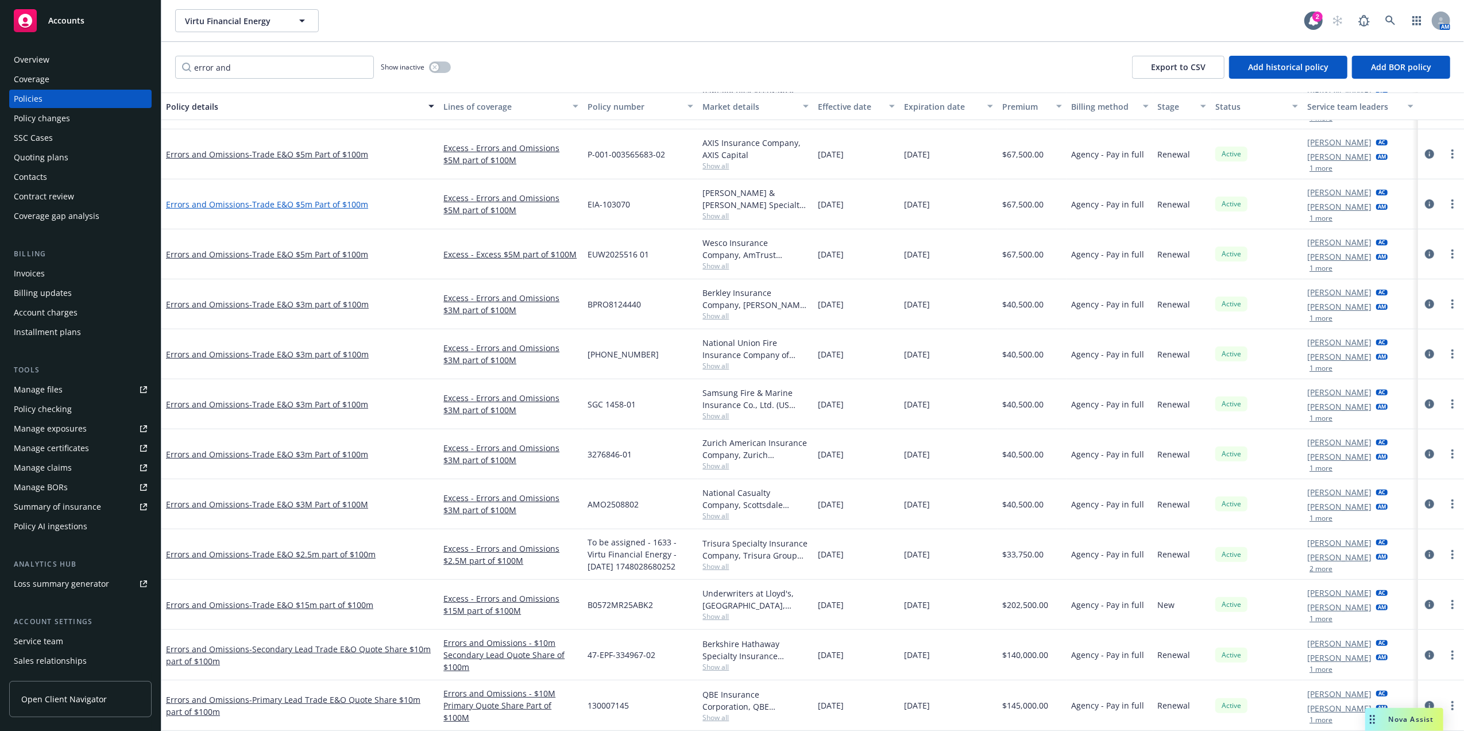
click at [345, 199] on span "- Trade E&O $5m Part of $100m" at bounding box center [308, 204] width 119 height 11
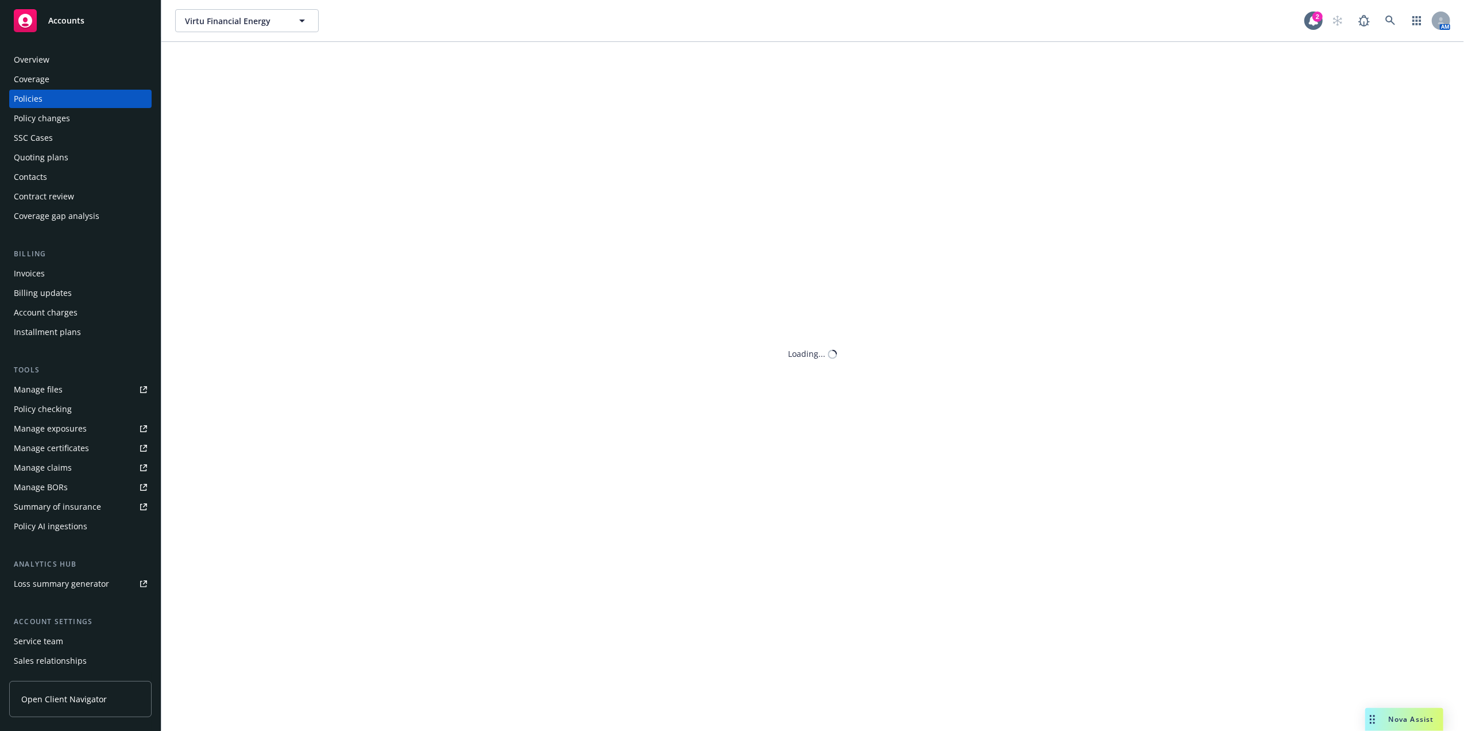
click at [345, 192] on div "Virtu Financial Energy Virtu Financial Energy 2 AM error and Show inactive Expo…" at bounding box center [812, 365] width 1303 height 731
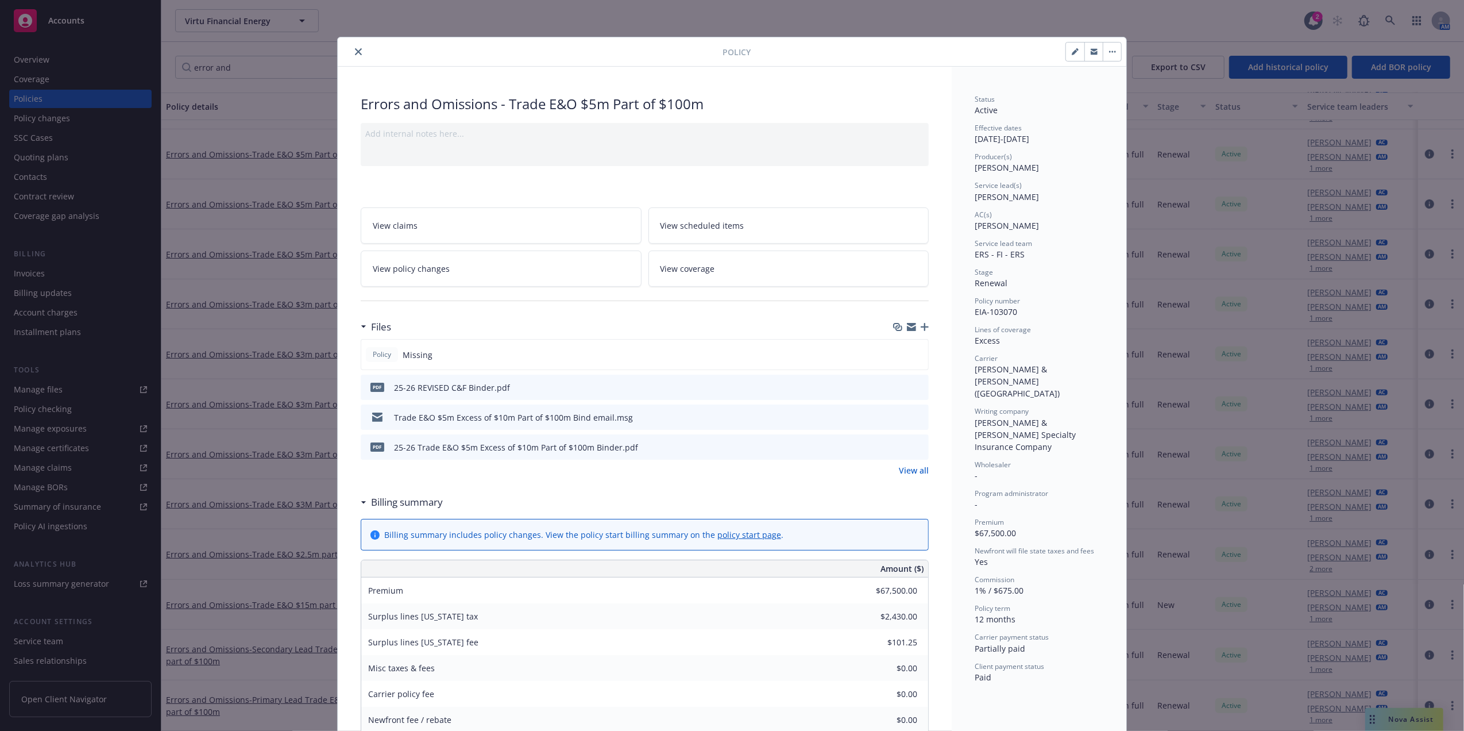
click at [913, 386] on icon "preview file" at bounding box center [918, 387] width 10 height 8
click at [355, 51] on icon "close" at bounding box center [358, 51] width 7 height 7
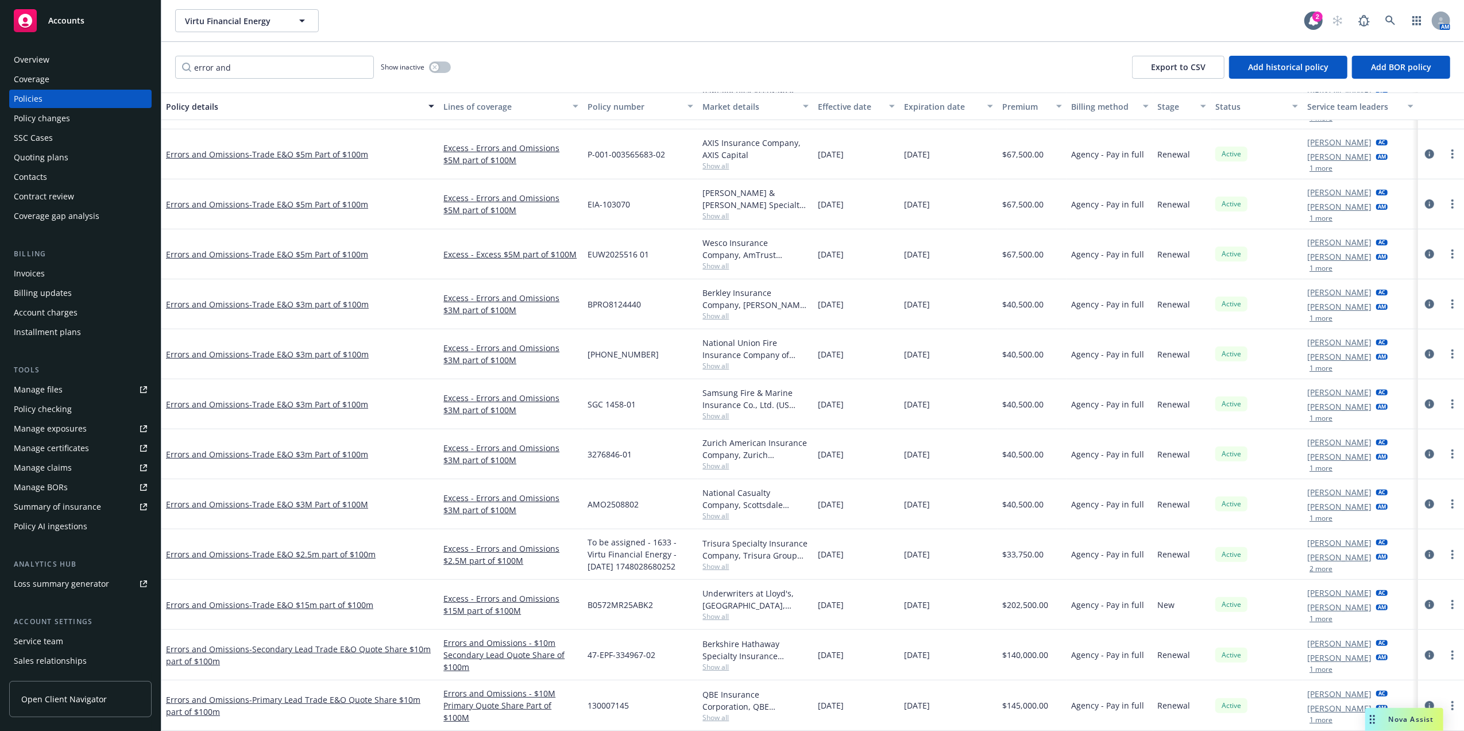
click at [623, 71] on div "error and Show inactive Export to CSV Add historical policy Add BOR policy" at bounding box center [812, 67] width 1303 height 51
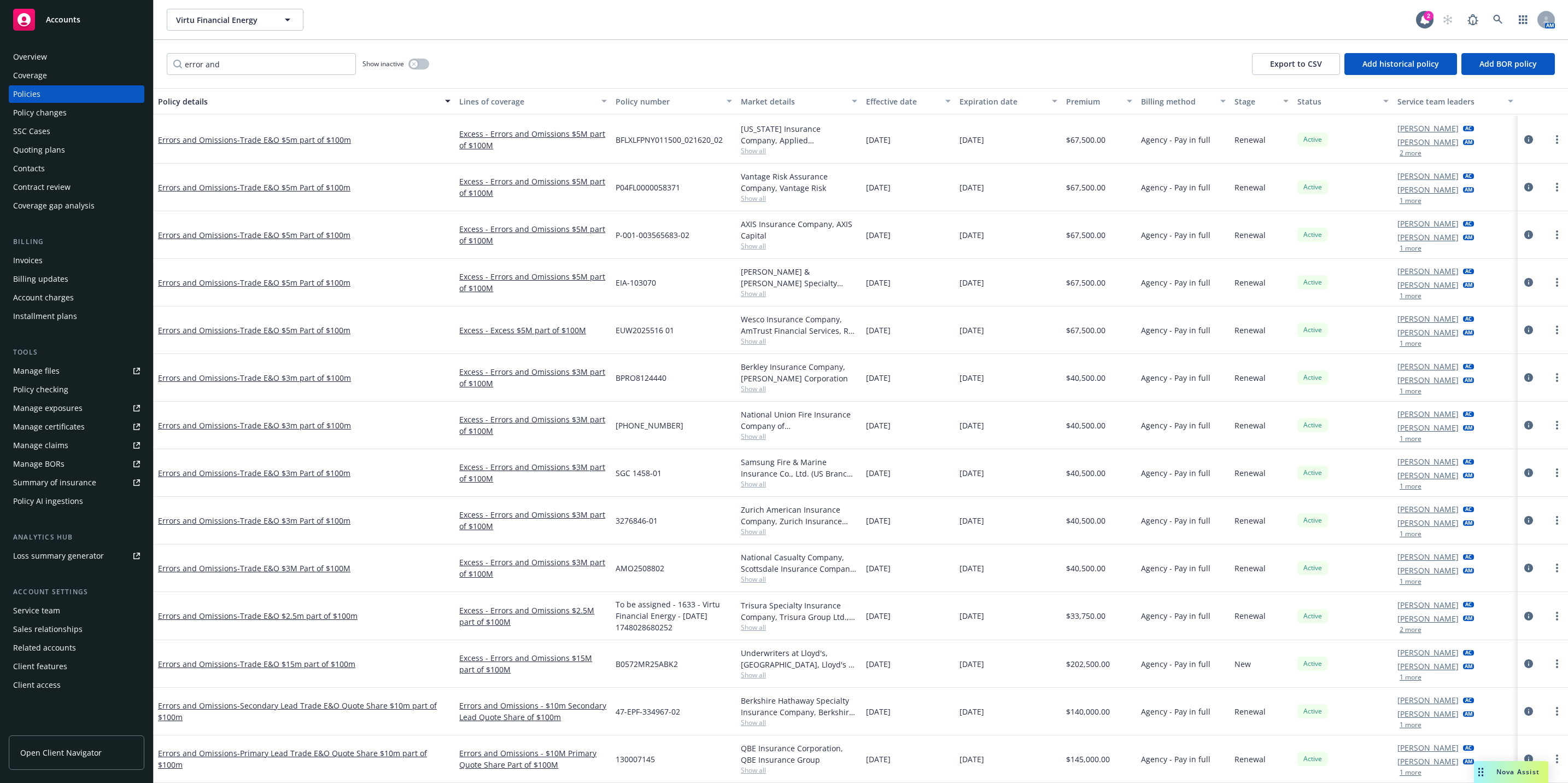
scroll to position [220, 0]
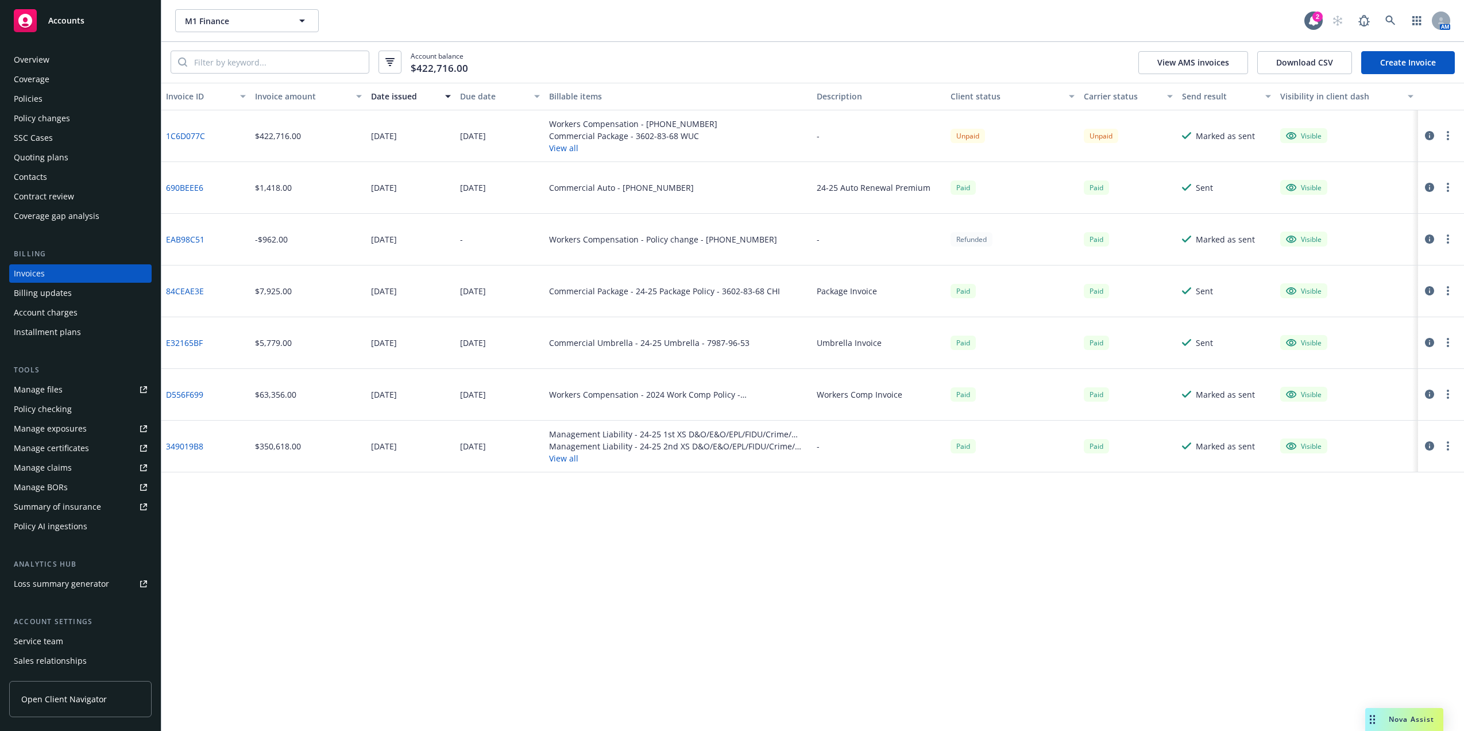
click at [1392, 16] on icon at bounding box center [1390, 21] width 10 height 10
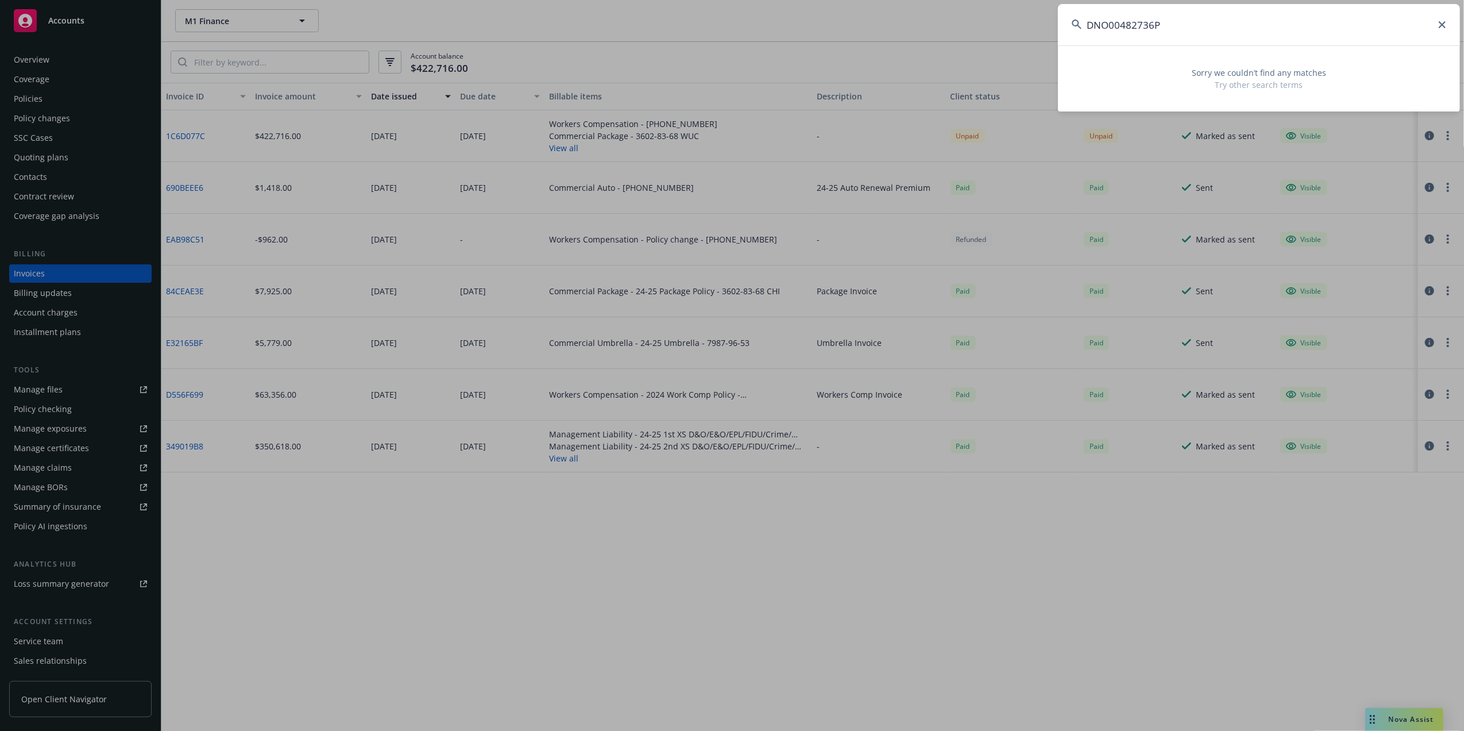
click at [1177, 29] on input "DNO00482736P" at bounding box center [1259, 24] width 402 height 41
click at [1266, 20] on input "DNO00482736P" at bounding box center [1259, 24] width 402 height 41
click at [1266, 21] on input "DNO00482736P" at bounding box center [1259, 24] width 402 height 41
paste input "-00"
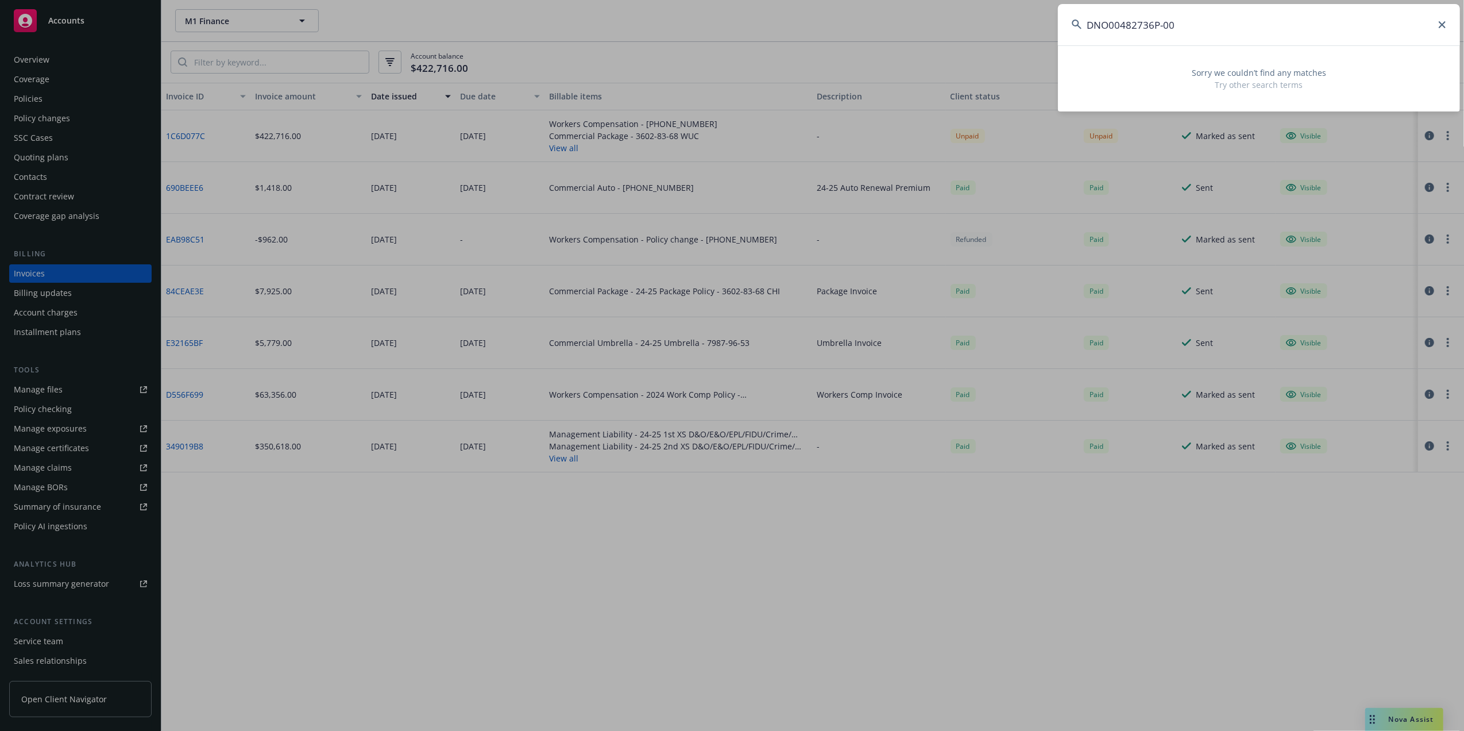
click at [1290, 18] on input "DNO00482736P-00" at bounding box center [1259, 24] width 402 height 41
click at [1292, 18] on input "DNO00482736P-00" at bounding box center [1259, 24] width 402 height 41
paste input "DNO00048815P-01"
click at [1285, 21] on input "DNO00482736P-00DNO00048815P-01" at bounding box center [1259, 24] width 402 height 41
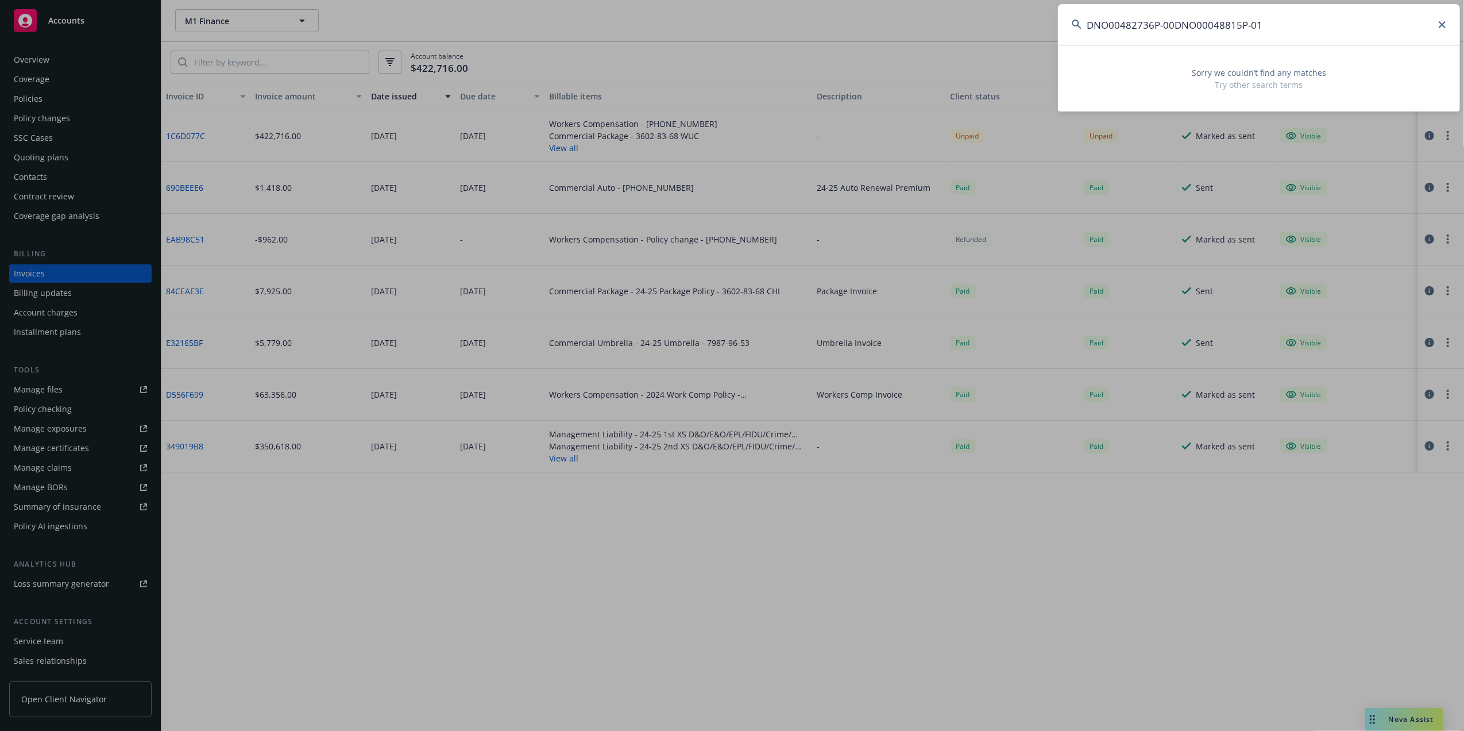
click at [1294, 18] on input "DNO00482736P-00DNO00048815P-01" at bounding box center [1259, 24] width 402 height 41
paste input
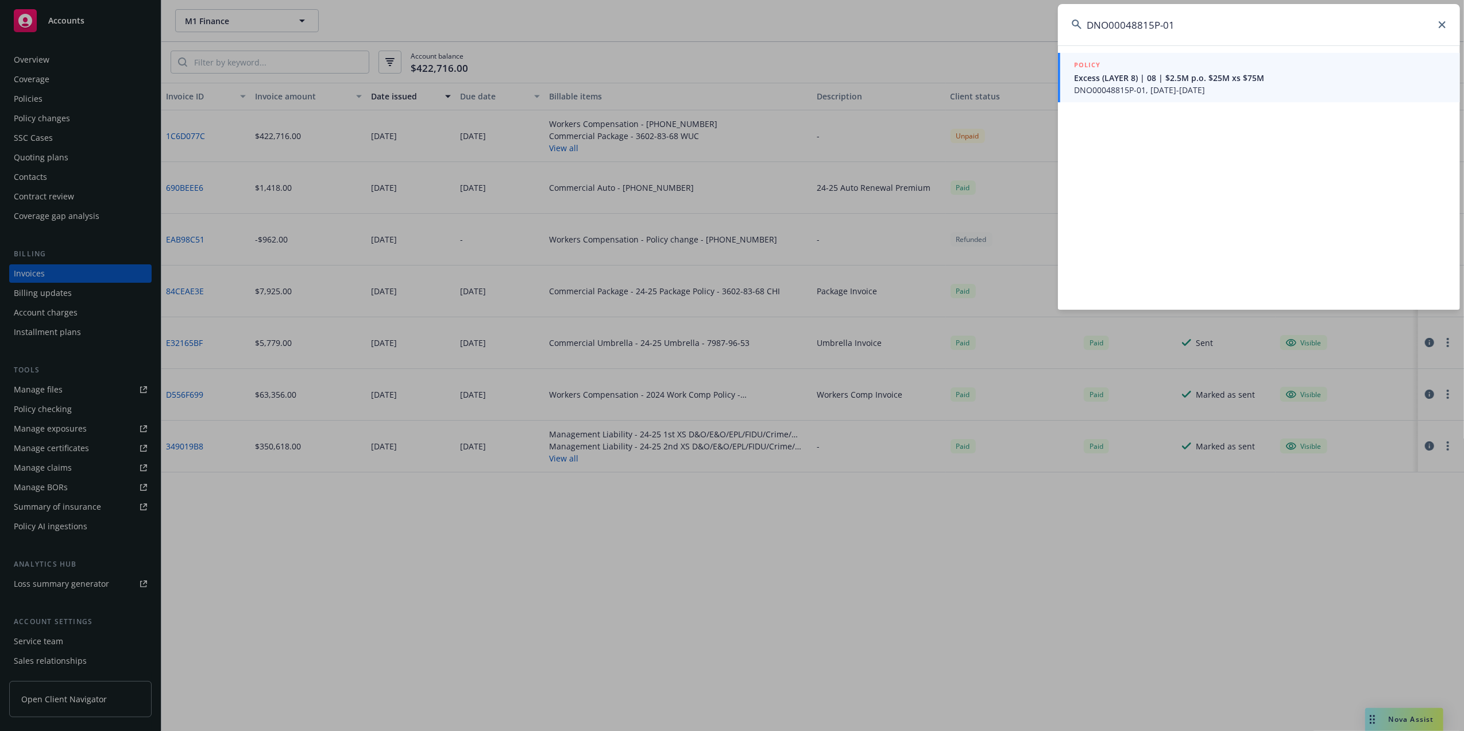
type input "DNO00048815P-01"
click at [1181, 71] on div "POLICY" at bounding box center [1260, 65] width 372 height 13
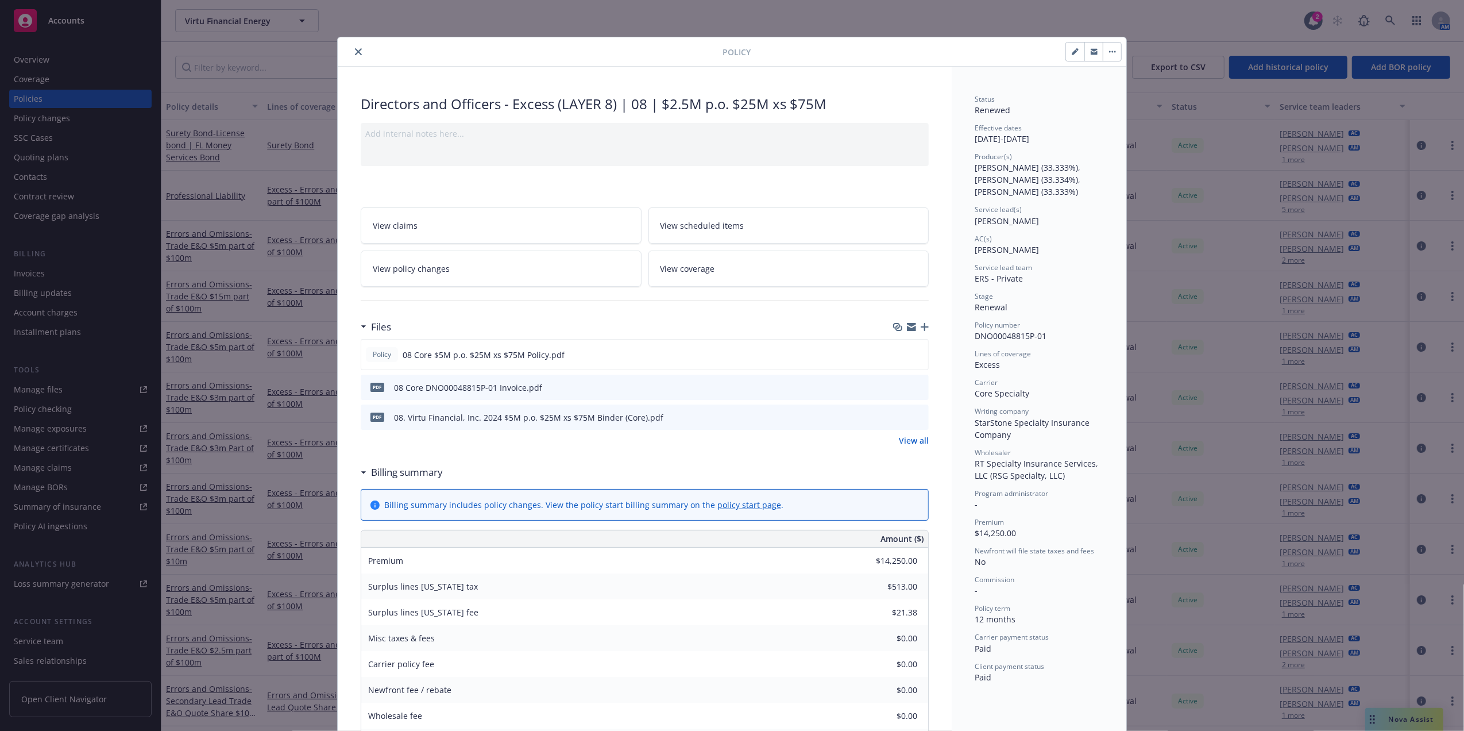
click at [352, 57] on button "close" at bounding box center [359, 52] width 14 height 14
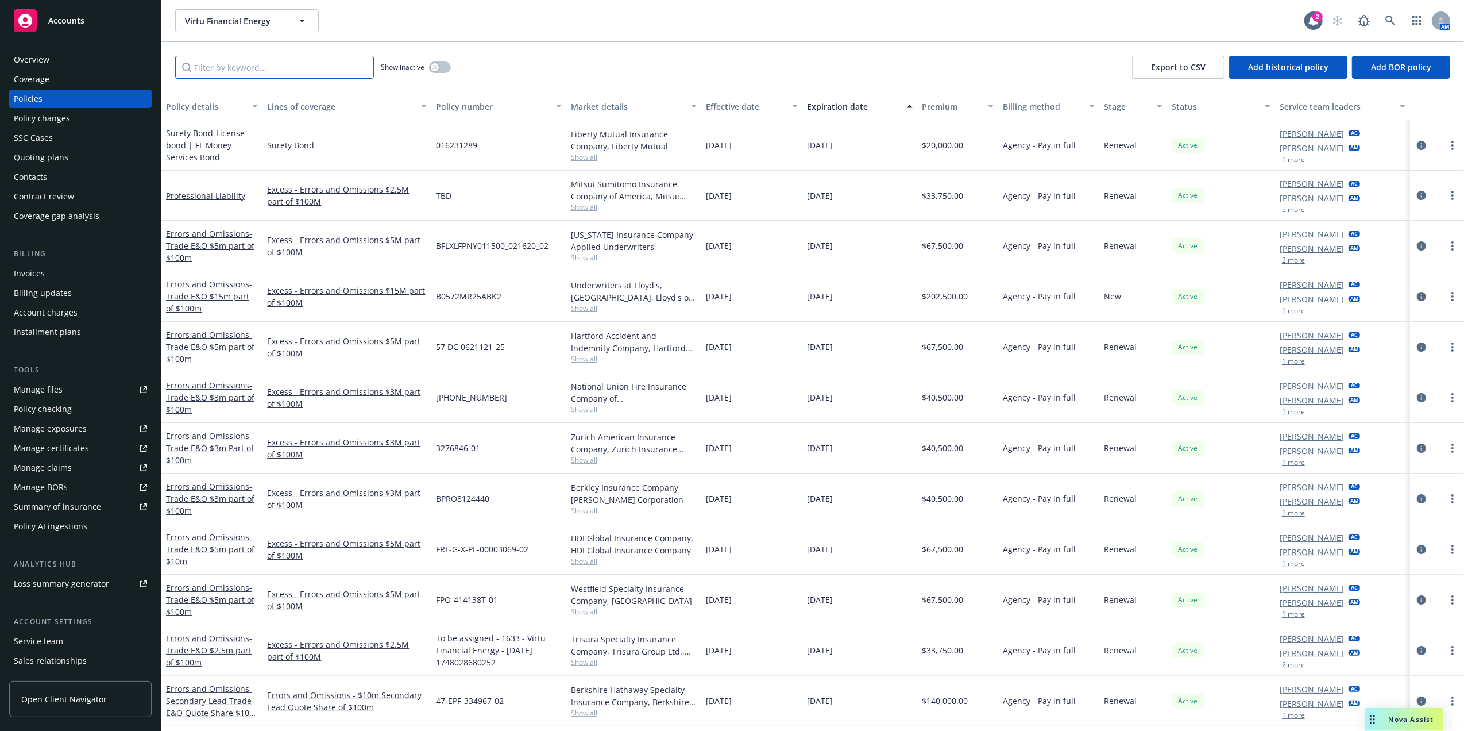
click at [320, 69] on input "Filter by keyword..." at bounding box center [274, 67] width 199 height 23
paste input "DNO00482736P"
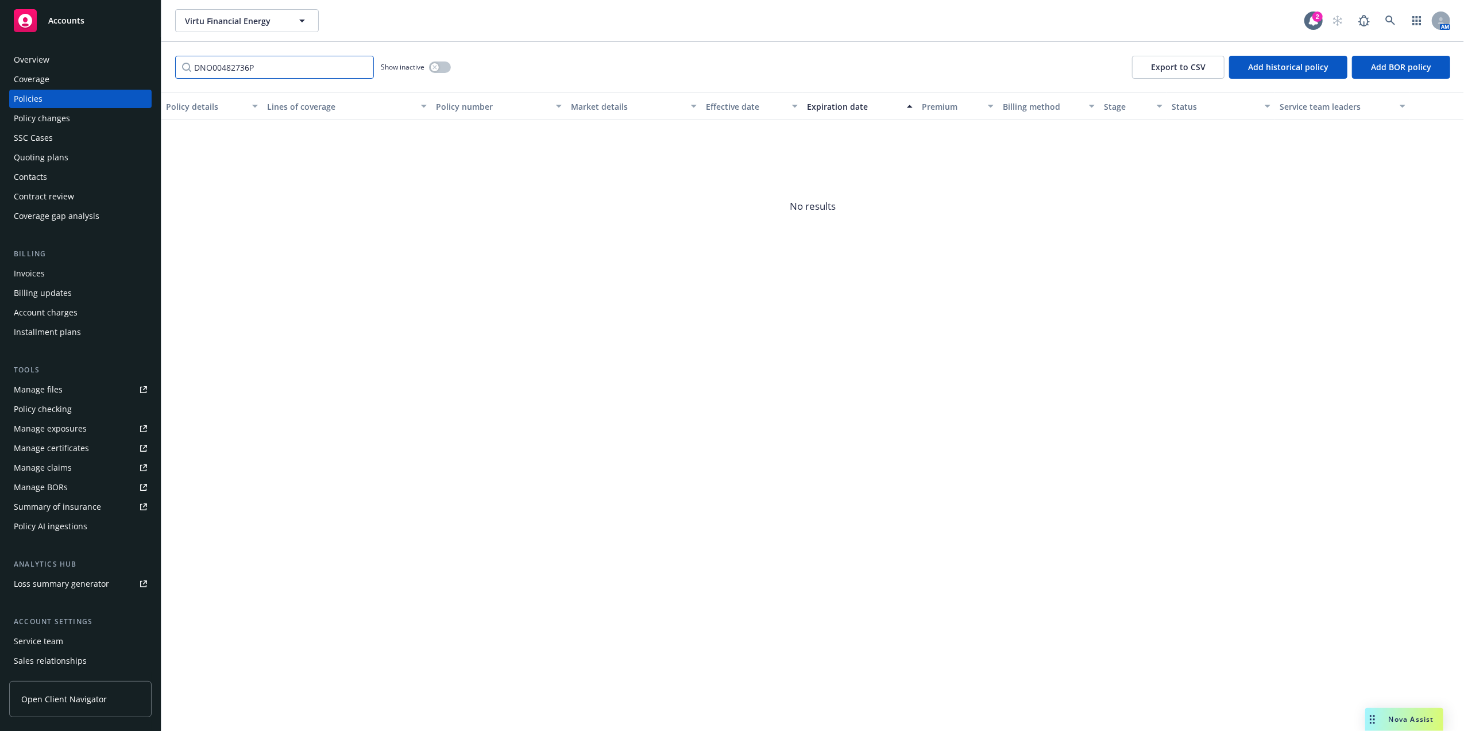
drag, startPoint x: 300, startPoint y: 65, endPoint x: 262, endPoint y: 63, distance: 37.4
click at [299, 65] on input "DNO00482736P" at bounding box center [274, 67] width 199 height 23
drag, startPoint x: 262, startPoint y: 63, endPoint x: 0, endPoint y: 15, distance: 266.8
click at [5, 26] on div "Accounts Overview Coverage Policies Policy changes SSC Cases Quoting plans Cont…" at bounding box center [732, 365] width 1464 height 731
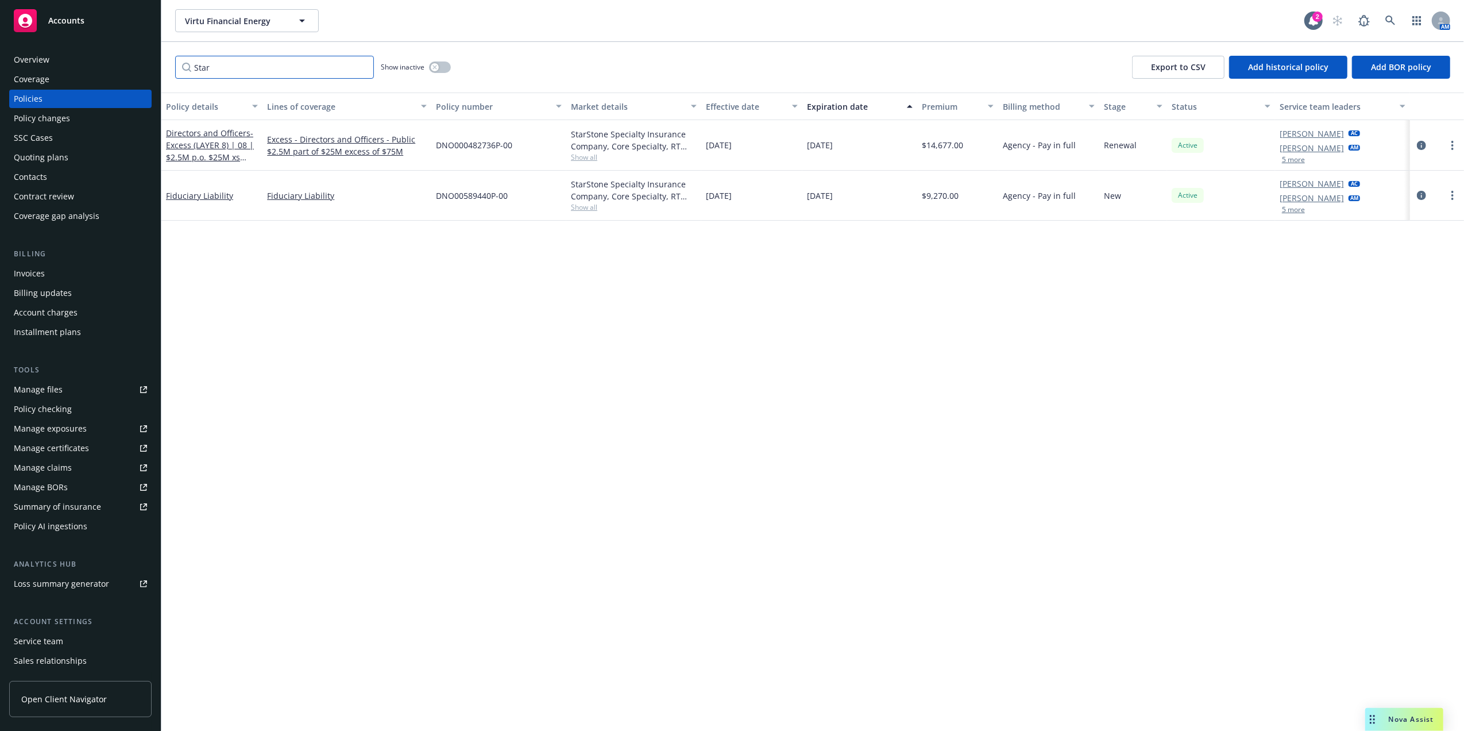
click at [279, 60] on input "Star" at bounding box center [274, 67] width 199 height 23
click at [278, 60] on input "Star" at bounding box center [274, 67] width 199 height 23
click at [276, 60] on input "Star" at bounding box center [274, 67] width 199 height 23
paste input "BPRO8117666"
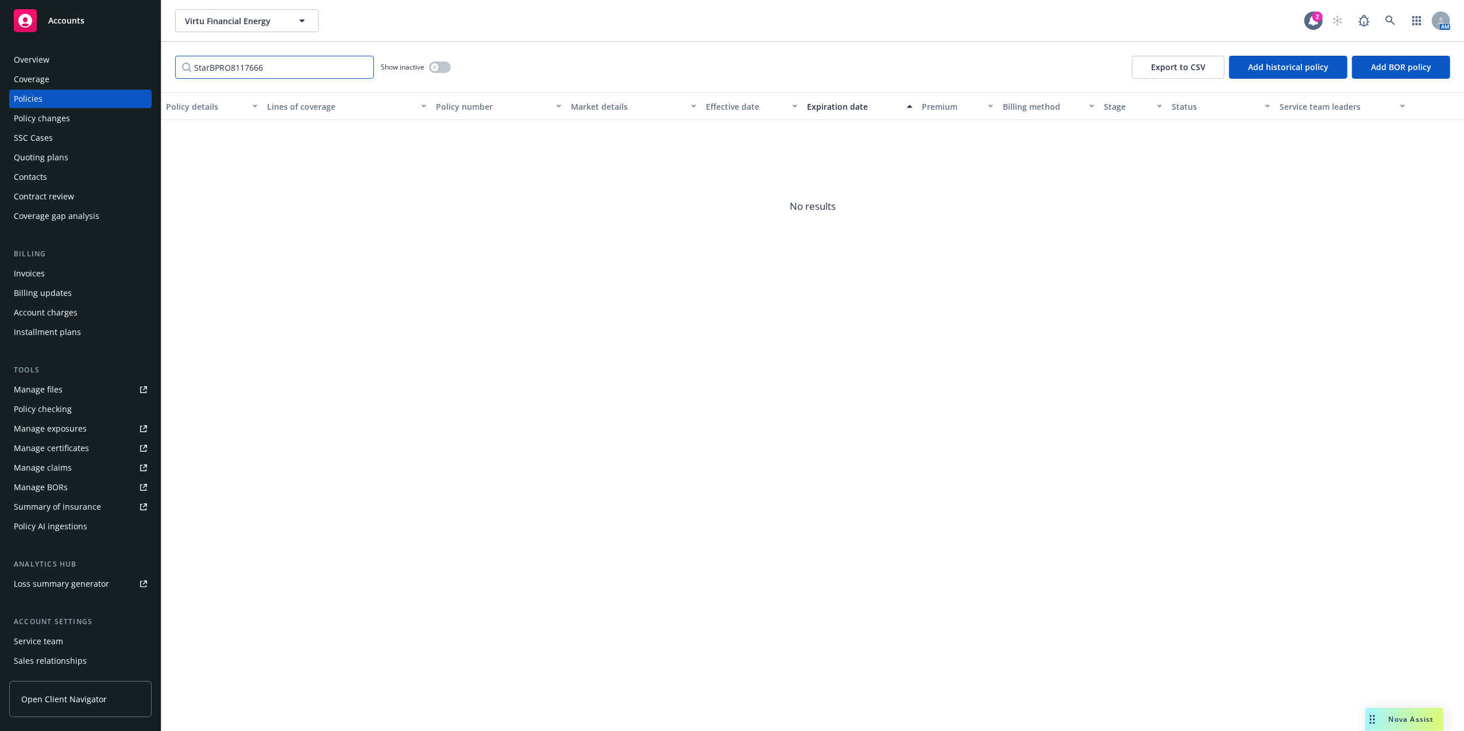
drag, startPoint x: 292, startPoint y: 63, endPoint x: 2, endPoint y: 35, distance: 291.4
click at [0, 36] on html "Accounts Overview Coverage Policies Policy changes SSC Cases Quoting plans Cont…" at bounding box center [732, 365] width 1464 height 731
paste input "Filter by keyword..."
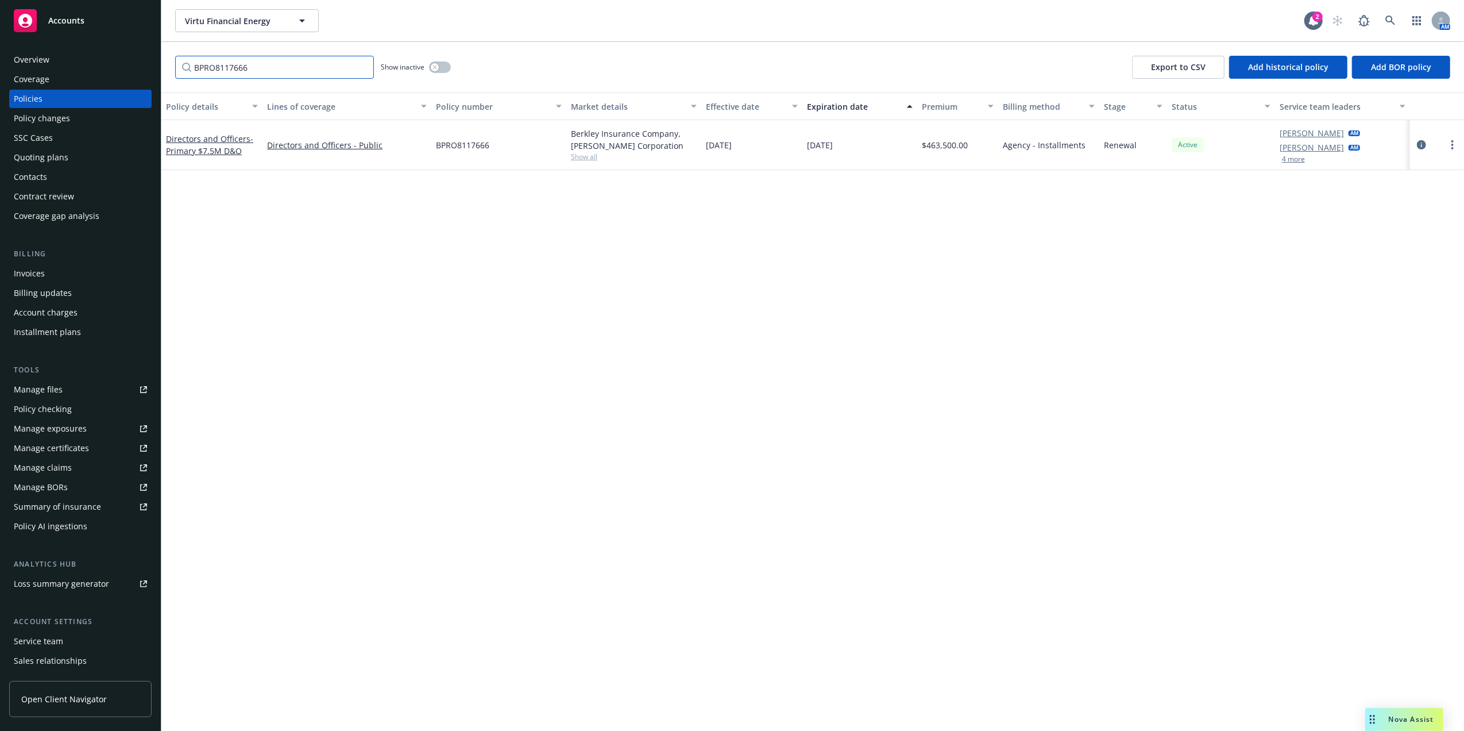
drag, startPoint x: 357, startPoint y: 67, endPoint x: 423, endPoint y: 111, distance: 80.3
click at [331, 106] on div "BPRO8117666 Show inactive Export to CSV Add historical policy Add BOR policy Po…" at bounding box center [812, 386] width 1303 height 689
click at [292, 71] on input "BPRO8117666" at bounding box center [274, 67] width 199 height 23
paste input "DNO00482736P"
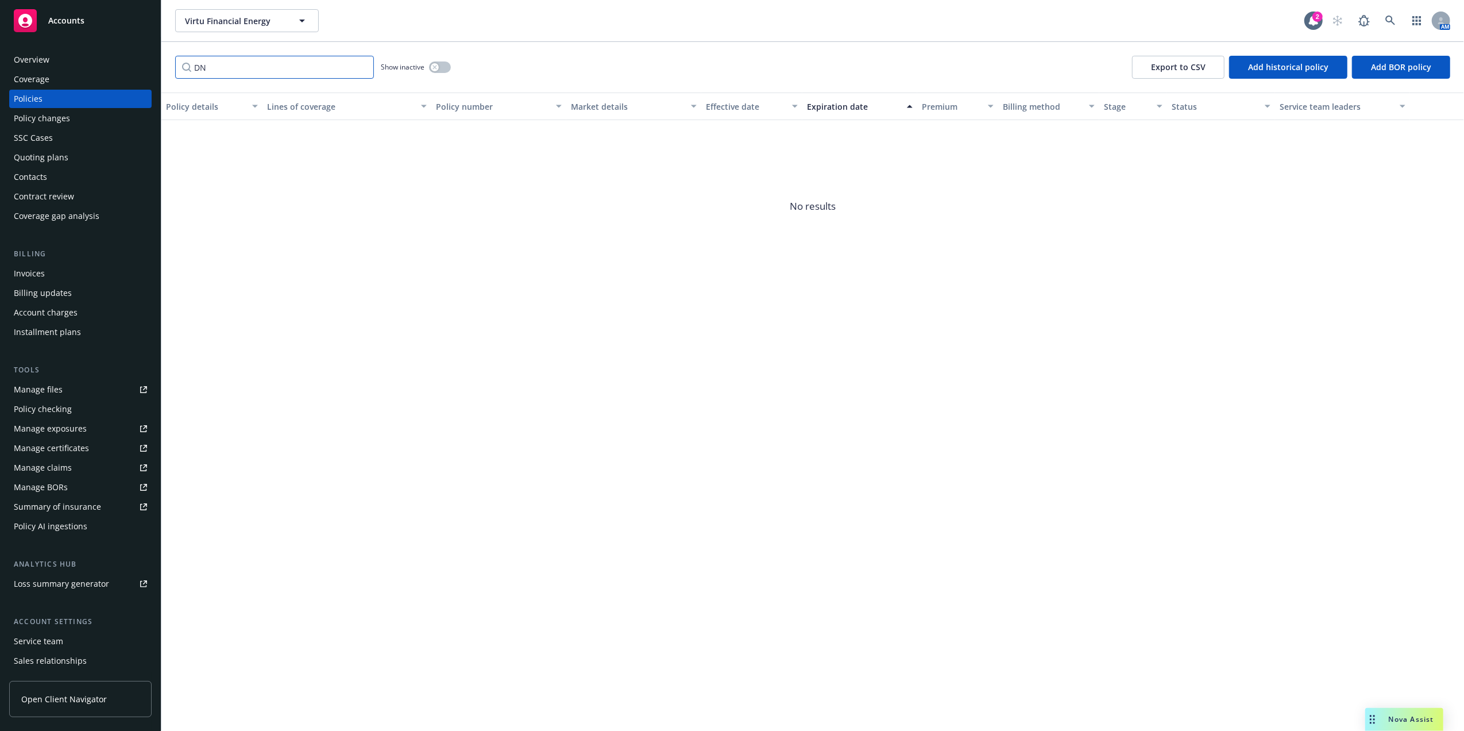
type input "D"
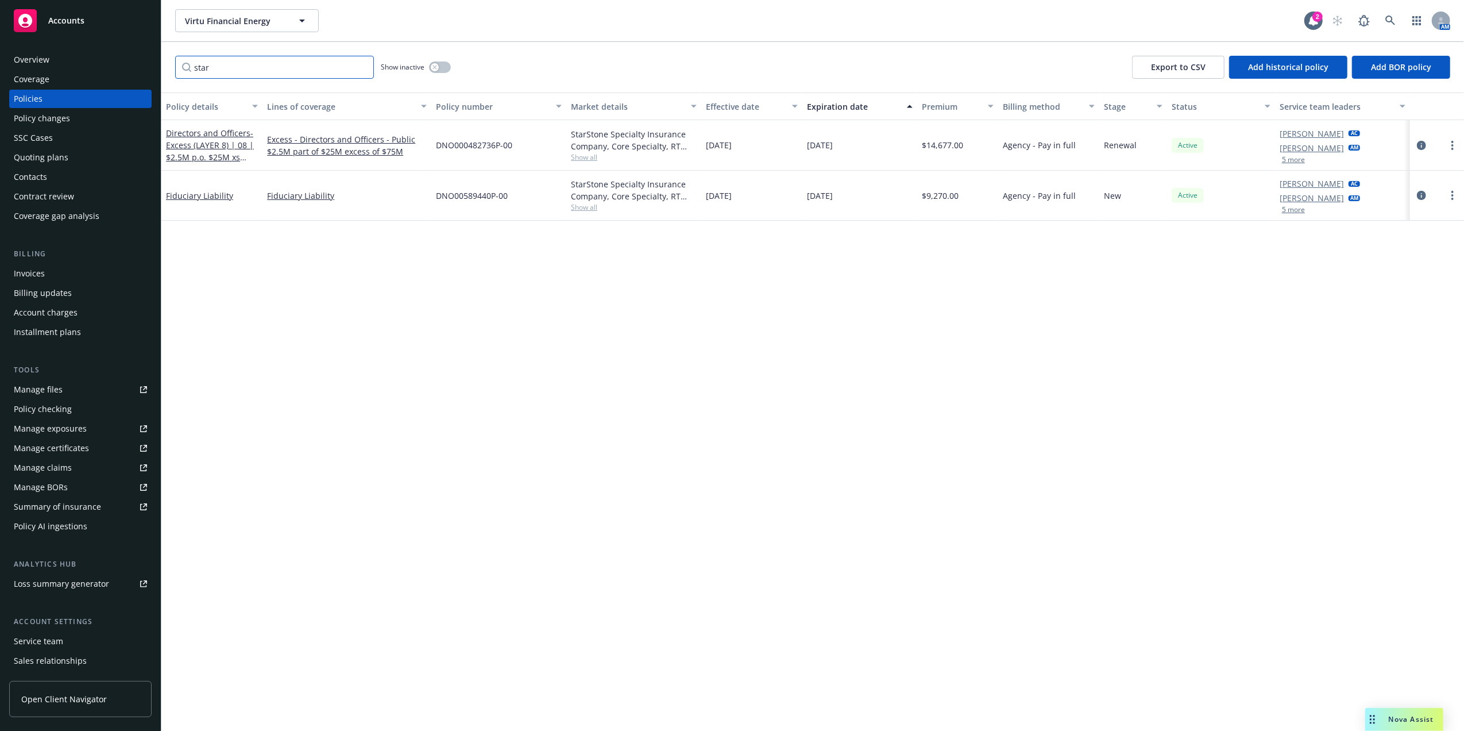
type input "star"
click at [223, 154] on span "- Excess (LAYER 8) | 08 | $2.5M p.o. $25M xs $75M" at bounding box center [210, 151] width 88 height 47
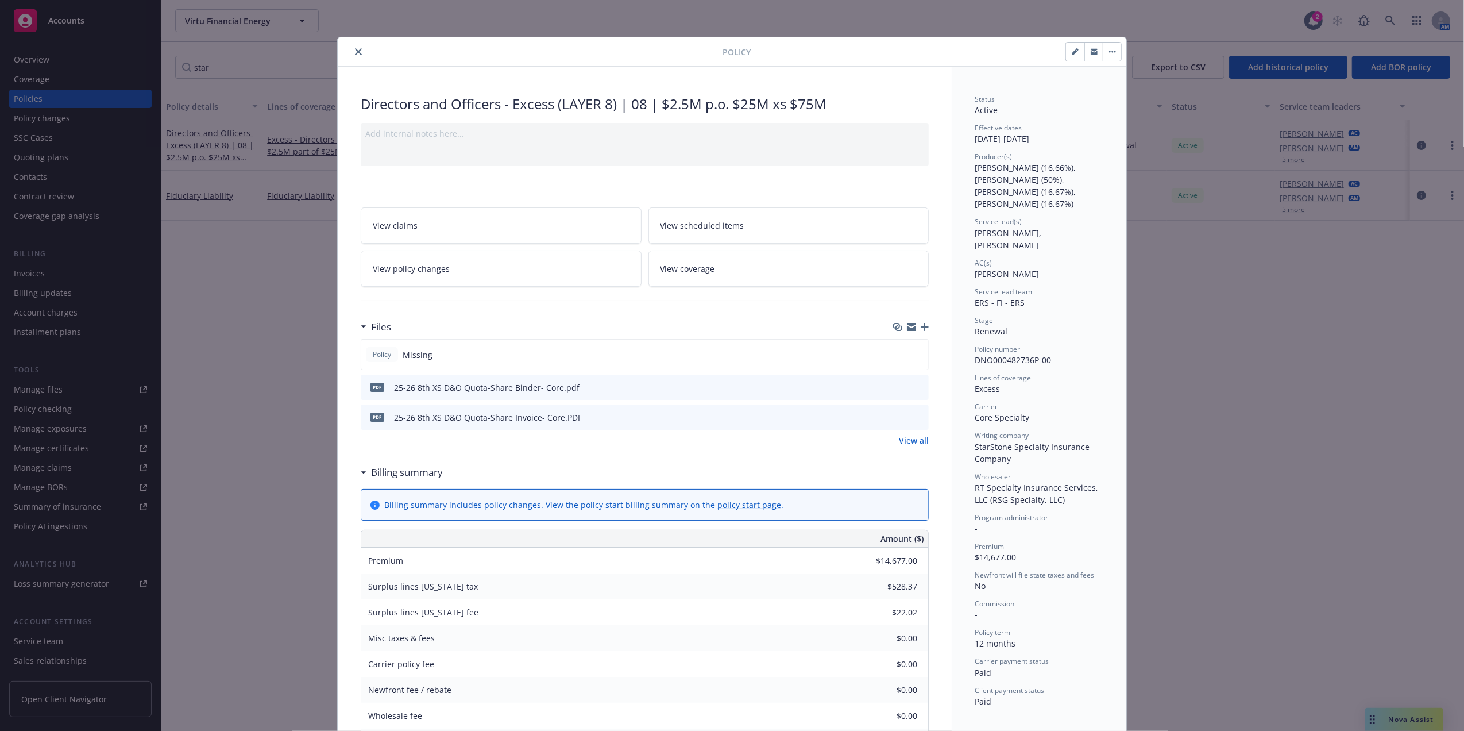
click at [1072, 49] on icon "button" at bounding box center [1075, 51] width 7 height 7
select select "RENEWAL"
select select "12"
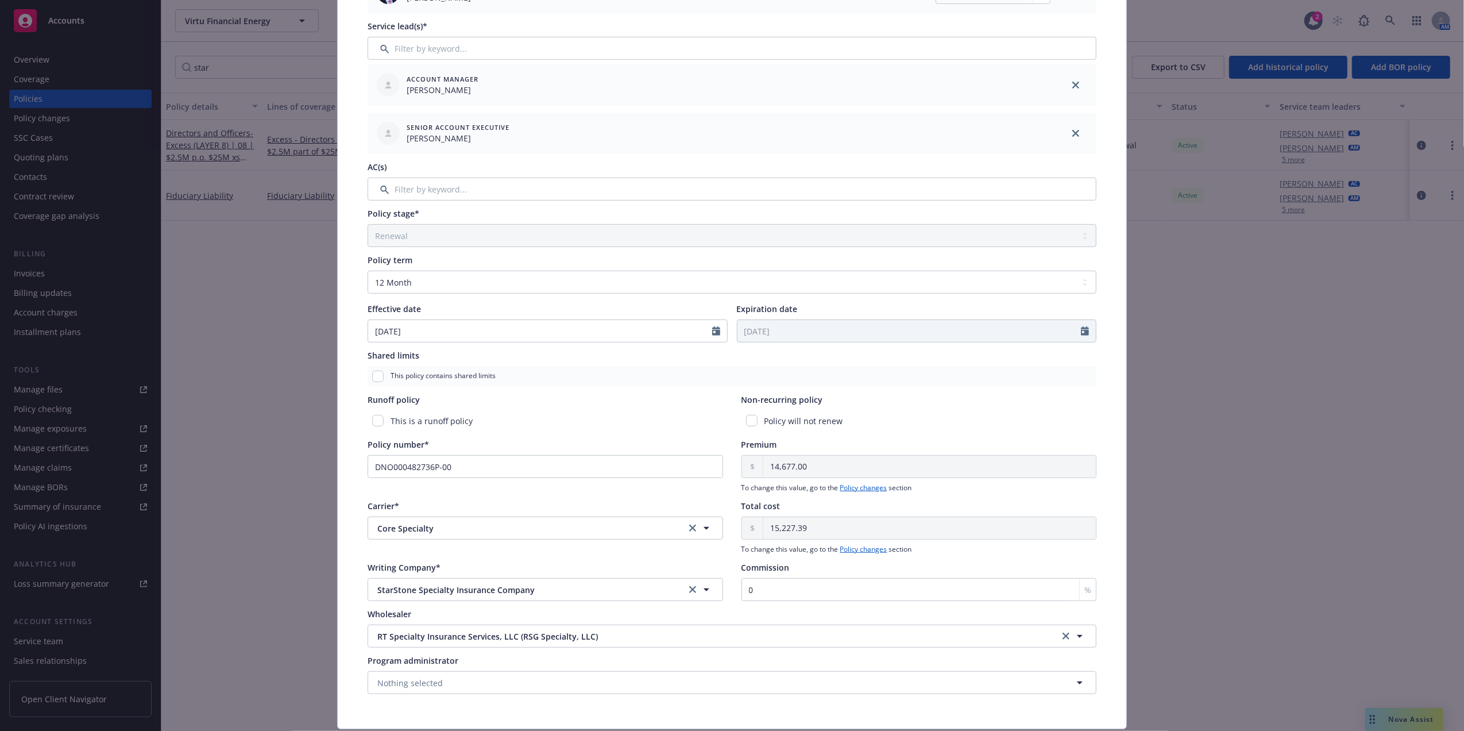
scroll to position [404, 0]
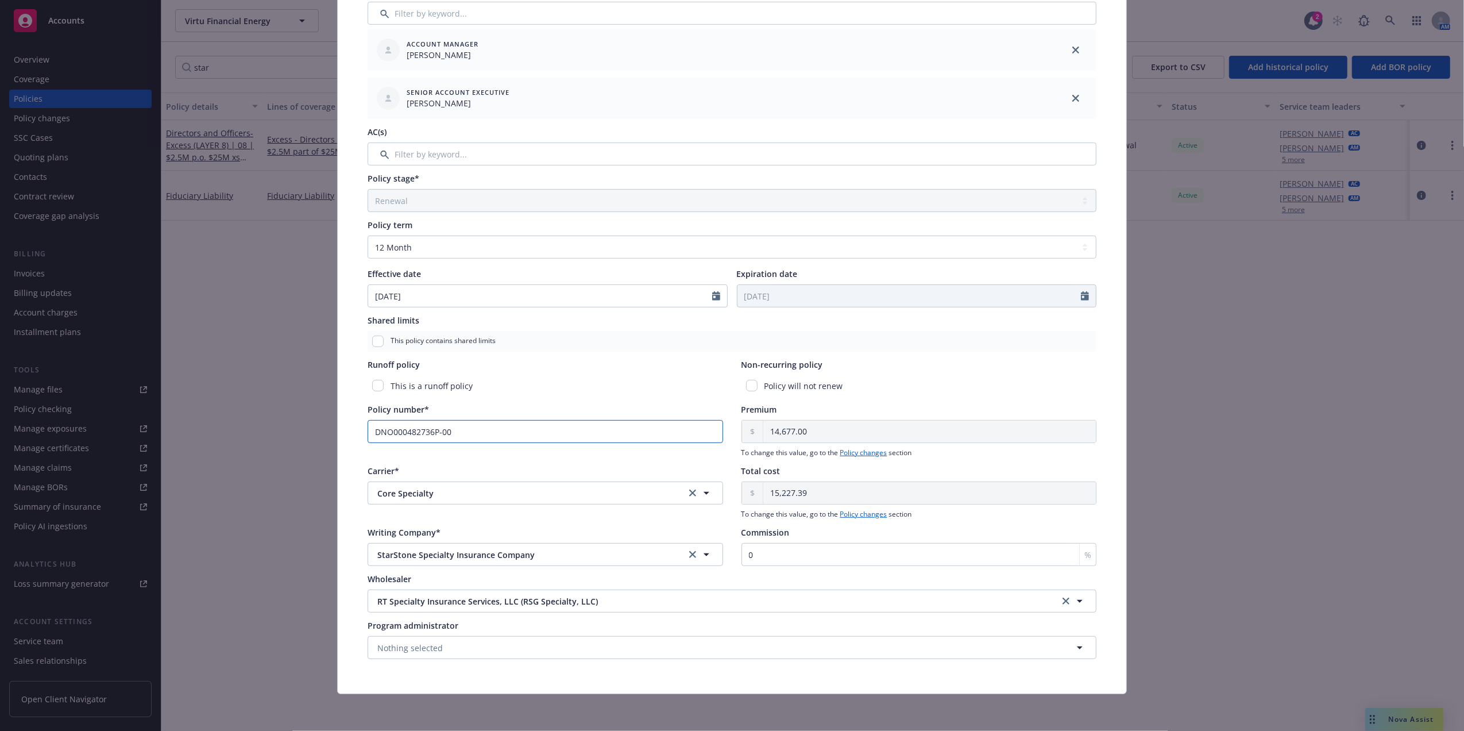
click at [400, 432] on input "DNO000482736P-00" at bounding box center [546, 431] width 356 height 23
paste input "text"
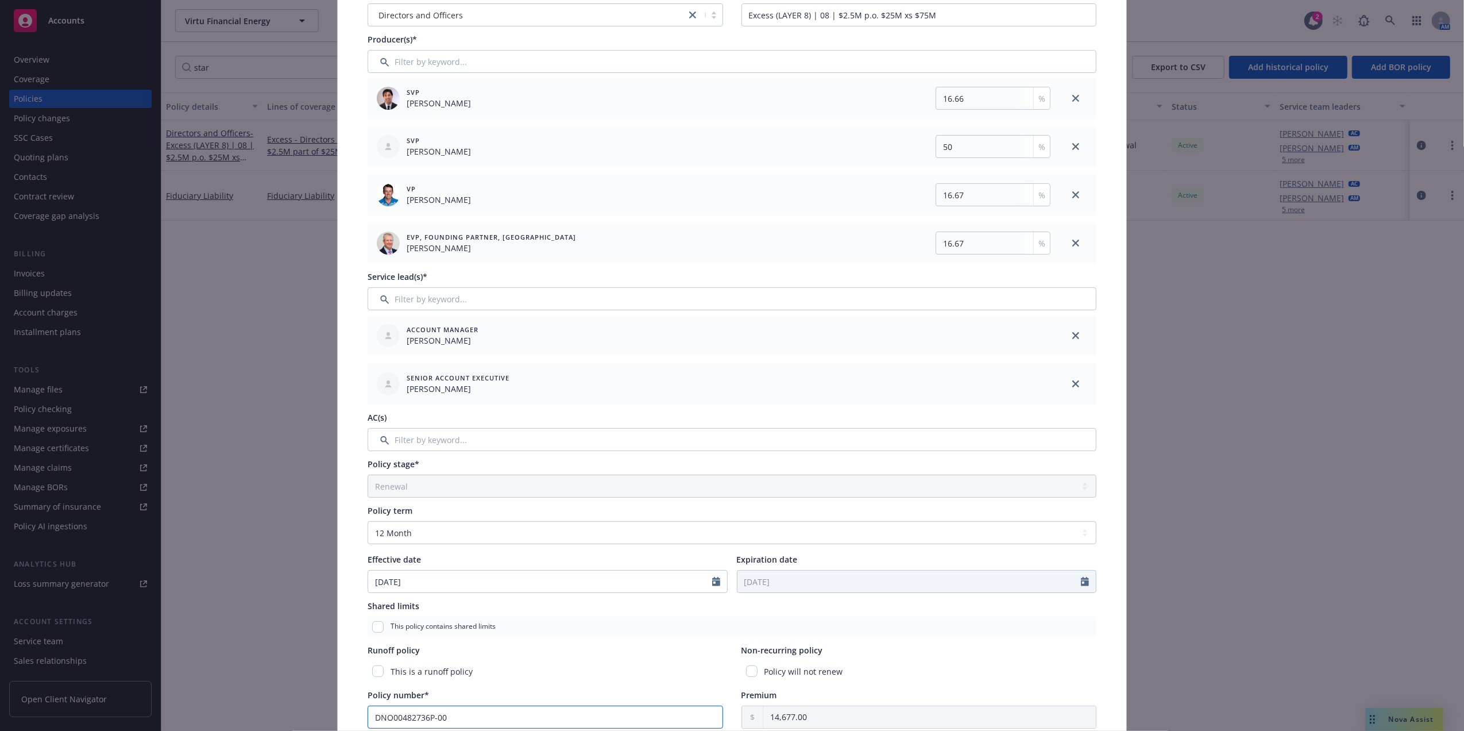
scroll to position [0, 0]
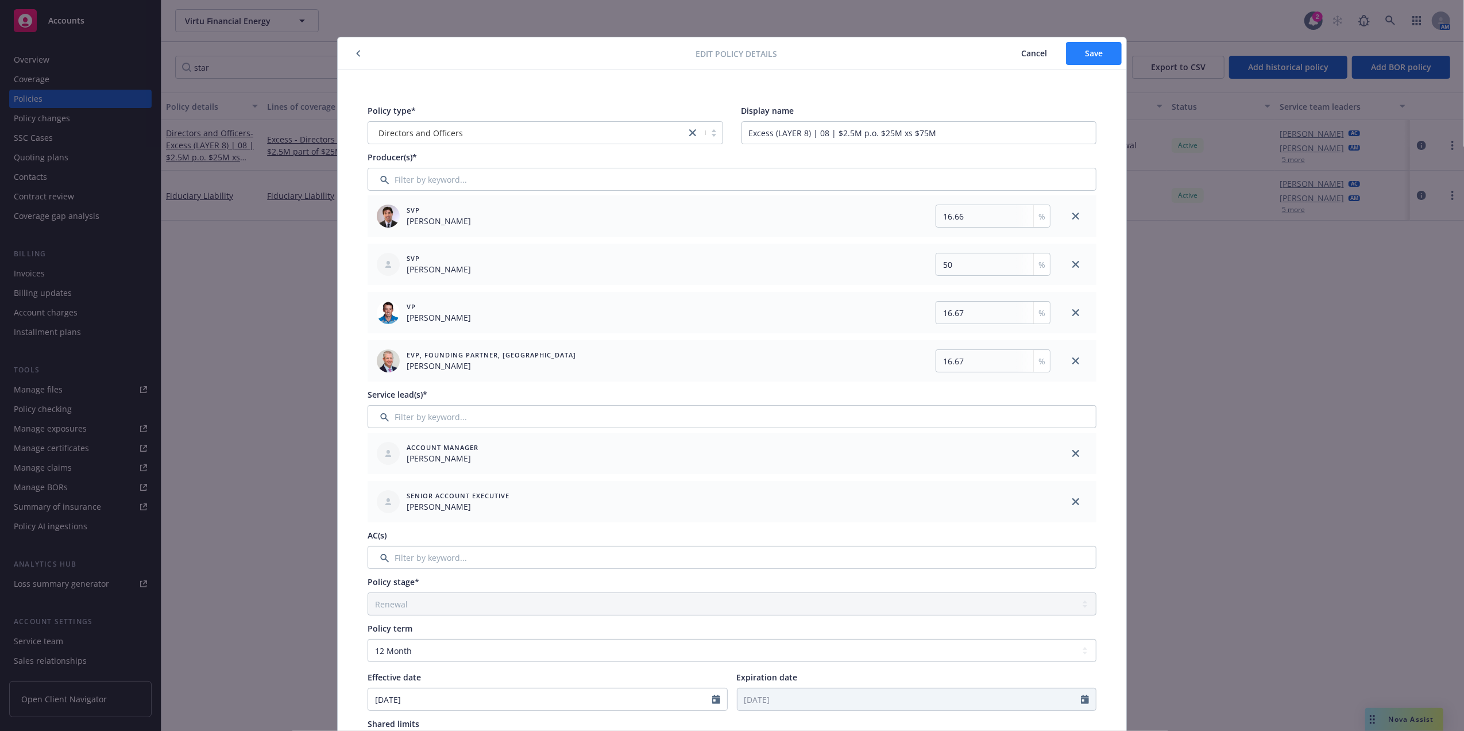
type input "DNO00482736P-00"
click at [1085, 52] on span "Save" at bounding box center [1094, 53] width 18 height 11
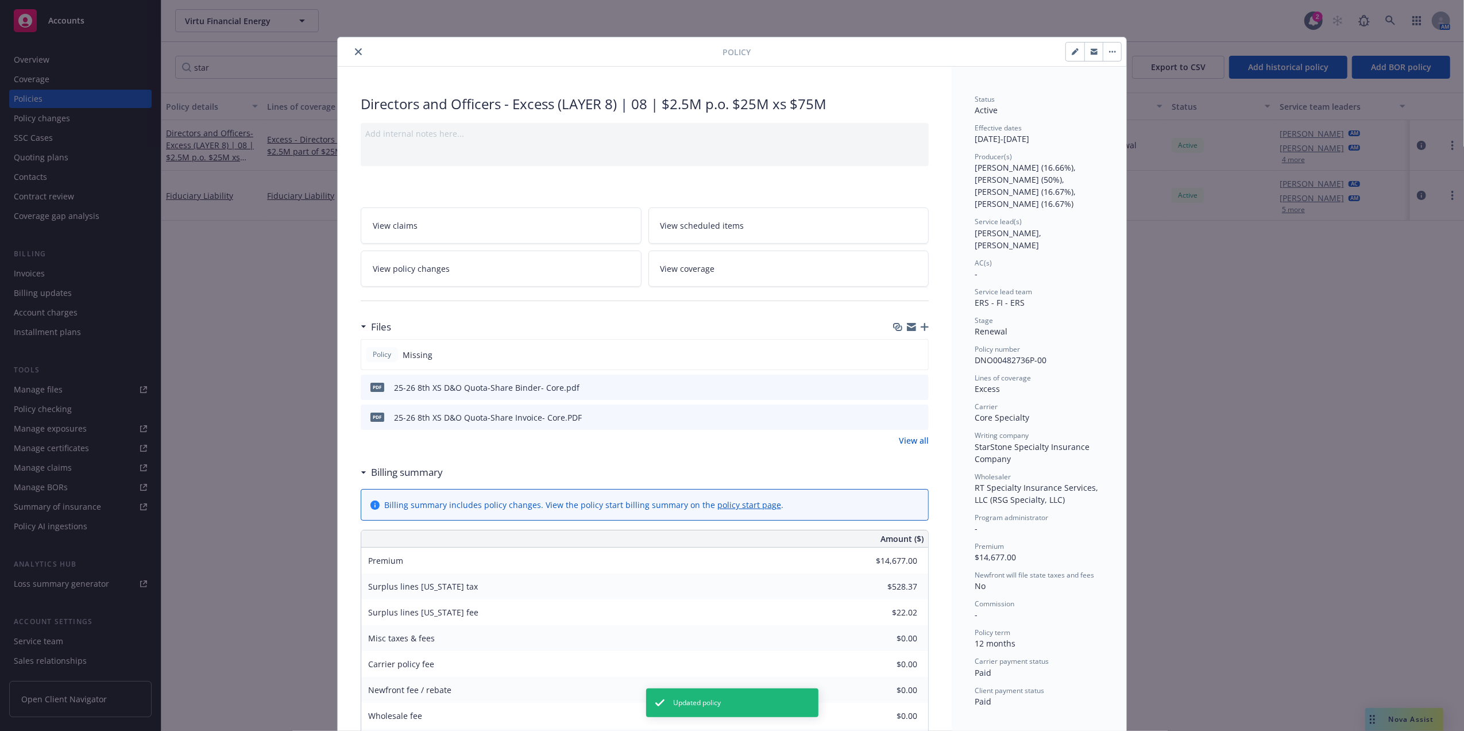
click at [921, 326] on icon "button" at bounding box center [925, 327] width 8 height 8
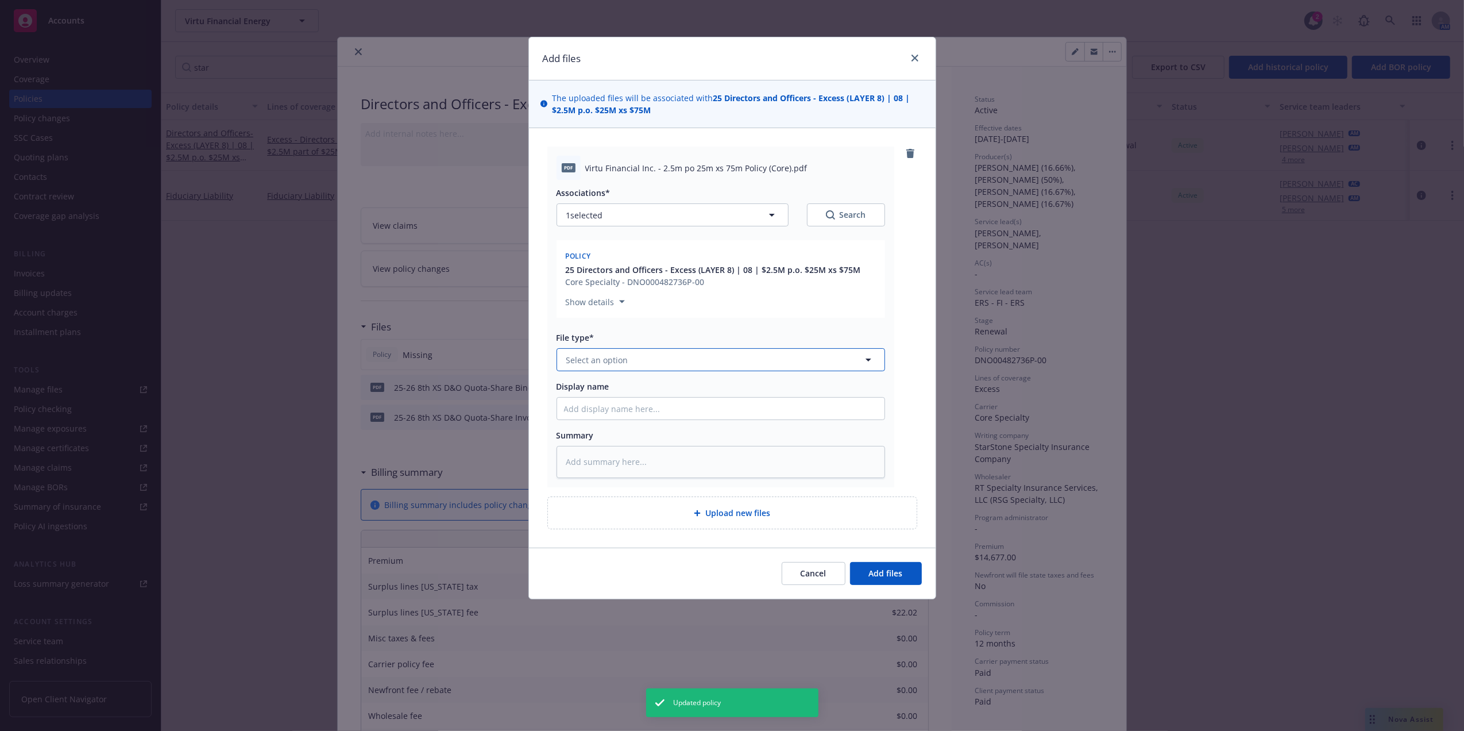
click at [626, 356] on span "Select an option" at bounding box center [597, 360] width 62 height 12
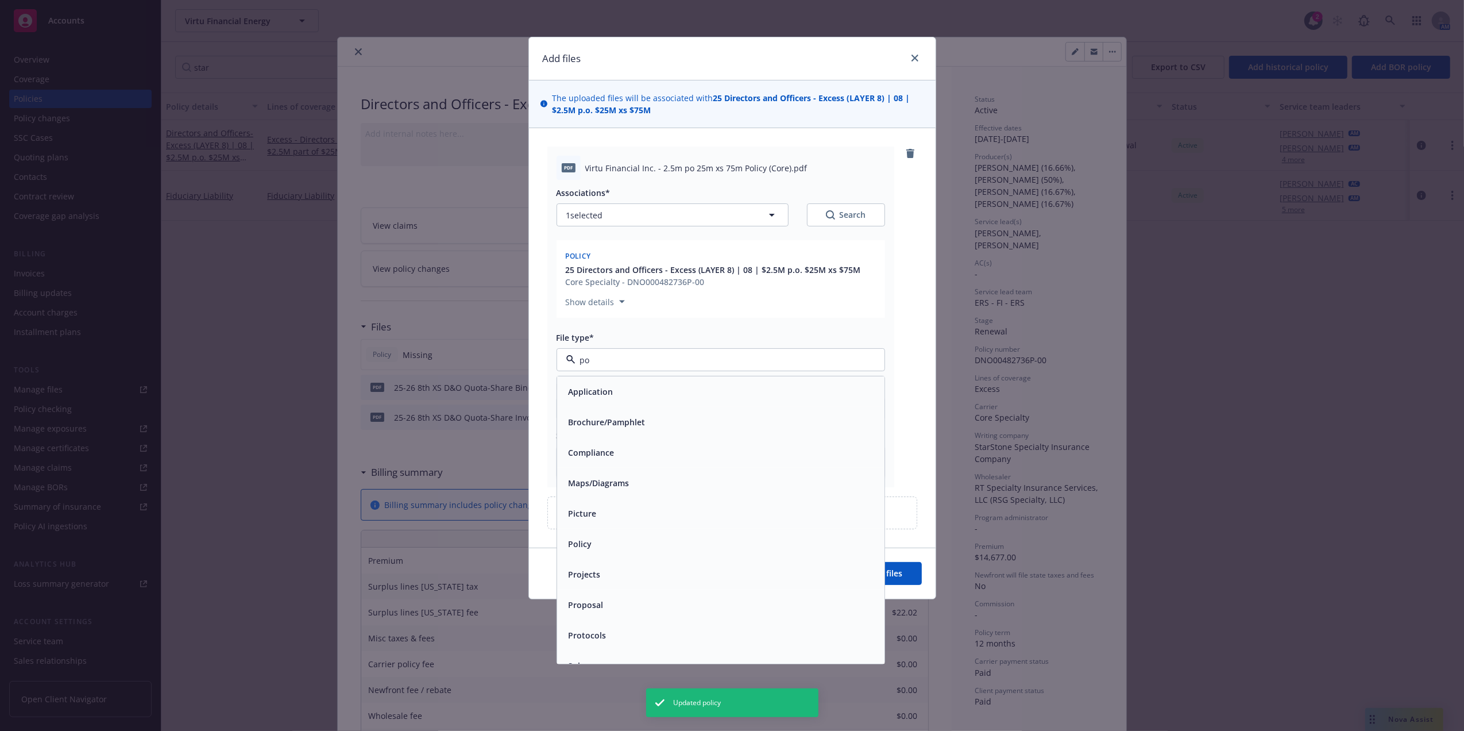
type input "pol"
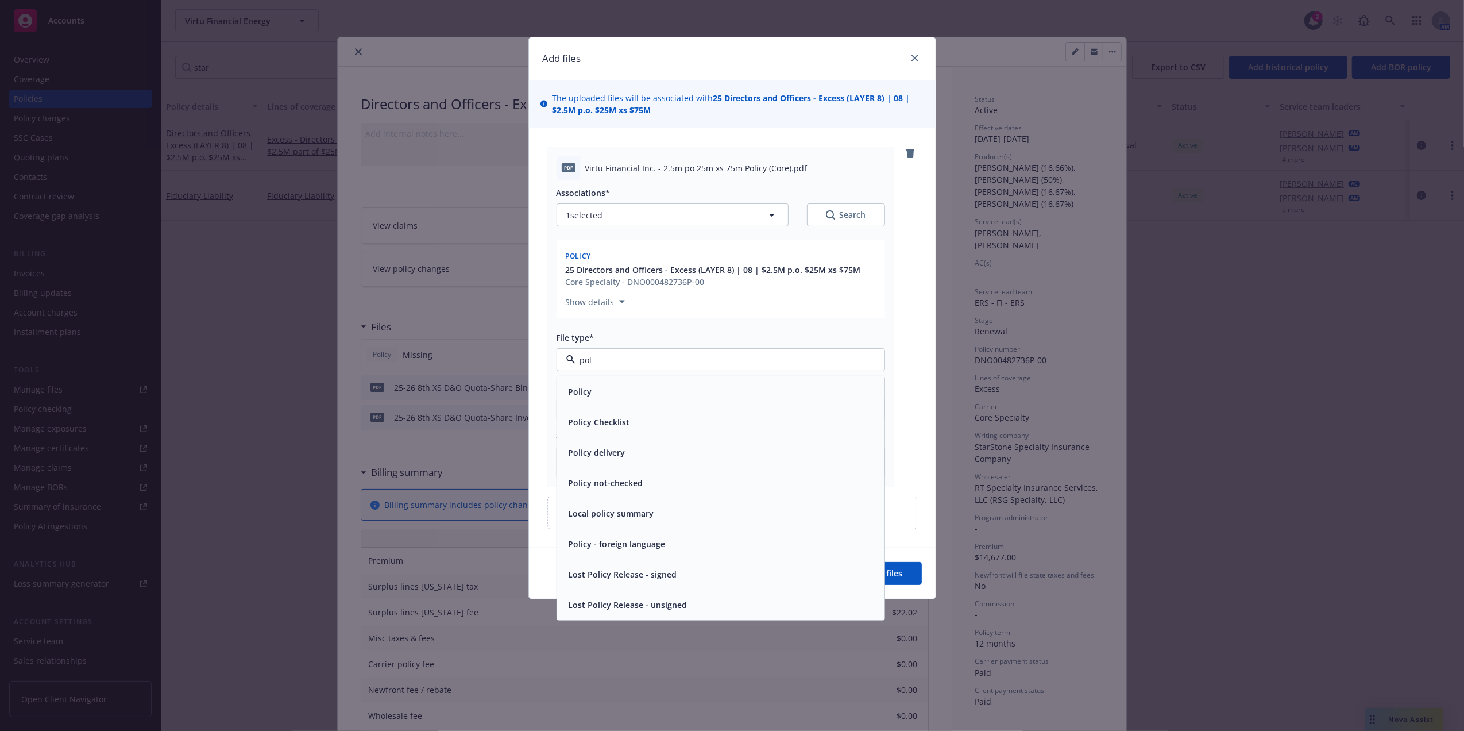
click at [732, 387] on div "Policy" at bounding box center [721, 391] width 314 height 17
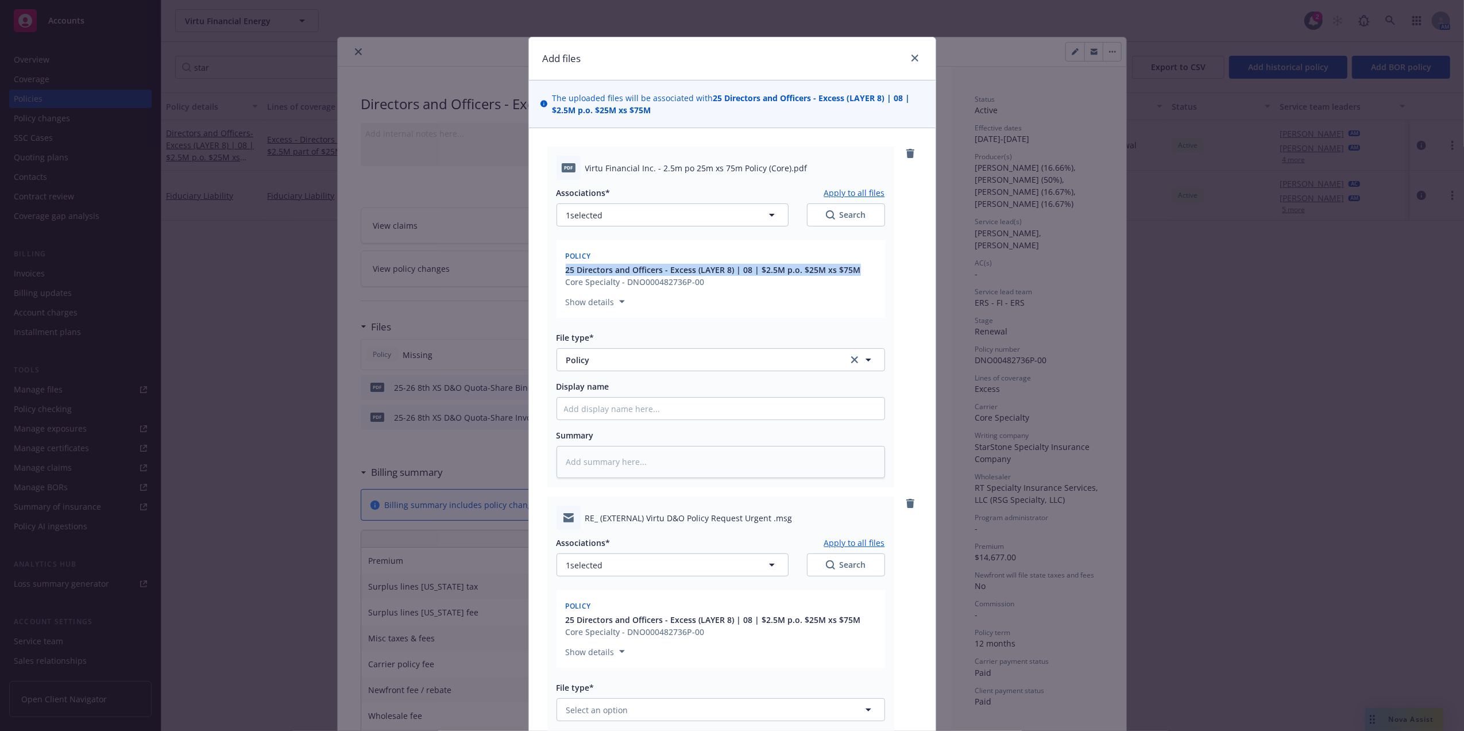
drag, startPoint x: 855, startPoint y: 270, endPoint x: 554, endPoint y: 265, distance: 301.6
click at [557, 265] on div "Policy 25 Directors and Officers - Excess (LAYER 8) | 08 | $2.5M p.o. $25M xs $…" at bounding box center [721, 279] width 329 height 78
copy span "25 Directors and Officers - Excess (LAYER 8) | 08 | $2.5M p.o. $25M xs $75M"
click at [632, 410] on input "Display name" at bounding box center [720, 408] width 327 height 22
paste input "25 Directors and Officers - Excess (LAYER 8) | 08 | $2.5M p.o. $25M xs $75M"
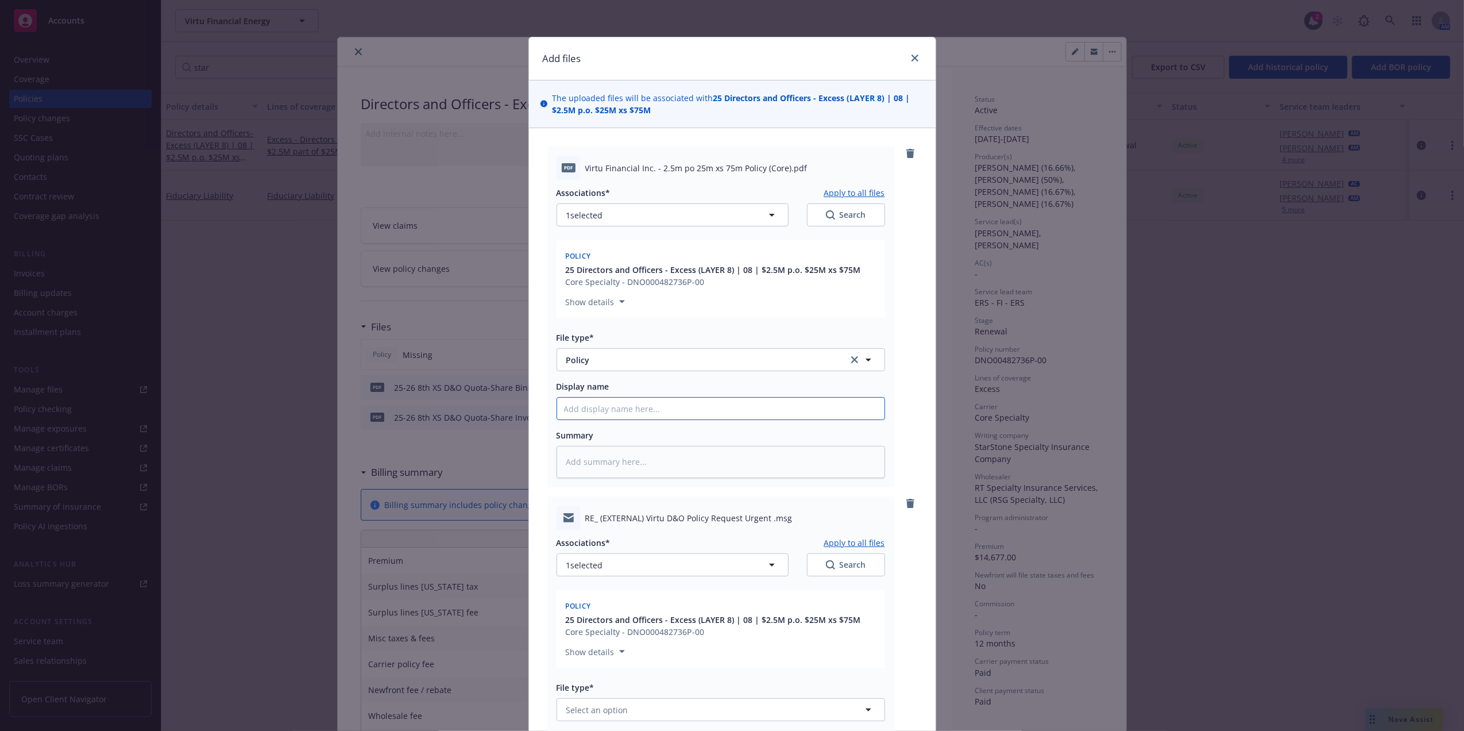
type textarea "x"
type input "25 Directors and Officers - Excess (LAYER 8) | 08 | $2.5M p.o. $25M xs $75M"
type textarea "x"
type input "25 Directors and Officers - Excess (LAYER 8) | 08 | $2.5M p.o. $25M xs $75M"
type textarea "x"
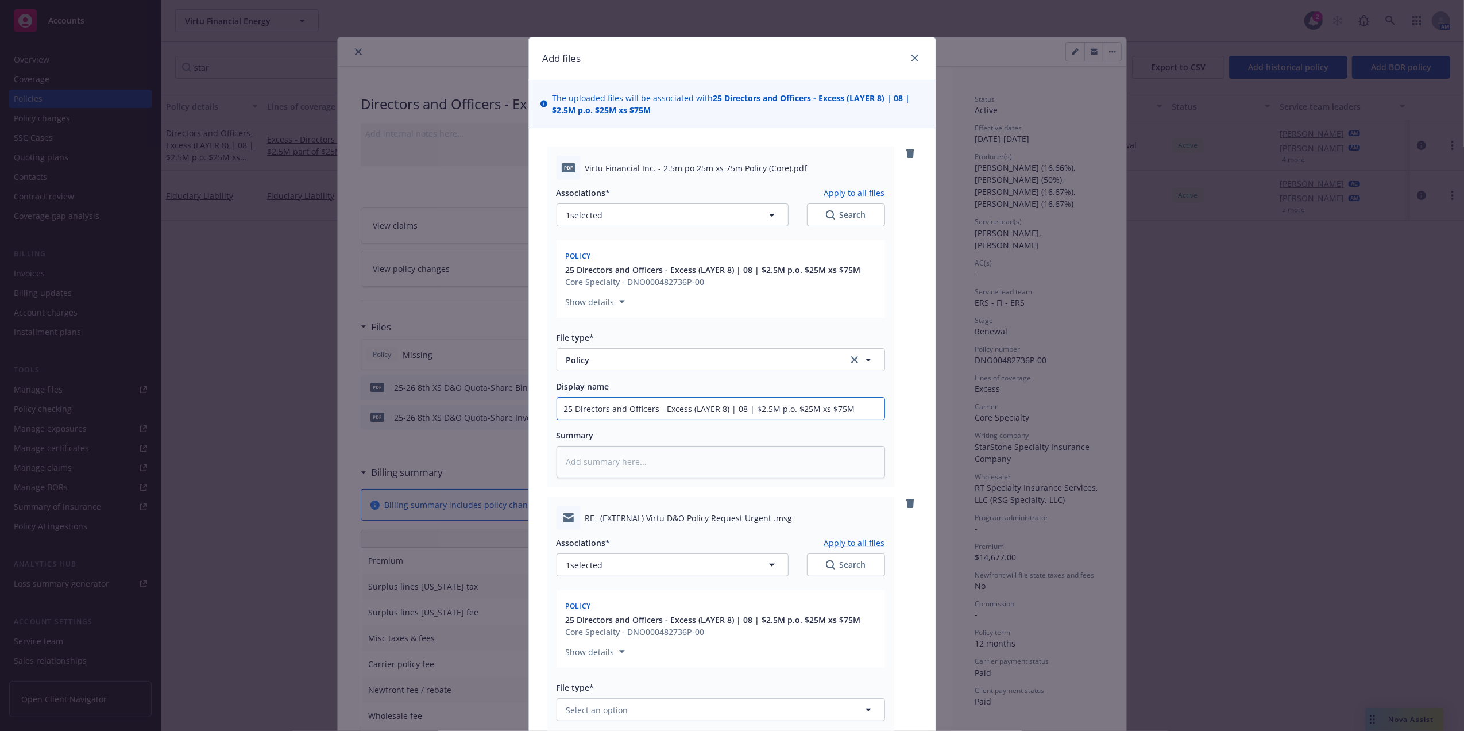
type input "25 Directors and Officers - Excess (LAYER 8) | 08 | $2.5M p.o. $25M xs $75M P"
type textarea "x"
type input "25 Directors and Officers - Excess (LAYER 8) | 08 | $2.5M p.o. $25M xs $75M Po"
type textarea "x"
type input "25 Directors and Officers - Excess (LAYER 8) | 08 | $2.5M p.o. $25M xs $75M Pol"
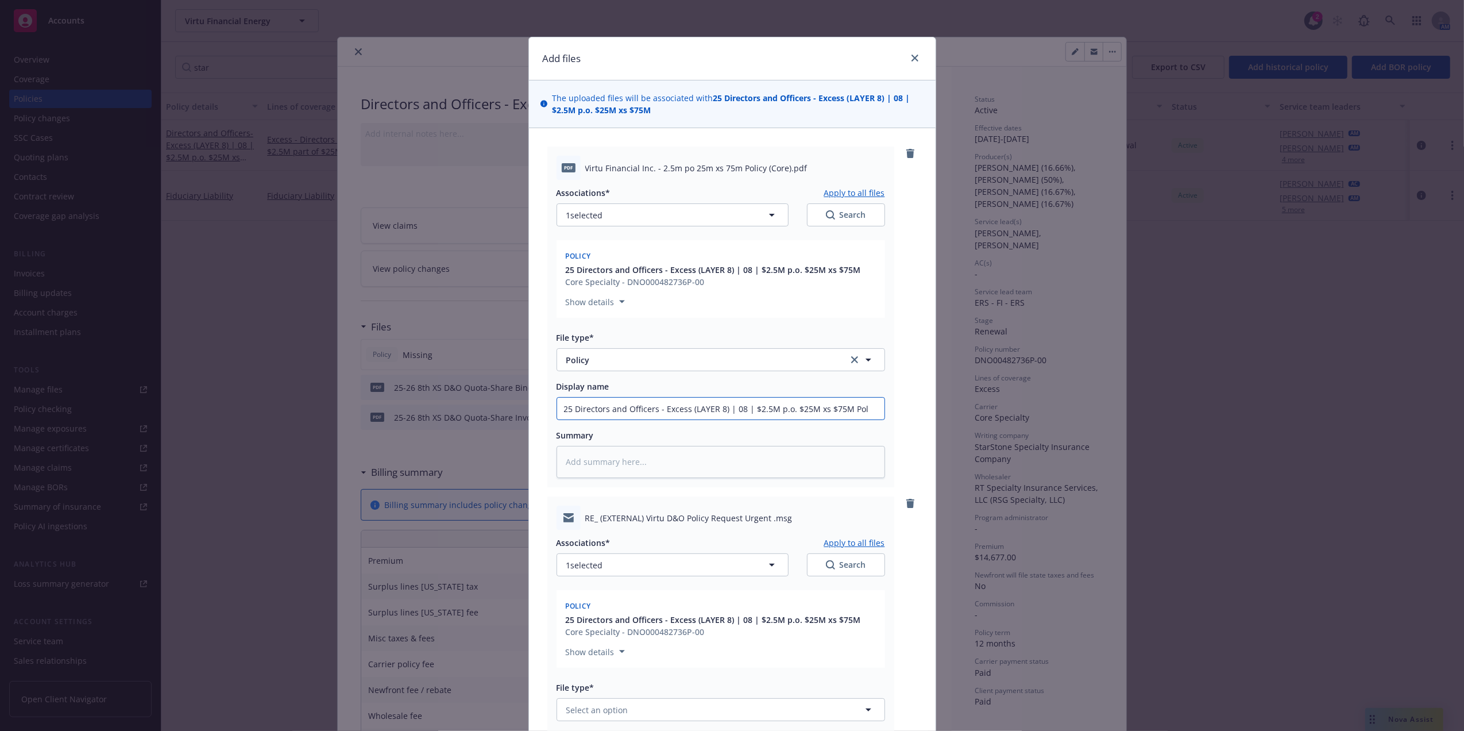
type textarea "x"
type input "25 Directors and Officers - Excess (LAYER 8) | 08 | $2.5M p.o. $25M xs $75M Poli"
type textarea "x"
type input "25 Directors and Officers - Excess (LAYER 8) | 08 | $2.5M p.o. $25M xs $75M Pol…"
type textarea "x"
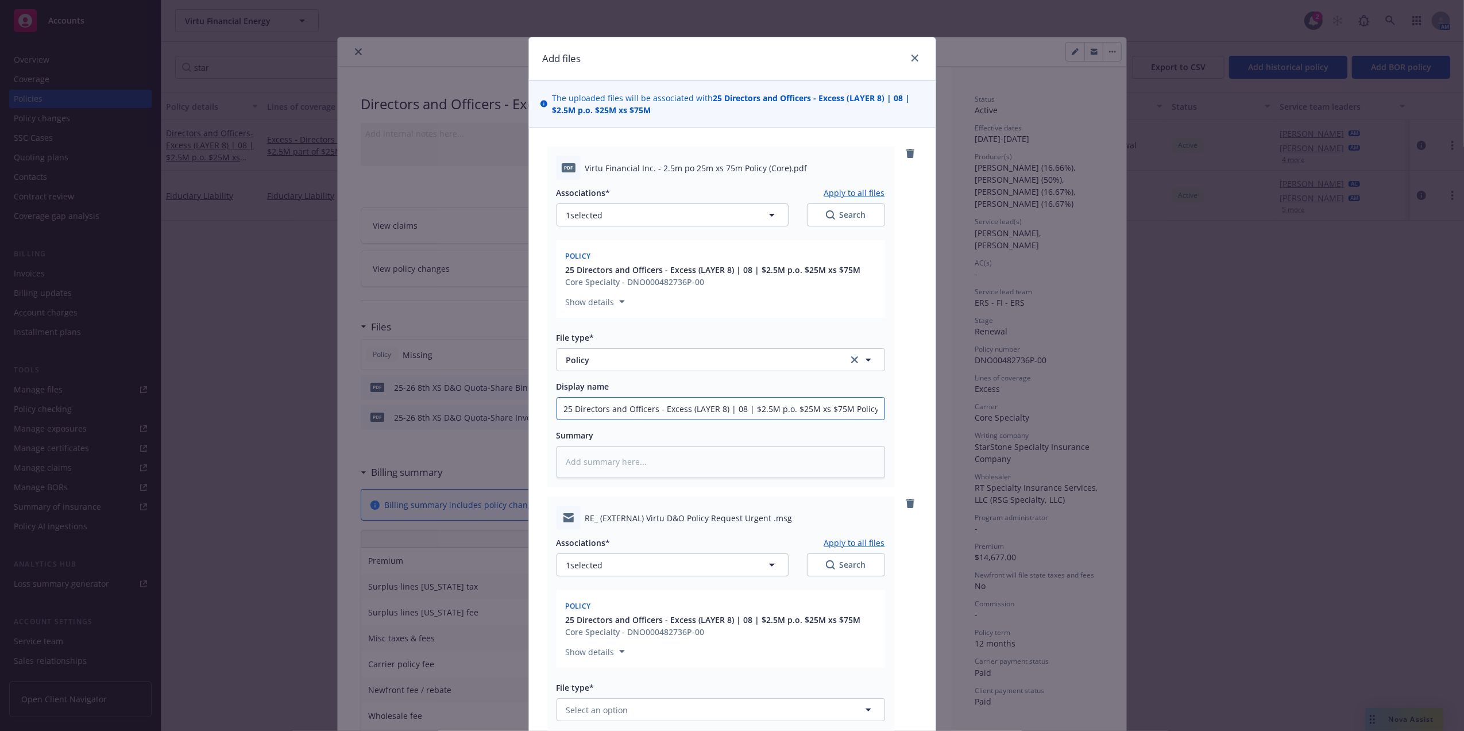
scroll to position [256, 0]
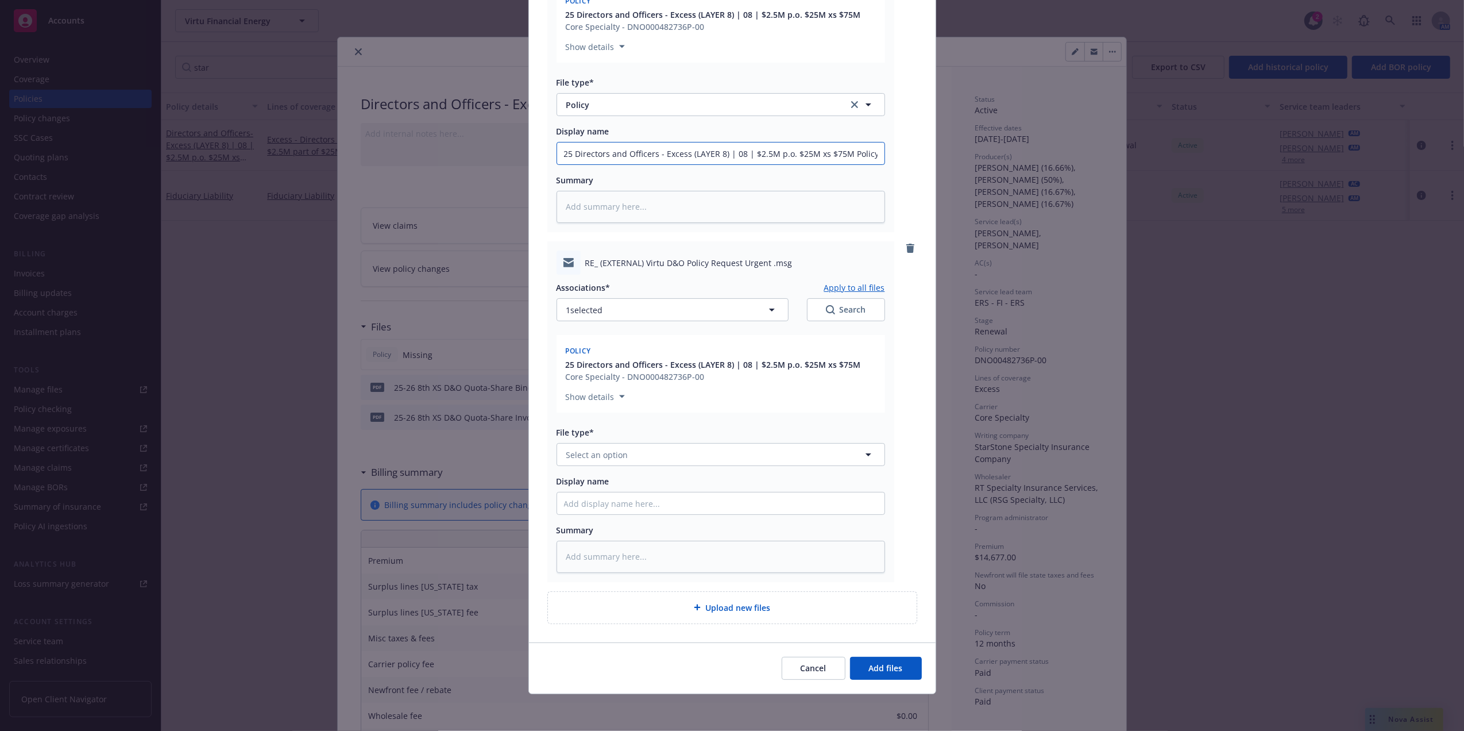
type input "25 Directors and Officers - Excess (LAYER 8) | 08 | $2.5M p.o. $25M xs $75M Pol…"
click at [665, 504] on input "Display name" at bounding box center [720, 503] width 327 height 22
paste input "25 Directors and Officers - Excess (LAYER 8) | 08 | $2.5M p.o. $25M xs $75M Pol…"
type textarea "x"
type input "25 Directors and Officers - Excess (LAYER 8) | 08 | $2.5M p.o. $25M xs $75M Pol…"
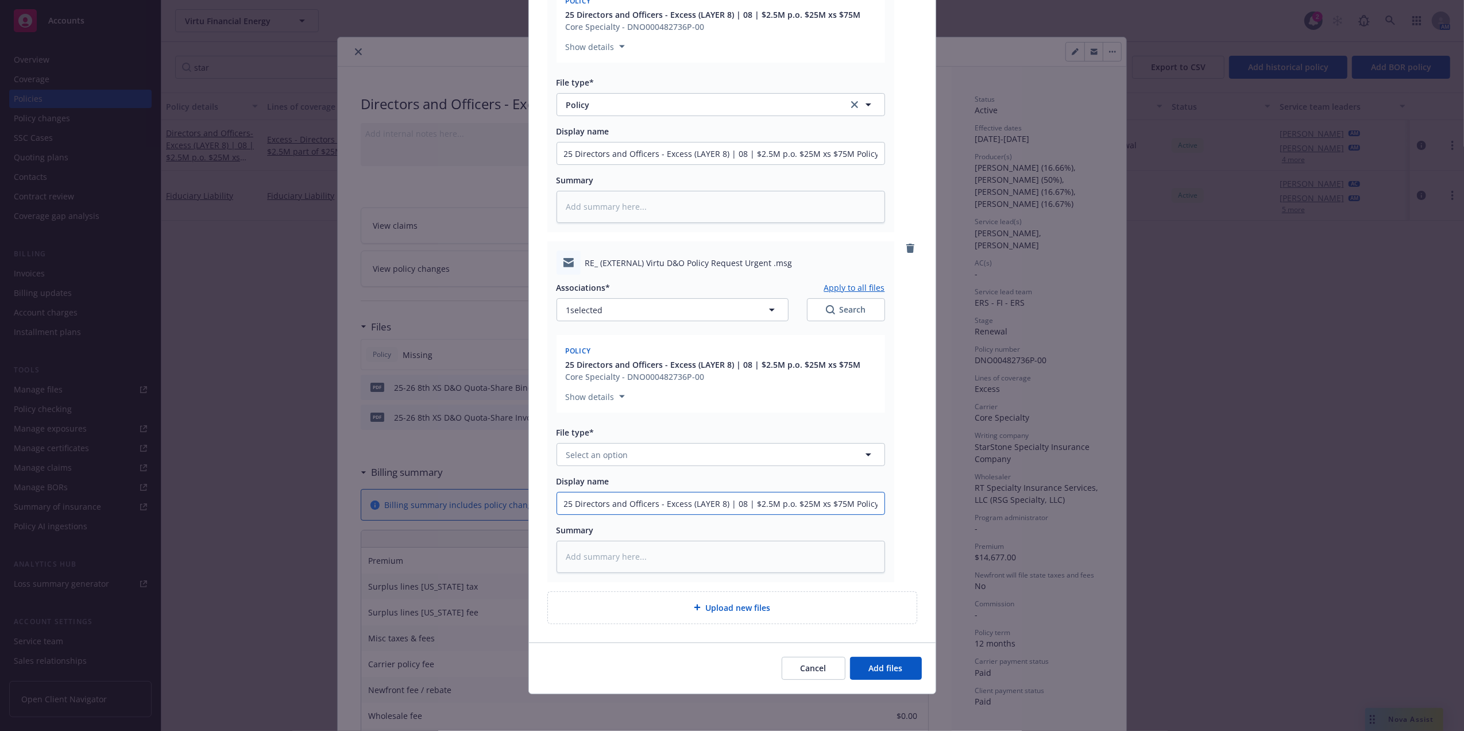
type textarea "x"
type input "25 Directors and Officers - Excess (LAYER 8) | 08 | $2.5M p.o. $25M xs $75M Pol…"
type textarea "x"
type input "25 Directors and Officers - Excess (LAYER 8) | 08 | $2.5M p.o. $25M xs $75M Poli"
type textarea "x"
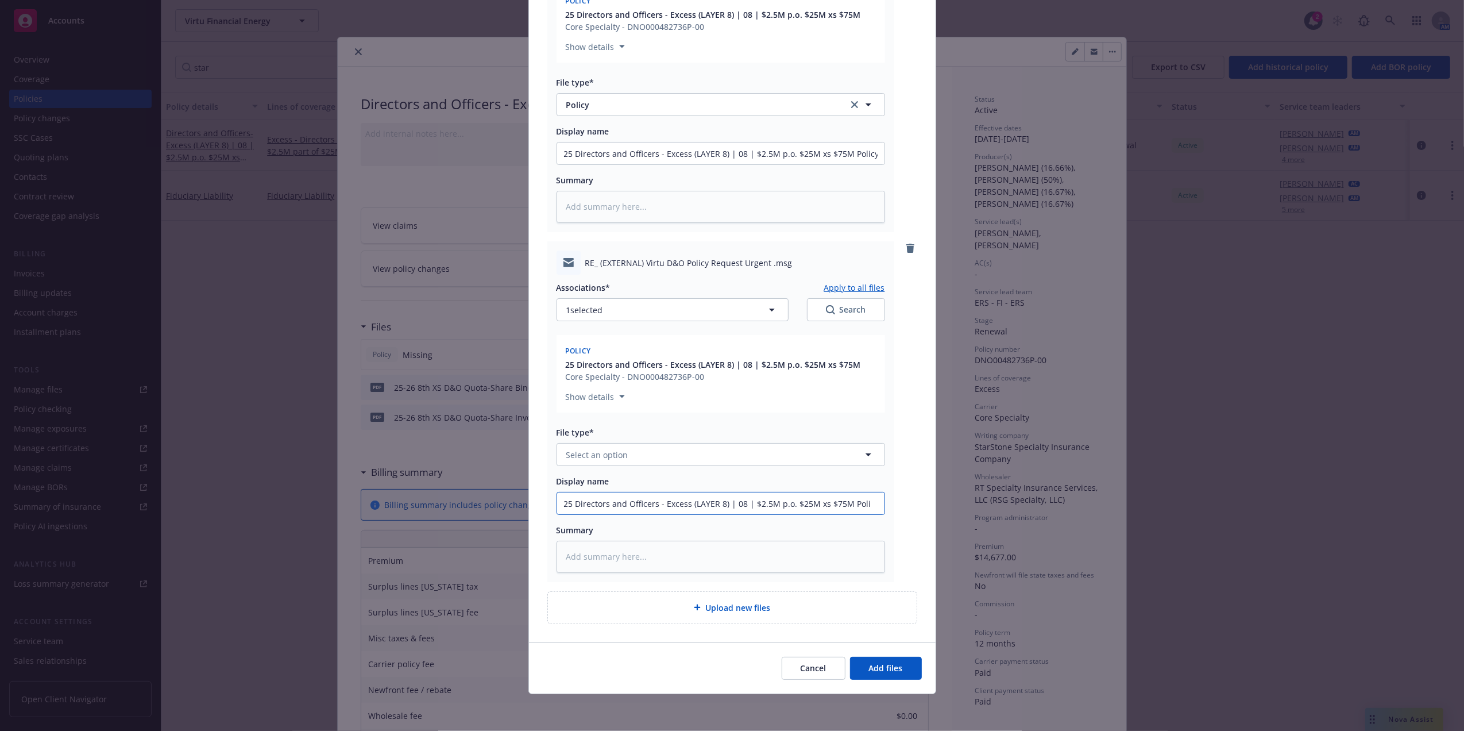
type input "25 Directors and Officers - Excess (LAYER 8) | 08 | $2.5M p.o. $25M xs $75M Pol"
type textarea "x"
type input "25 Directors and Officers - Excess (LAYER 8) | 08 | $2.5M p.o. $25M xs $75M Po"
type textarea "x"
type input "P"
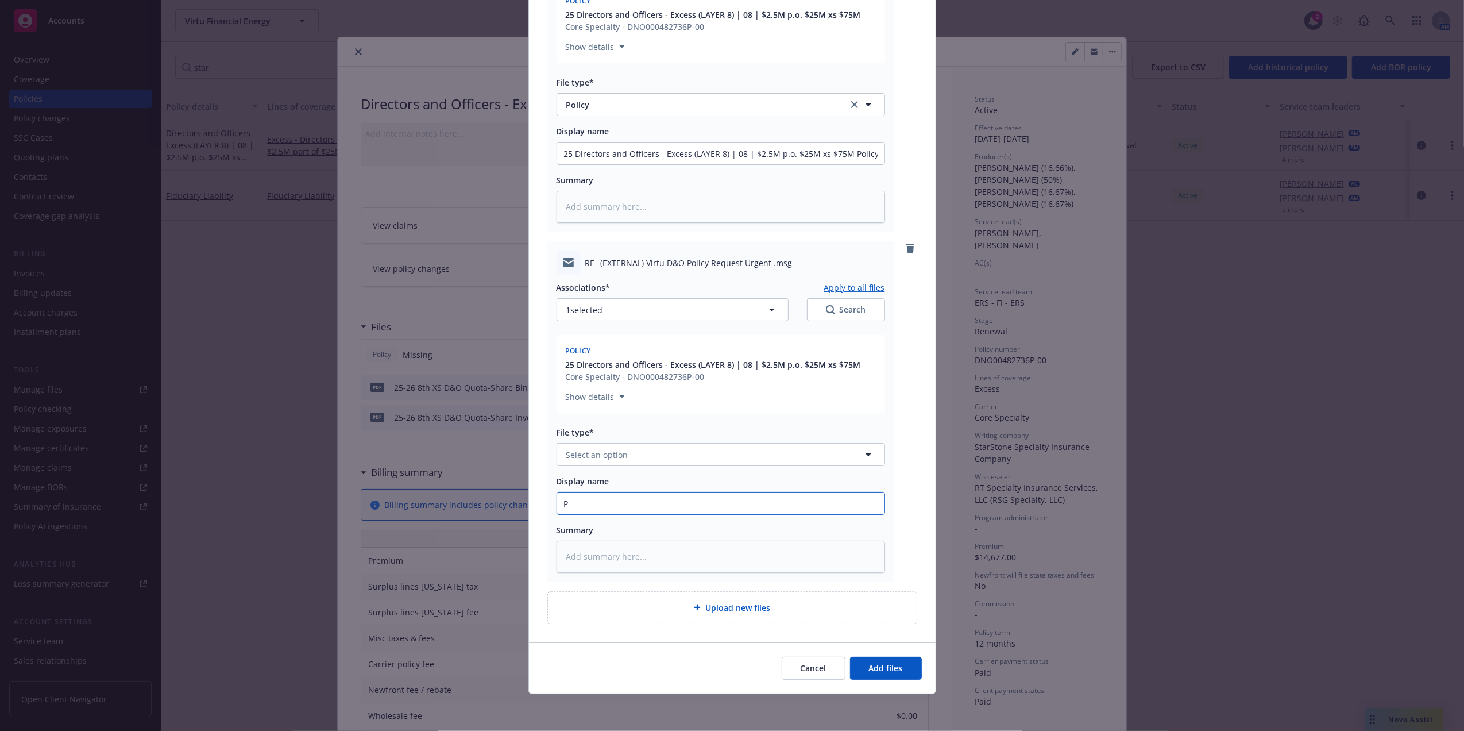
type textarea "x"
type input "Po"
type textarea "x"
type input "Pol"
type textarea "x"
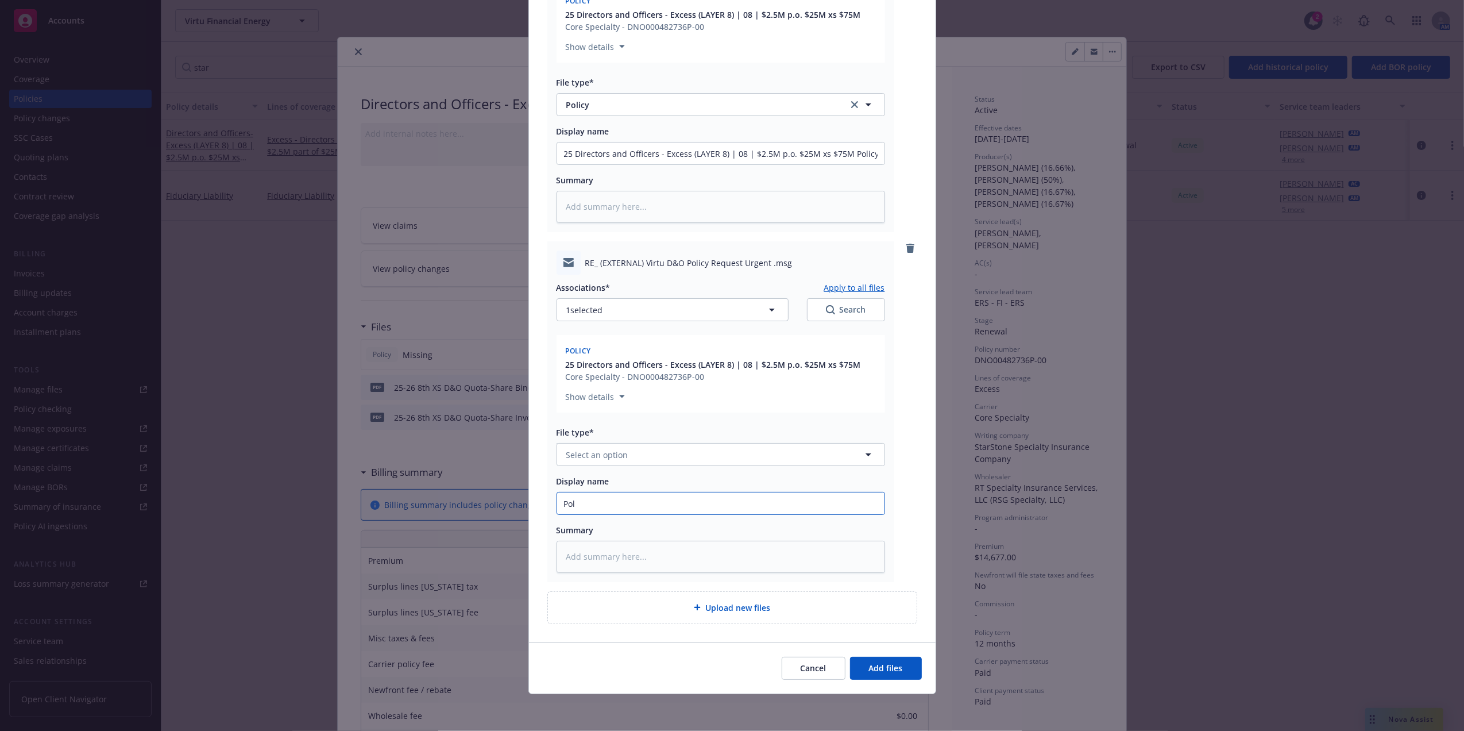
type input "Poli"
type textarea "x"
type input "Policy"
type textarea "x"
type input "Policy"
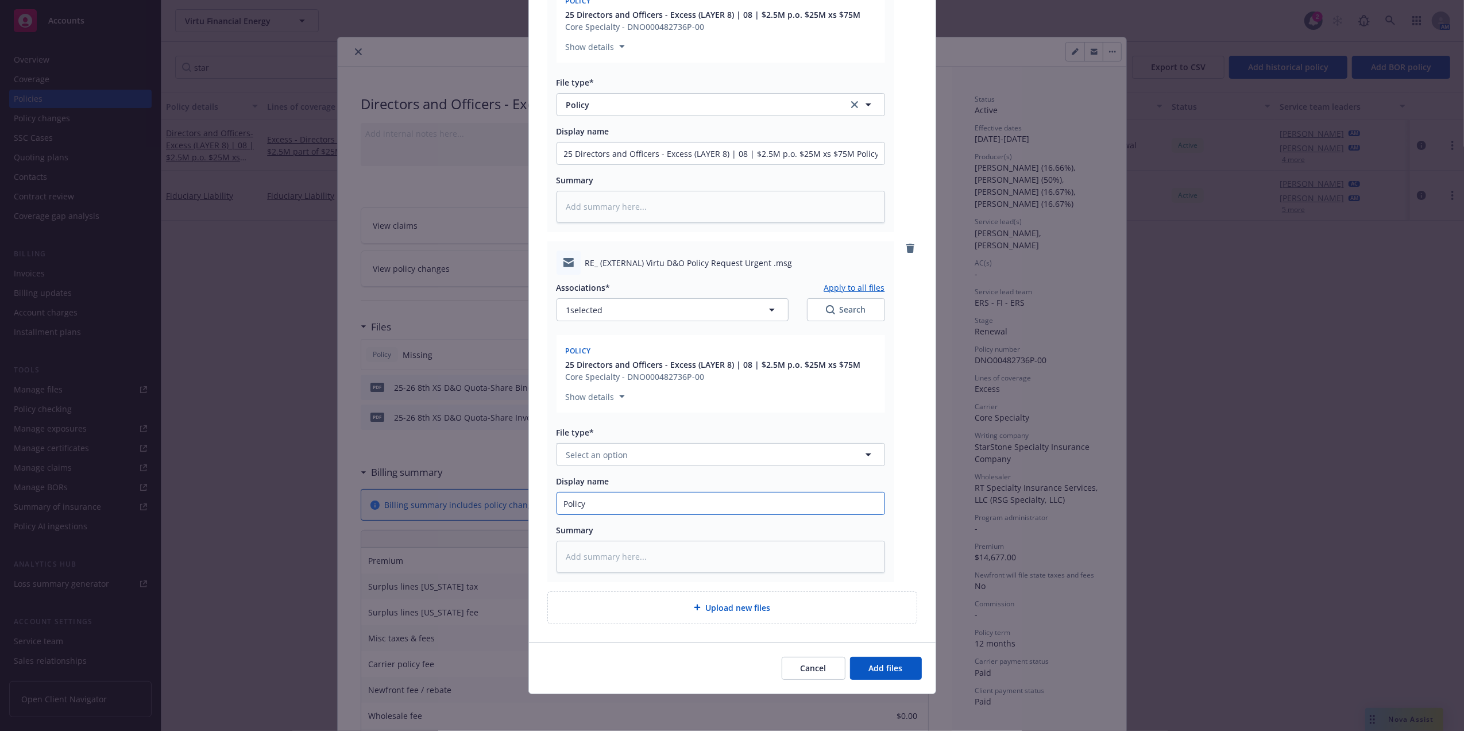
type textarea "x"
type input "Policy R"
type textarea "x"
type input "Policy Rec"
type textarea "x"
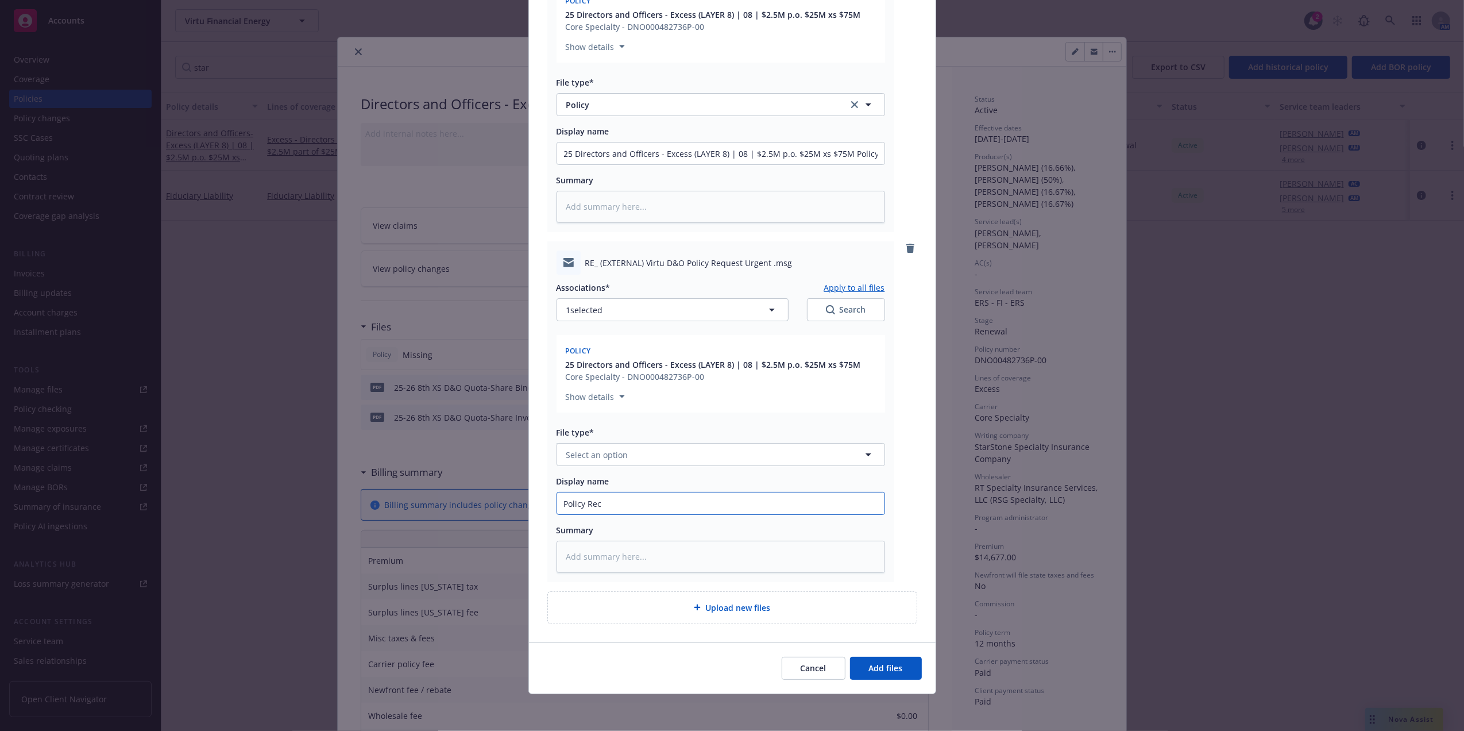
type input "Policy Recv"
type textarea "x"
type input "Policy Recv"
type textarea "x"
type input "Policy Recv e"
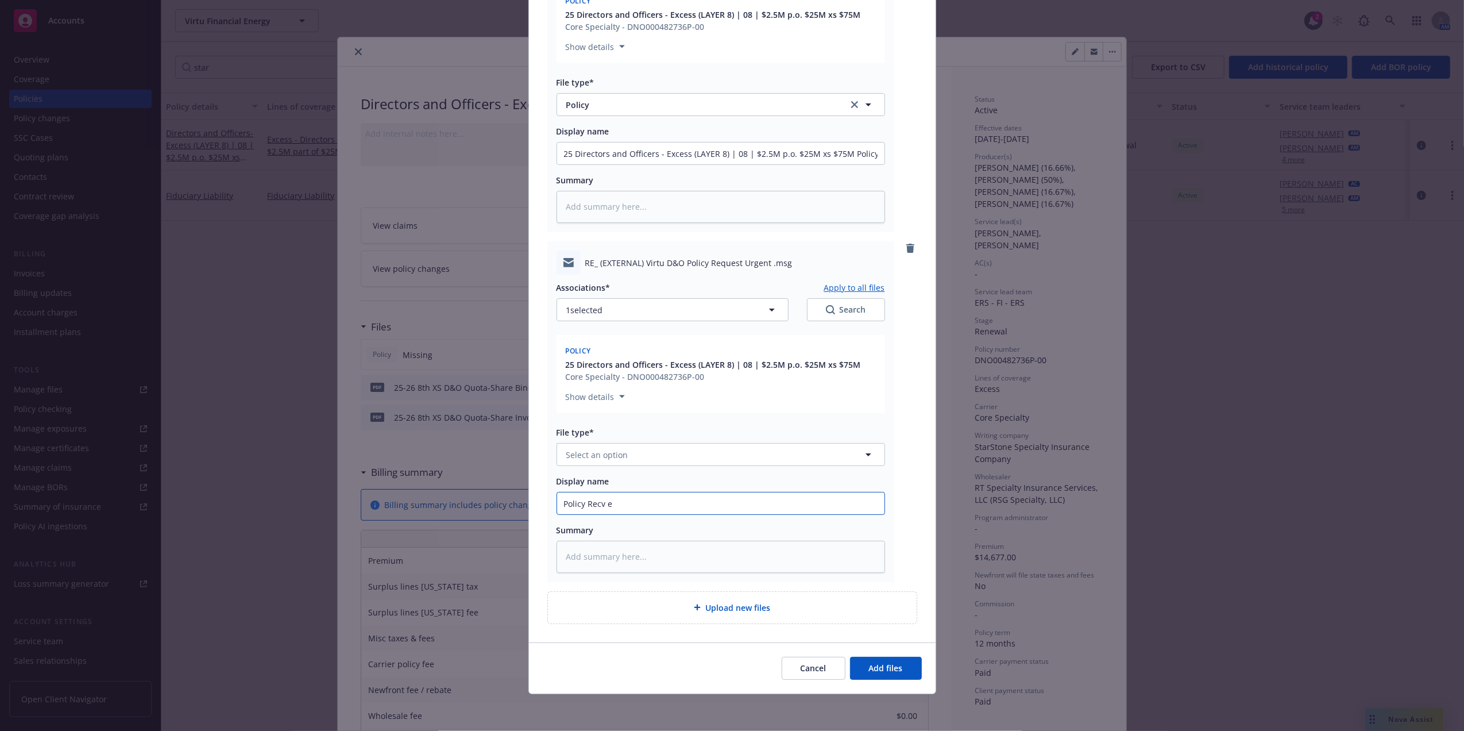
type textarea "x"
type input "Policy Recv em"
type textarea "x"
type input "Policy Recv ema"
type textarea "x"
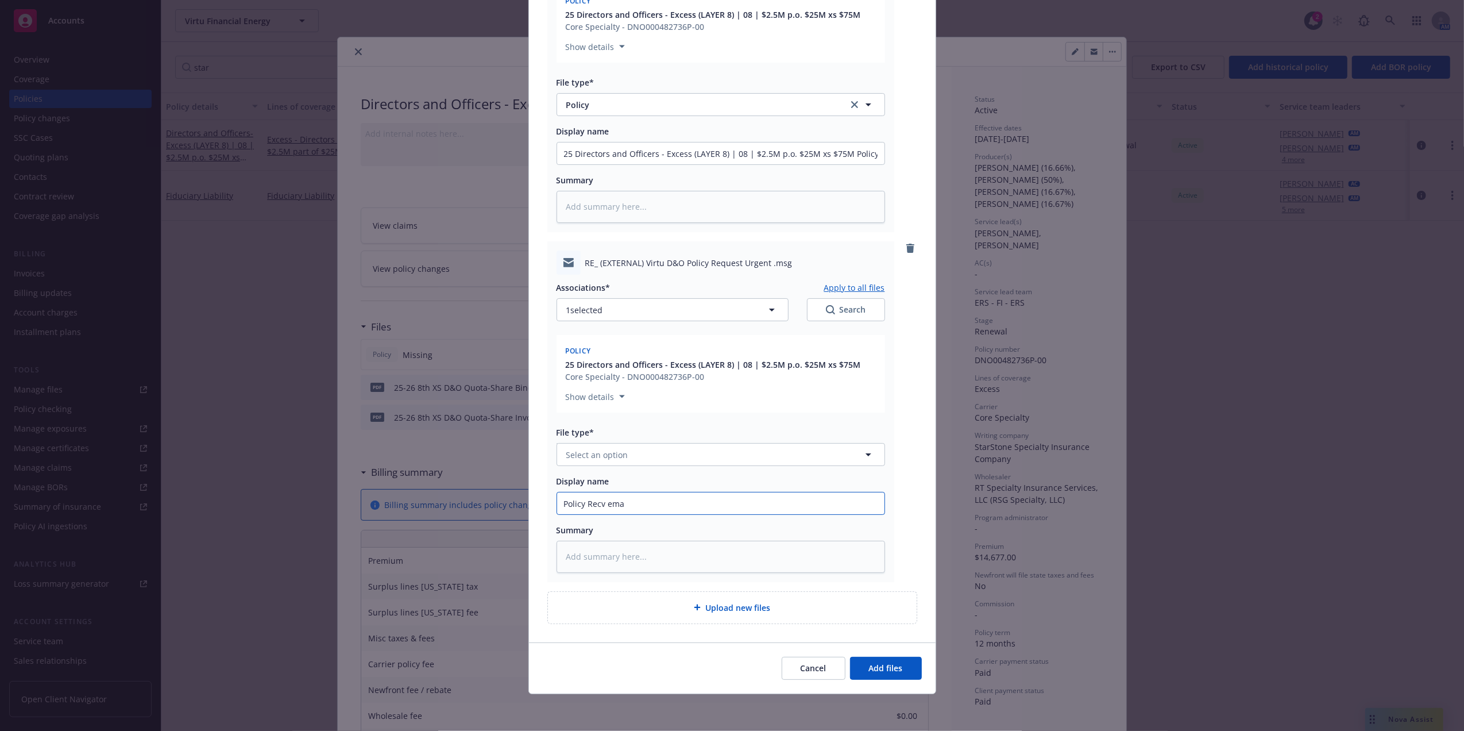
type input "Policy Recv emai"
type textarea "x"
type input "Policy Recv email"
click at [660, 458] on button "Select an option" at bounding box center [721, 454] width 329 height 23
type input "email"
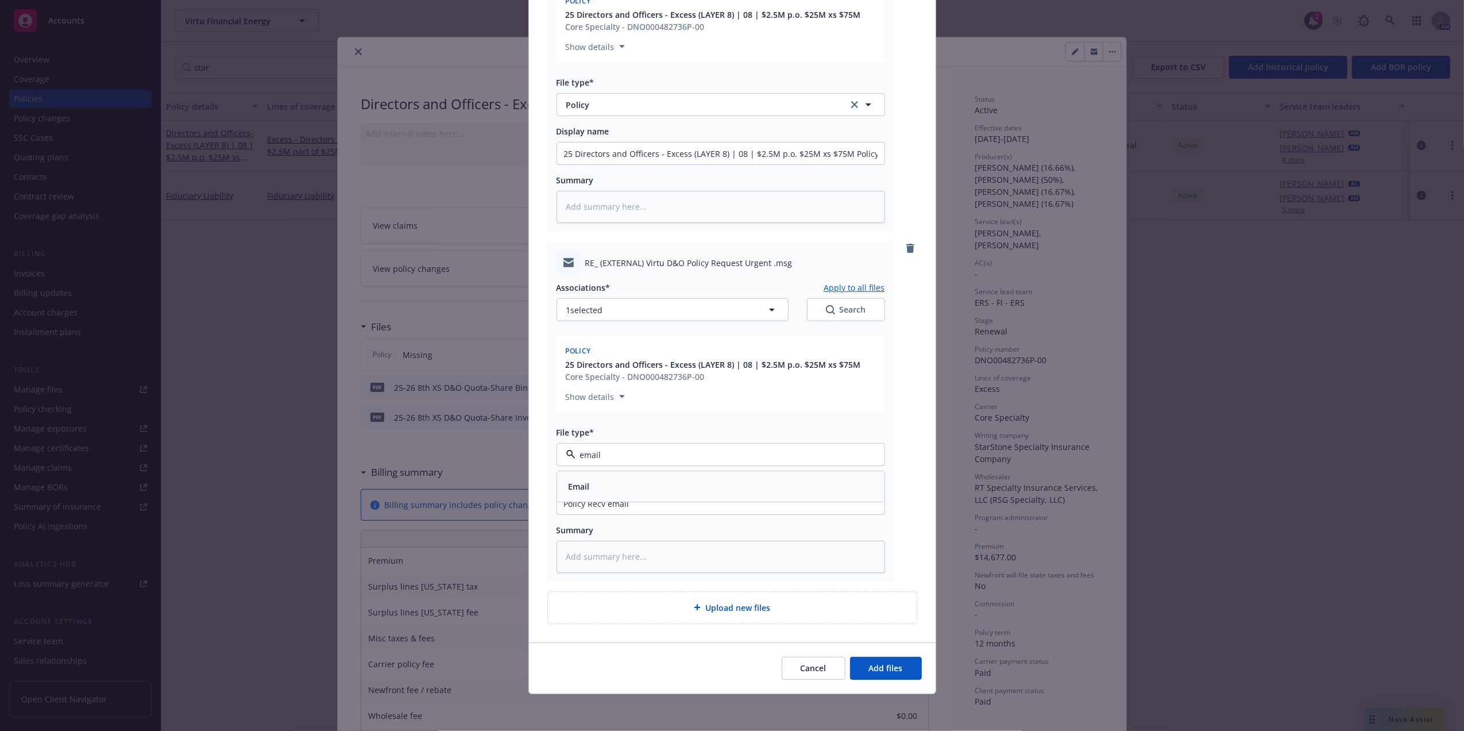
click at [609, 478] on div "Email" at bounding box center [721, 486] width 314 height 17
click at [871, 666] on span "Add files" at bounding box center [886, 667] width 34 height 11
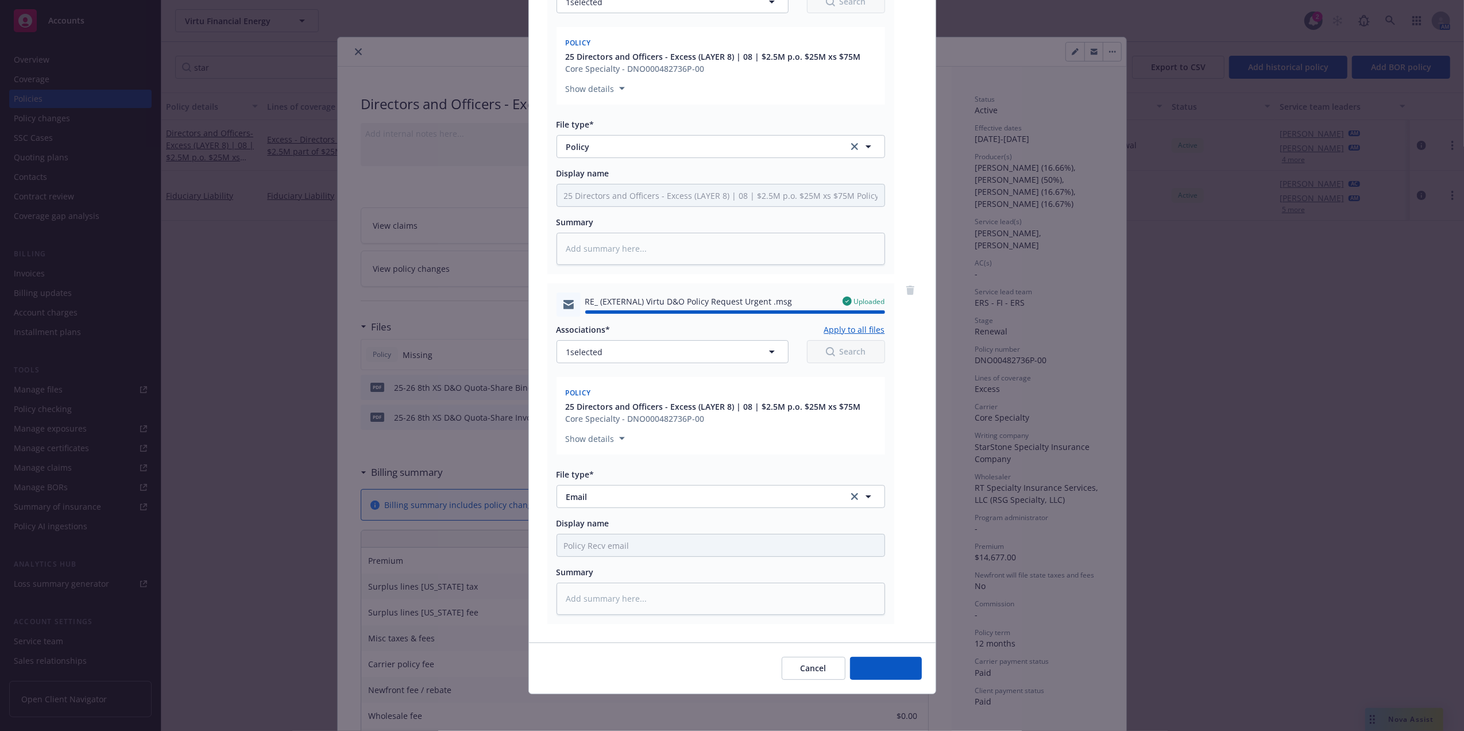
type textarea "x"
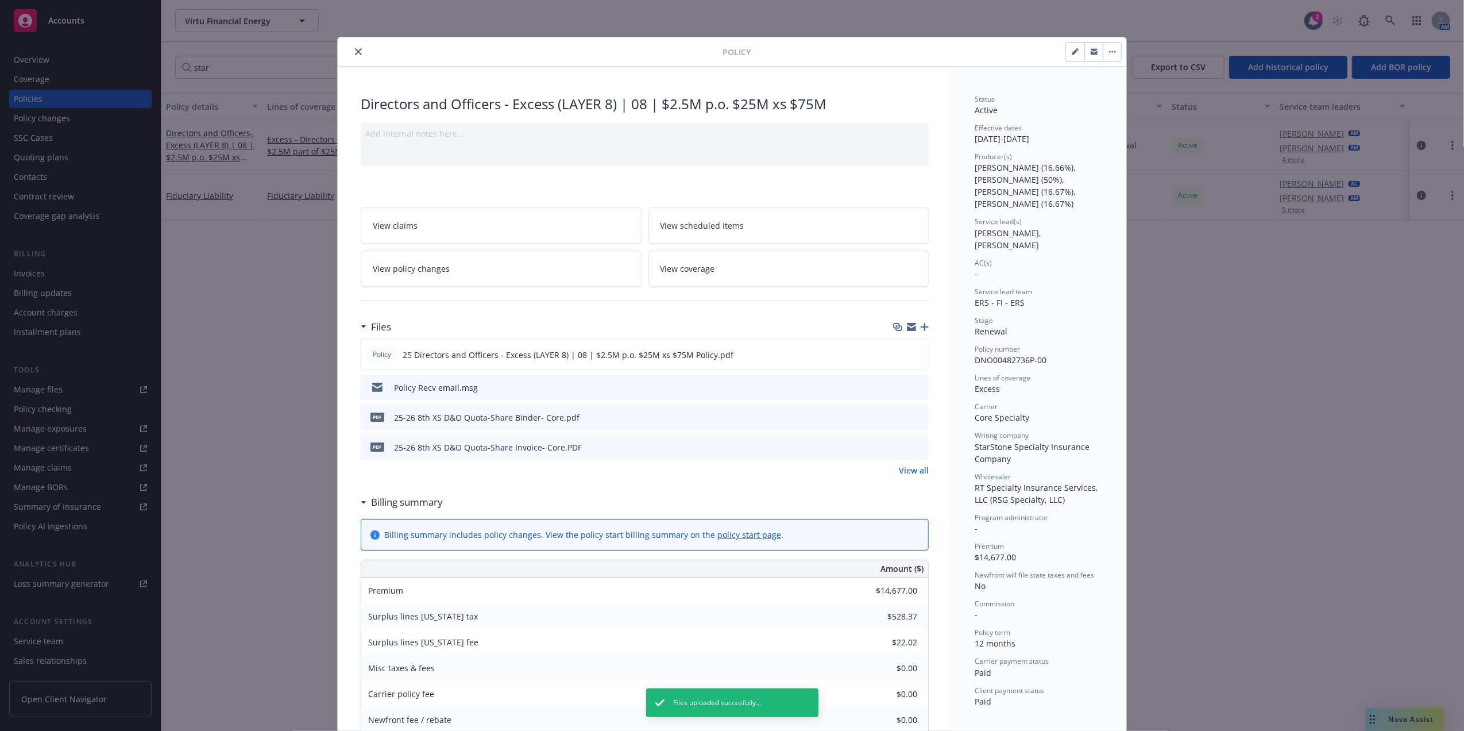
drag, startPoint x: 353, startPoint y: 51, endPoint x: 267, endPoint y: 65, distance: 87.4
click at [355, 51] on icon "close" at bounding box center [358, 51] width 7 height 7
click at [261, 67] on input "star" at bounding box center [274, 67] width 199 height 23
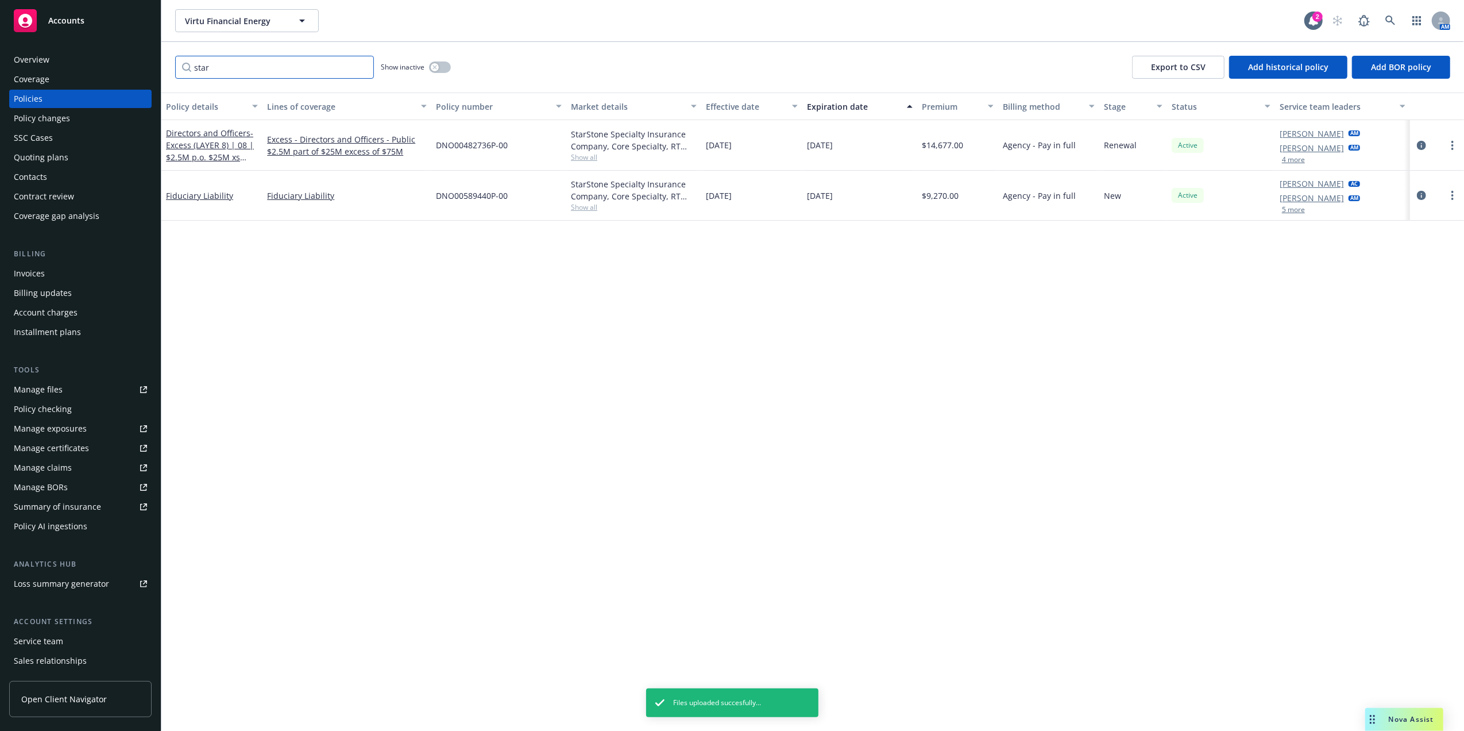
click at [260, 67] on input "star" at bounding box center [274, 67] width 199 height 23
paste input "FIXS2510000269"
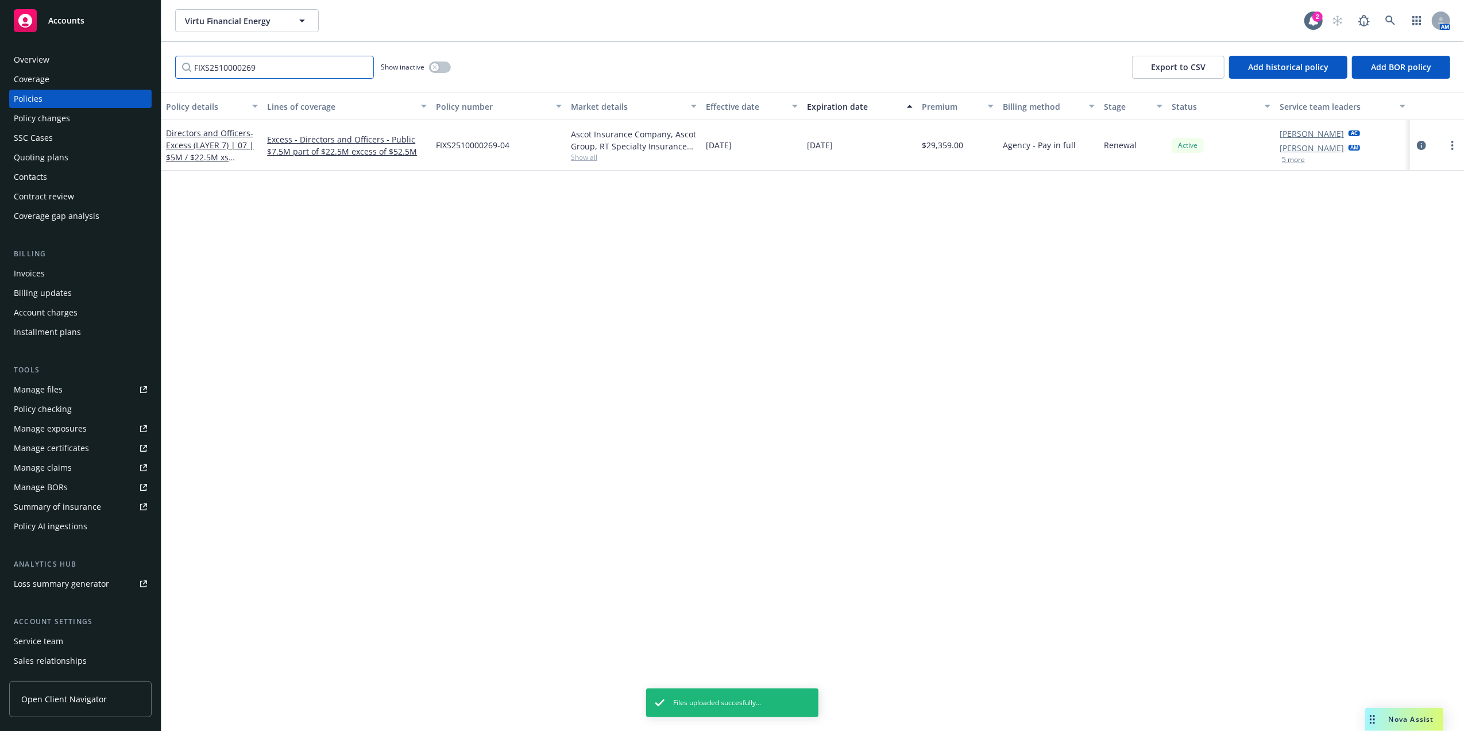
type input "FIXS2510000269"
drag, startPoint x: 230, startPoint y: 129, endPoint x: 221, endPoint y: 141, distance: 14.8
click at [221, 141] on span "- Excess (LAYER 7) | 07 | $5M / $22.5M xs $52.5M" at bounding box center [210, 151] width 88 height 47
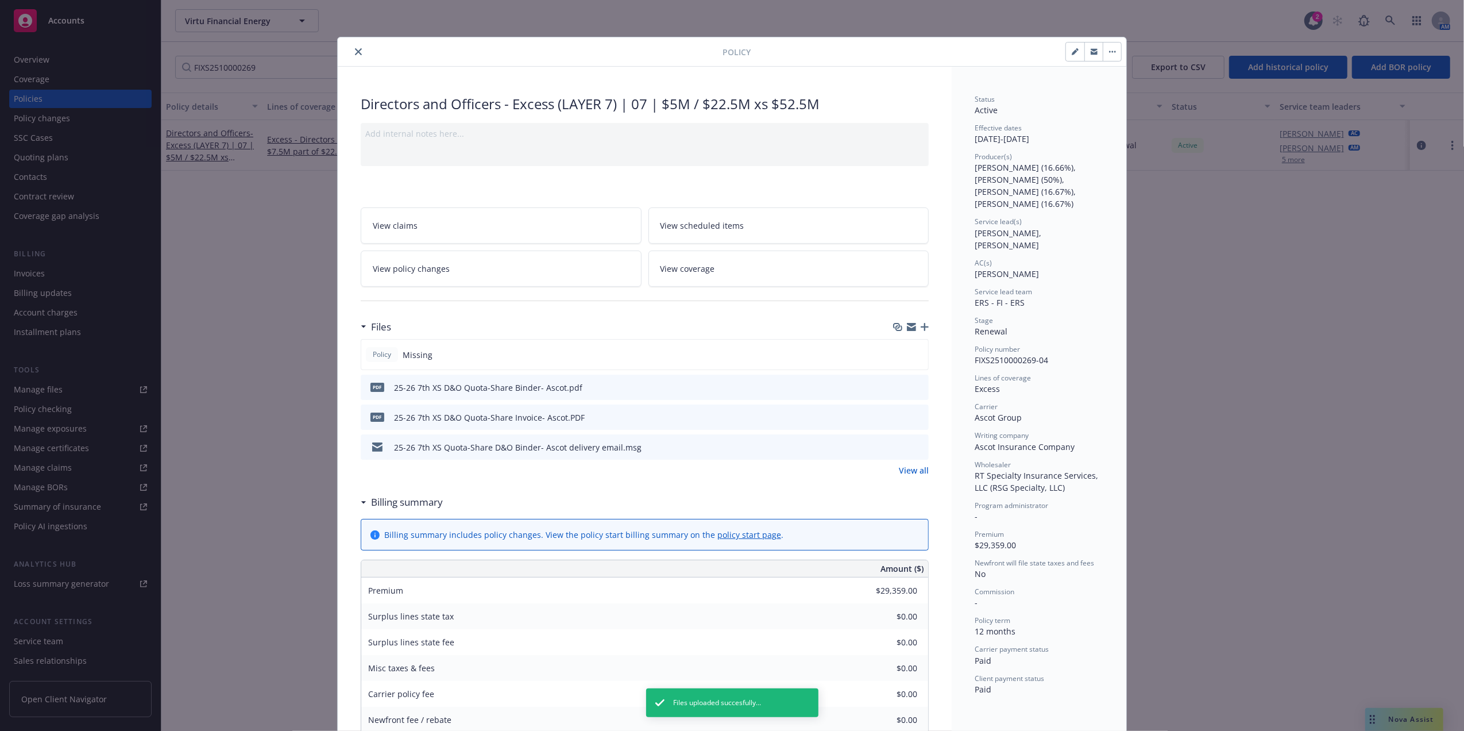
click at [921, 326] on icon "button" at bounding box center [925, 327] width 8 height 8
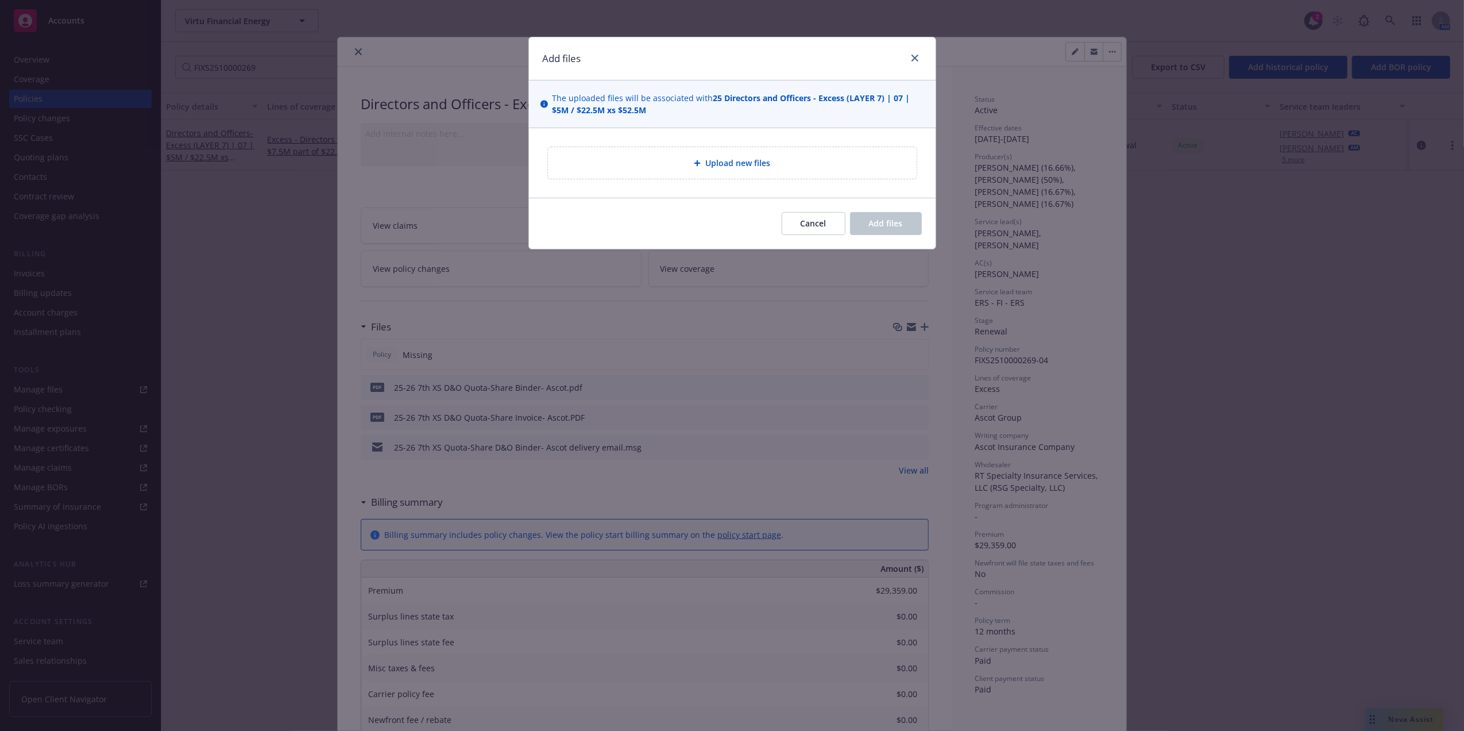
type textarea "x"
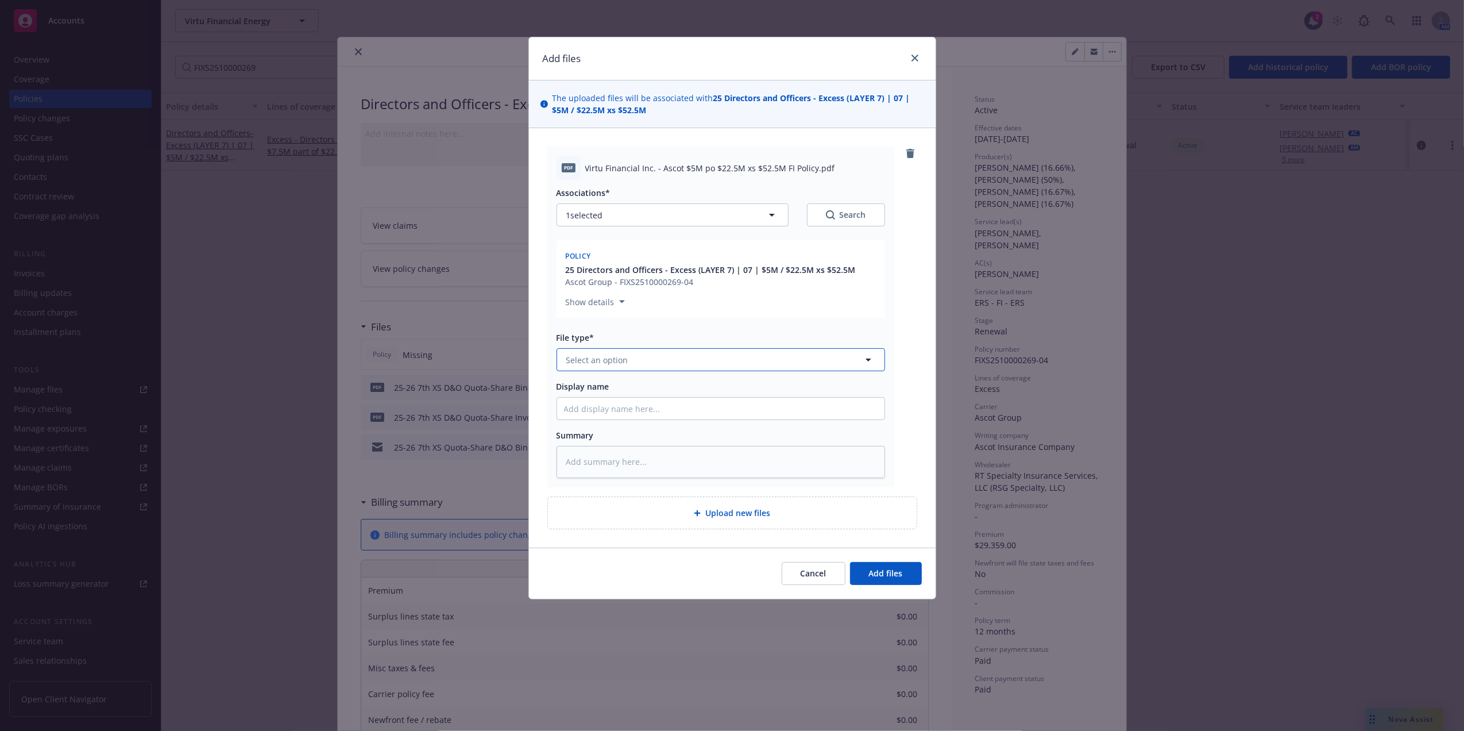
click at [677, 364] on button "Select an option" at bounding box center [721, 359] width 329 height 23
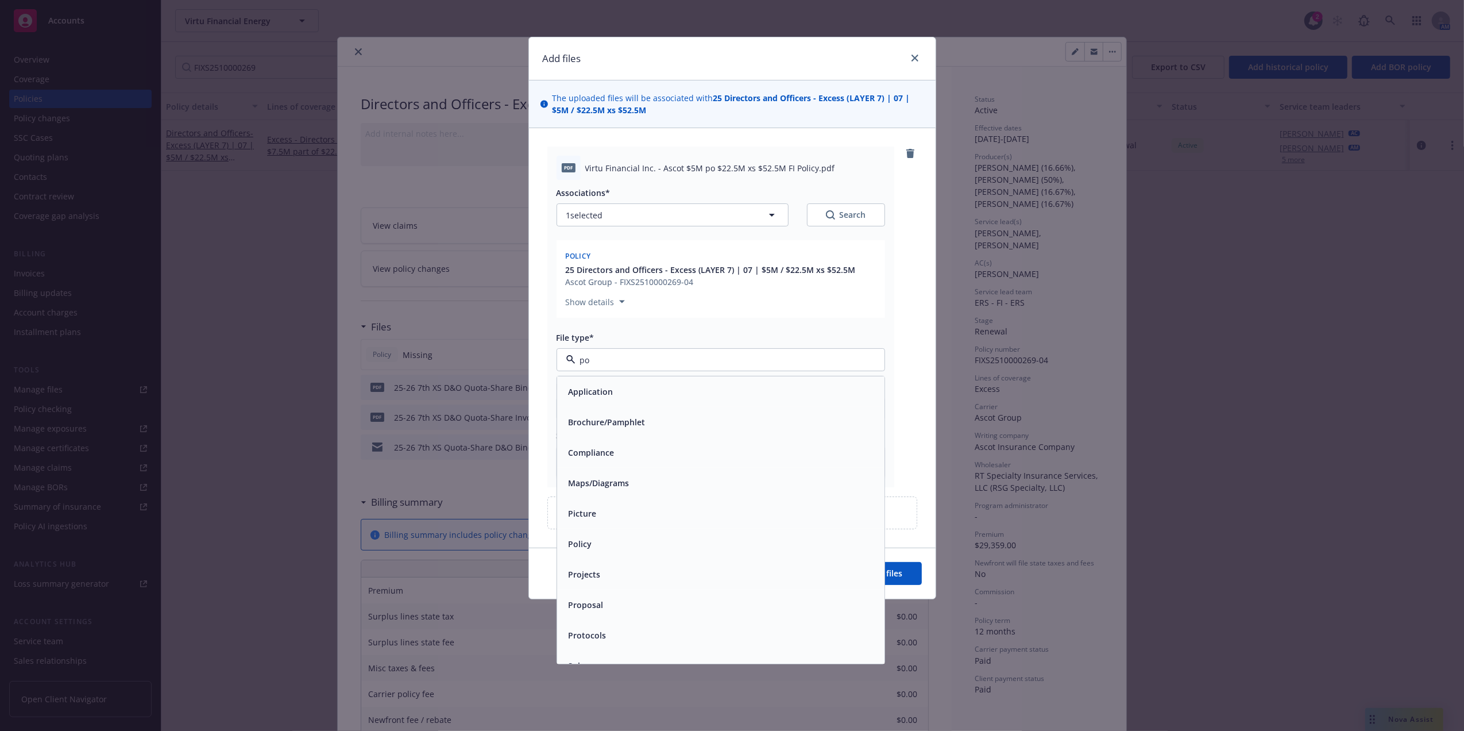
type input "pol"
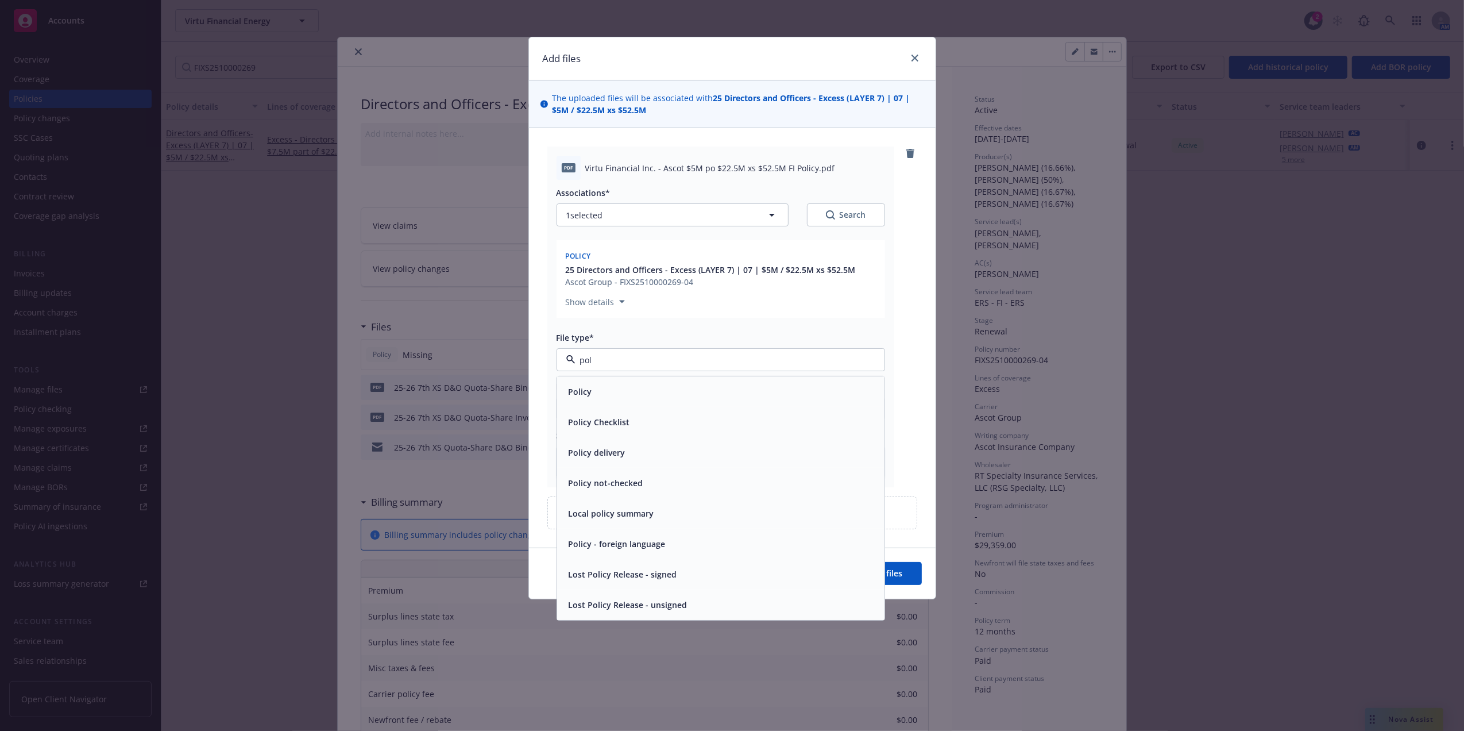
click at [675, 383] on div "Policy" at bounding box center [720, 391] width 327 height 30
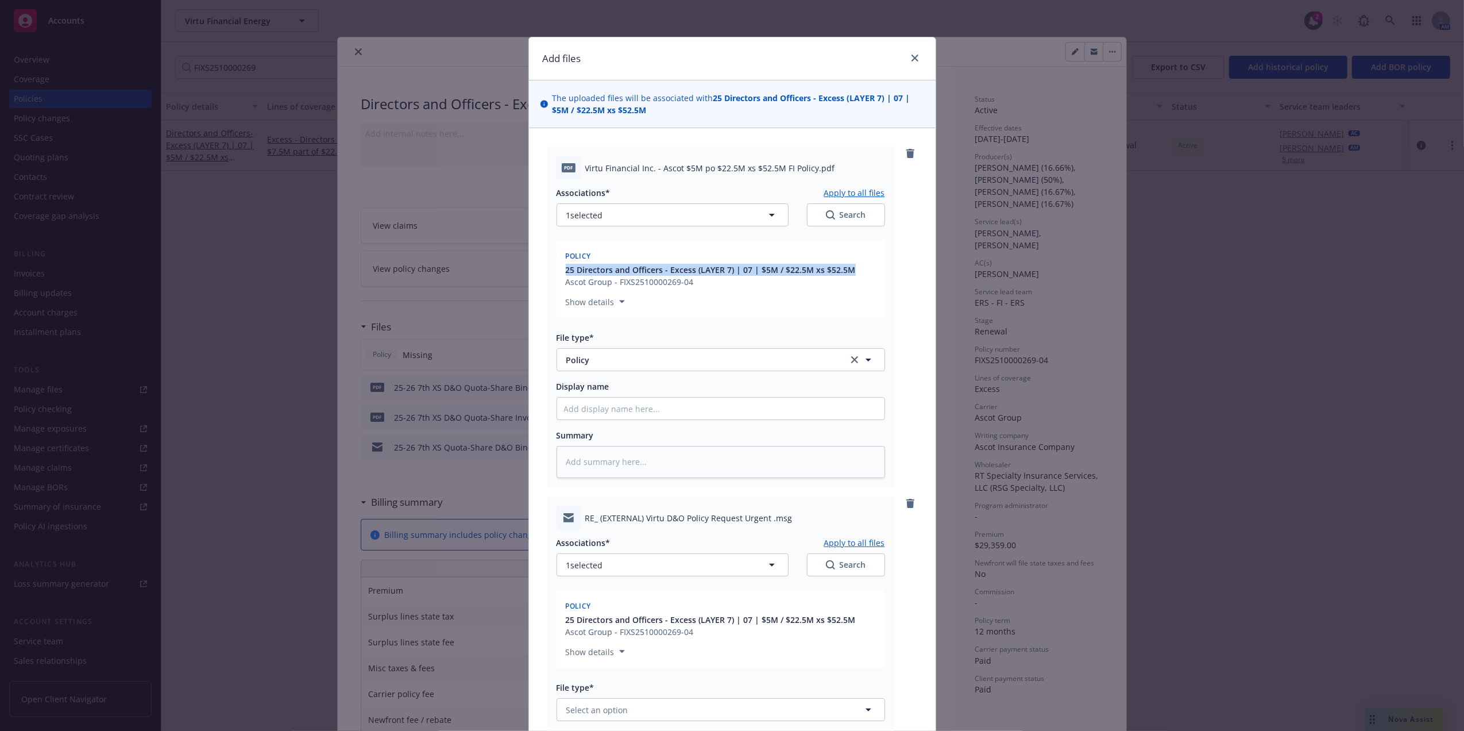
drag, startPoint x: 855, startPoint y: 268, endPoint x: 536, endPoint y: 268, distance: 319.3
click at [536, 268] on div "pdf Virtu Financial Inc. - Ascot $5M po $22.5M xs $52.5M FI Policy.pdf Associat…" at bounding box center [732, 512] width 407 height 769
copy span "25 Directors and Officers - Excess (LAYER 7) | 07 | $5M / $22.5M xs $52.5M"
click at [618, 412] on input "Display name" at bounding box center [720, 408] width 327 height 22
paste input "25 Directors and Officers - Excess (LAYER 7) | 07 | $5M / $22.5M xs $52.5M"
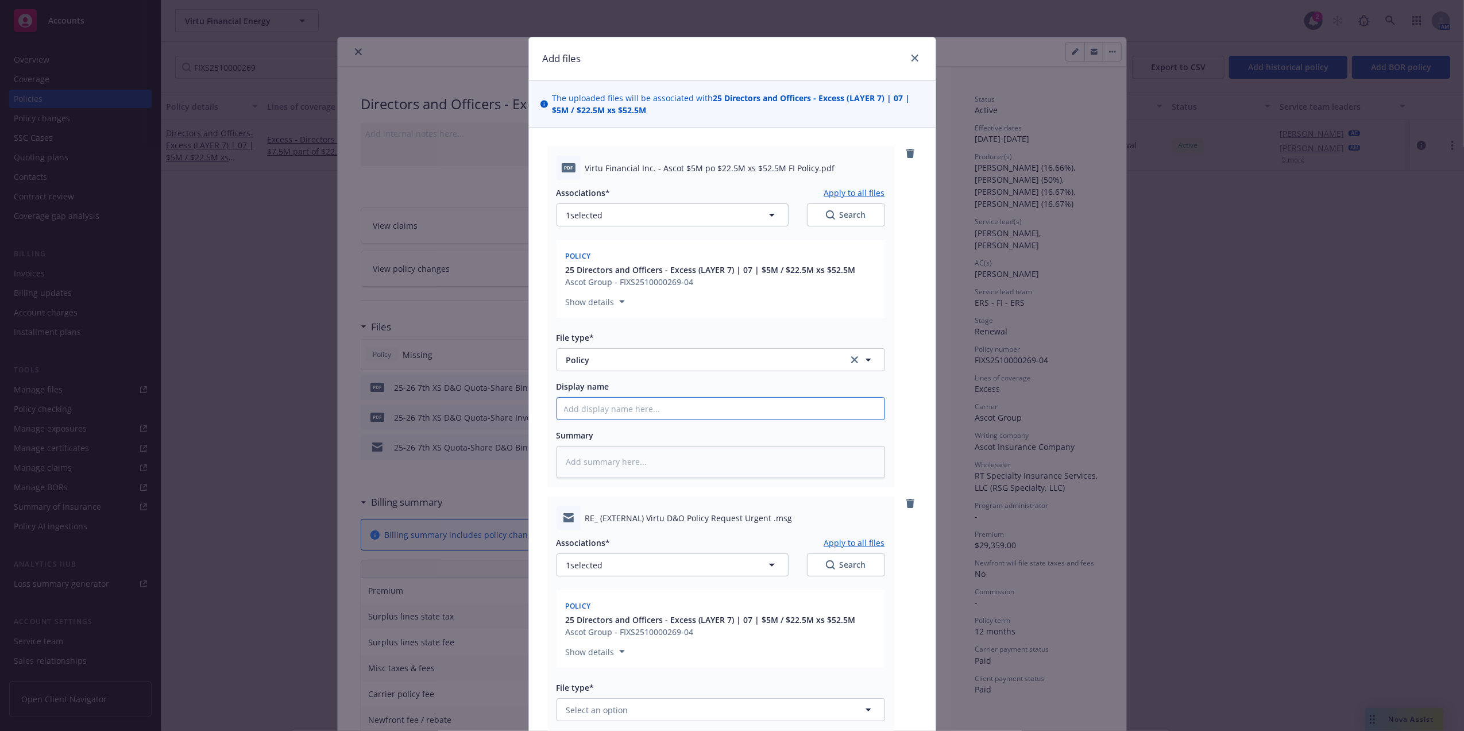
type textarea "x"
type input "25 Directors and Officers - Excess (LAYER 7) | 07 | $5M / $22.5M xs $52.5M"
type textarea "x"
type input "25 Directors and Officers - Excess (LAYER 7) | 07 | $5M / $22.5M xs $52.5M"
type textarea "x"
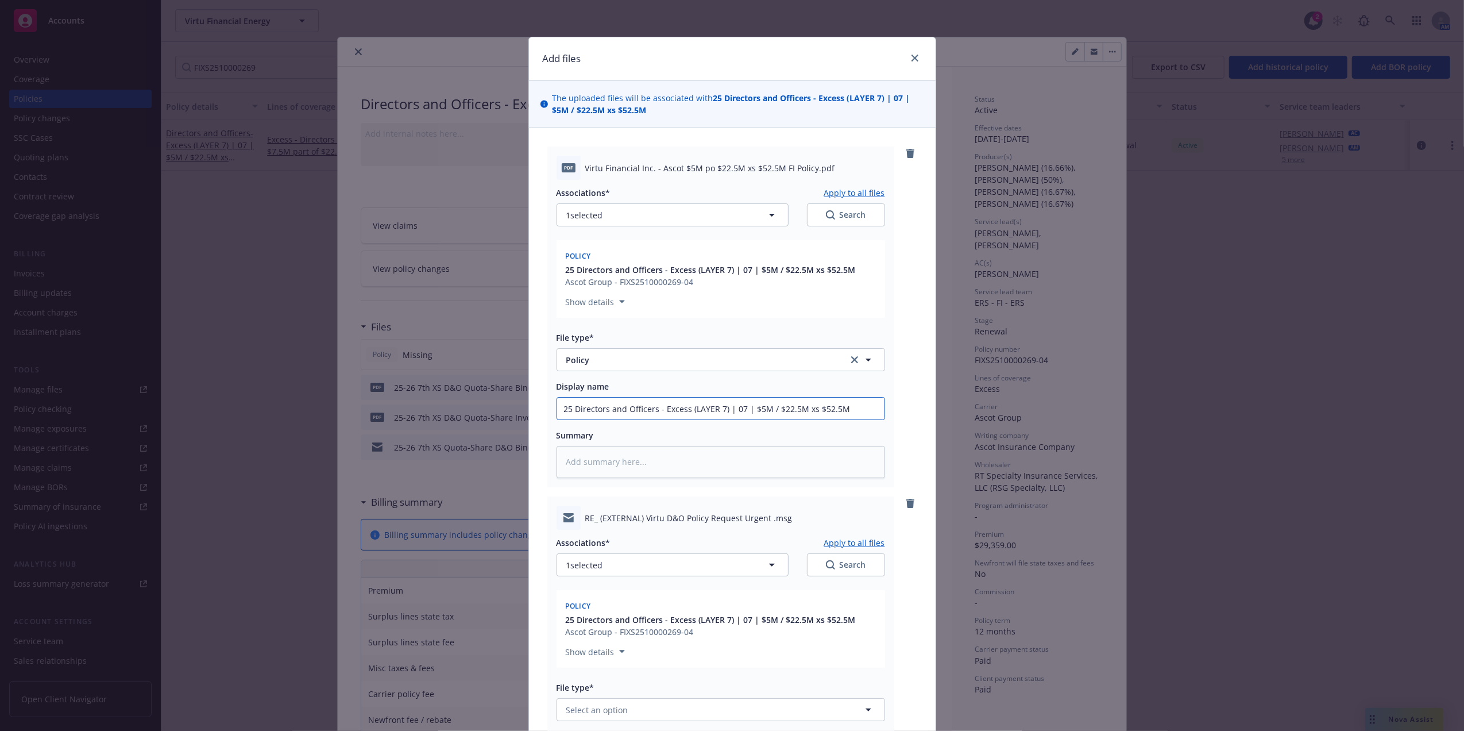
type input "25 Directors and Officers - Excess (LAYER 7) | 07 | $5M / $22.5M xs $52.5M P"
type textarea "x"
type input "25 Directors and Officers - Excess (LAYER 7) | 07 | $5M / $22.5M xs $52.5M Po"
type textarea "x"
type input "25 Directors and Officers - Excess (LAYER 7) | 07 | $5M / $22.5M xs $52.5M Pol"
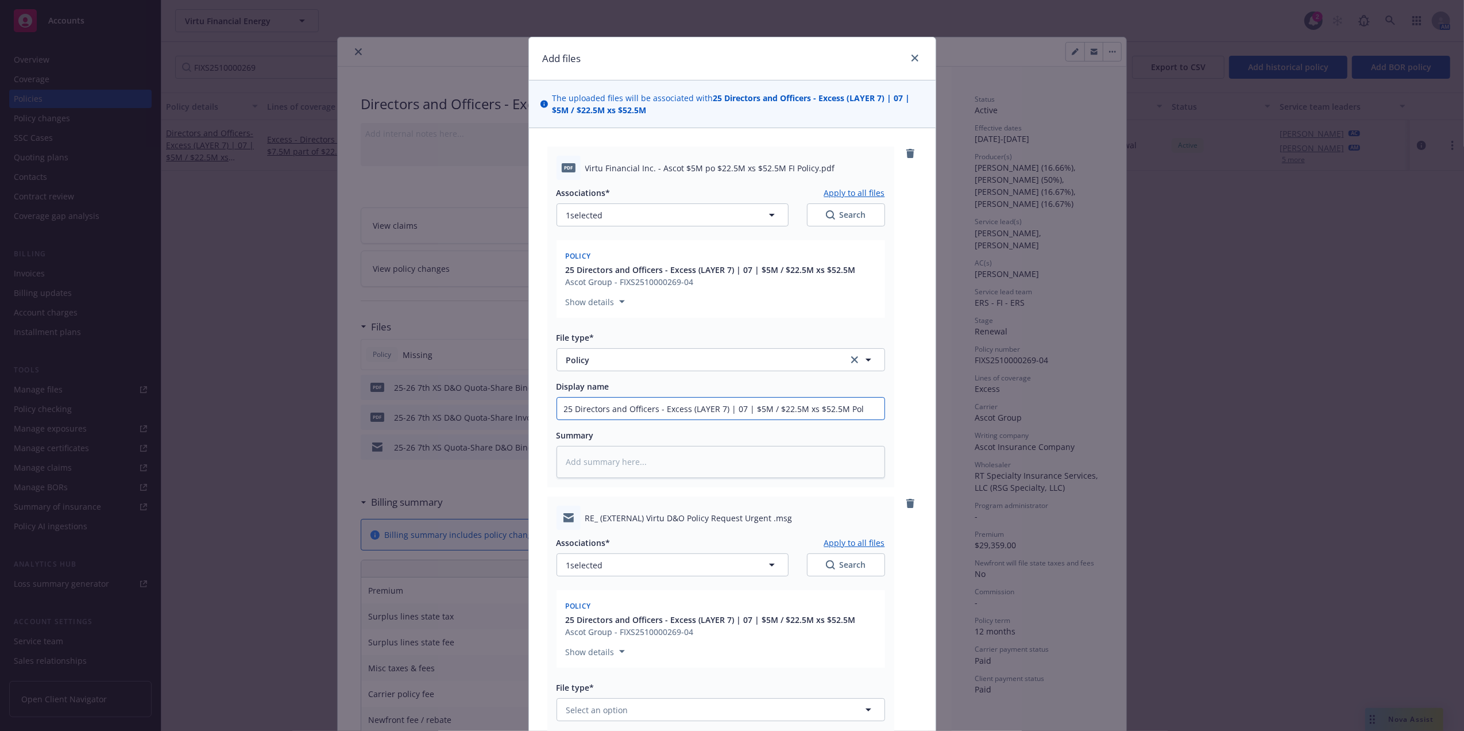
type textarea "x"
type input "25 Directors and Officers - Excess (LAYER 7) | 07 | $5M / $22.5M xs $52.5M Poli"
type textarea "x"
type input "25 Directors and Officers - Excess (LAYER 7) | 07 | $5M / $22.5M xs $52.5M Poli…"
type textarea "x"
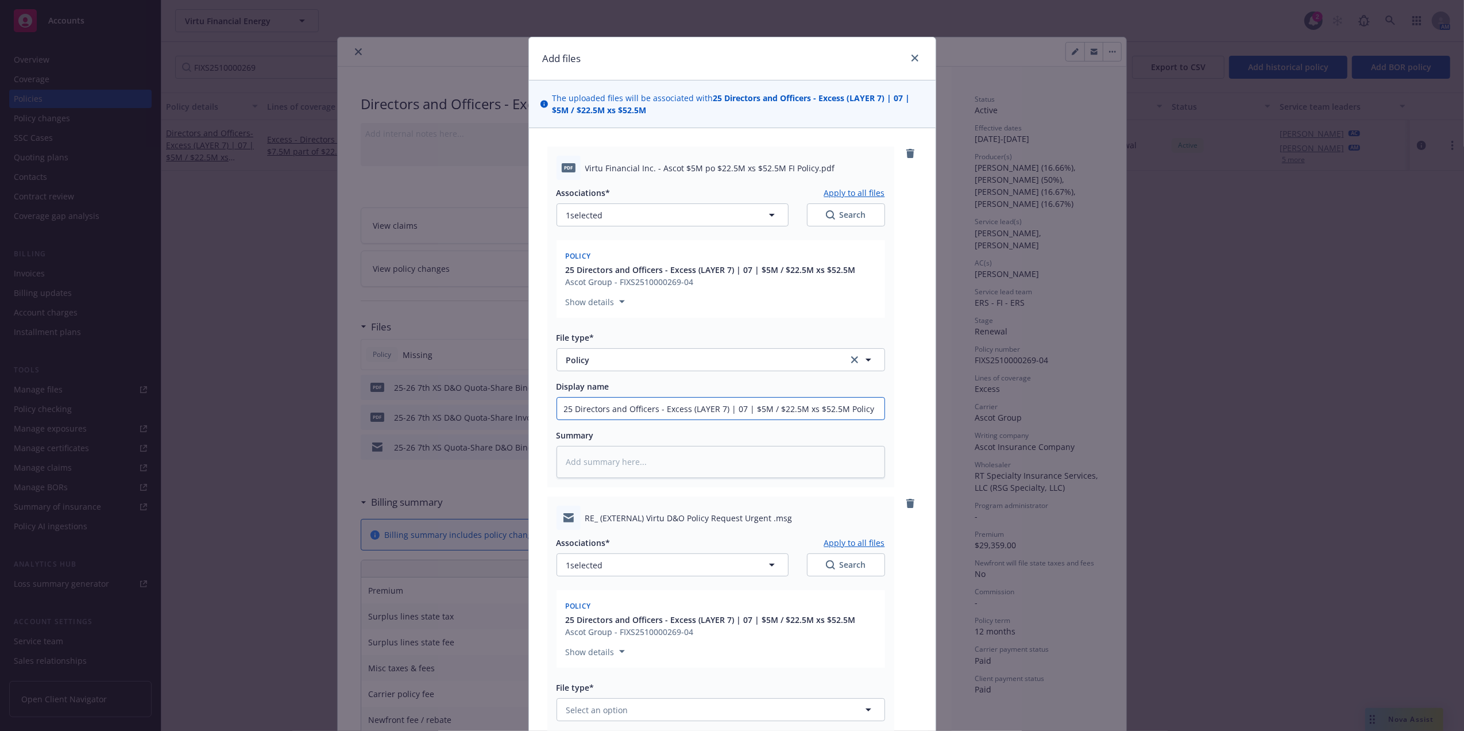
scroll to position [256, 0]
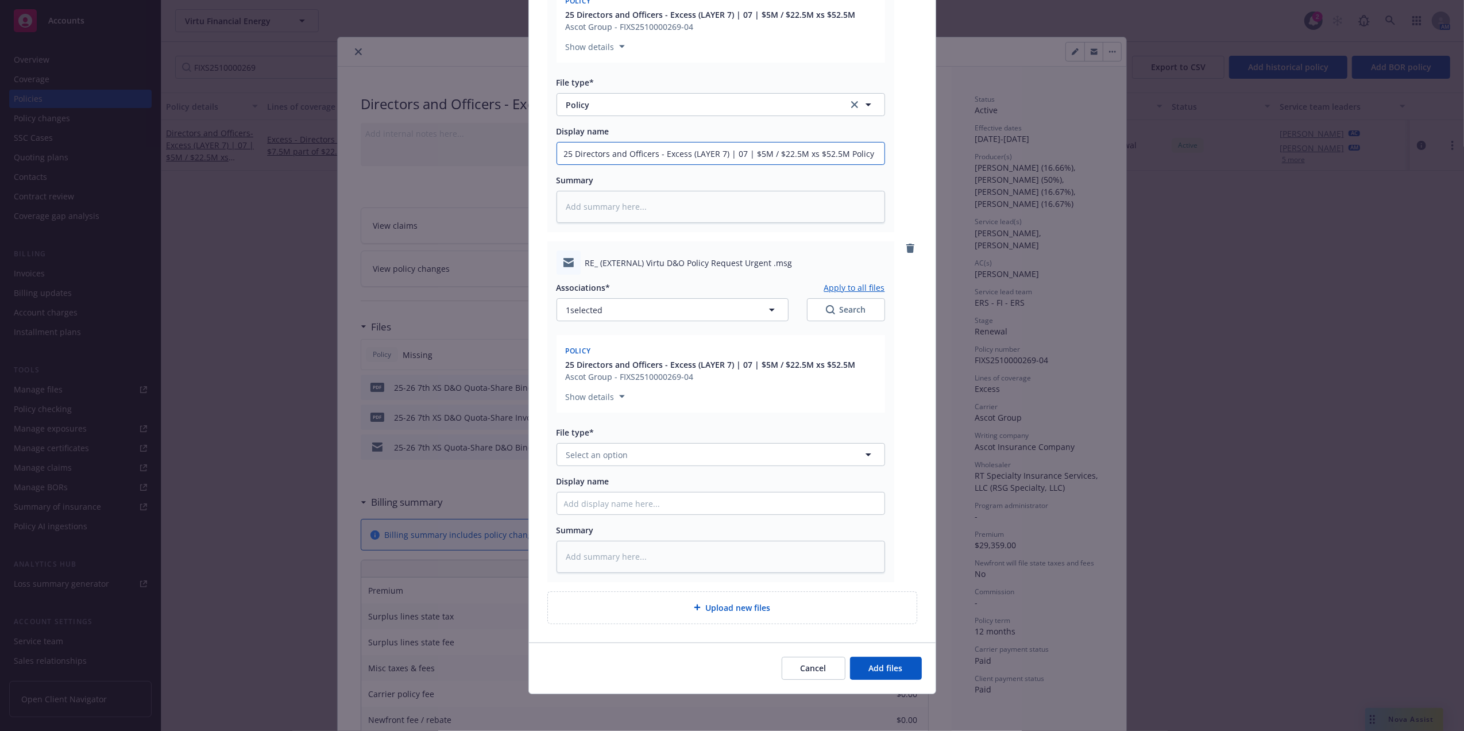
type input "25 Directors and Officers - Excess (LAYER 7) | 07 | $5M / $22.5M xs $52.5M Poli…"
click at [596, 453] on span "Select an option" at bounding box center [597, 455] width 62 height 12
type input "email"
click at [600, 483] on div "Email" at bounding box center [721, 486] width 314 height 17
click at [608, 505] on input "Display name" at bounding box center [720, 503] width 327 height 22
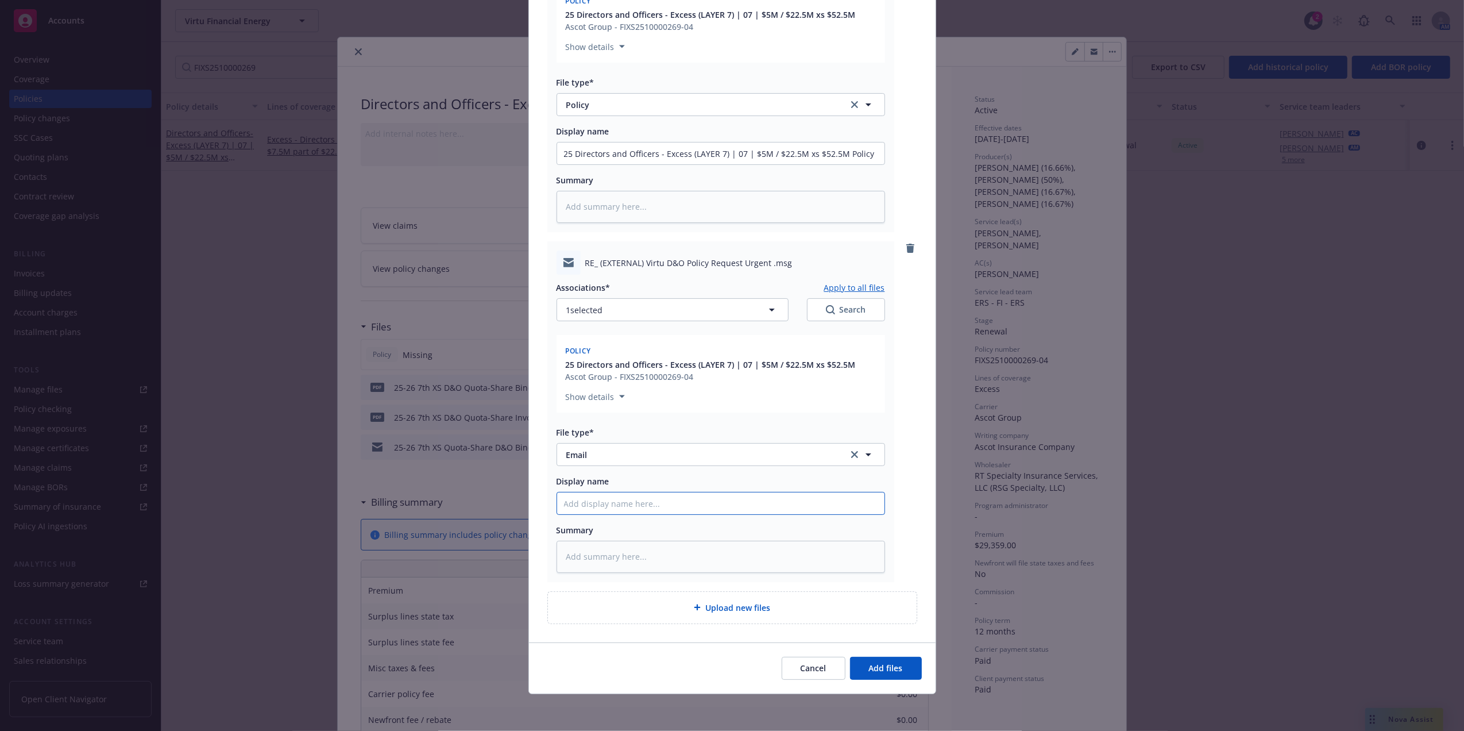
type textarea "x"
type input "P"
type textarea "x"
type input "Po"
type textarea "x"
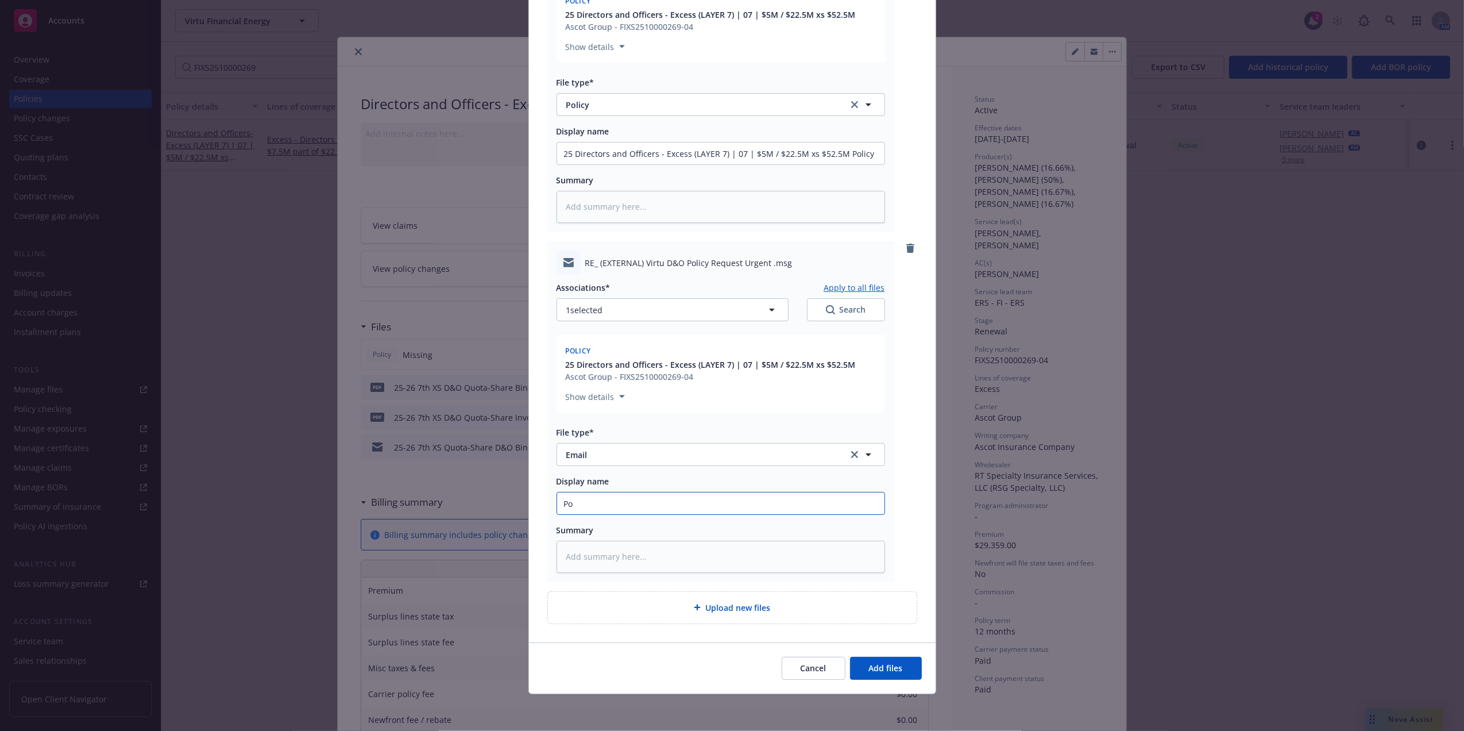
type input "Pol"
type textarea "x"
type input "Poli"
type textarea "x"
type input "Polic"
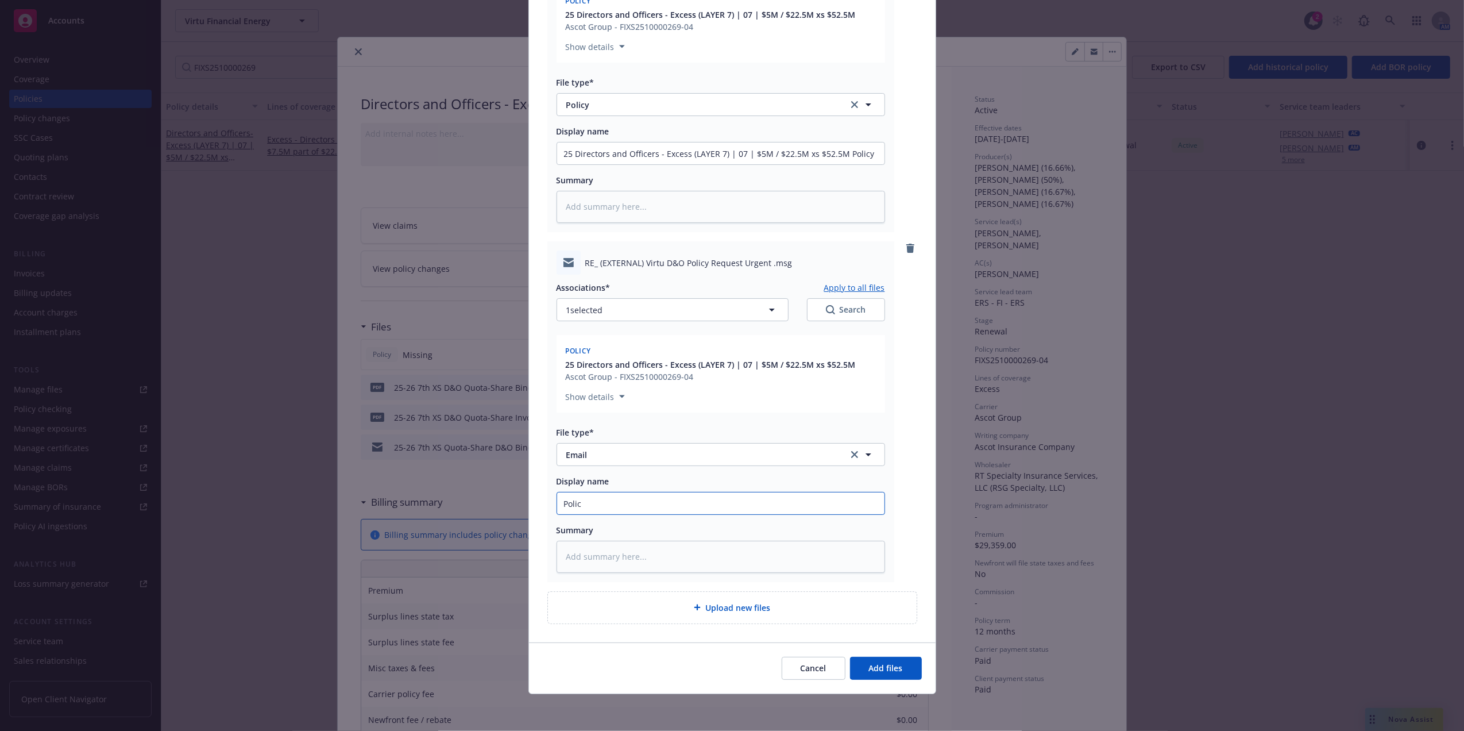
type textarea "x"
type input "Policy"
type textarea "x"
type input "Policy"
type textarea "x"
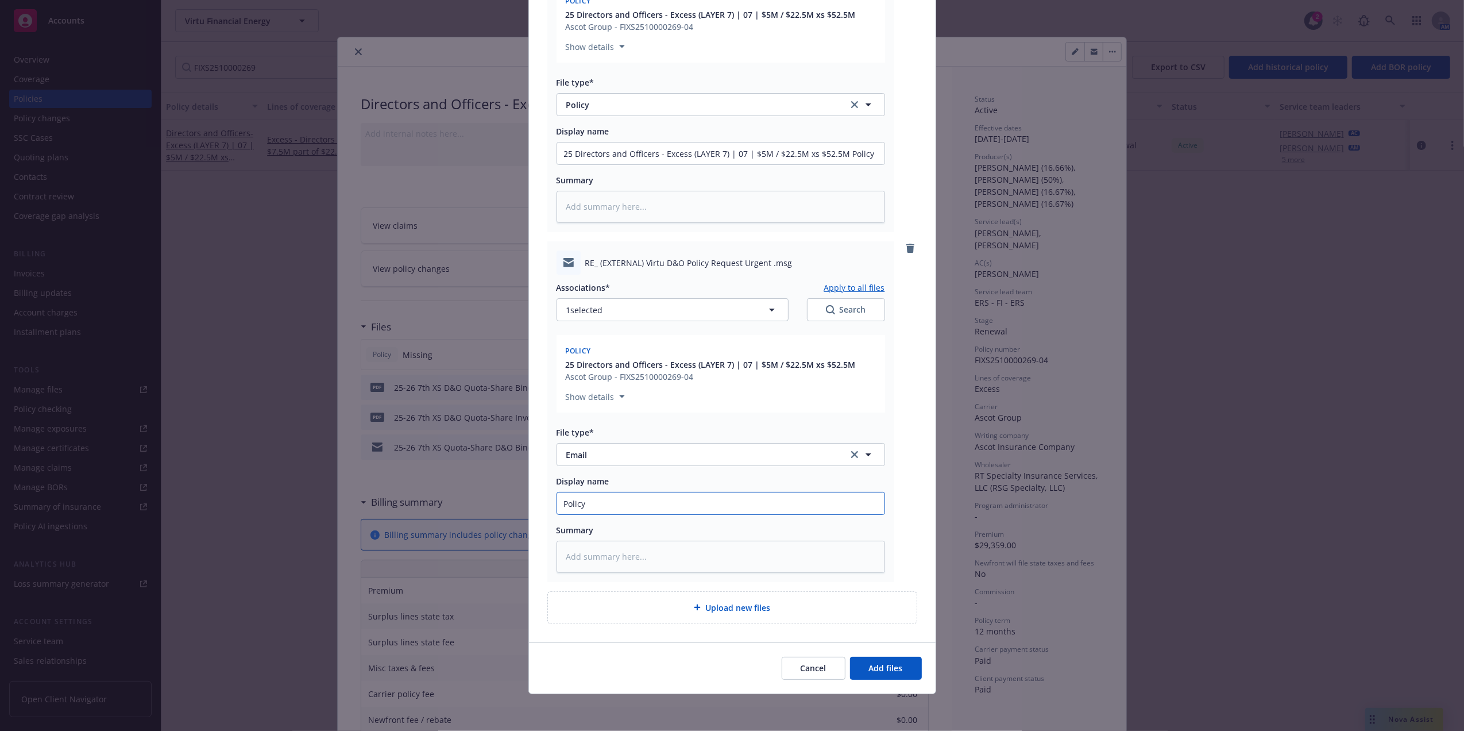
type input "Policy R"
type textarea "x"
type input "Policy Rec"
type textarea "x"
type input "Policy Recv"
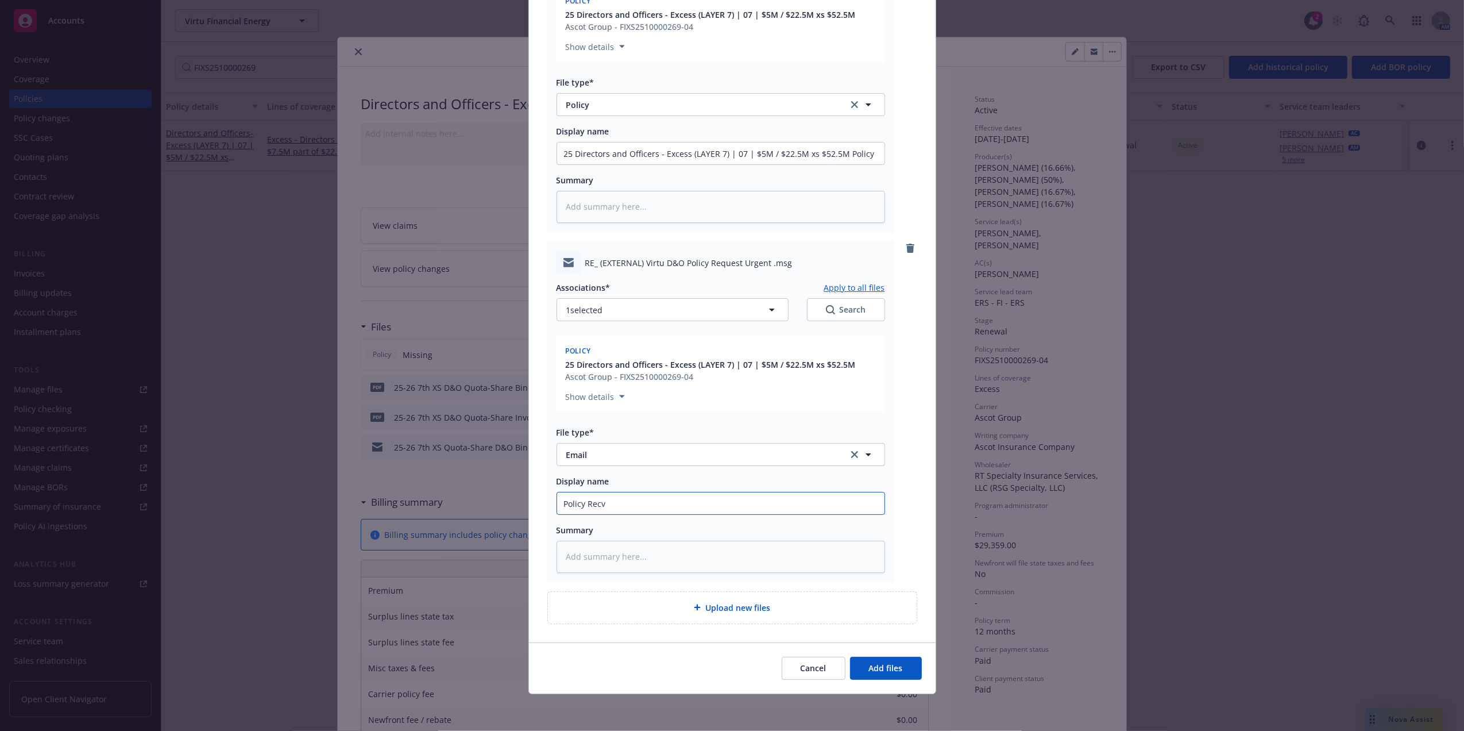
type textarea "x"
type input "Policy Recv Em"
type textarea "x"
type input "Policy Recv Ema"
type textarea "x"
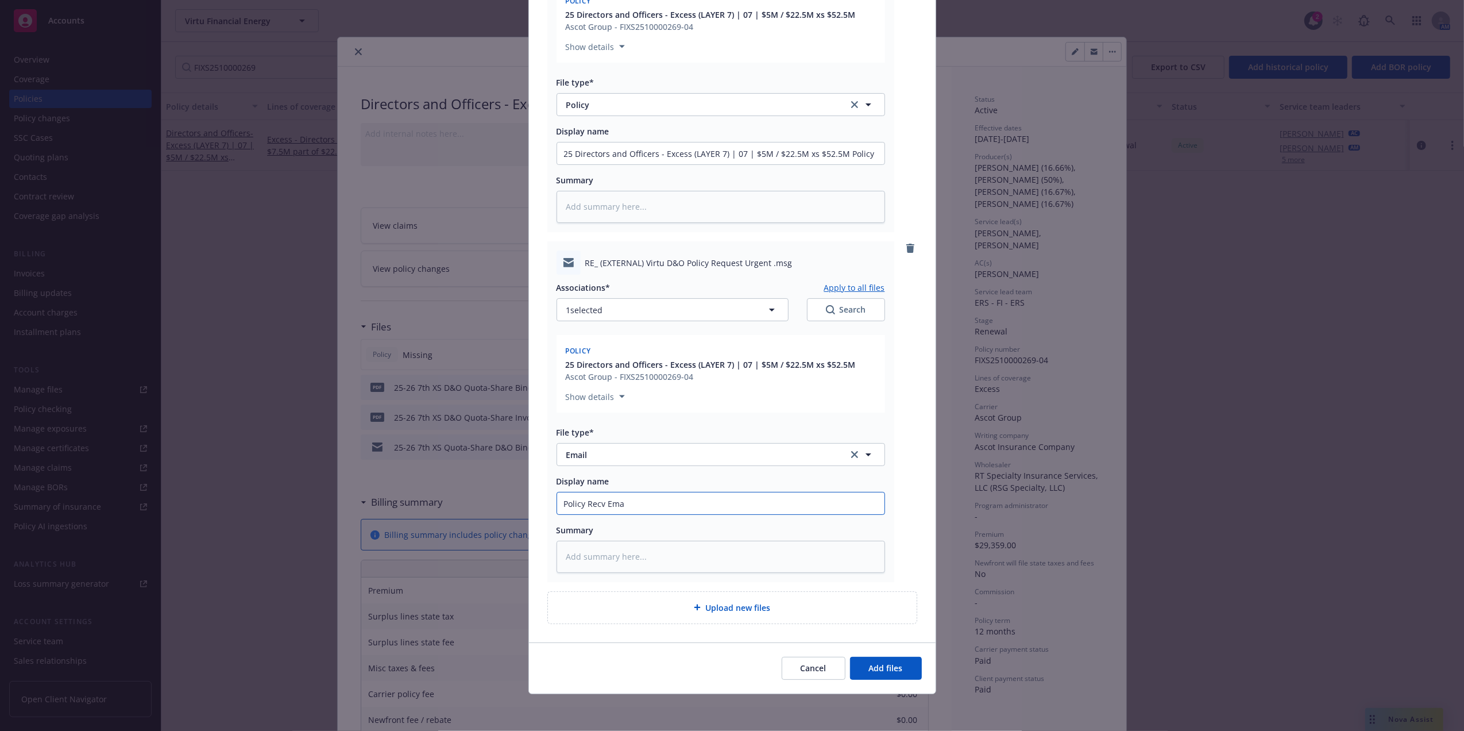
type input "Policy Recv Emai"
type textarea "x"
type input "Policy Recv Email"
click at [890, 677] on button "Add files" at bounding box center [886, 668] width 72 height 23
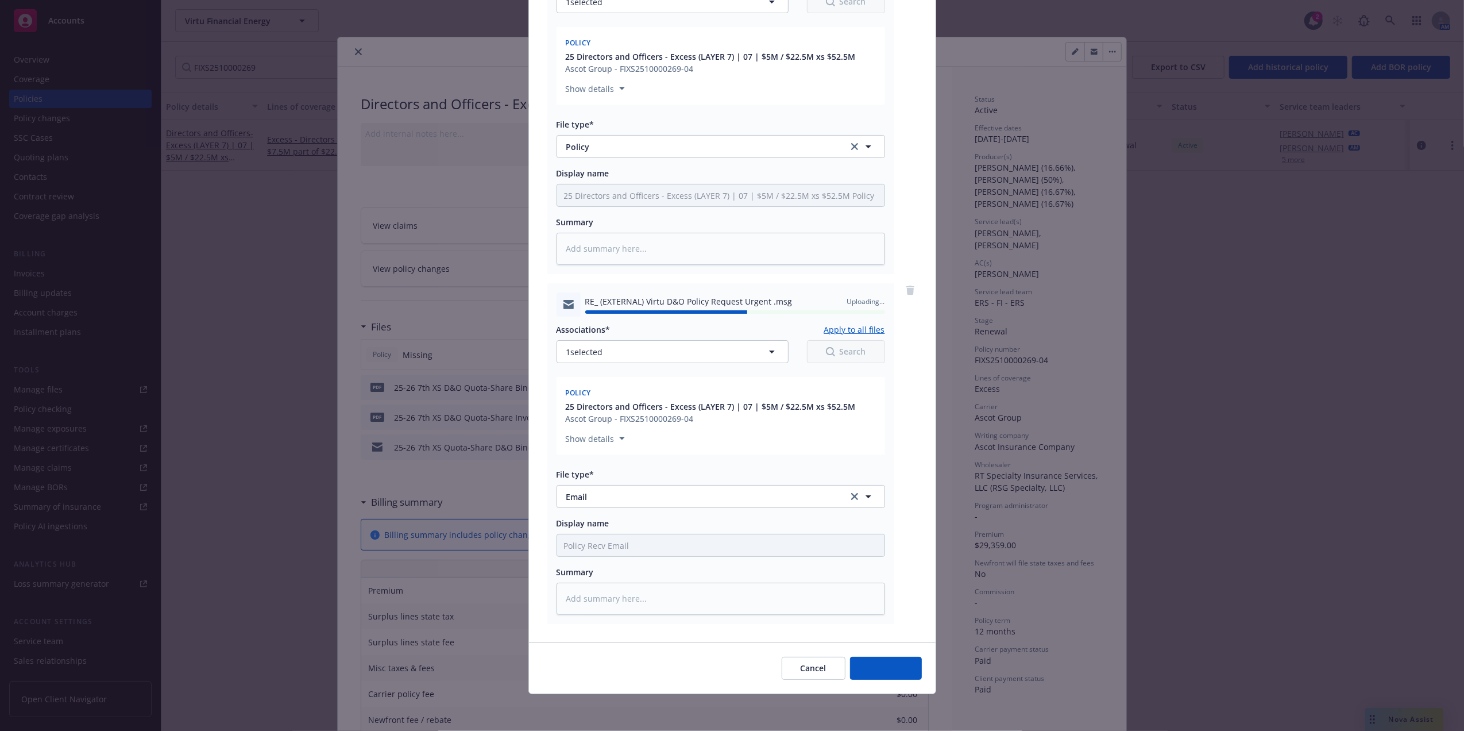
type textarea "x"
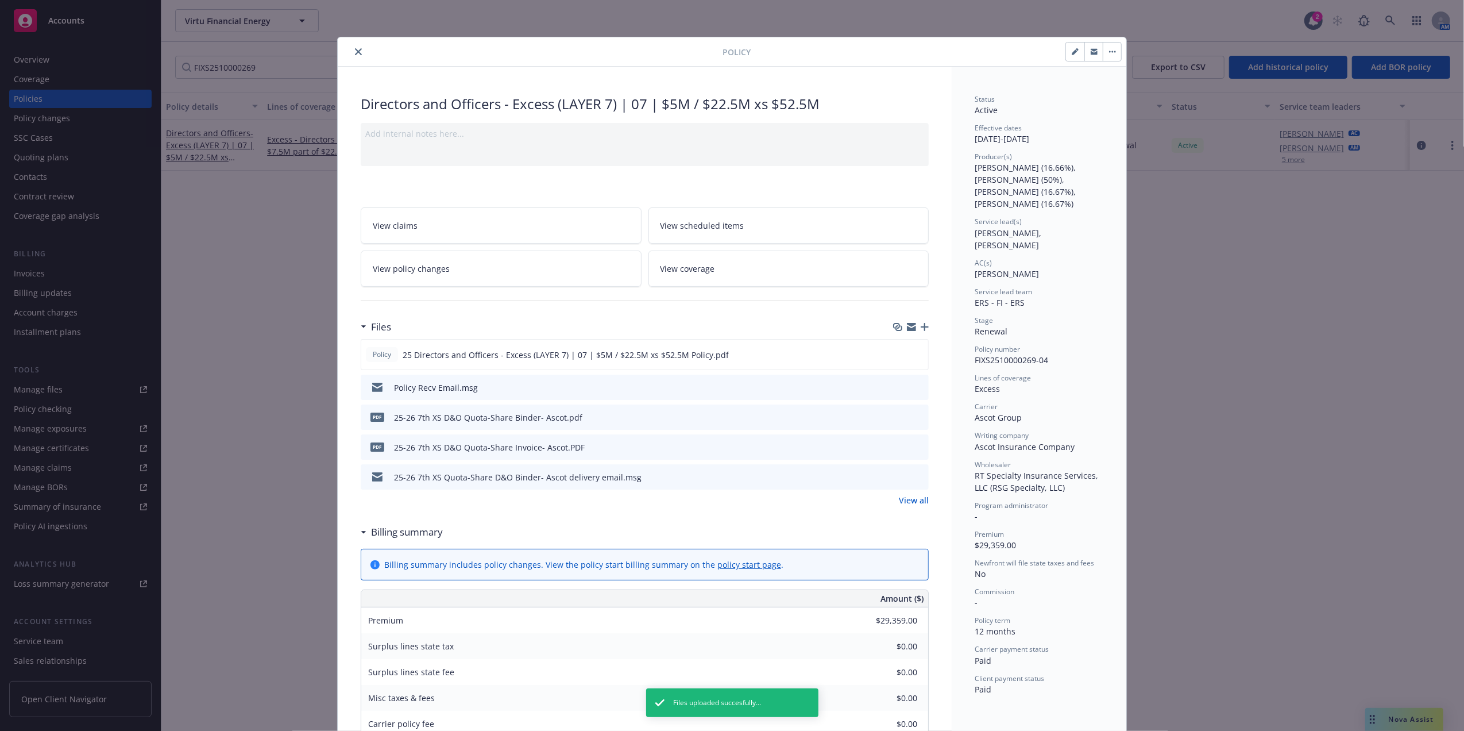
click at [913, 415] on icon "preview file" at bounding box center [918, 416] width 10 height 8
drag, startPoint x: 354, startPoint y: 53, endPoint x: 361, endPoint y: 102, distance: 49.3
click at [355, 53] on icon "close" at bounding box center [358, 51] width 7 height 7
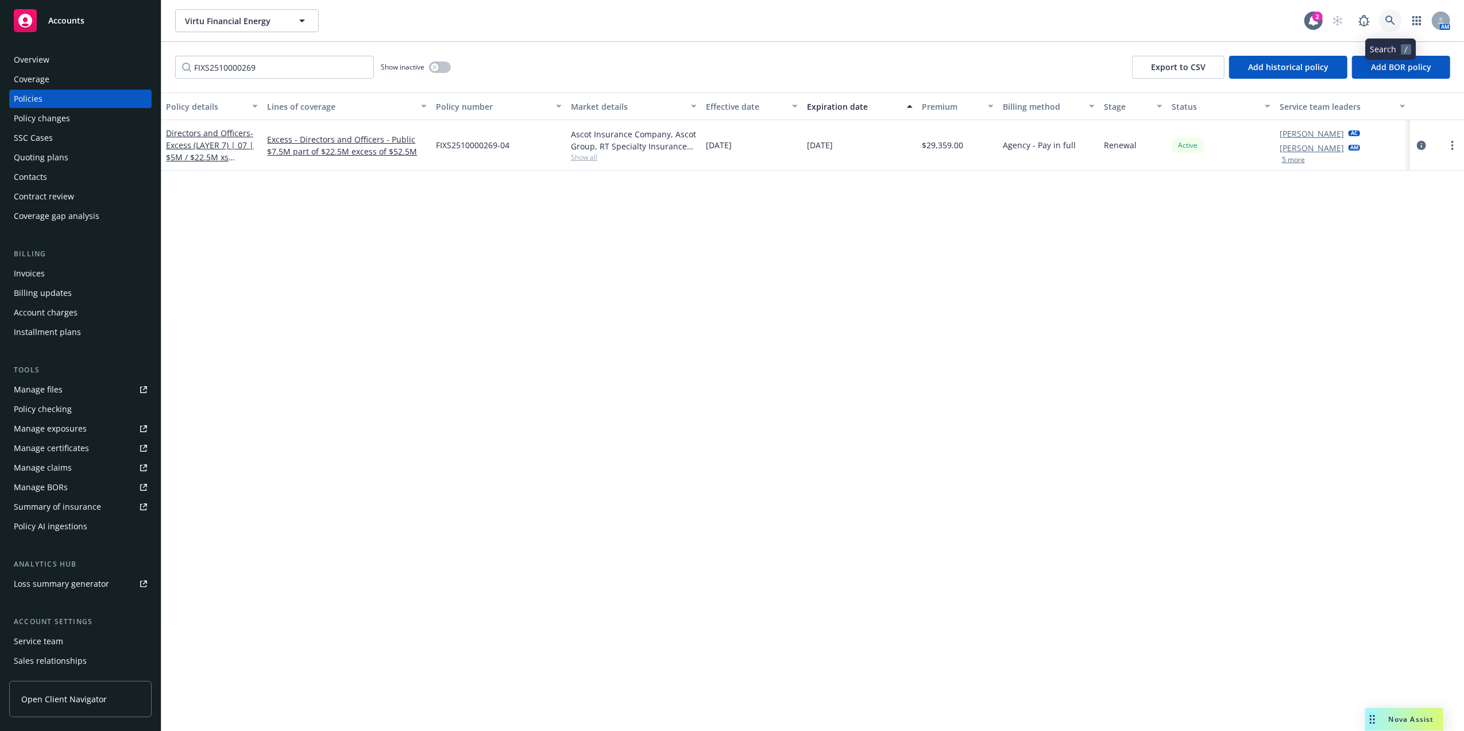
click at [1397, 24] on link at bounding box center [1390, 20] width 23 height 23
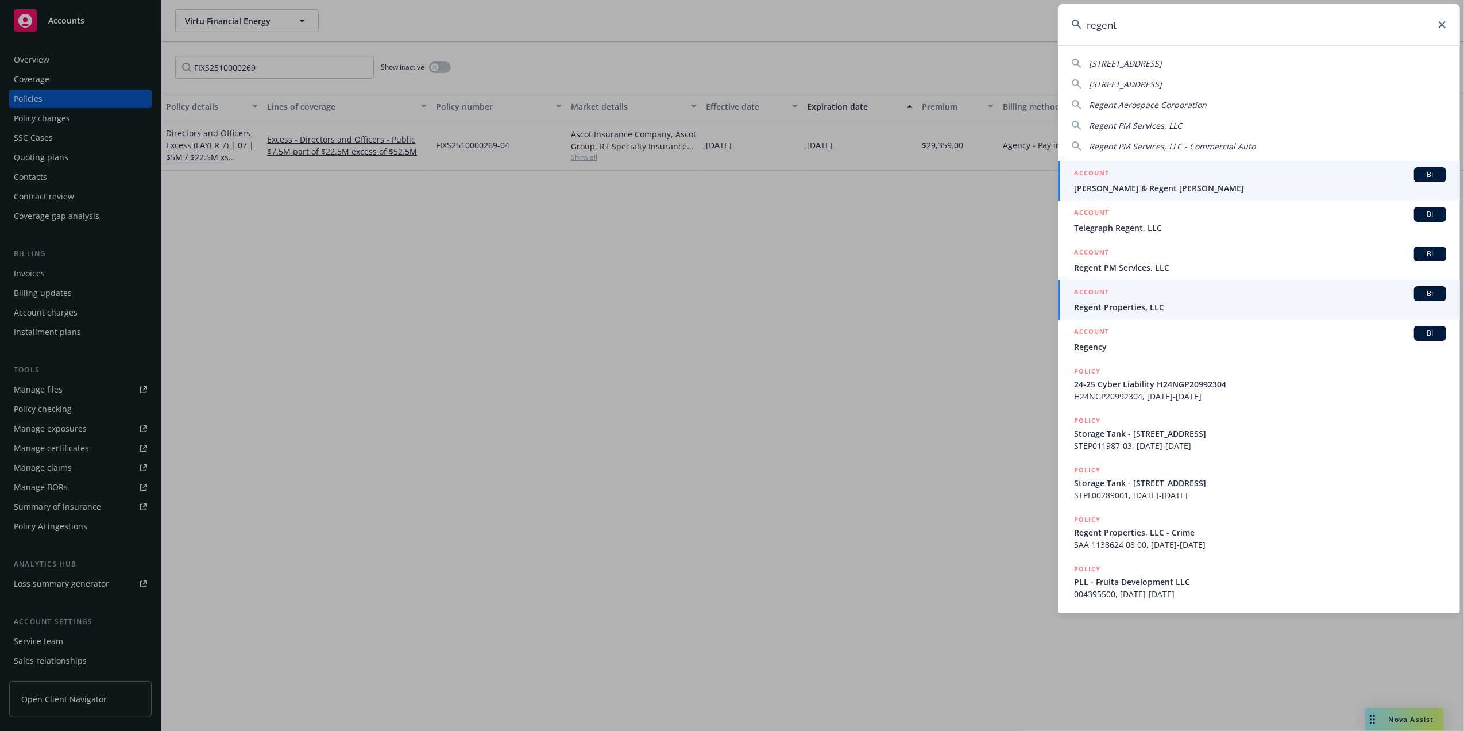
type input "regent"
click at [1133, 301] on span "Regent Properties, LLC" at bounding box center [1260, 307] width 372 height 12
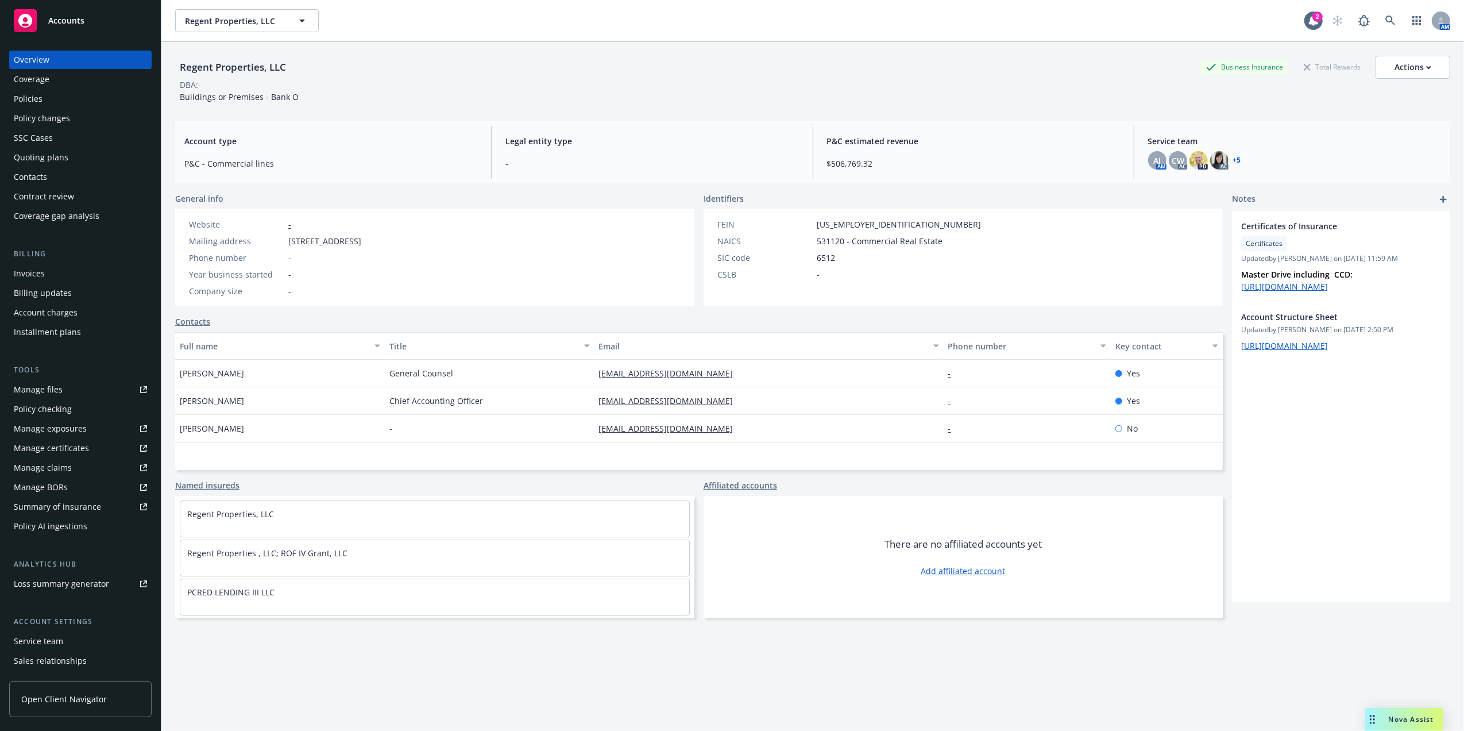
click at [62, 277] on div "Invoices" at bounding box center [80, 273] width 133 height 18
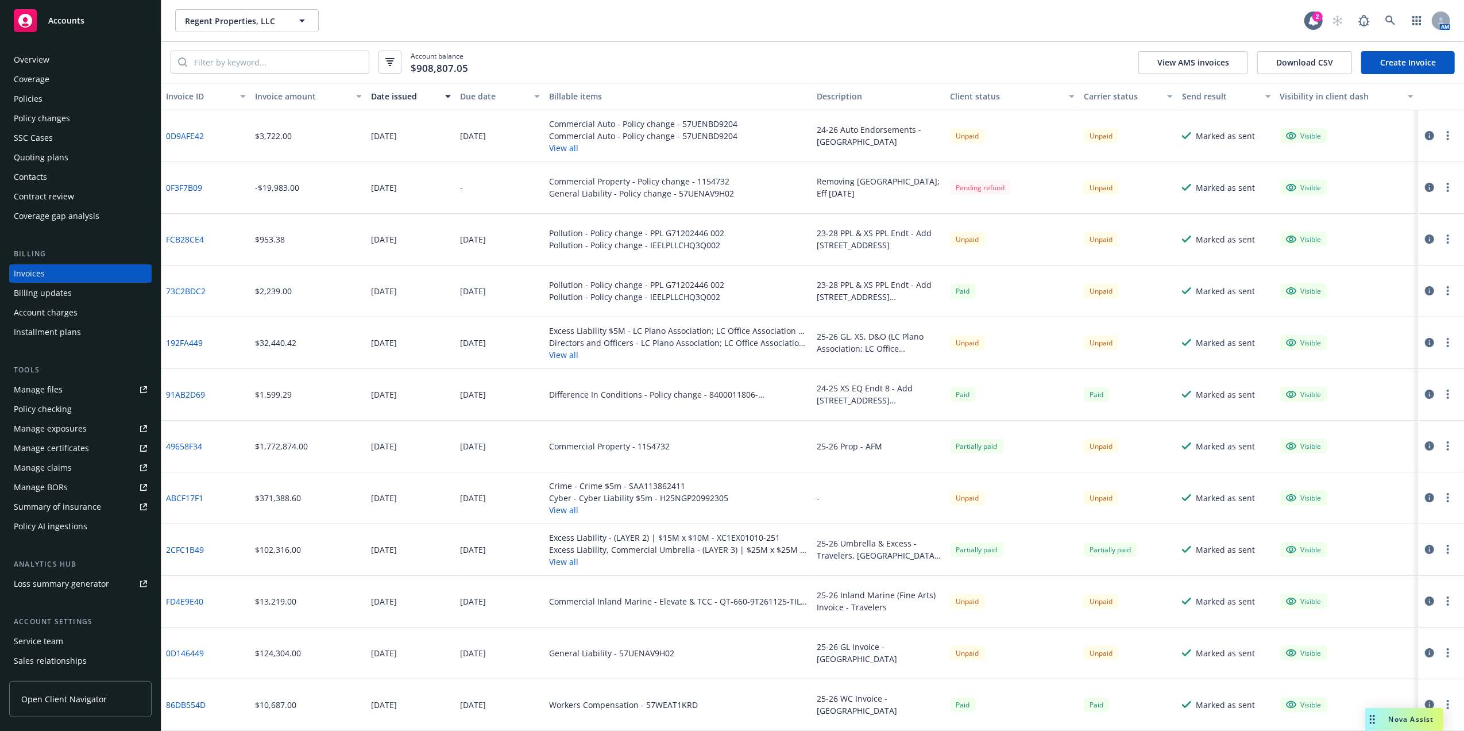
click at [549, 354] on button "View all" at bounding box center [678, 355] width 258 height 12
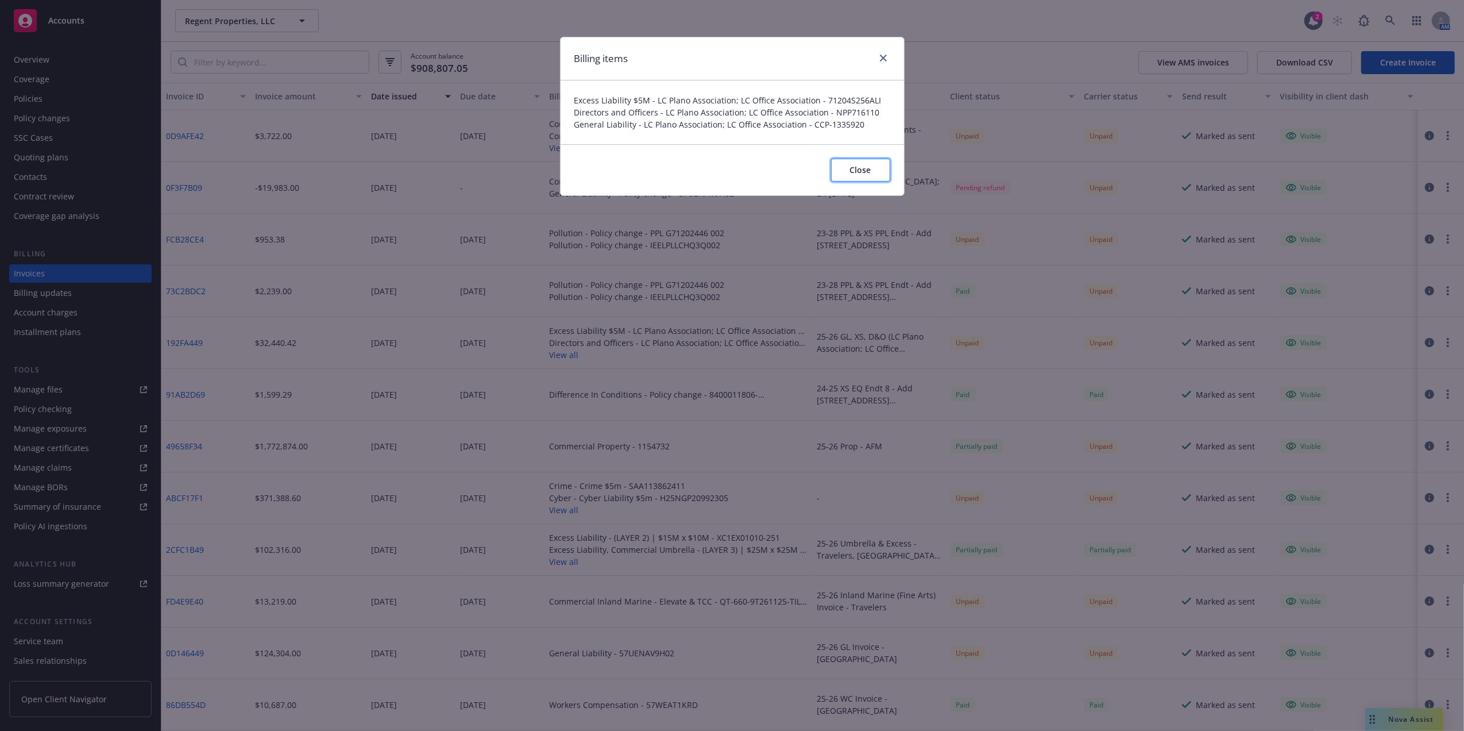
click at [858, 163] on button "Close" at bounding box center [860, 170] width 59 height 23
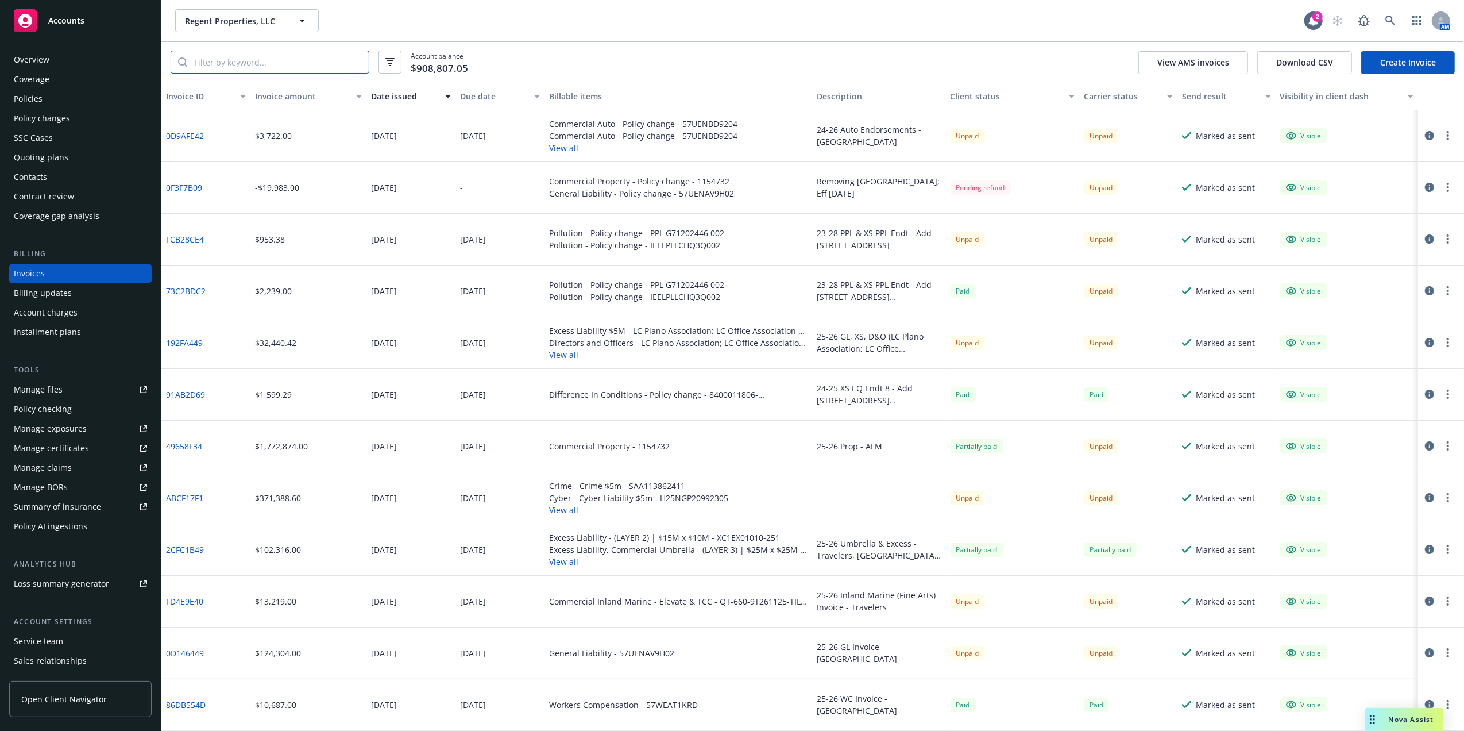
click at [289, 63] on input "search" at bounding box center [278, 62] width 182 height 22
paste input "P00100125331003"
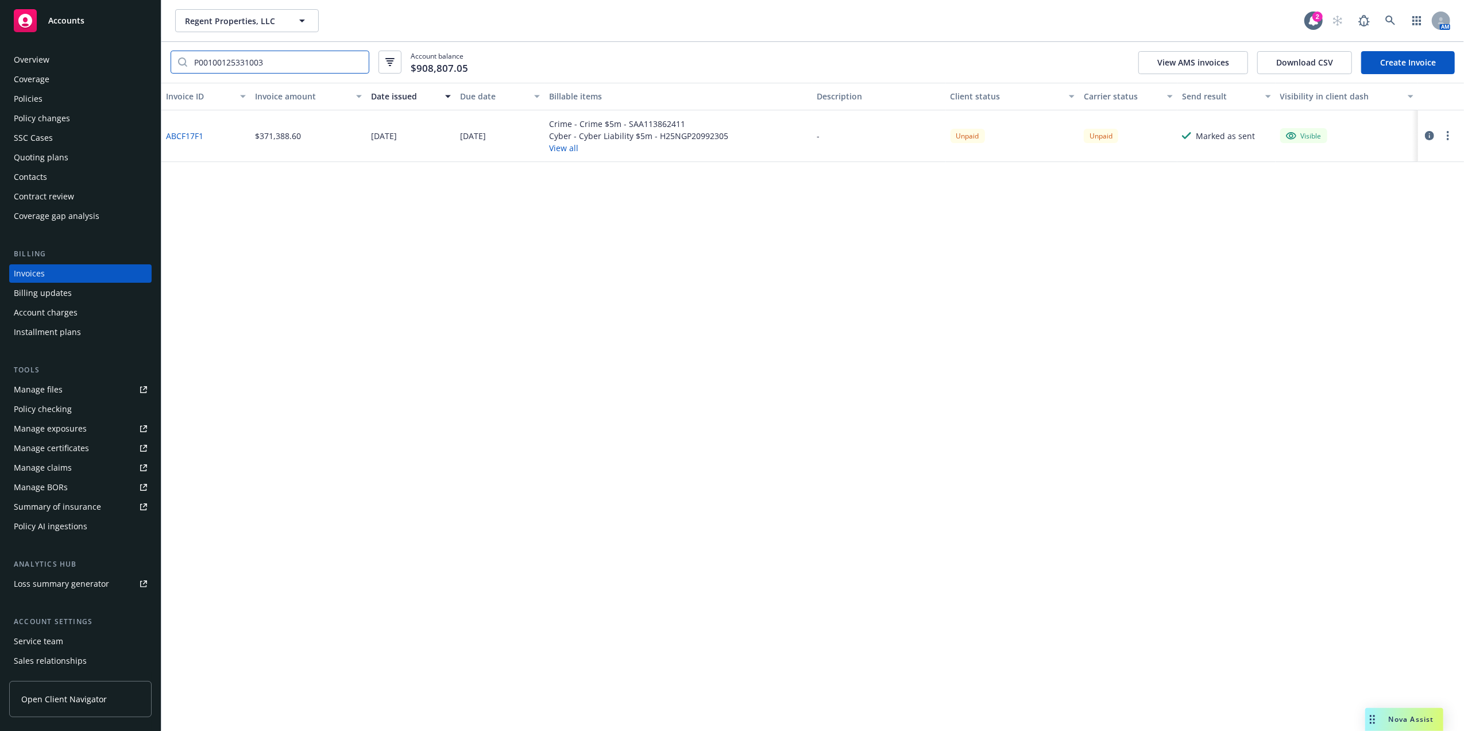
type input "P00100125331003"
click at [564, 145] on button "View all" at bounding box center [638, 148] width 179 height 12
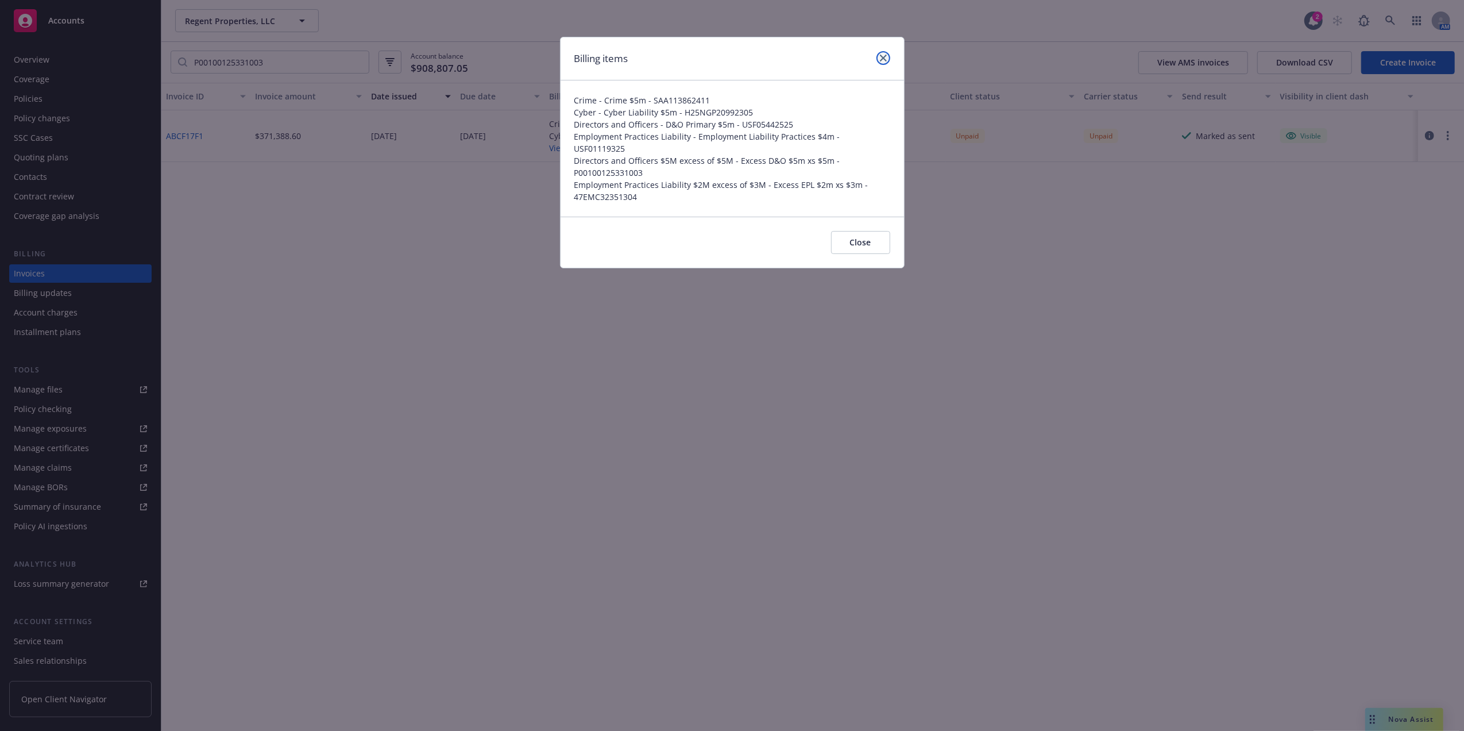
click at [883, 56] on icon "close" at bounding box center [883, 58] width 7 height 7
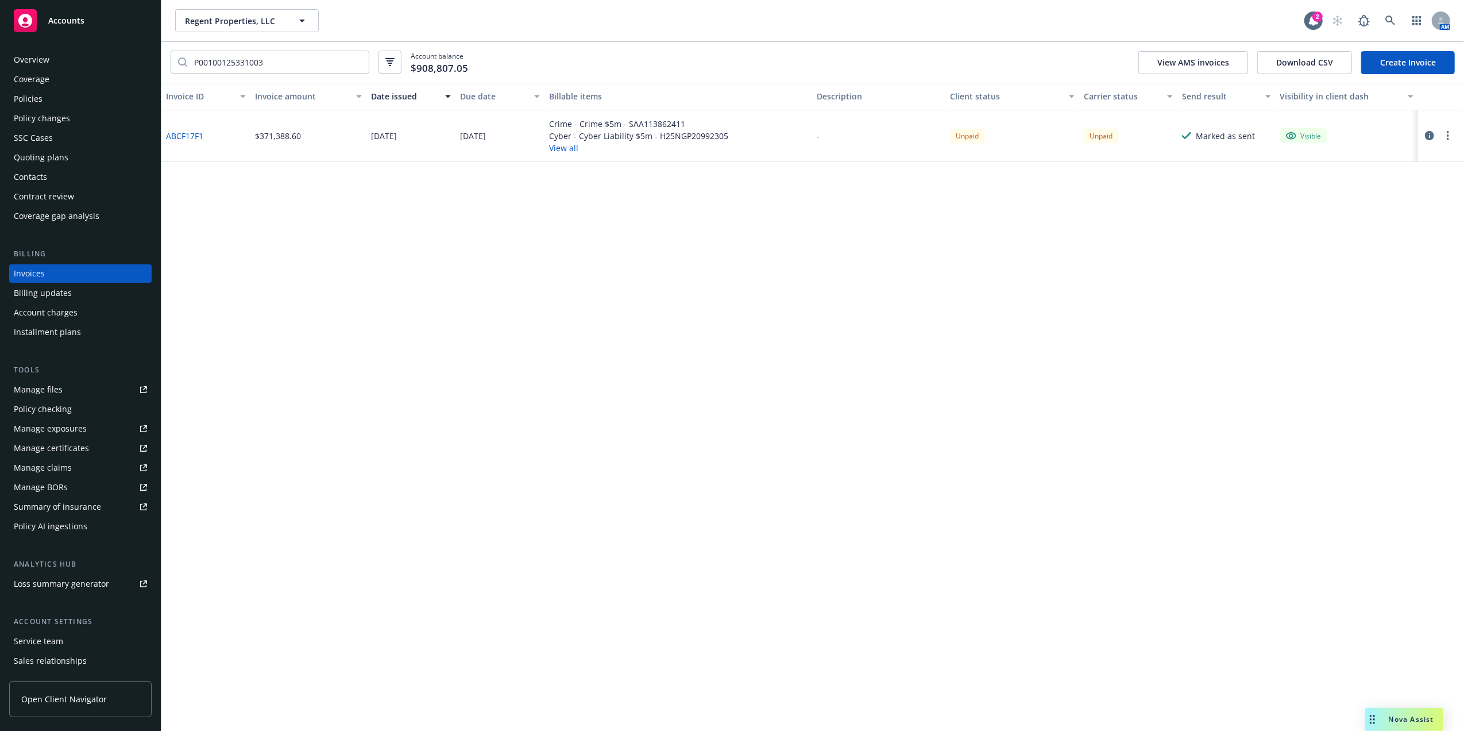
click at [195, 131] on link "ABCF17F1" at bounding box center [184, 136] width 37 height 12
click at [46, 102] on div "Policies" at bounding box center [80, 99] width 133 height 18
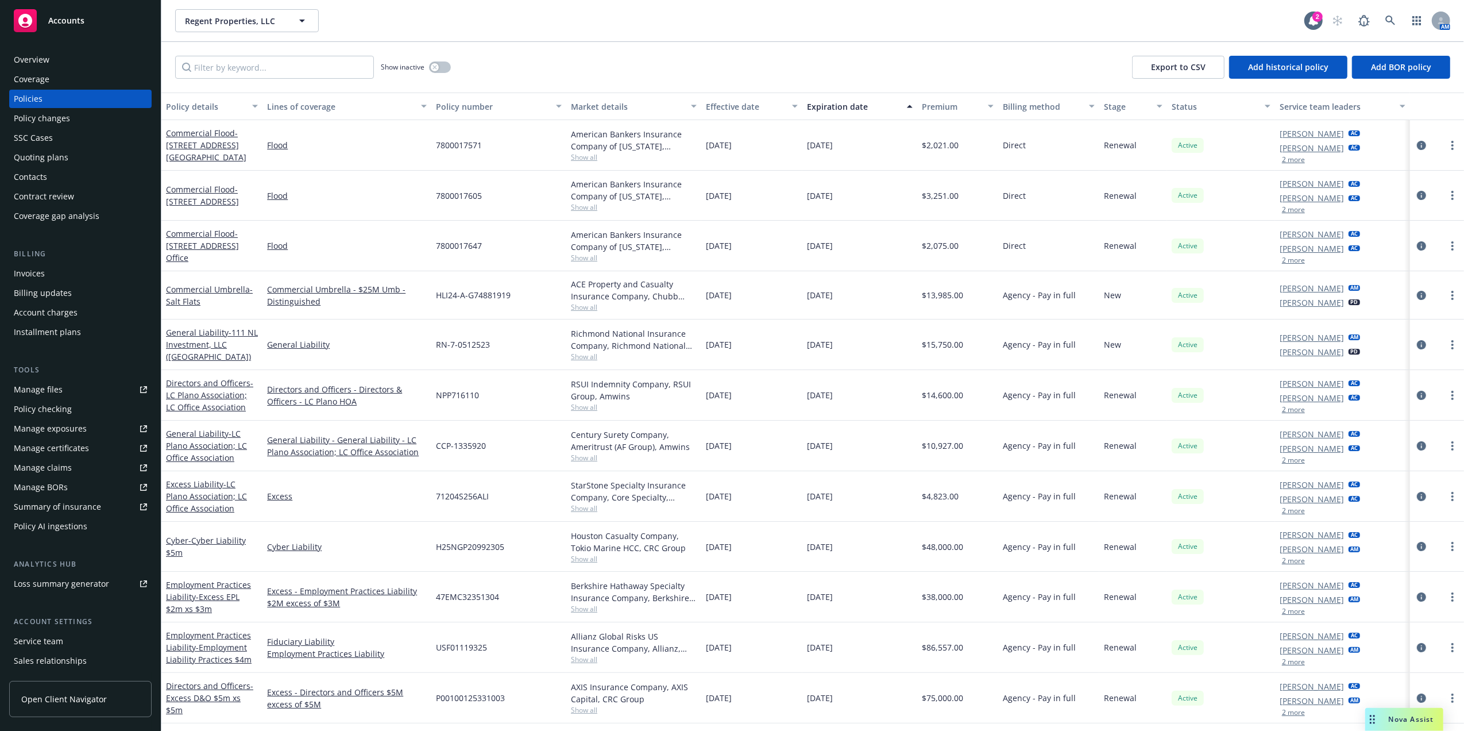
click at [1290, 559] on button "2 more" at bounding box center [1293, 560] width 23 height 7
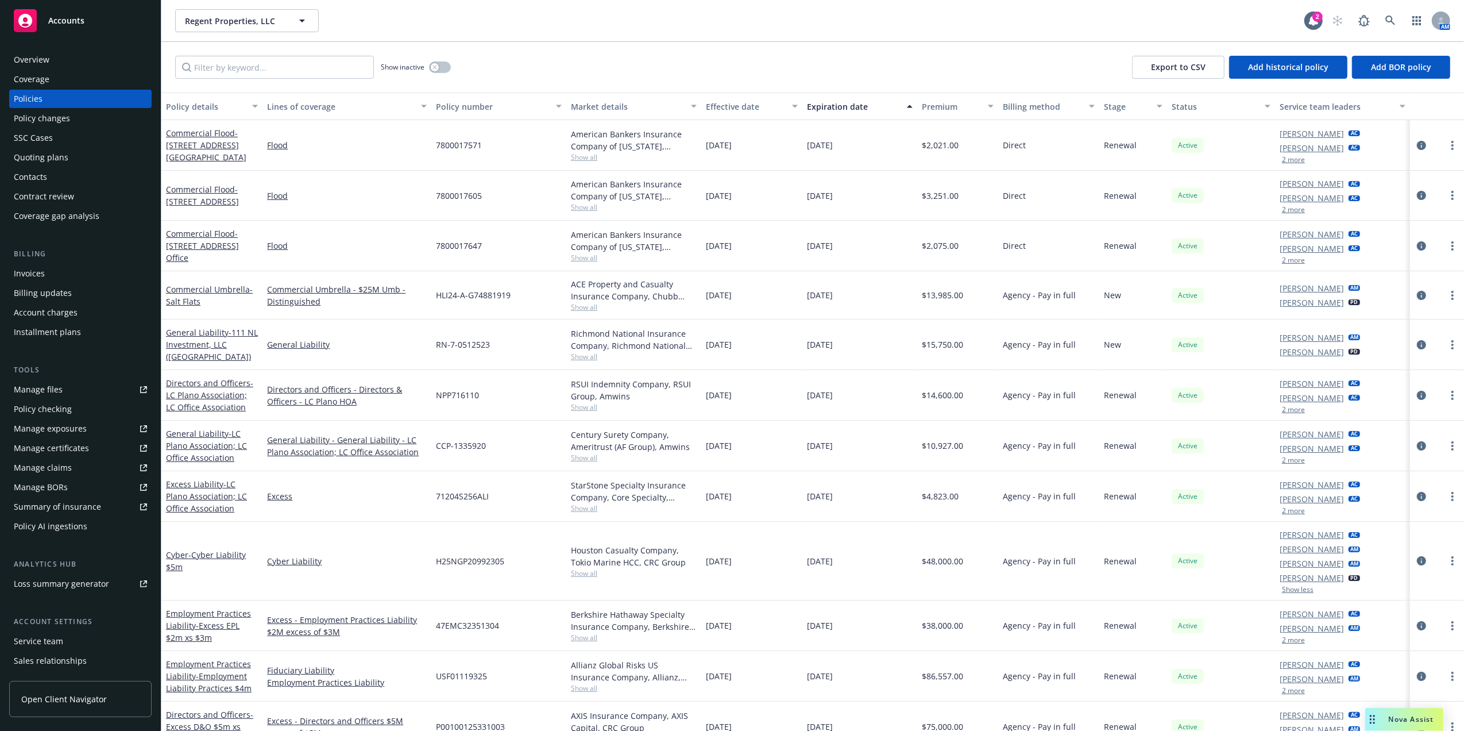
click at [51, 53] on div "Overview" at bounding box center [80, 60] width 133 height 18
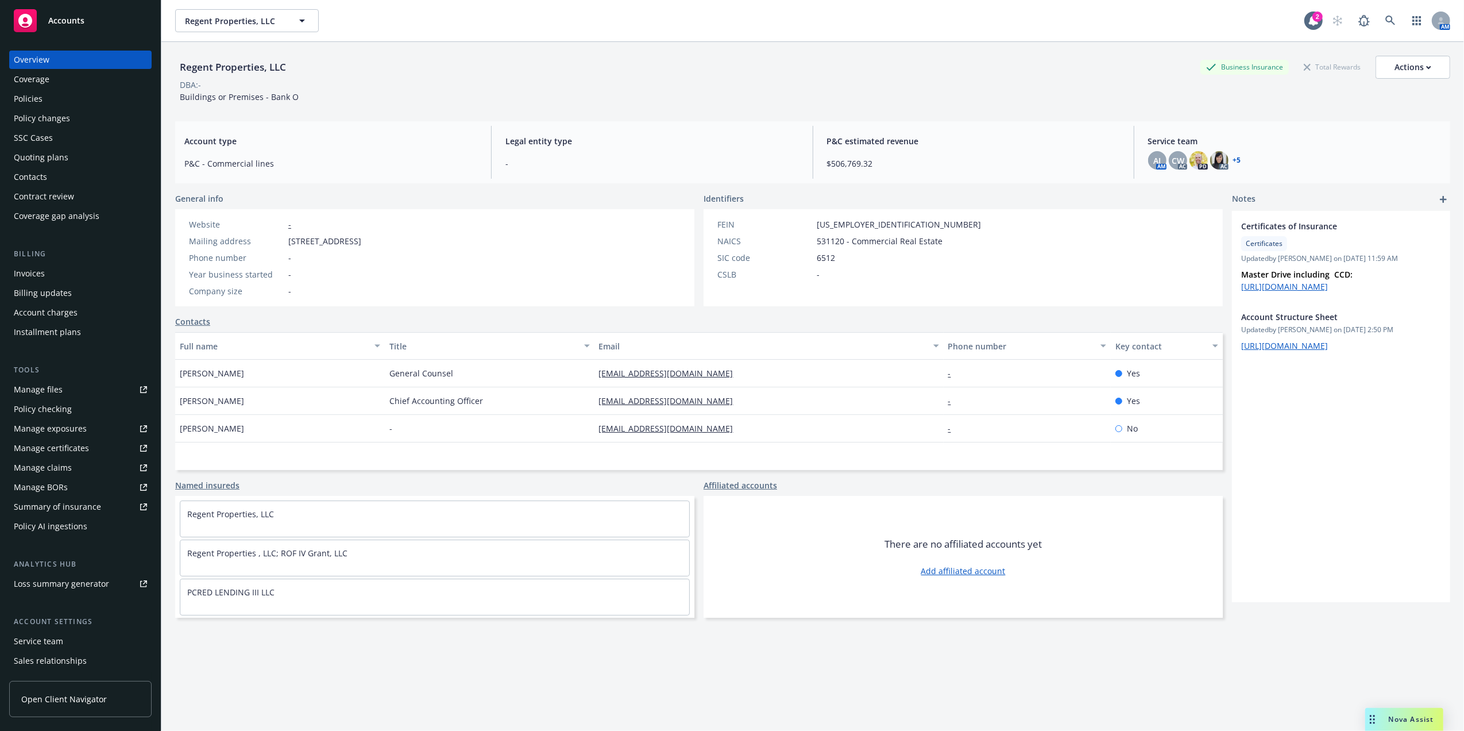
click at [48, 173] on div "Contacts" at bounding box center [80, 177] width 133 height 18
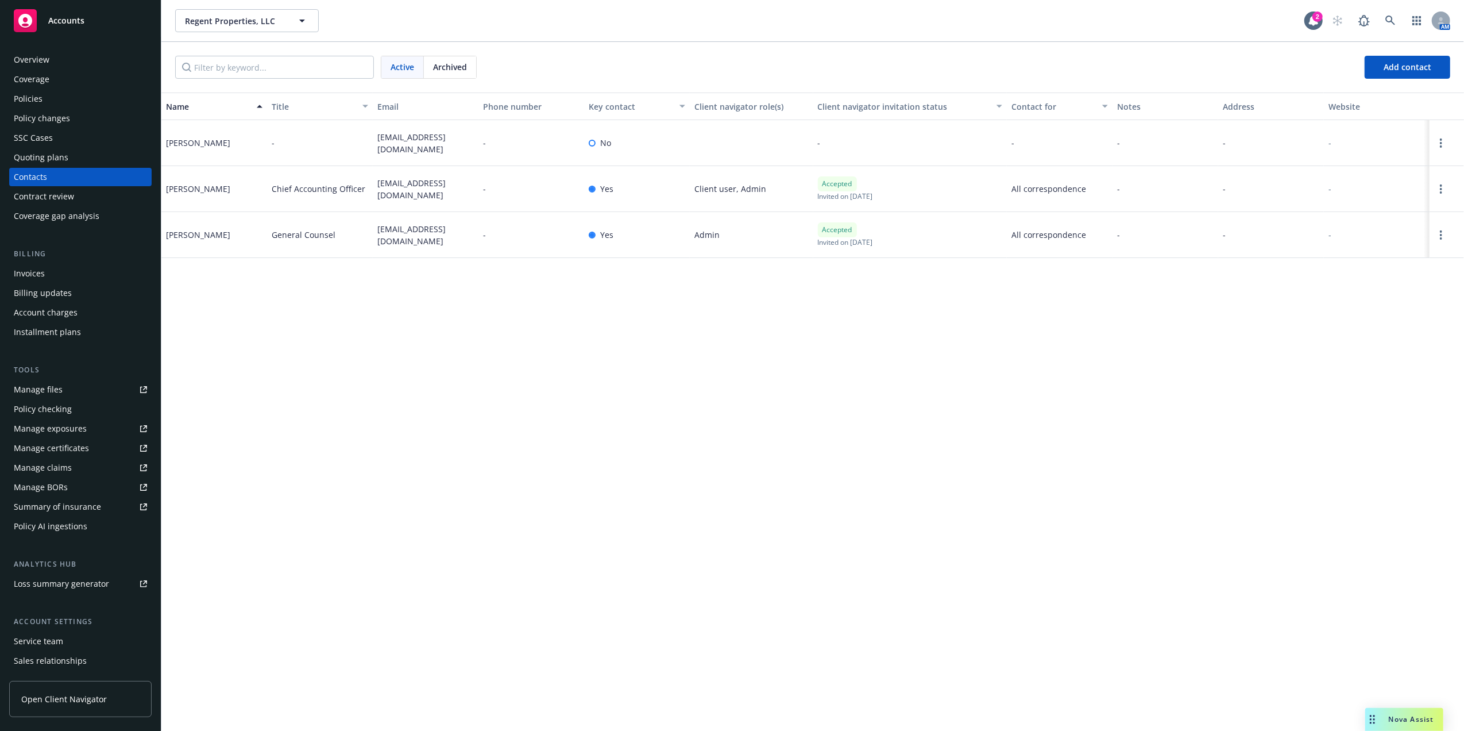
drag, startPoint x: 374, startPoint y: 180, endPoint x: 426, endPoint y: 194, distance: 52.9
click div "gcampbell@regentproperties.com"
copy span "gcampbell@regentproperties.com"
drag, startPoint x: 373, startPoint y: 225, endPoint x: 442, endPoint y: 238, distance: 69.5
click div "llaffer@regentproperties.com"
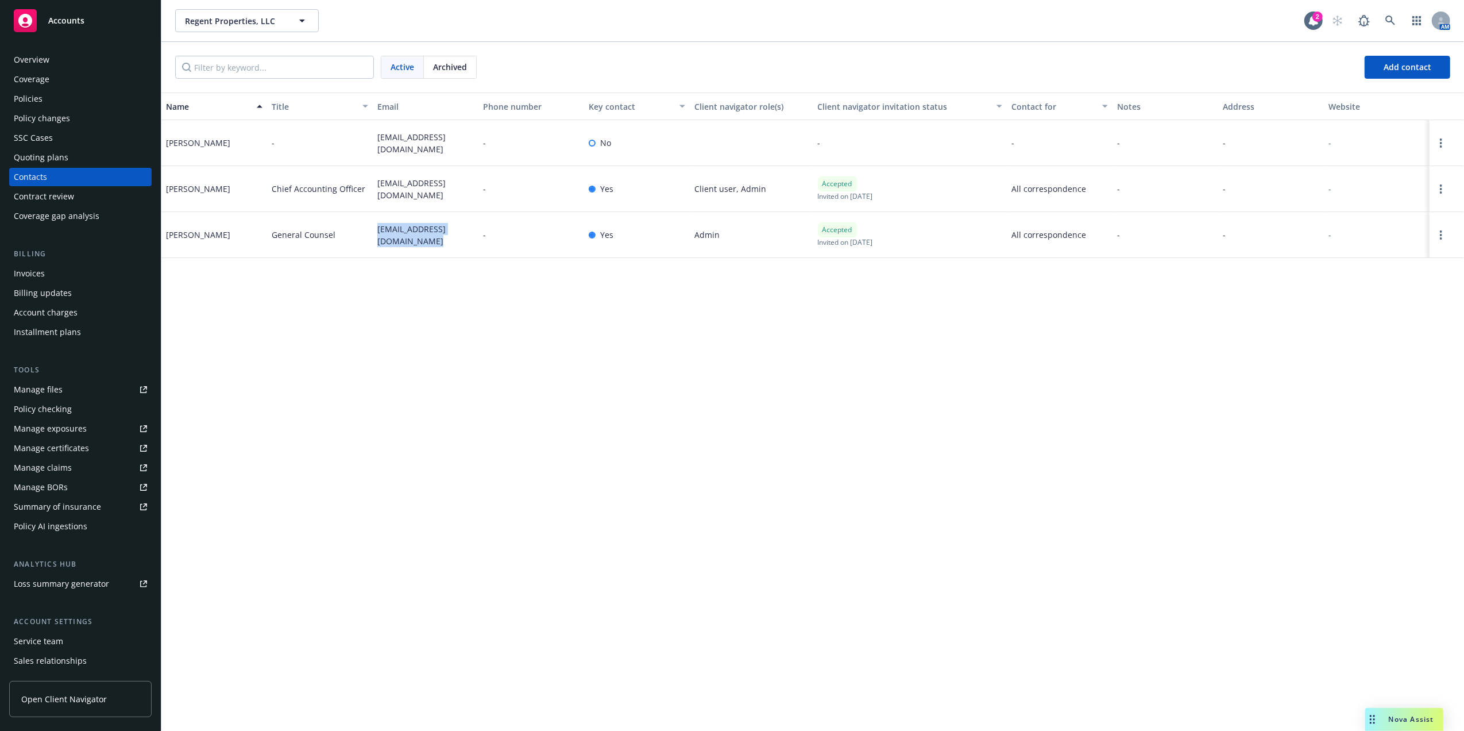
copy span "llaffer@regentproperties.com"
drag, startPoint x: 40, startPoint y: 62, endPoint x: 196, endPoint y: 196, distance: 206.1
click div "Overview"
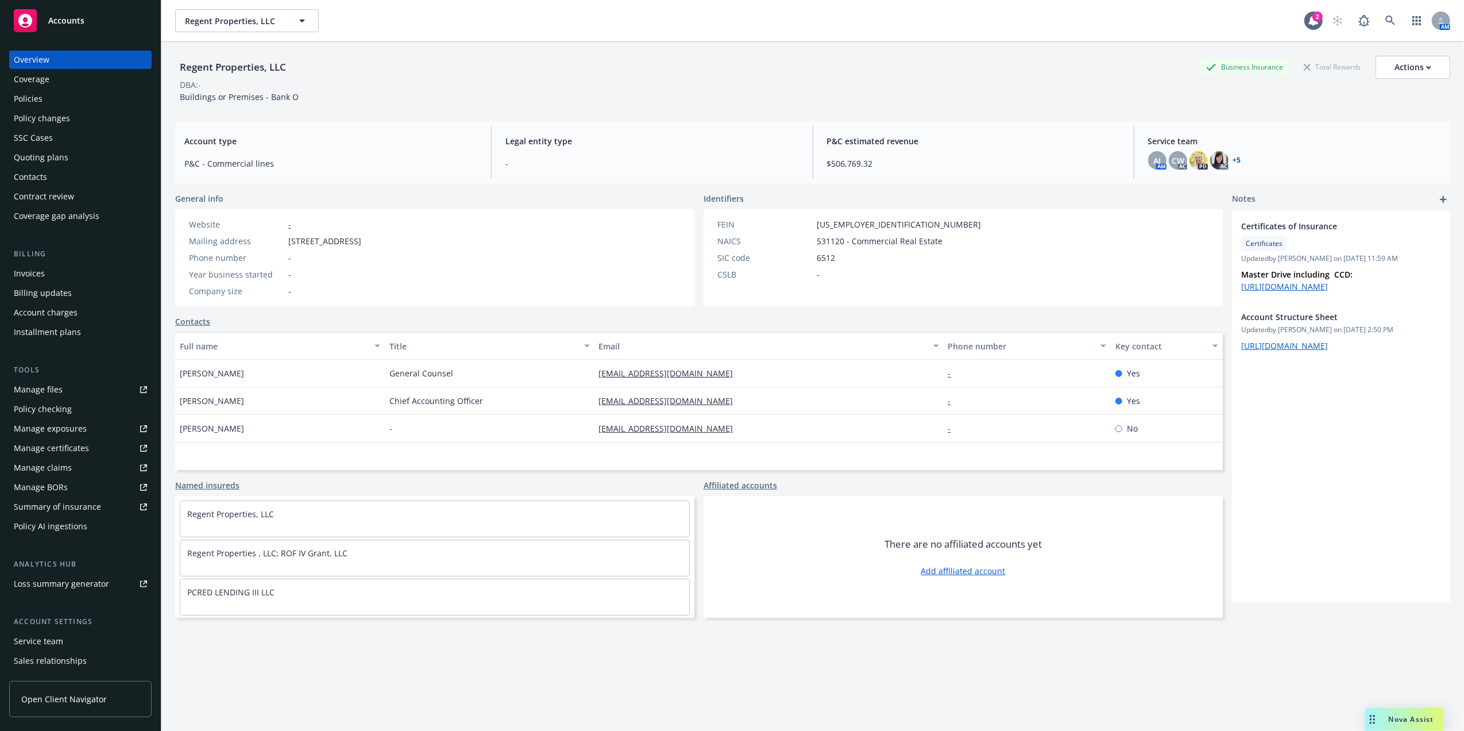
click div "DBA: -"
click div "Invoices"
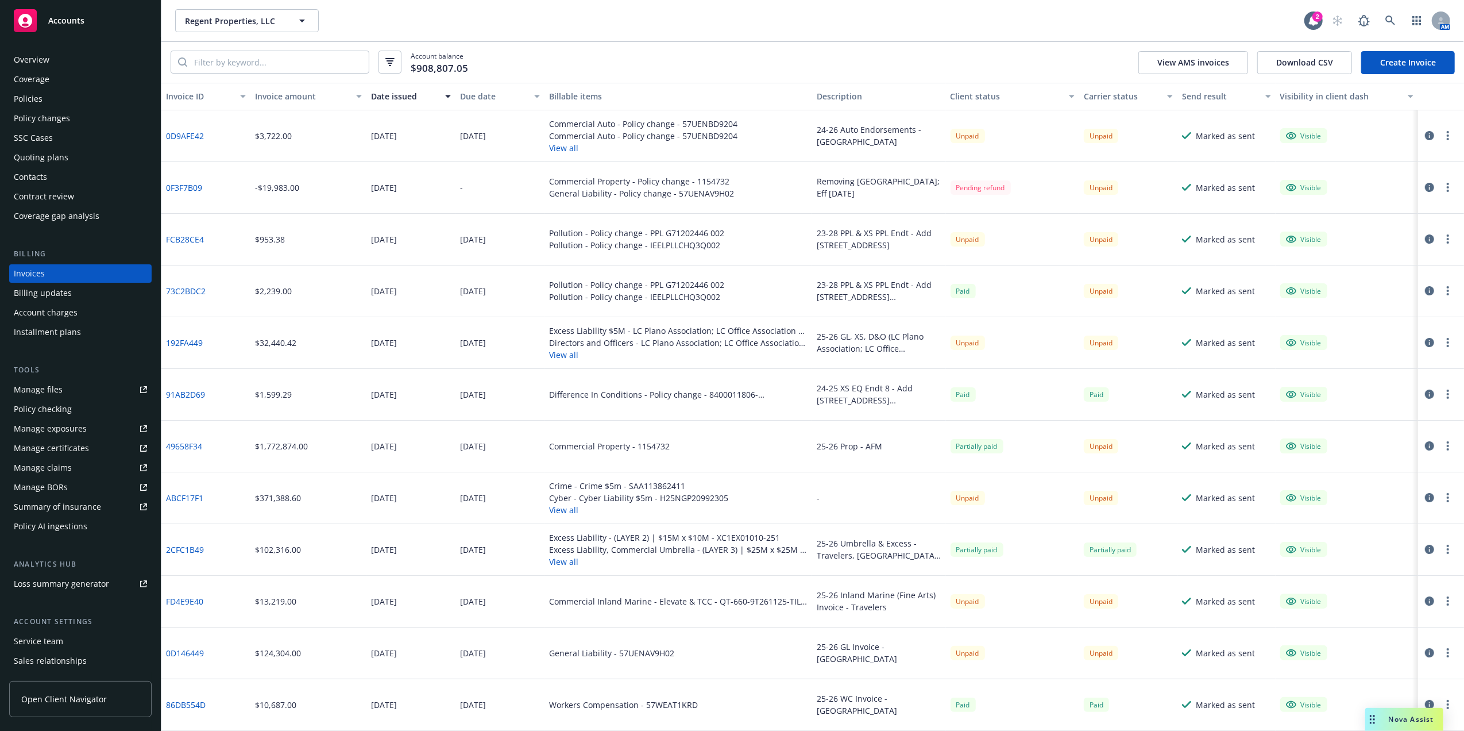
click button "View all"
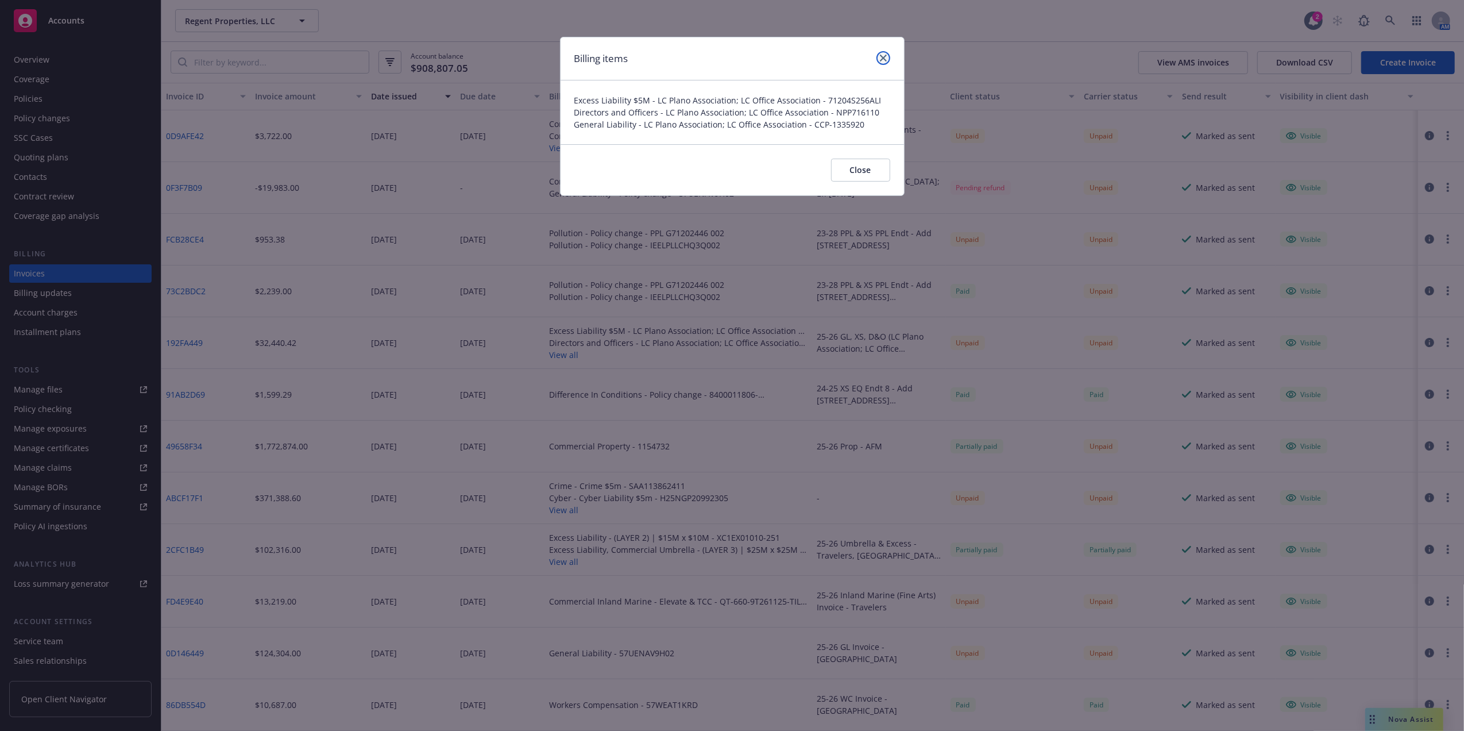
click link "close"
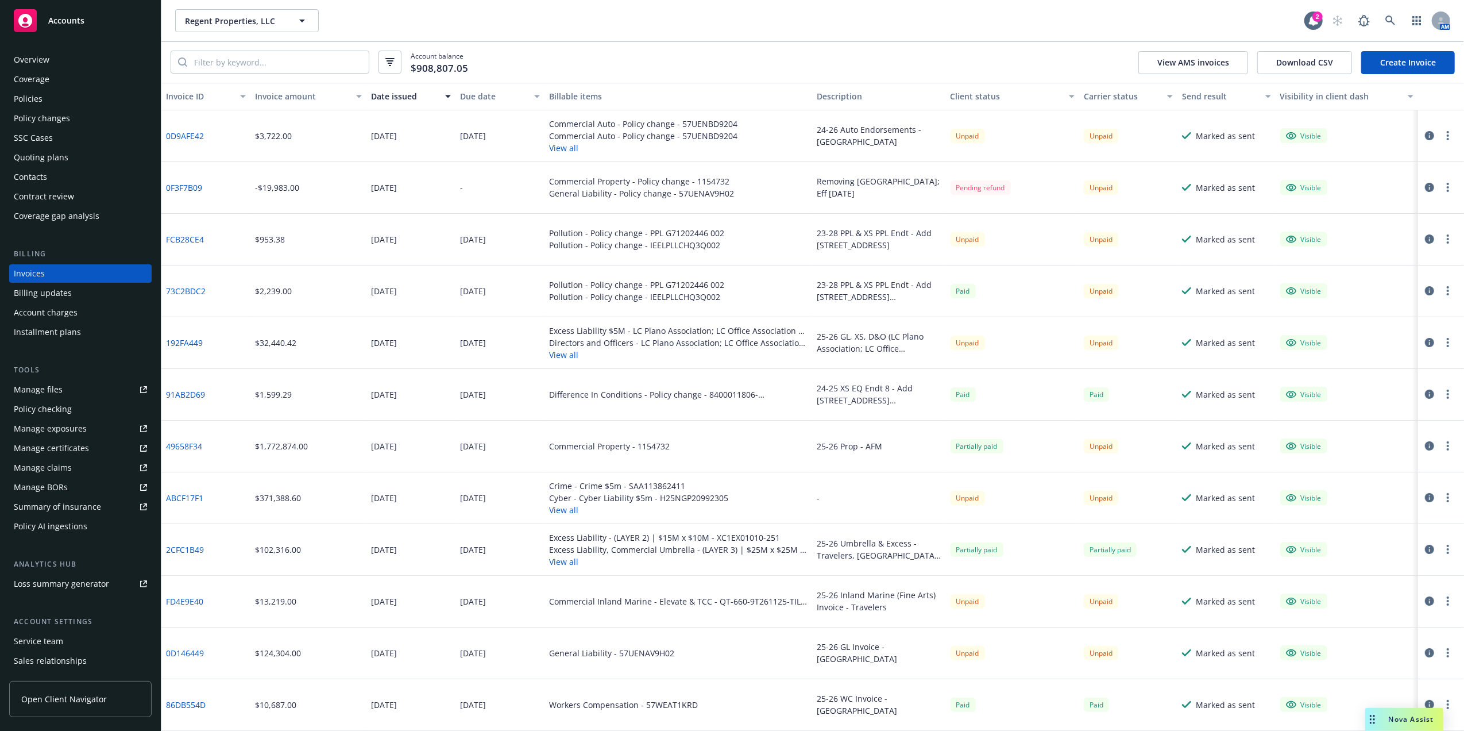
click button "View all"
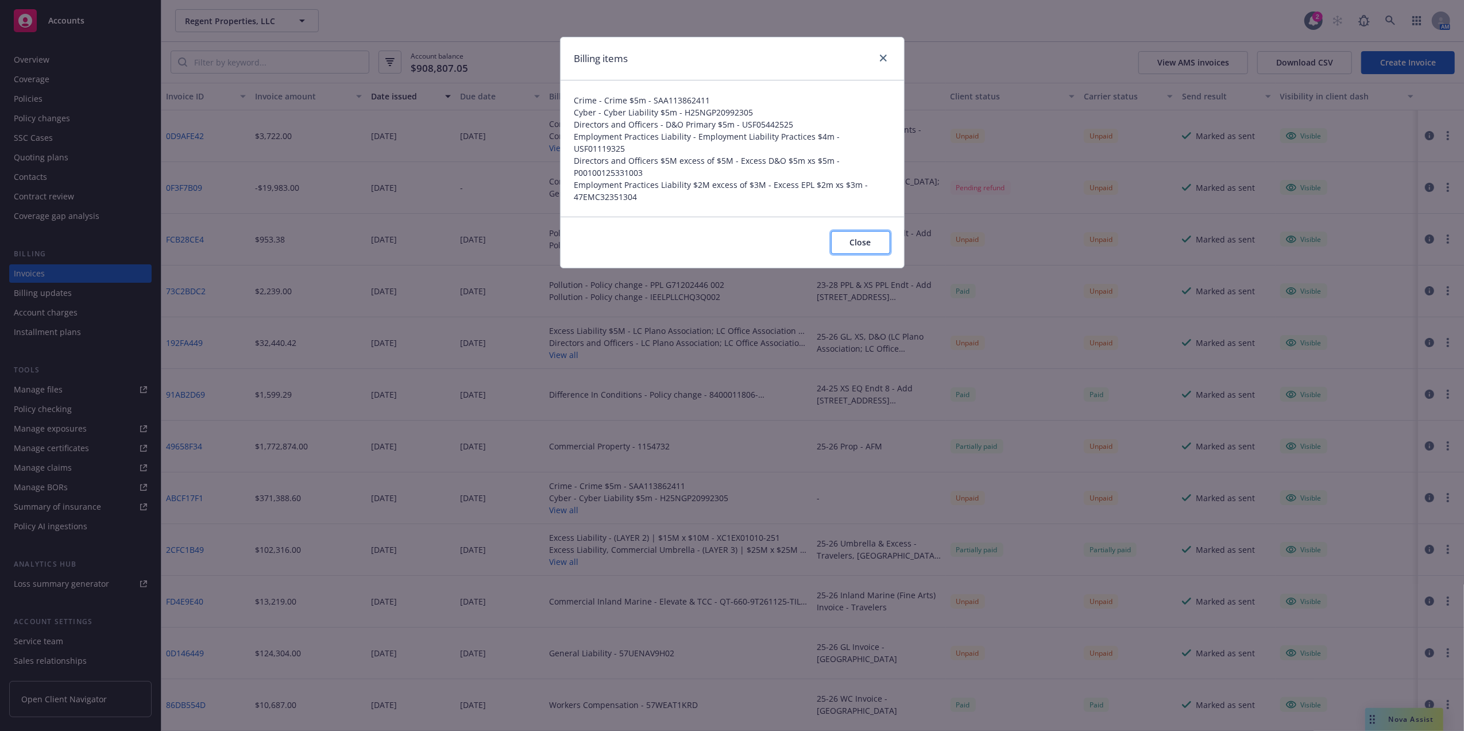
click span "Close"
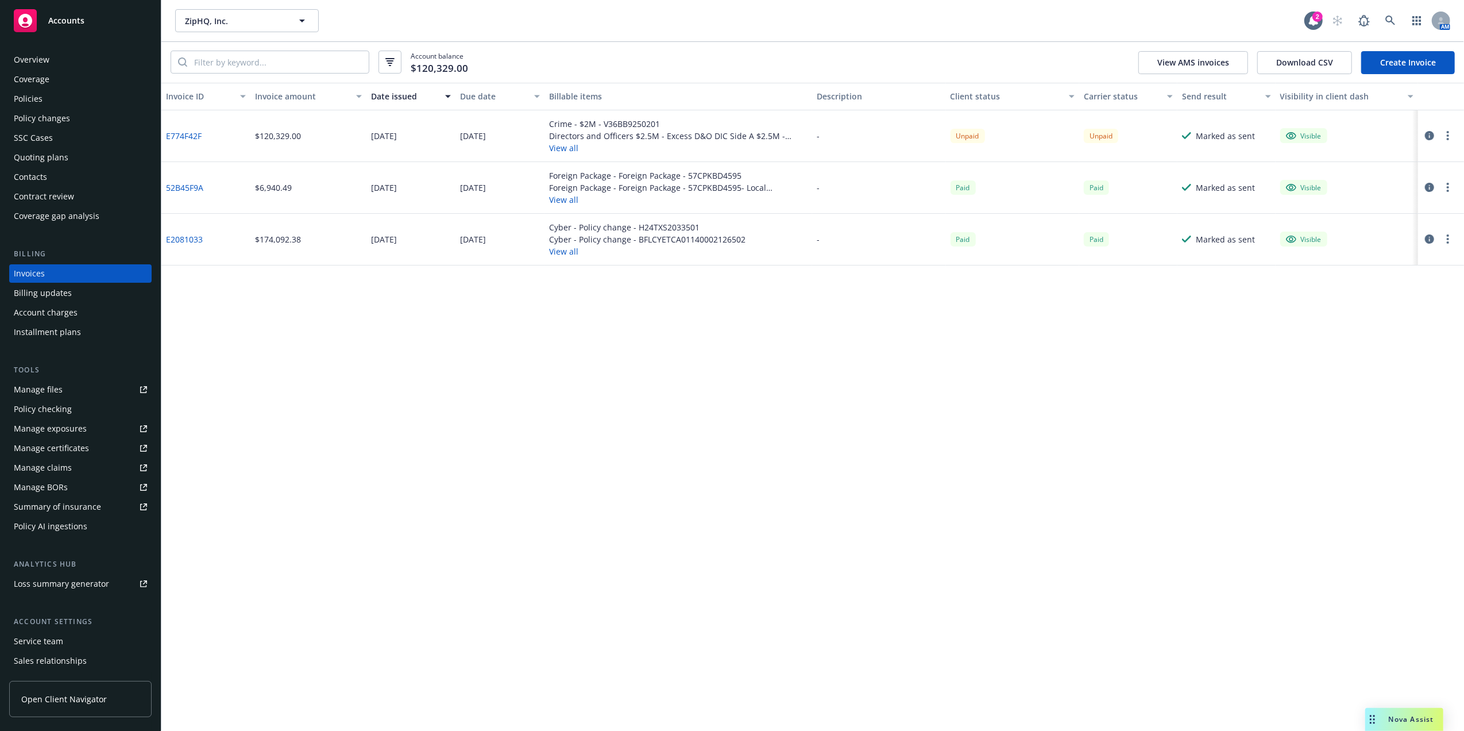
click at [7, 94] on div "Overview Coverage Policies Policy changes SSC Cases Quoting plans Contacts Cont…" at bounding box center [80, 384] width 161 height 694
click at [28, 95] on div "Policies" at bounding box center [28, 99] width 29 height 18
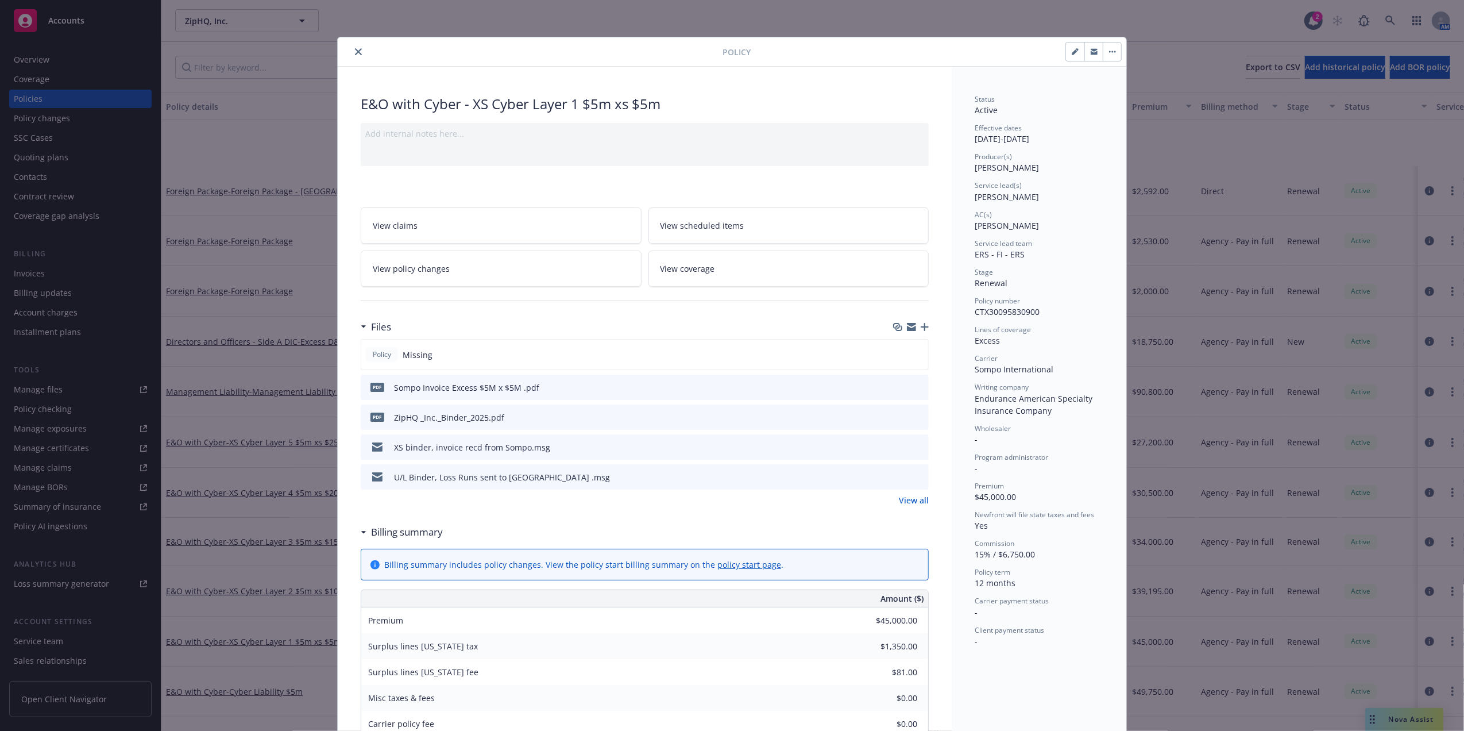
scroll to position [99, 0]
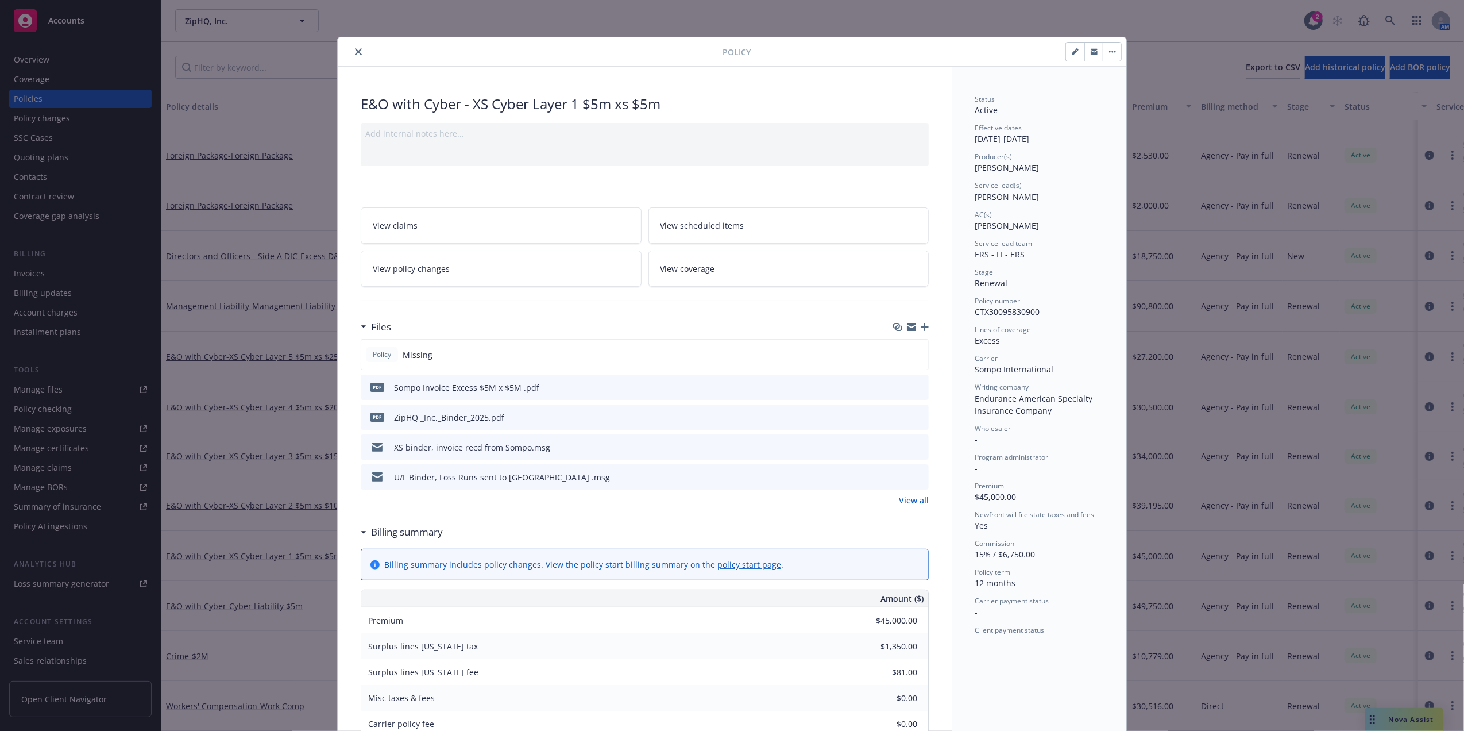
click at [345, 48] on div at bounding box center [532, 52] width 380 height 14
click at [352, 48] on button "close" at bounding box center [359, 52] width 14 height 14
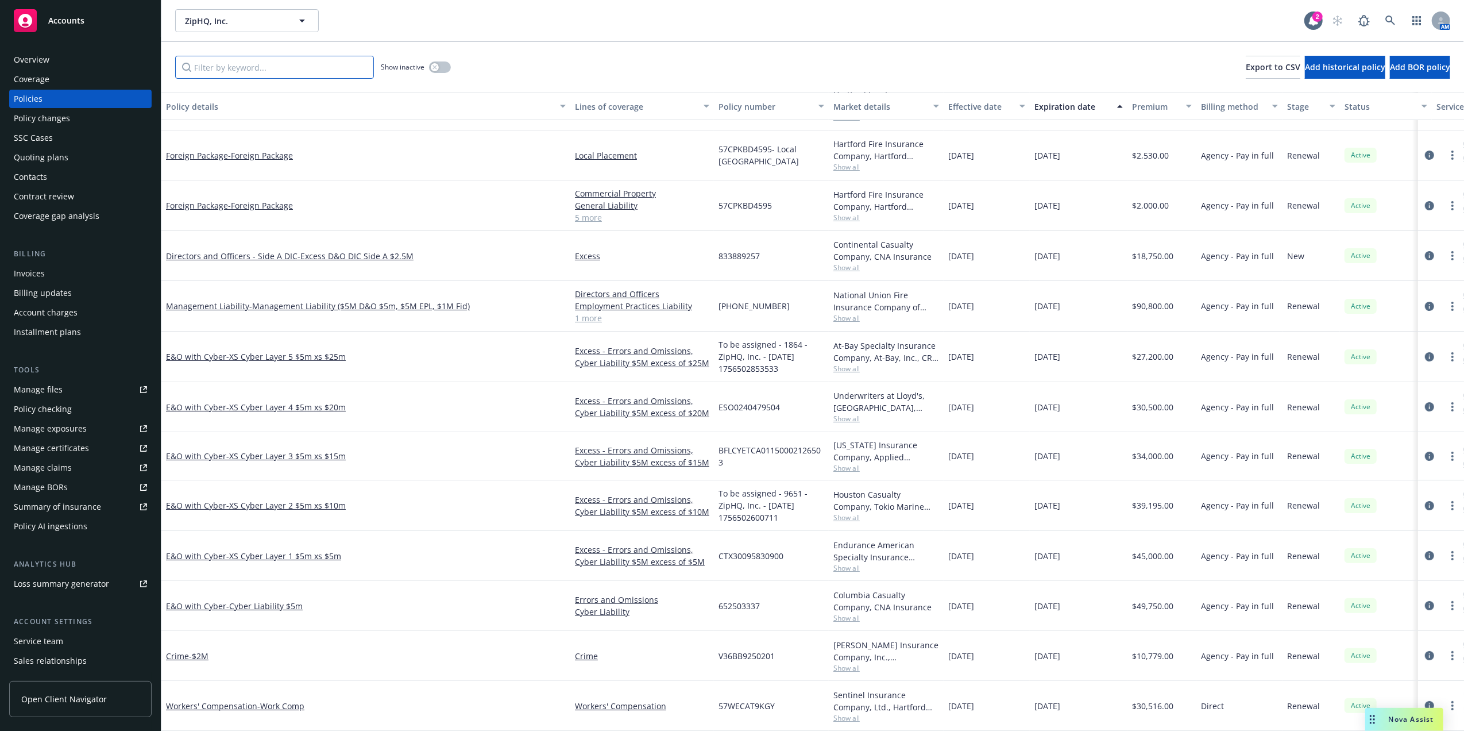
click at [322, 60] on input "Filter by keyword..." at bounding box center [274, 67] width 199 height 23
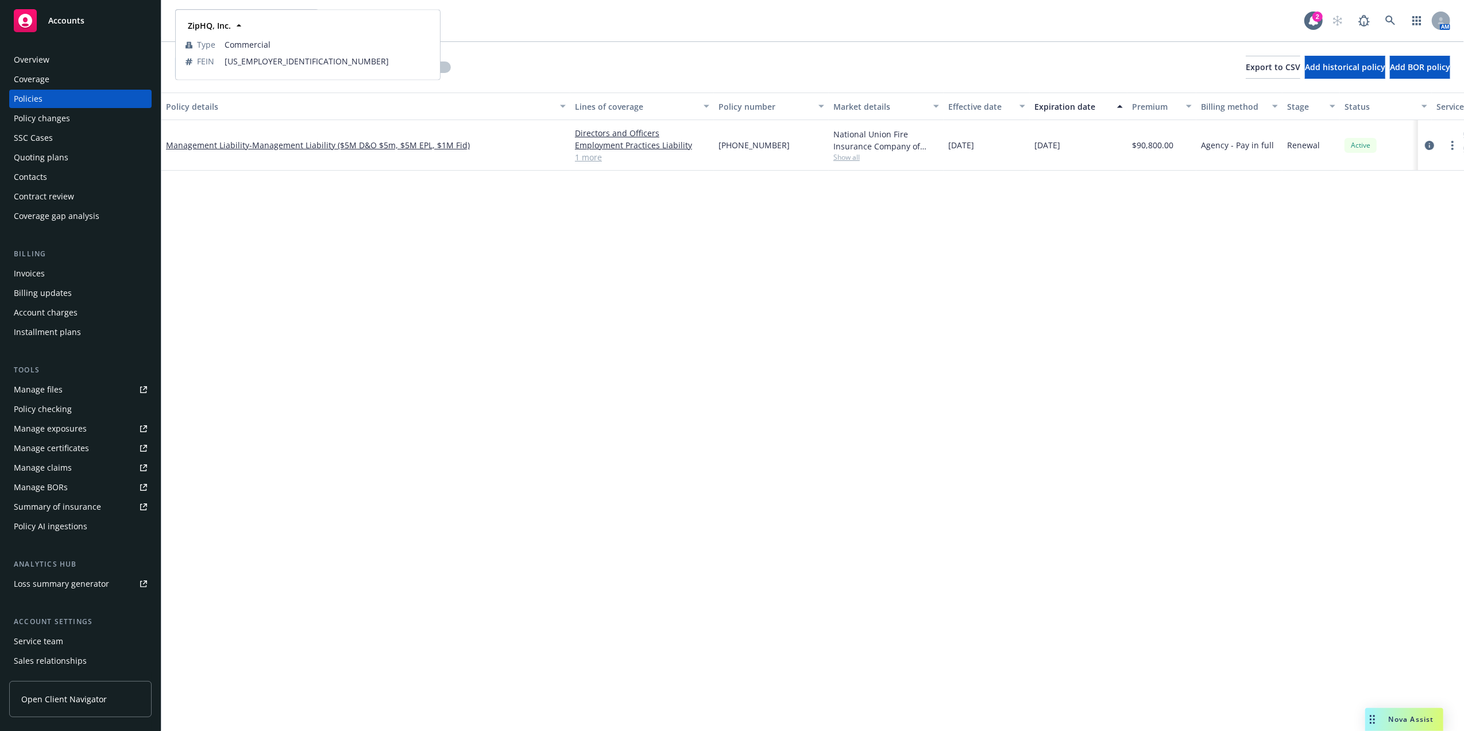
type input "man"
click at [451, 69] on div "man Show inactive Export to CSV Add historical policy Add BOR policy" at bounding box center [812, 67] width 1303 height 51
click at [447, 69] on button "button" at bounding box center [440, 66] width 22 height 11
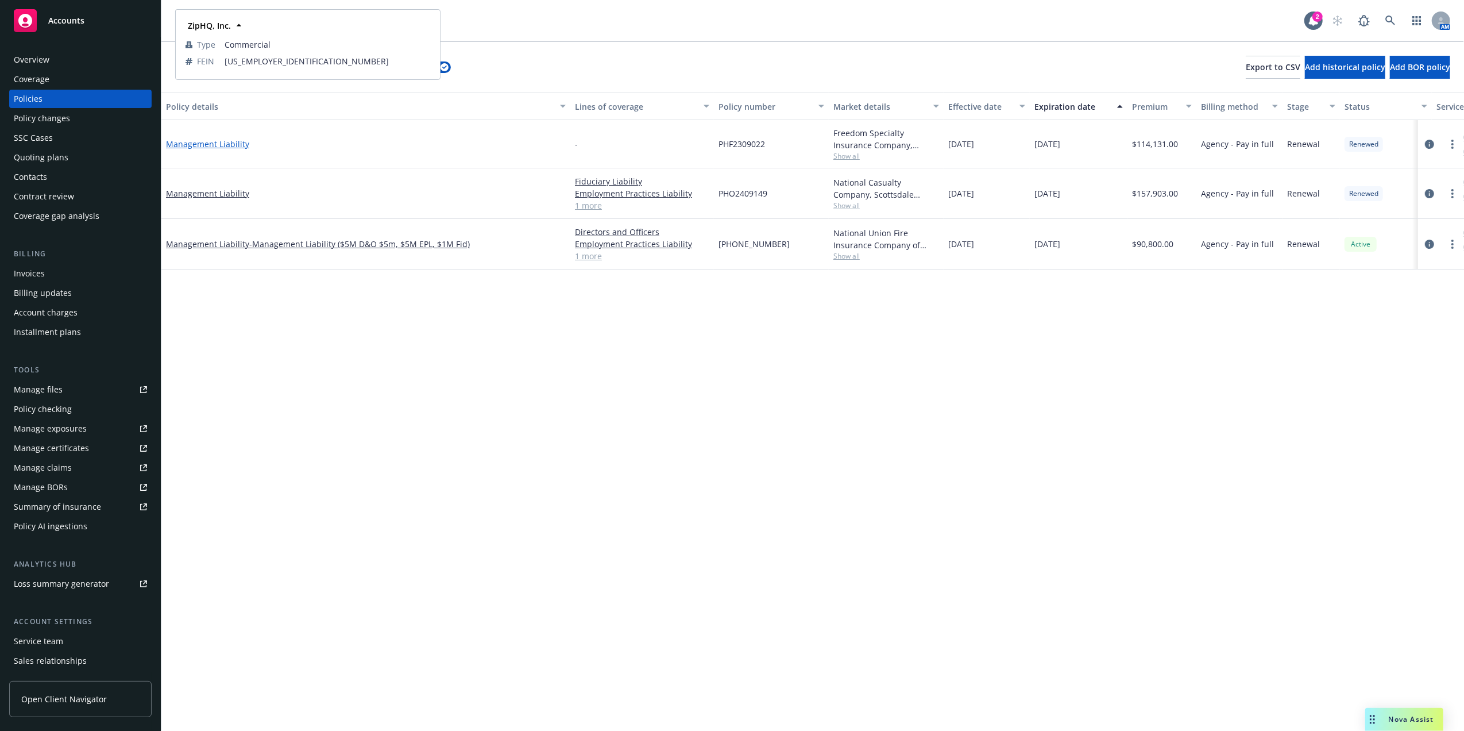
click at [225, 141] on link "Management Liability" at bounding box center [207, 143] width 83 height 11
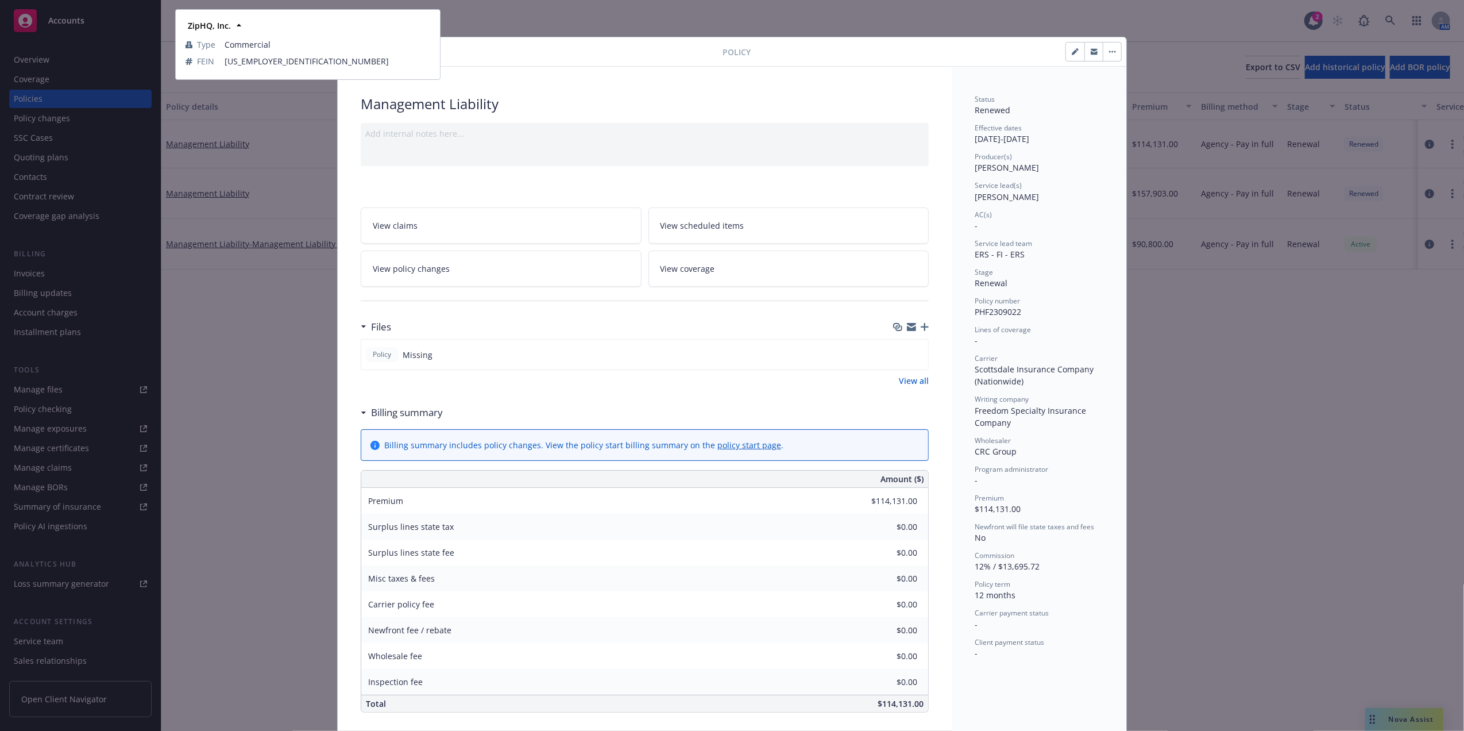
drag, startPoint x: 580, startPoint y: 80, endPoint x: 929, endPoint y: 33, distance: 353.0
click at [579, 80] on div "Management Liability Add internal notes here... View claims View scheduled item…" at bounding box center [645, 568] width 614 height 1003
click at [1360, 183] on div "Policy Management Liability Add internal notes here... View claims View schedul…" at bounding box center [732, 365] width 1464 height 731
click at [391, 17] on div "ZipHQ, Inc." at bounding box center [307, 25] width 249 height 17
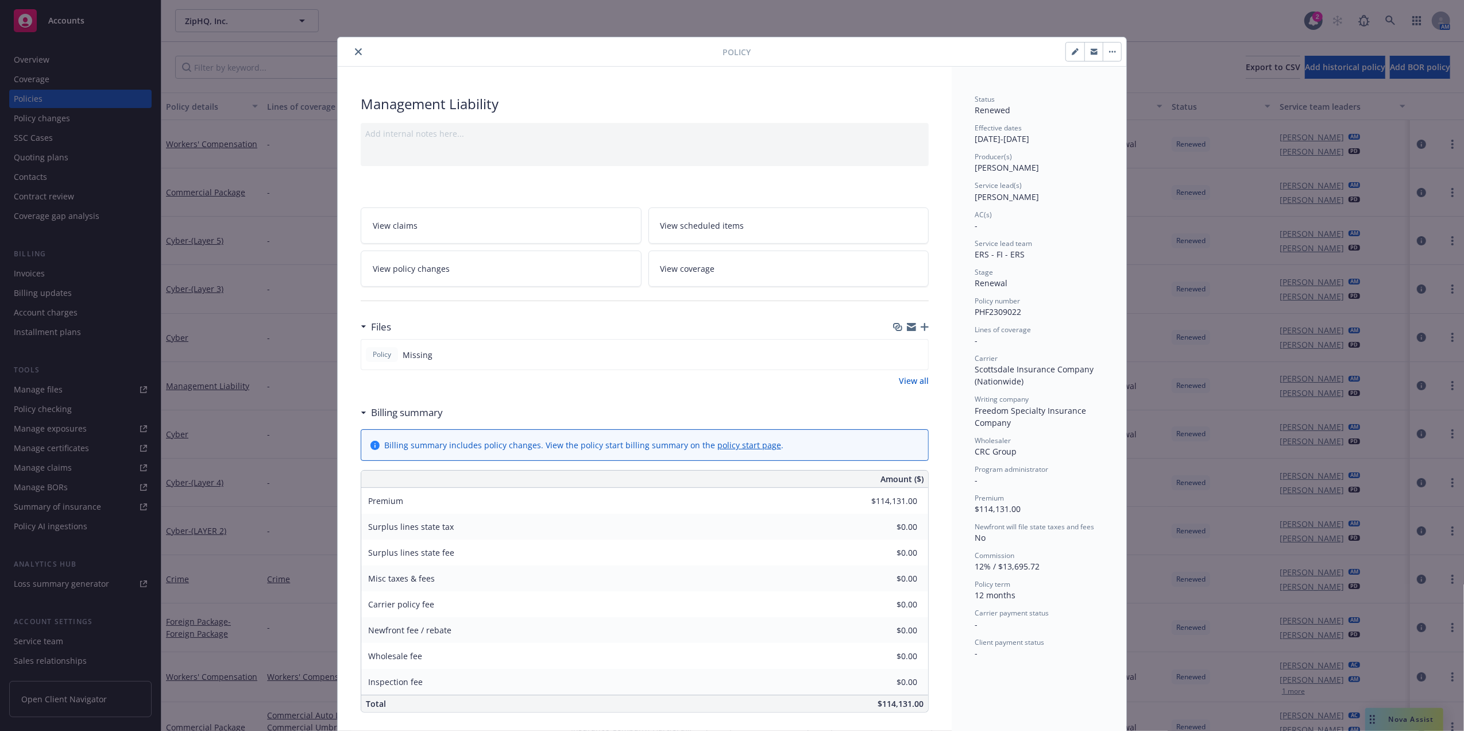
click at [345, 51] on div at bounding box center [532, 52] width 380 height 14
click at [355, 51] on icon "close" at bounding box center [358, 51] width 7 height 7
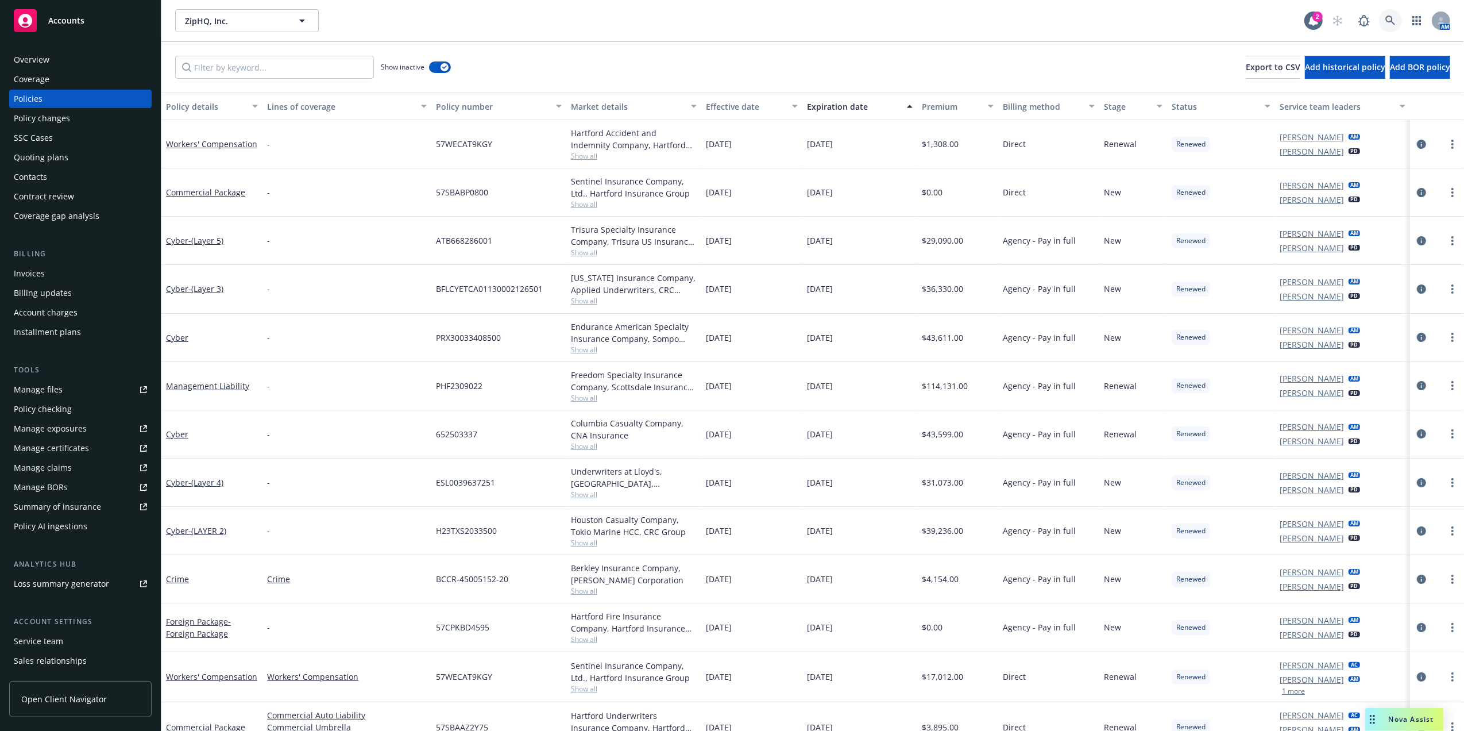
click at [1392, 20] on icon at bounding box center [1390, 21] width 10 height 10
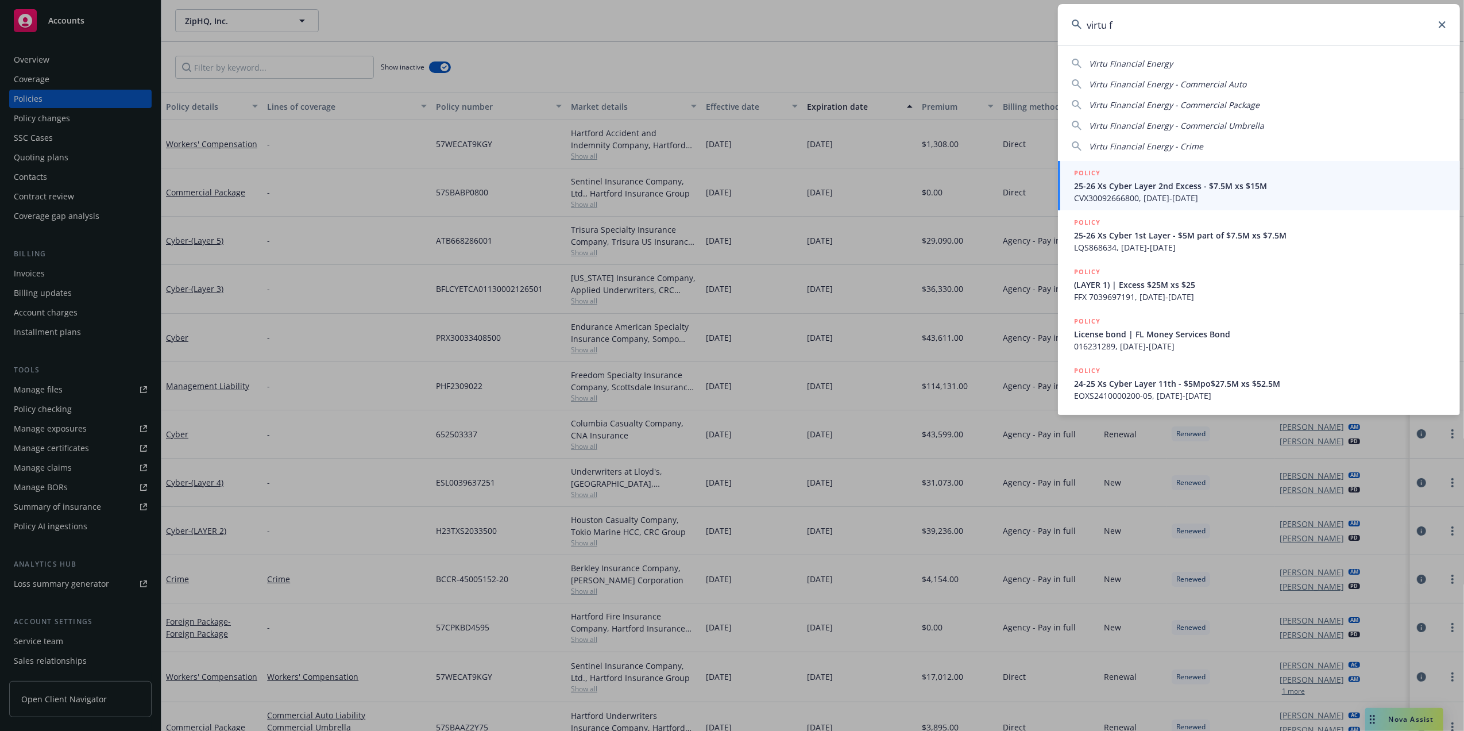
click at [1149, 63] on span "Virtu Financial Energy" at bounding box center [1131, 63] width 84 height 11
type input "Virtu Financial Energy"
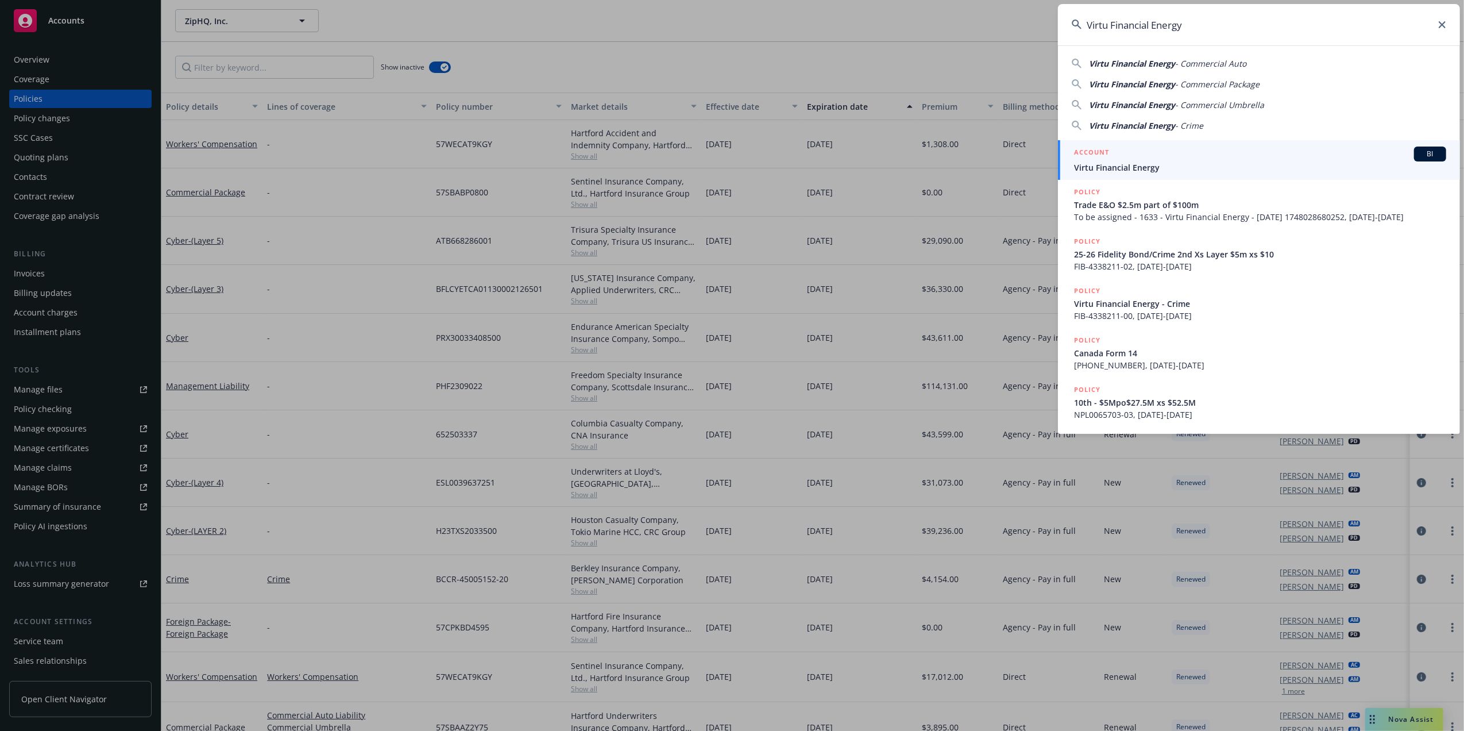
click at [1156, 148] on div "ACCOUNT BI" at bounding box center [1260, 153] width 372 height 15
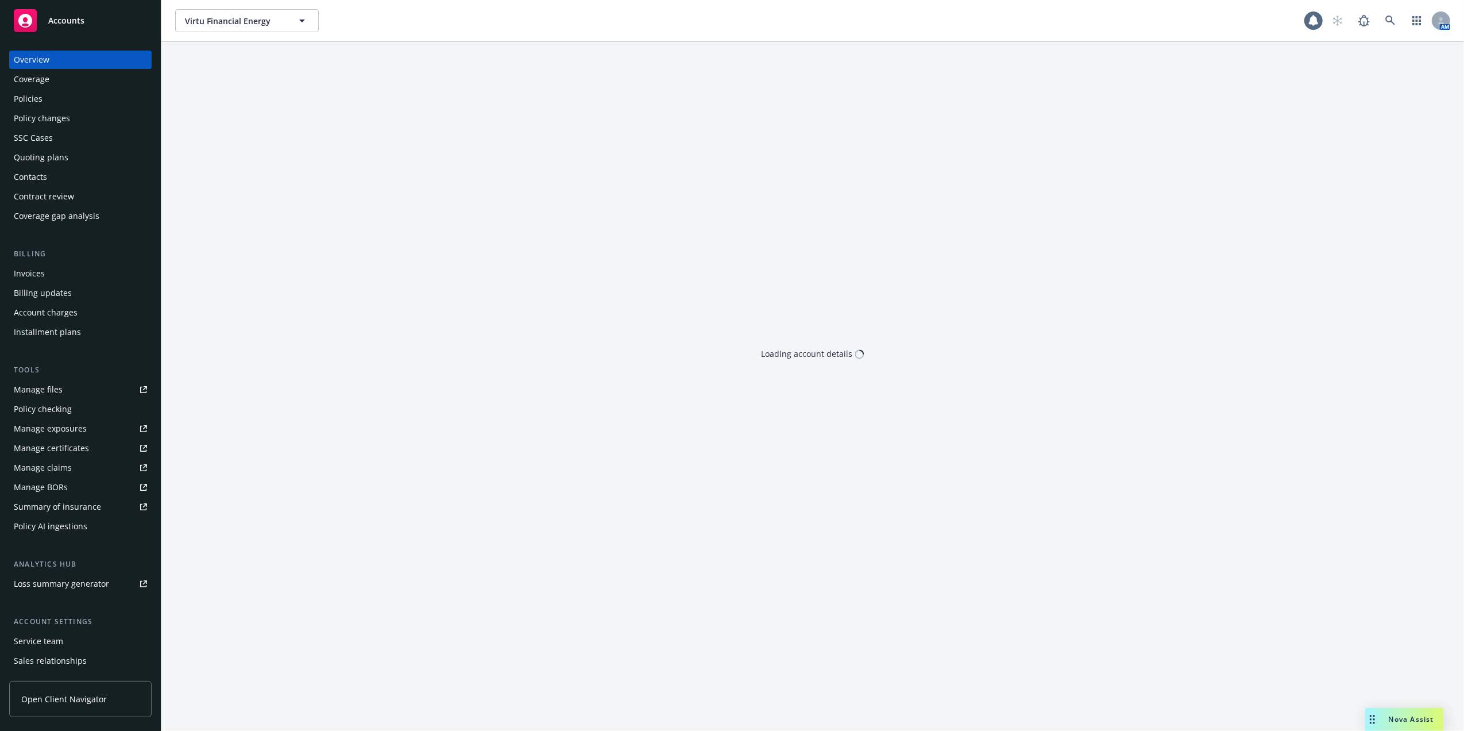
click at [74, 94] on div "Policies" at bounding box center [80, 99] width 133 height 18
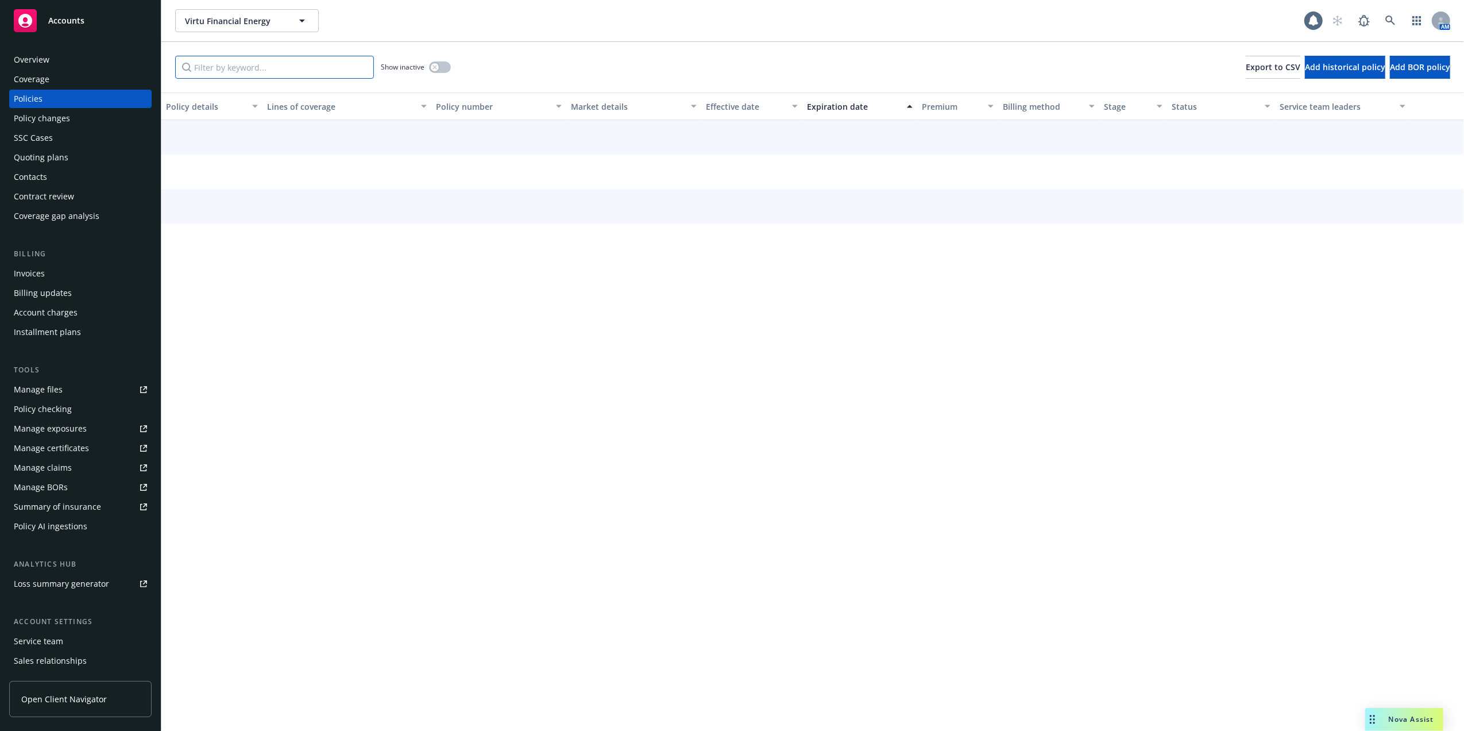
click at [292, 69] on input "Filter by keyword..." at bounding box center [274, 67] width 199 height 23
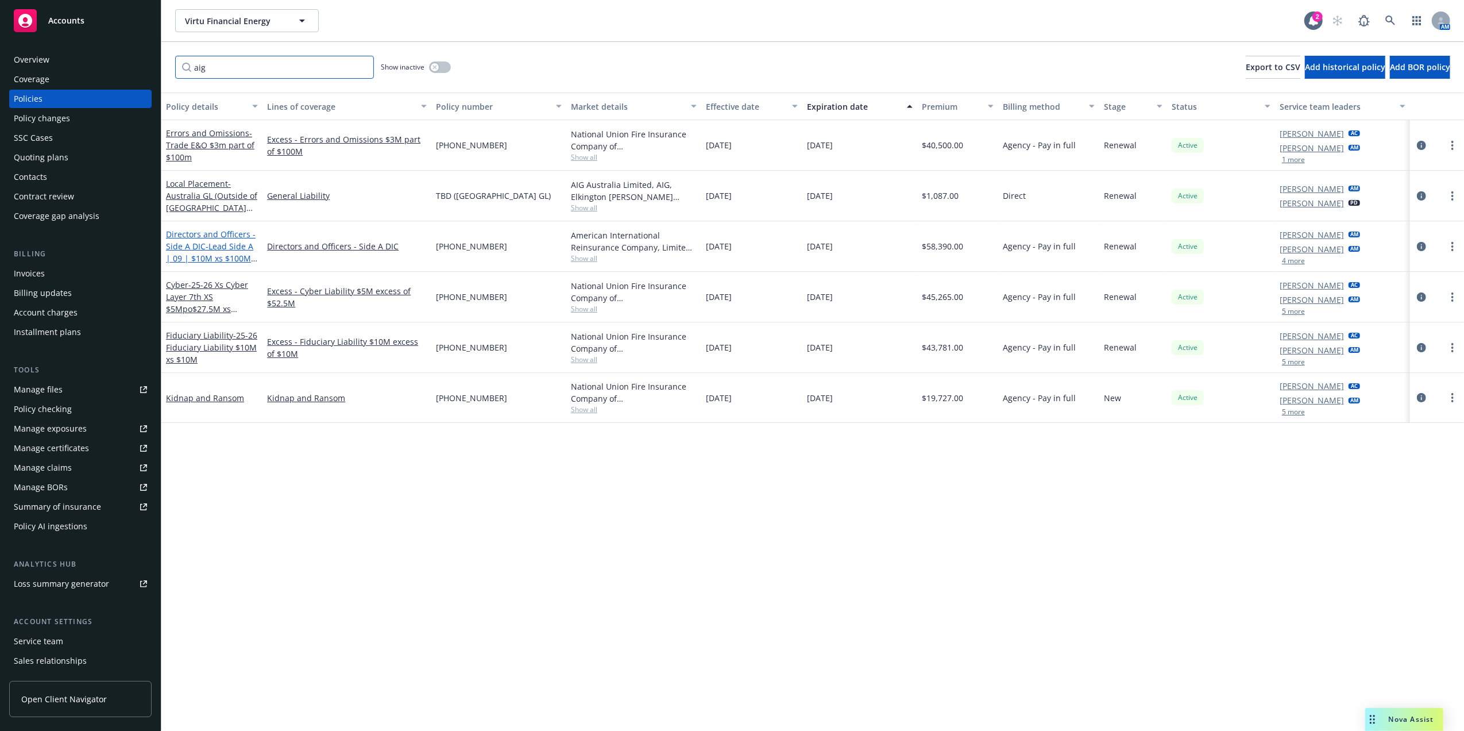
type input "aig"
click at [214, 258] on span "- Lead Side A | 09 | $10M xs $100M Side A" at bounding box center [211, 258] width 91 height 35
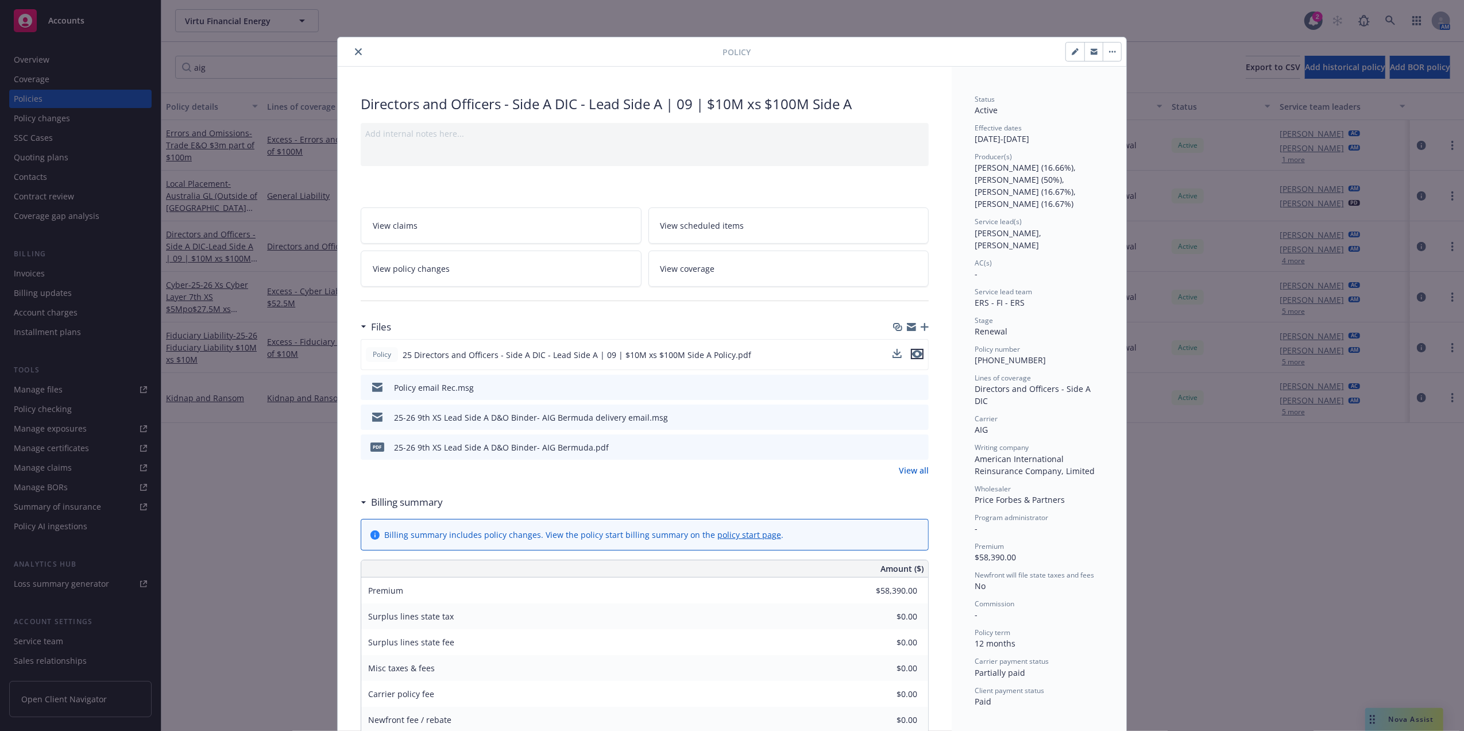
click at [913, 355] on icon "preview file" at bounding box center [917, 354] width 10 height 8
click at [355, 49] on icon "close" at bounding box center [358, 51] width 7 height 7
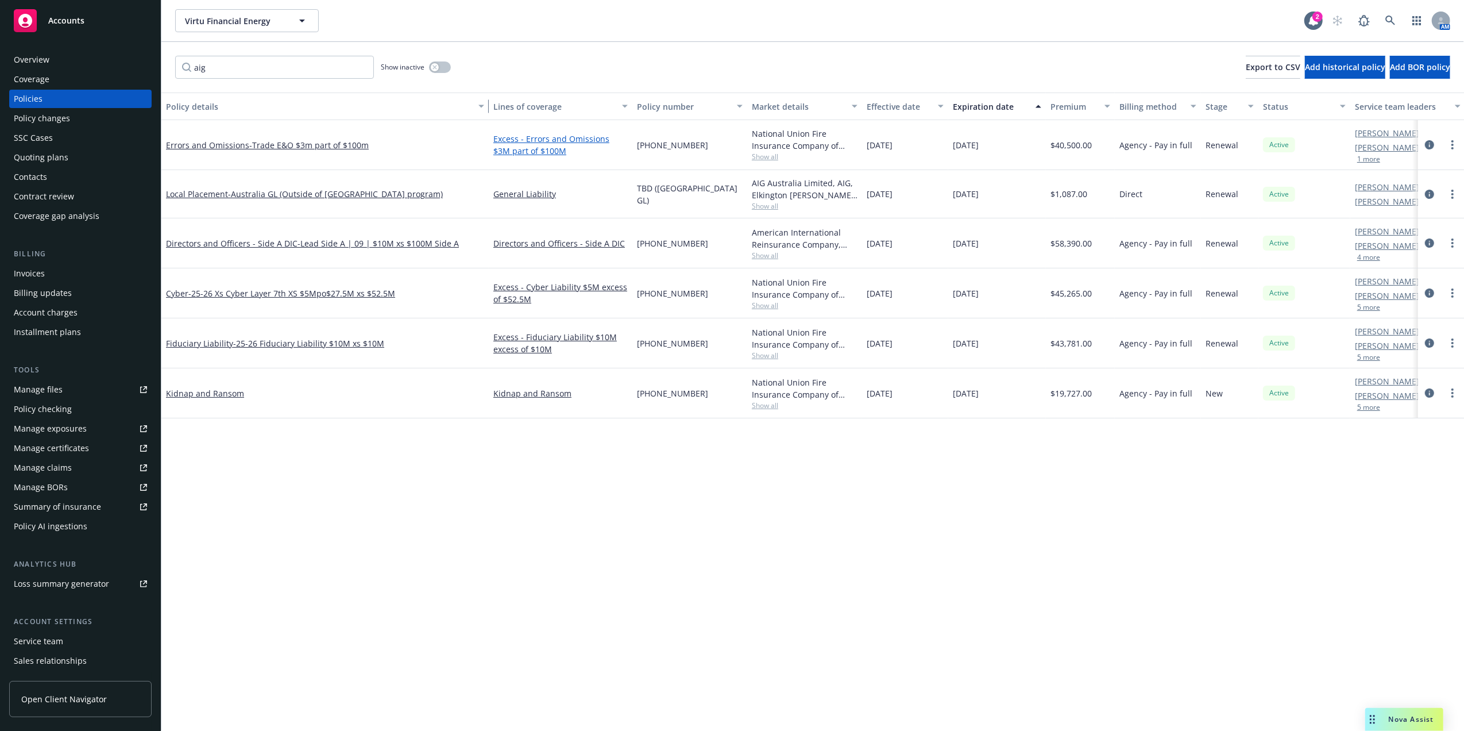
drag, startPoint x: 255, startPoint y: 107, endPoint x: 601, endPoint y: 142, distance: 347.6
click at [602, 142] on div "Policy details Lines of coverage Policy number Market details Effective date Ex…" at bounding box center [812, 411] width 1303 height 638
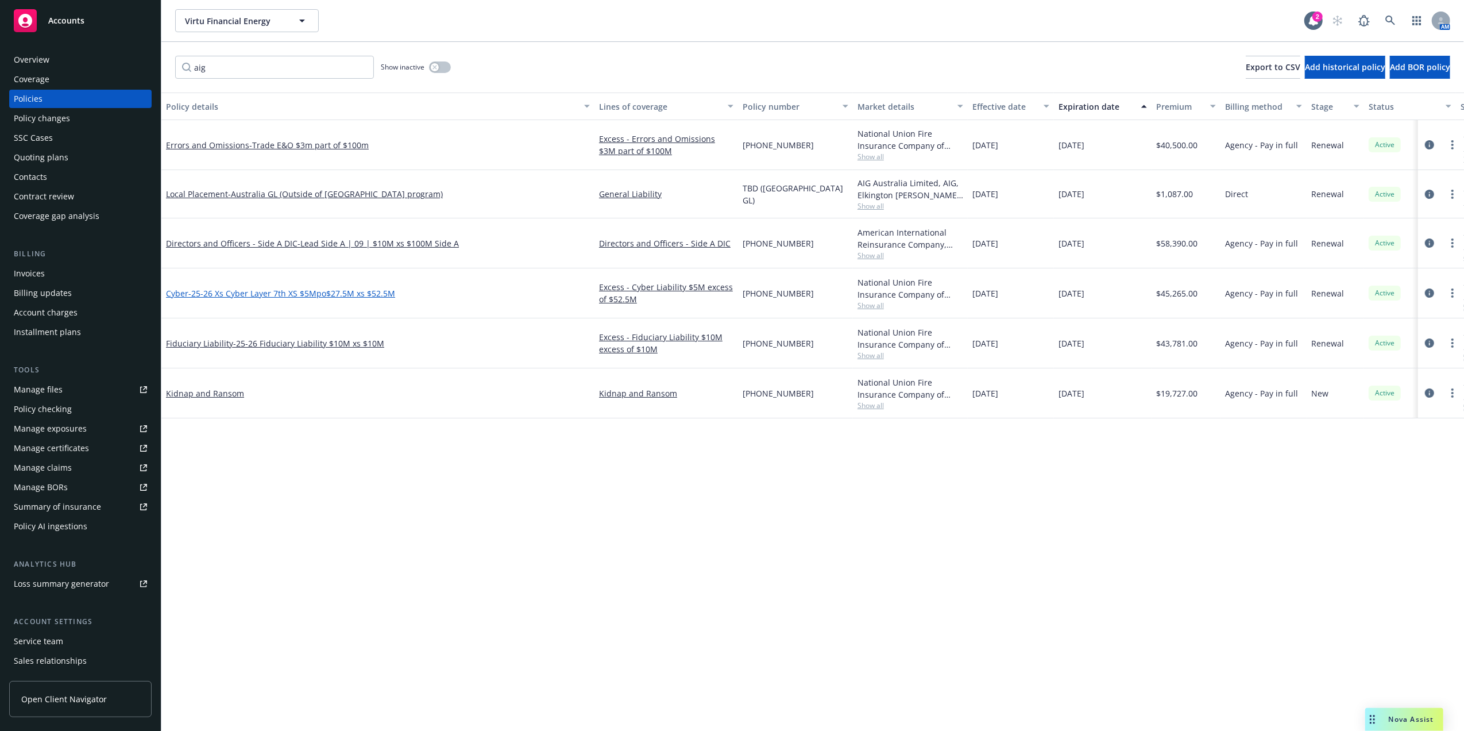
click at [291, 297] on span "- 25-26 Xs Cyber Layer 7th XS $5Mpo$27.5M xs $52.5M" at bounding box center [291, 293] width 207 height 11
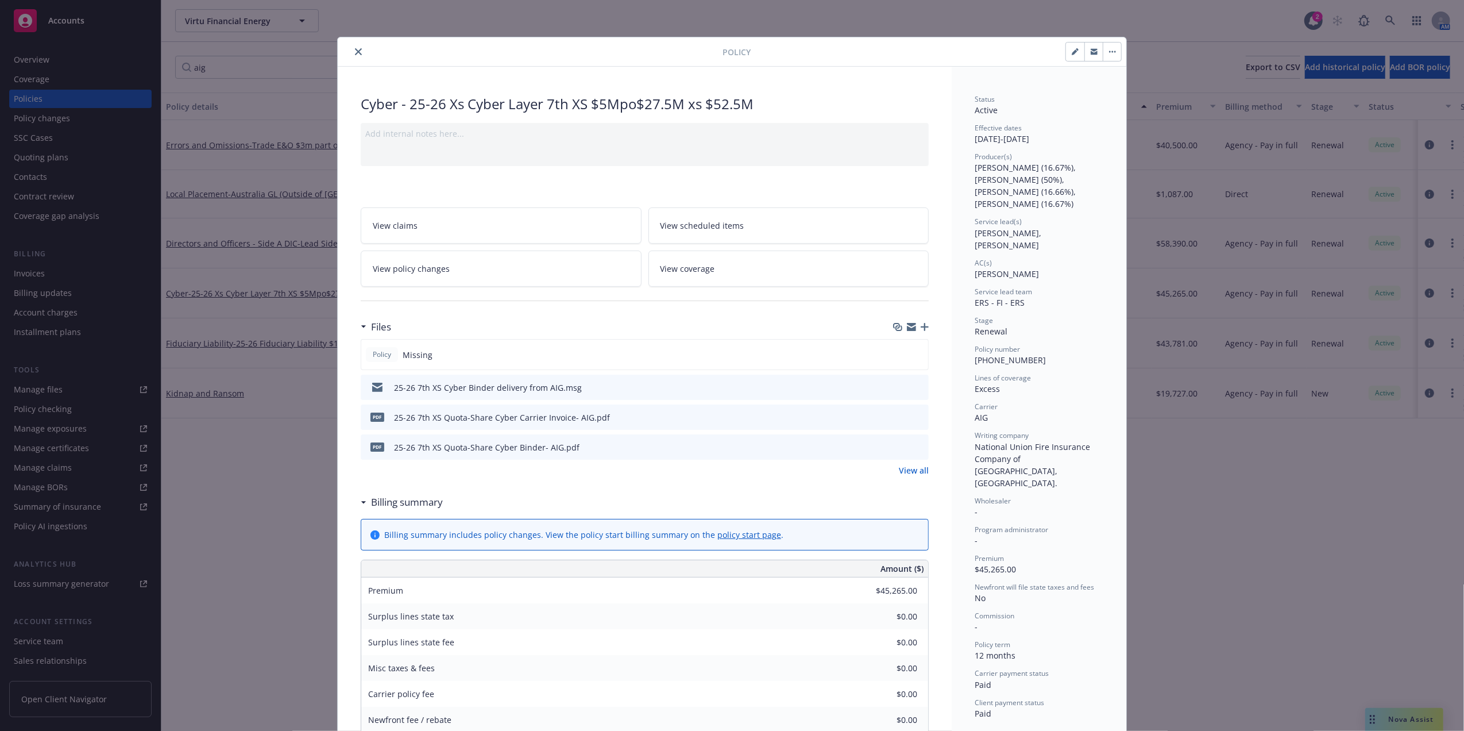
click at [913, 447] on icon "preview file" at bounding box center [918, 446] width 10 height 8
click at [352, 49] on button "close" at bounding box center [359, 52] width 14 height 14
